Goal: Task Accomplishment & Management: Use online tool/utility

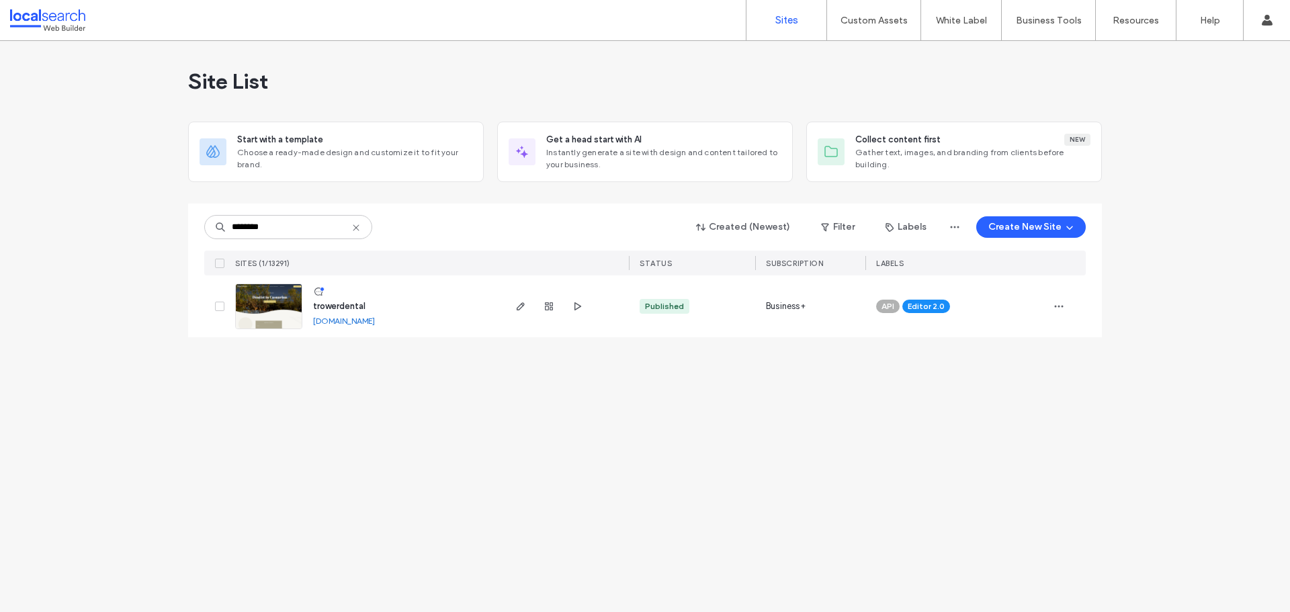
type input "********"
click at [334, 304] on span "trowerdental" at bounding box center [339, 306] width 52 height 10
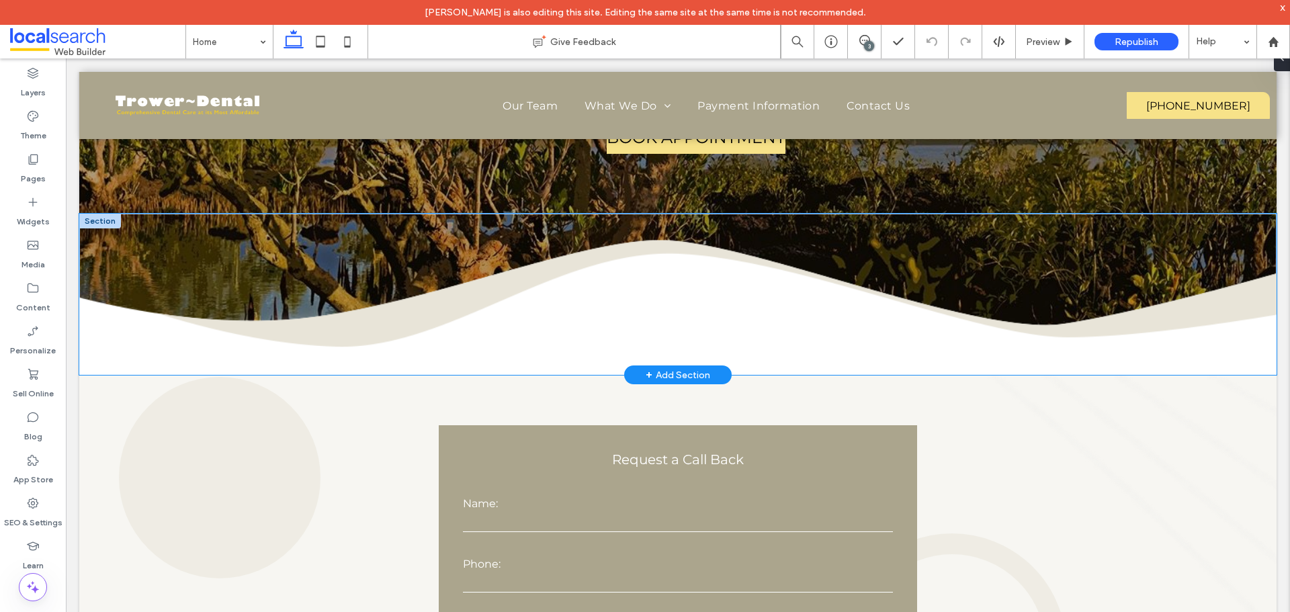
click at [307, 340] on div at bounding box center [678, 294] width 807 height 161
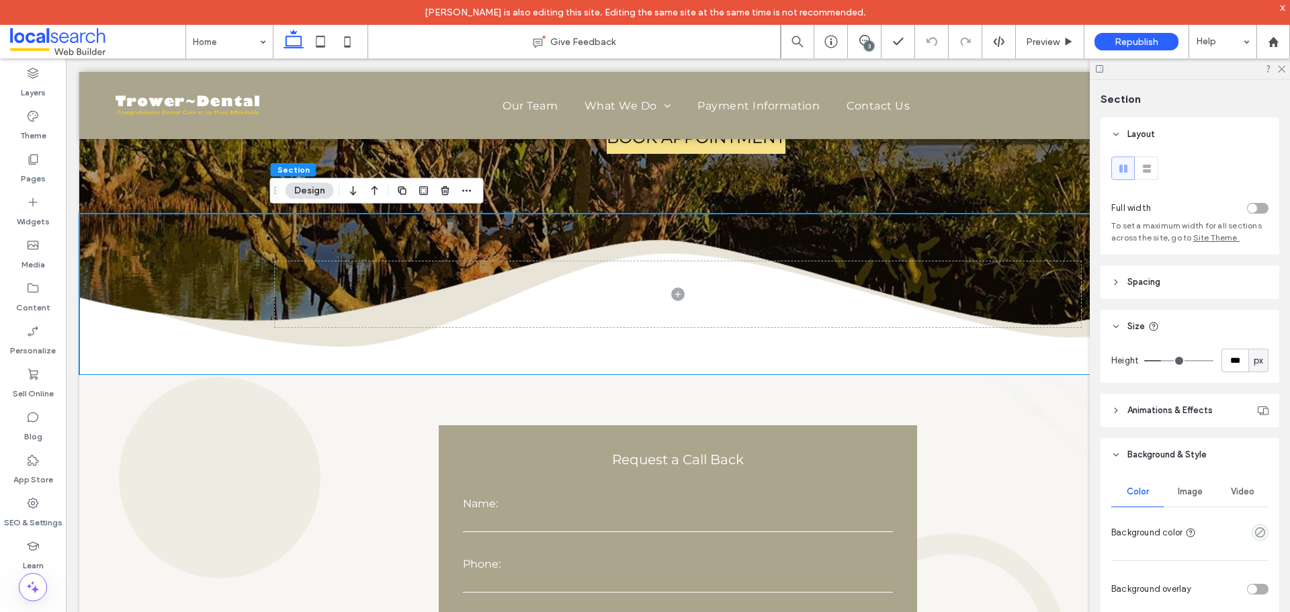
click at [1196, 493] on span "Image" at bounding box center [1190, 492] width 25 height 11
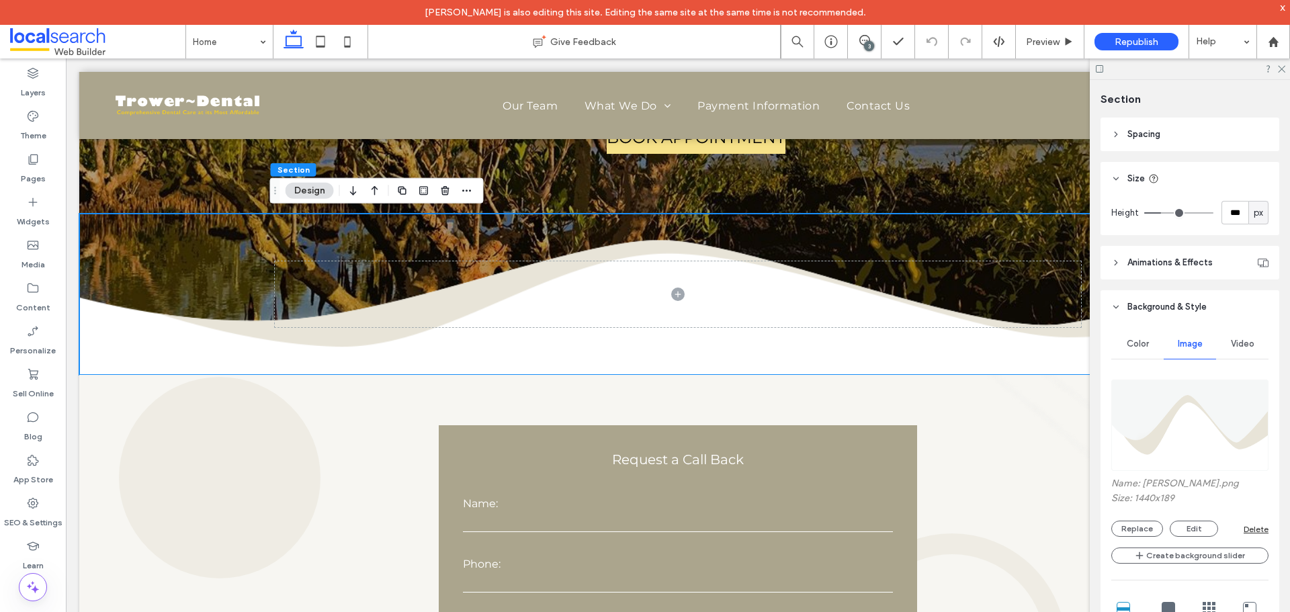
scroll to position [202, 0]
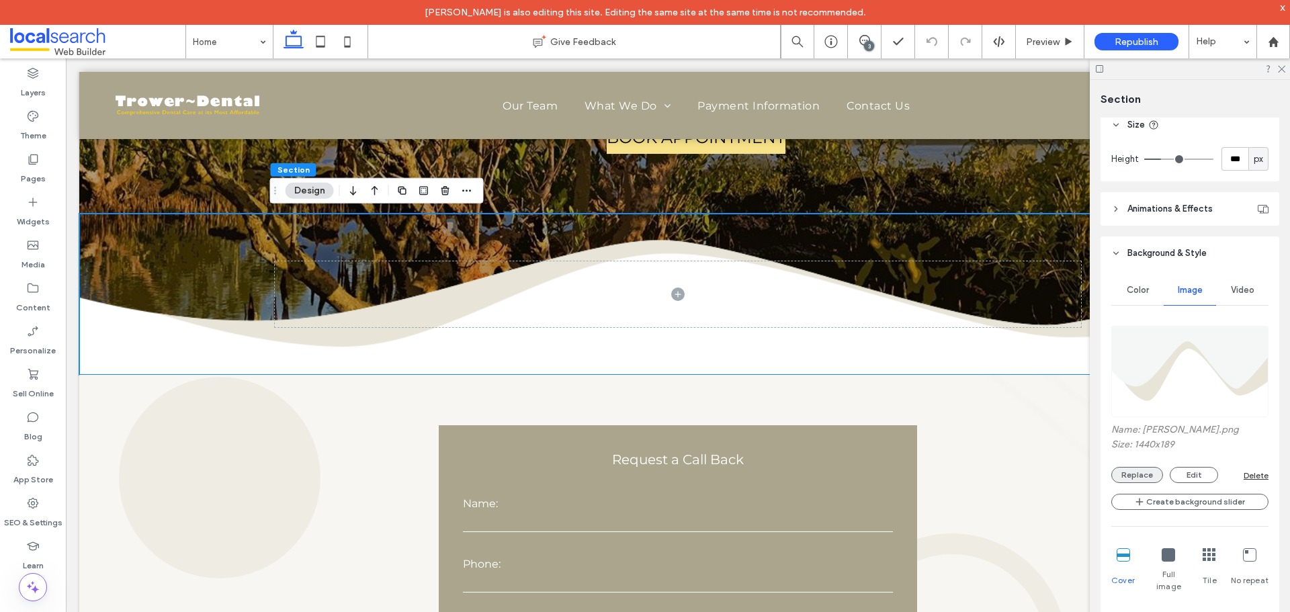
click at [1137, 473] on button "Replace" at bounding box center [1138, 475] width 52 height 16
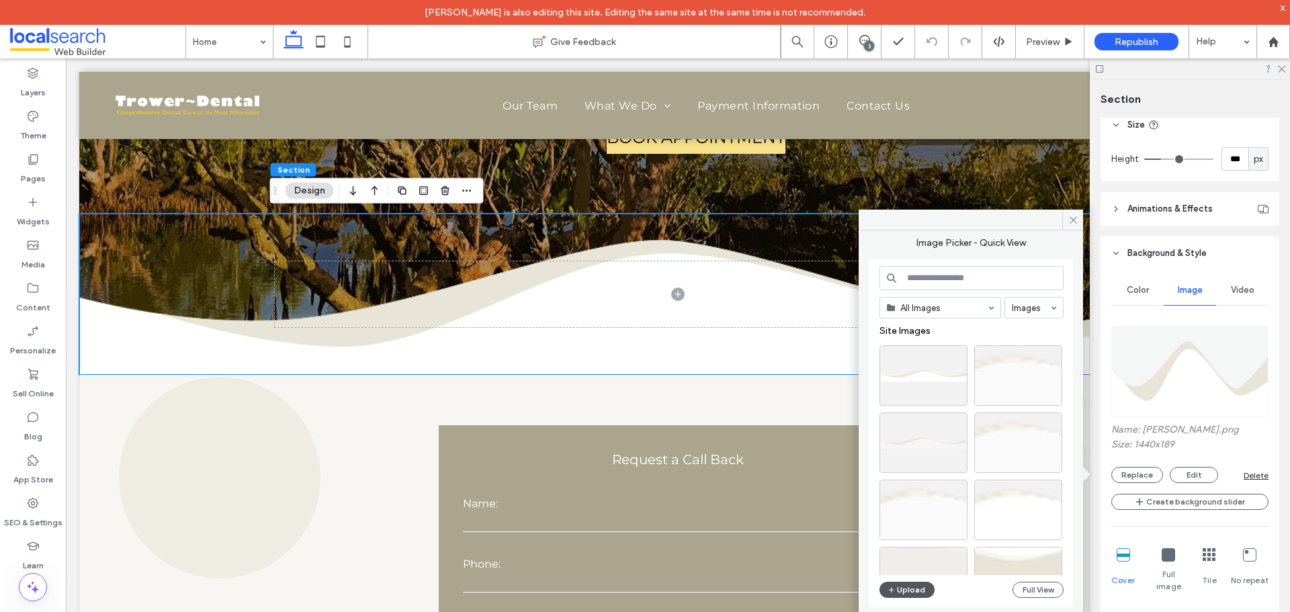
click at [910, 590] on button "Upload" at bounding box center [907, 590] width 55 height 16
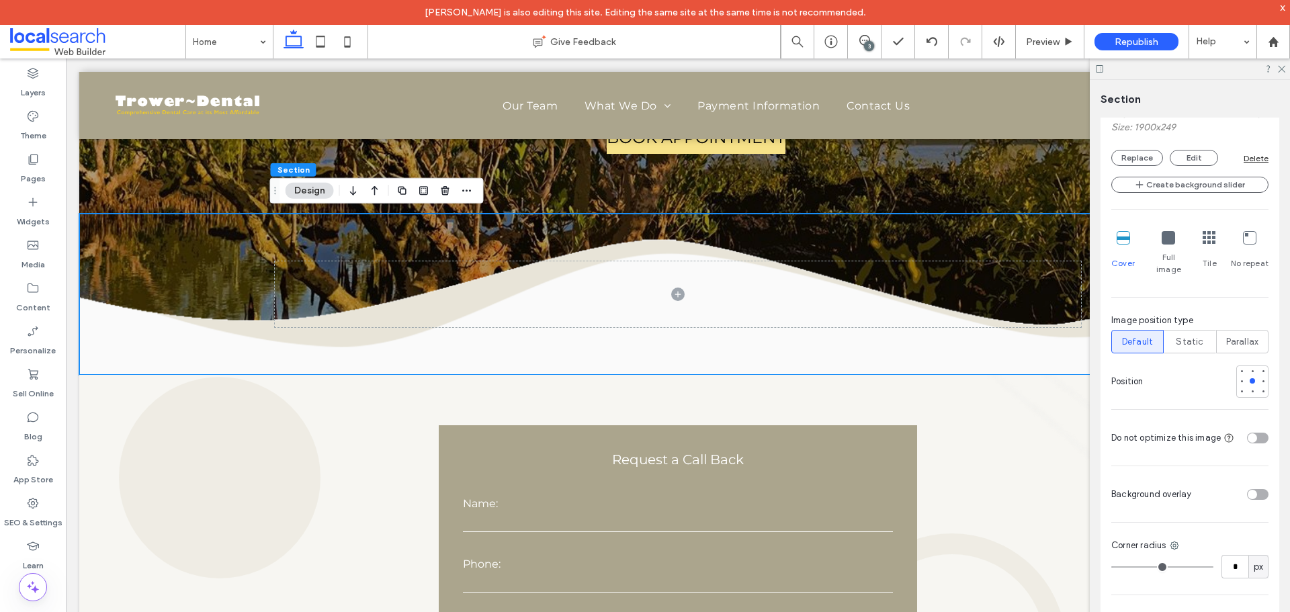
scroll to position [538, 0]
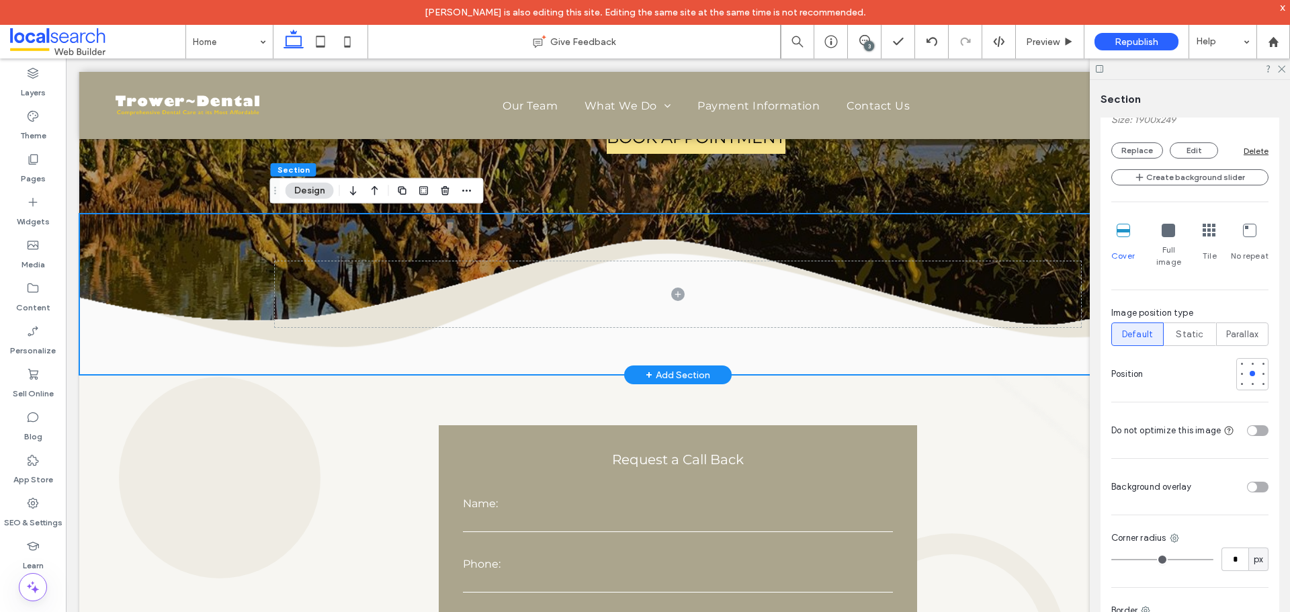
click at [727, 232] on div at bounding box center [678, 294] width 807 height 161
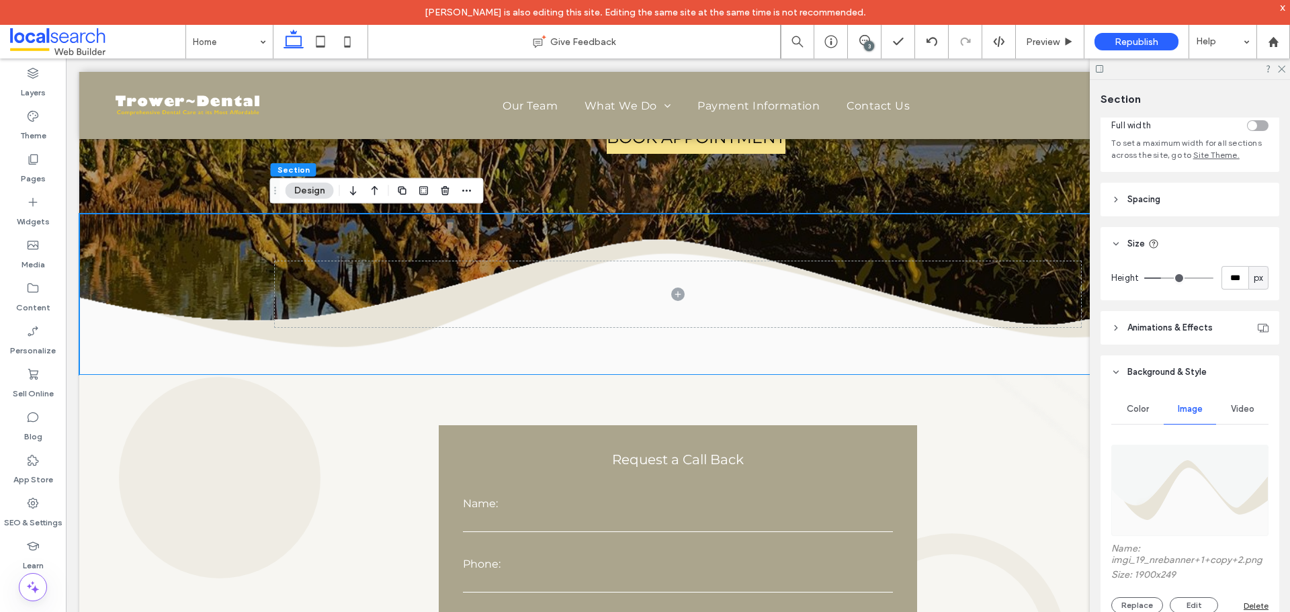
scroll to position [0, 0]
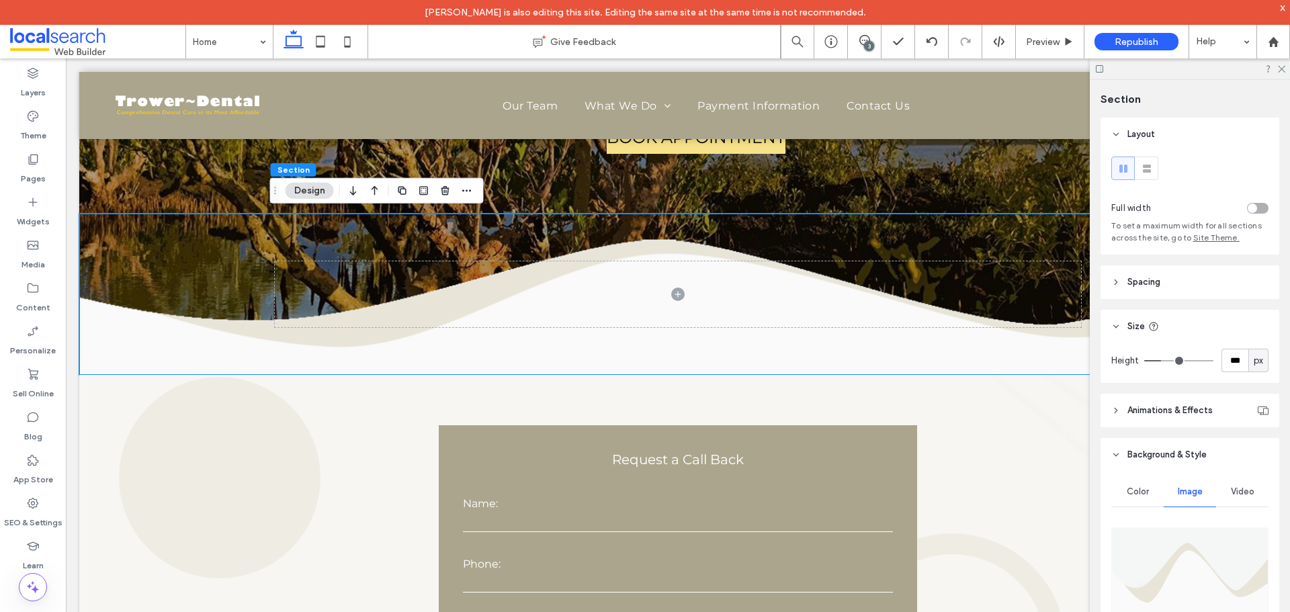
click at [1248, 209] on div "toggle" at bounding box center [1252, 208] width 9 height 9
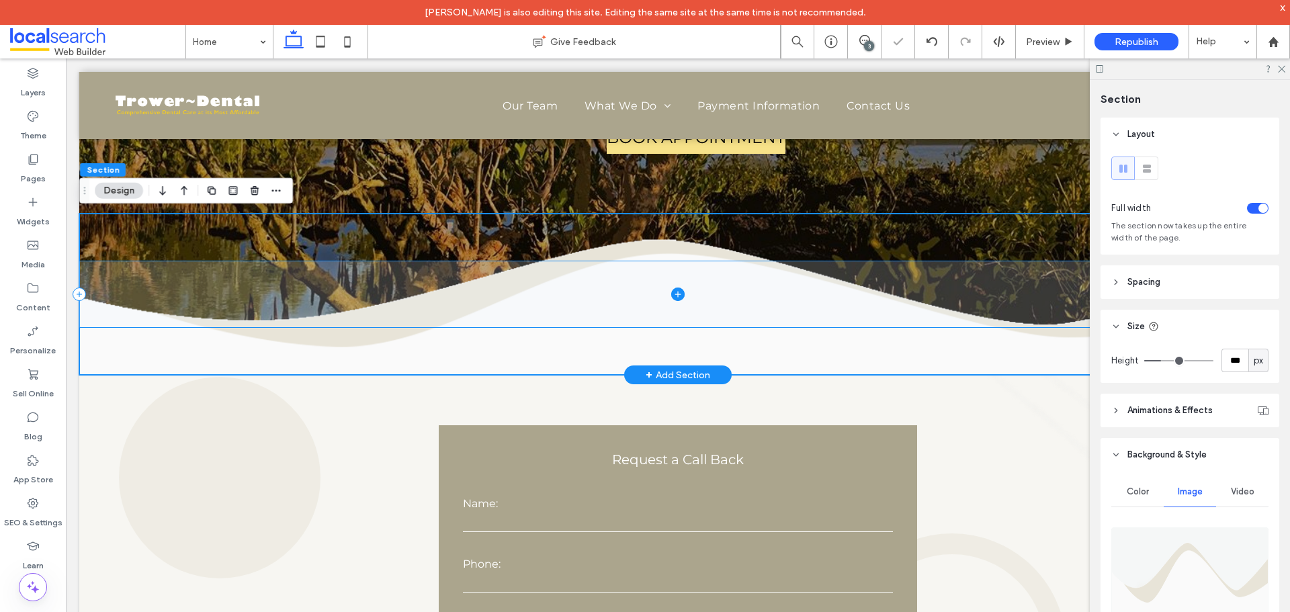
click at [671, 291] on icon at bounding box center [677, 294] width 13 height 13
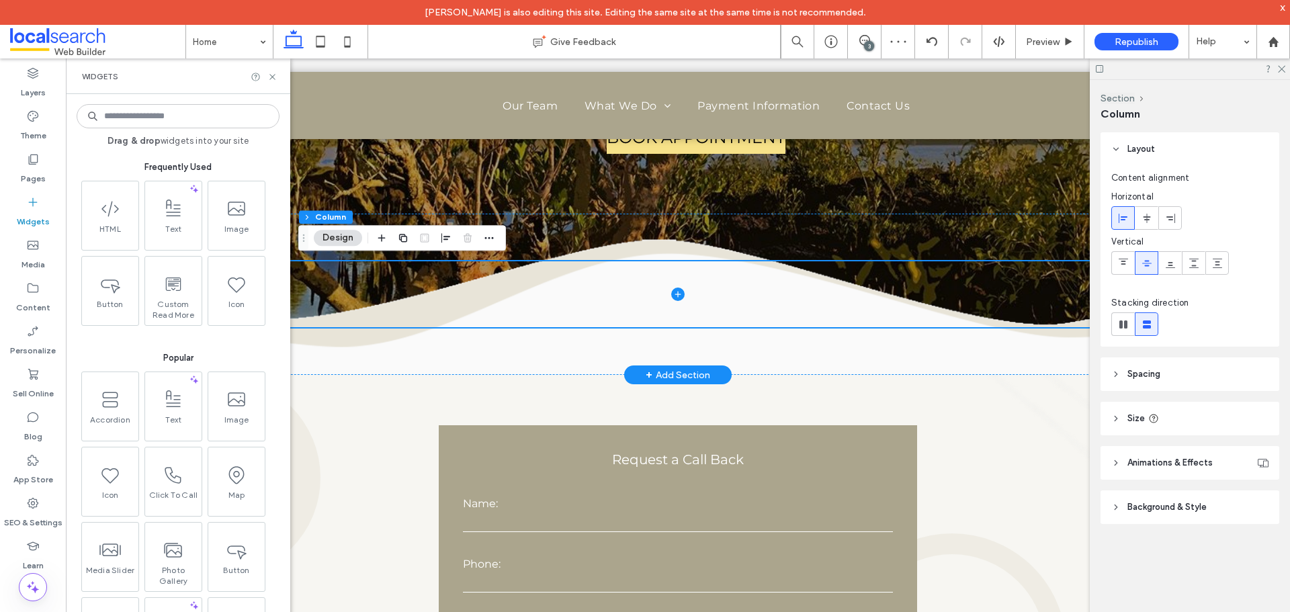
click at [164, 117] on input at bounding box center [178, 116] width 203 height 24
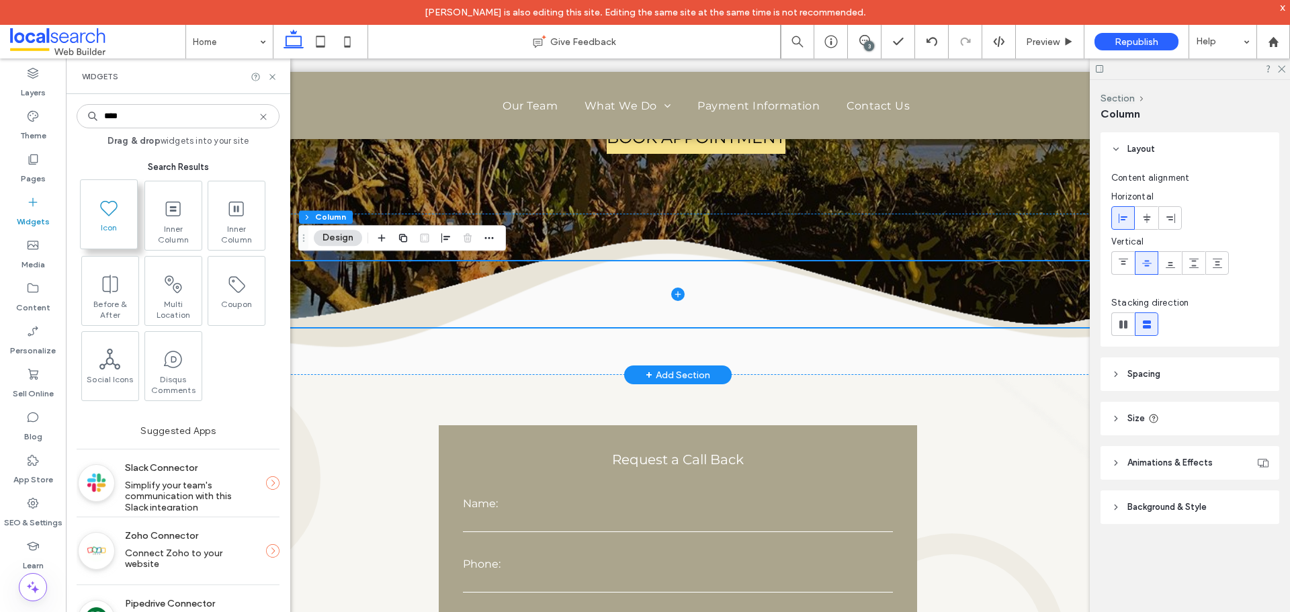
type input "****"
click at [118, 207] on icon at bounding box center [109, 208] width 22 height 22
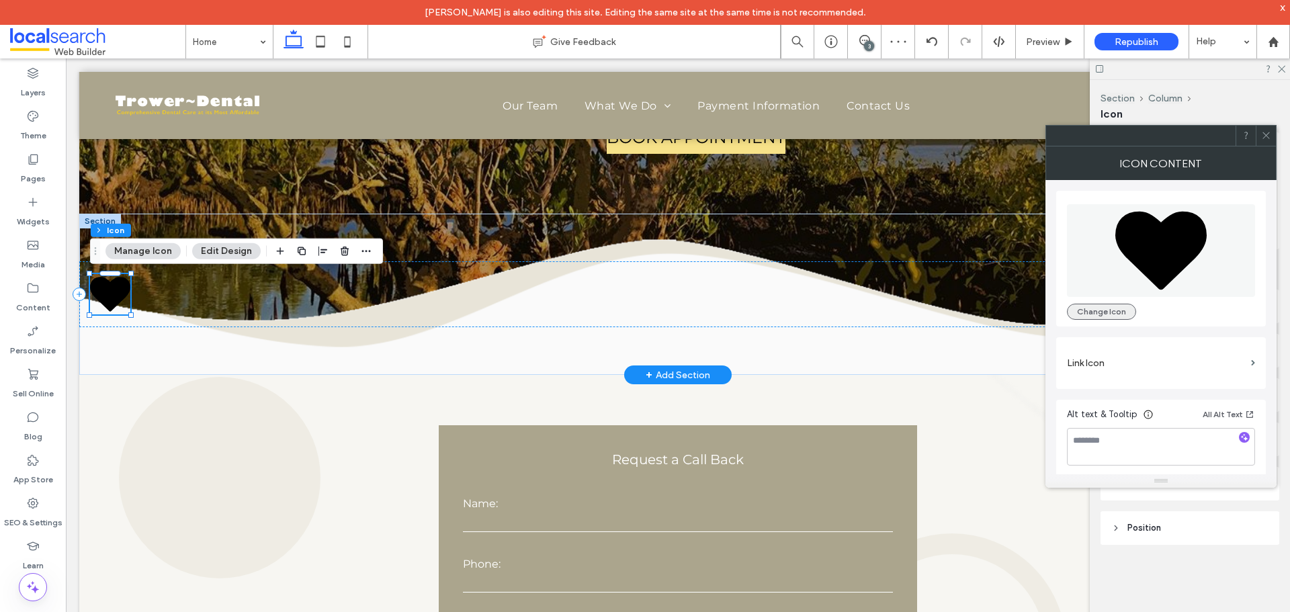
click at [1103, 311] on button "Change Icon" at bounding box center [1101, 312] width 69 height 16
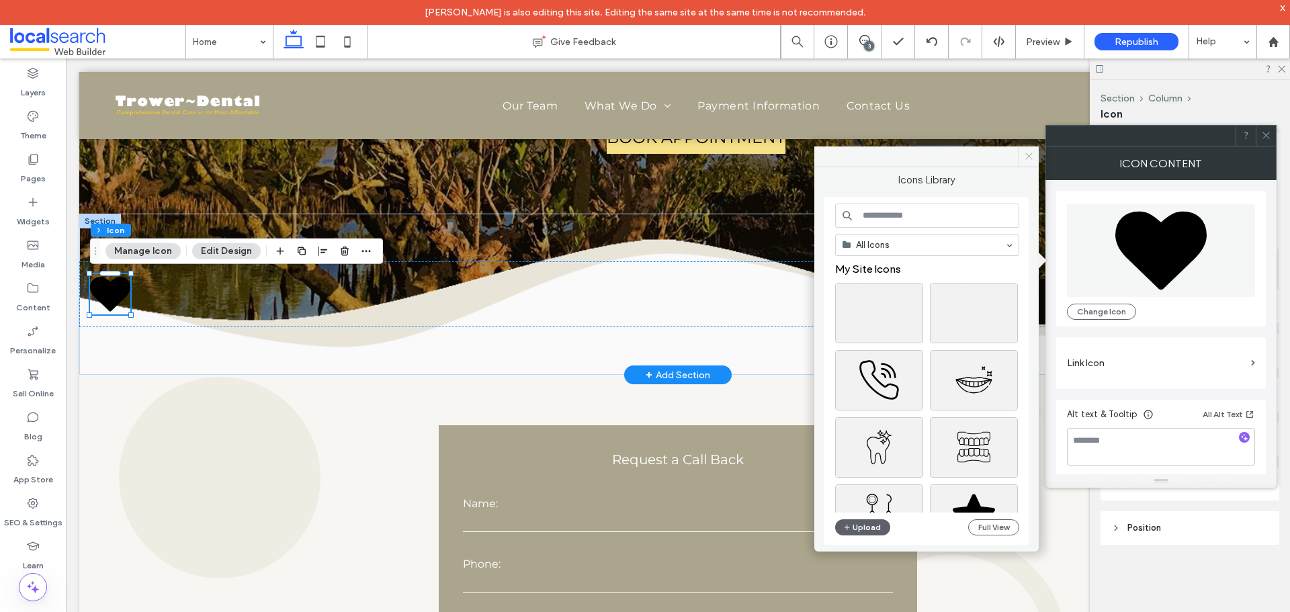
click at [1028, 158] on icon at bounding box center [1029, 156] width 10 height 10
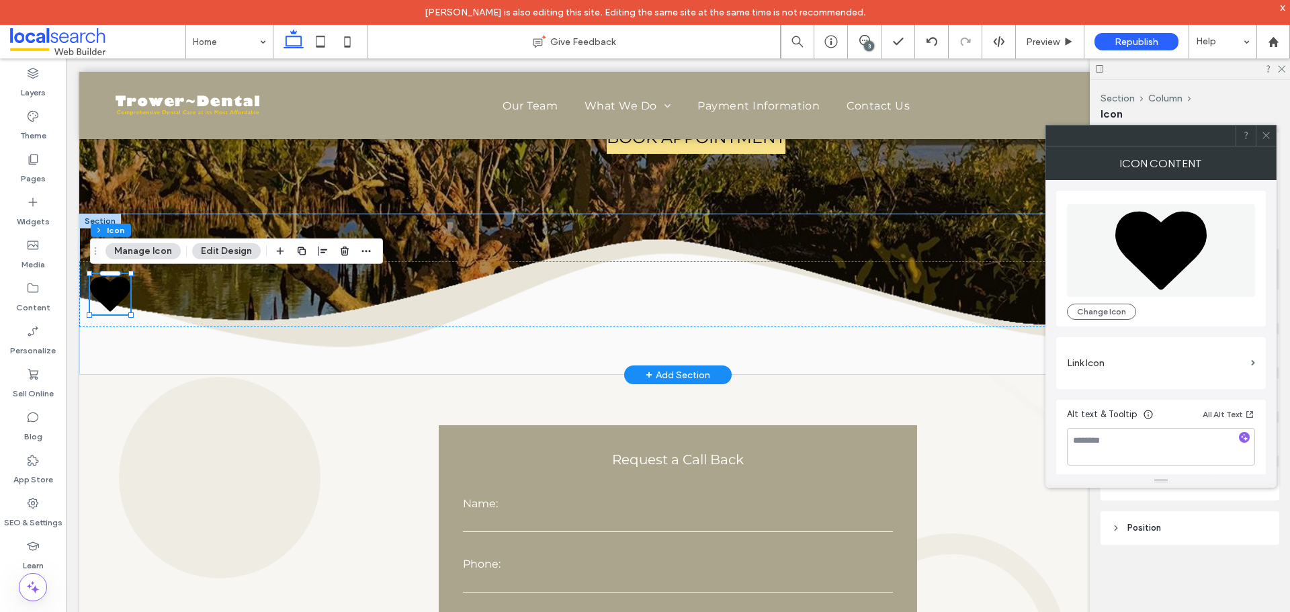
click at [1265, 134] on icon at bounding box center [1267, 135] width 10 height 10
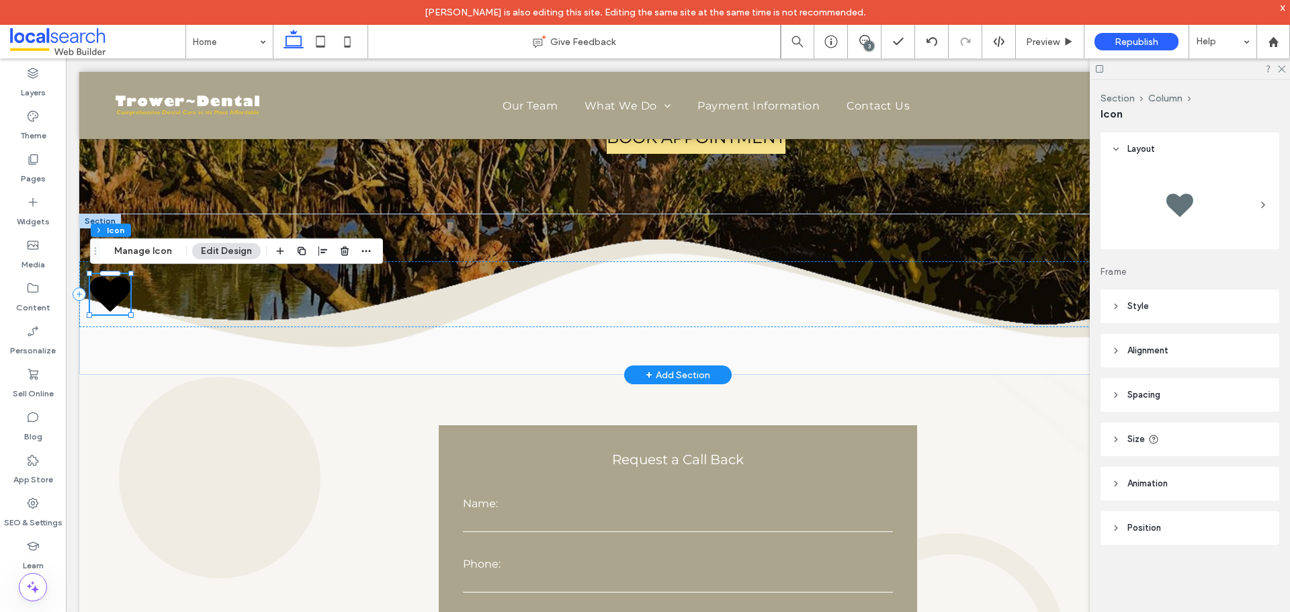
click at [118, 291] on icon at bounding box center [110, 294] width 40 height 34
click at [1113, 438] on icon at bounding box center [1116, 439] width 9 height 9
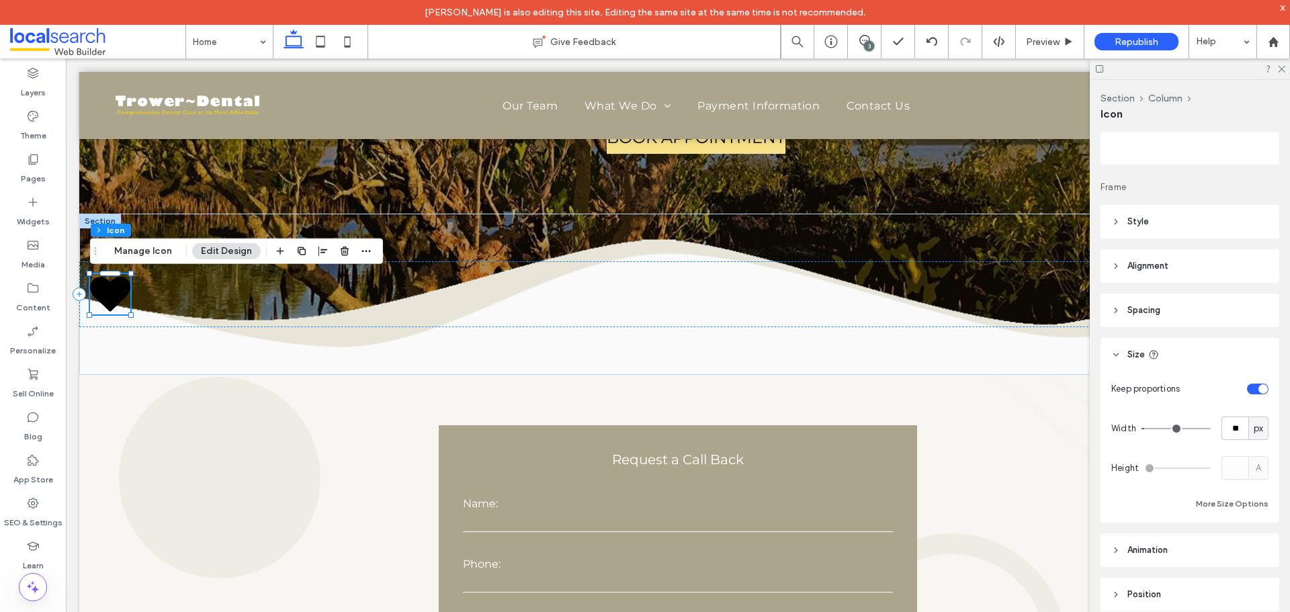
scroll to position [118, 0]
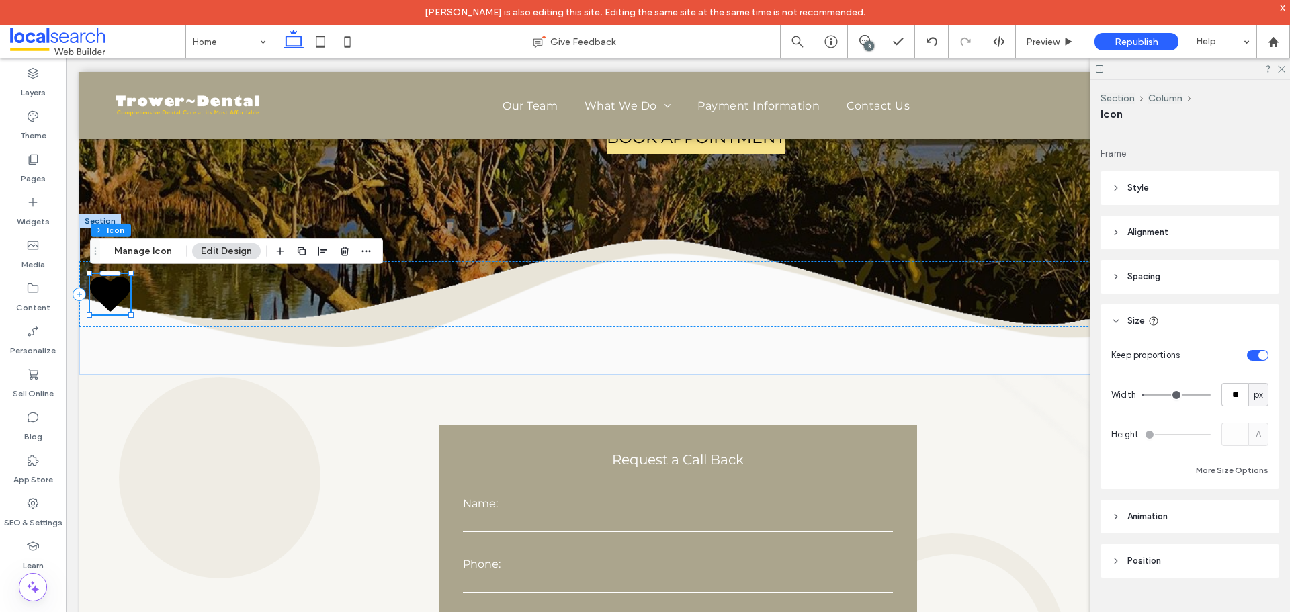
click at [1255, 392] on span "px" at bounding box center [1258, 394] width 9 height 13
click at [1249, 444] on span "%" at bounding box center [1252, 442] width 8 height 13
type input "*"
click at [1227, 394] on input "***" at bounding box center [1235, 395] width 27 height 24
type input "***"
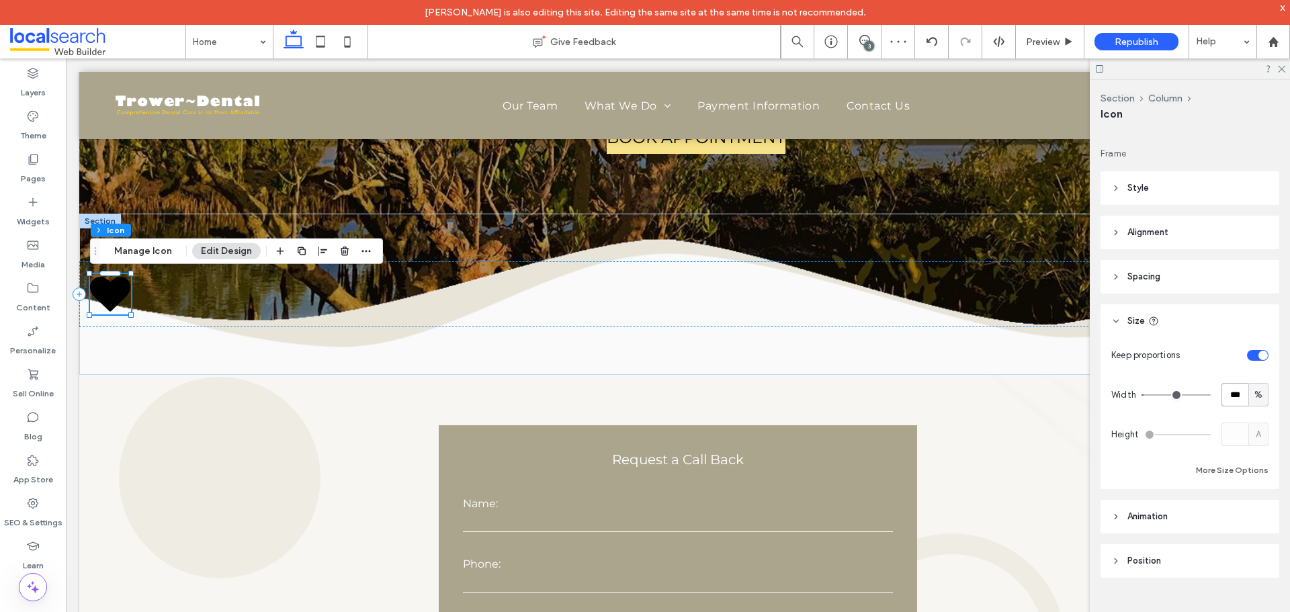
type input "***"
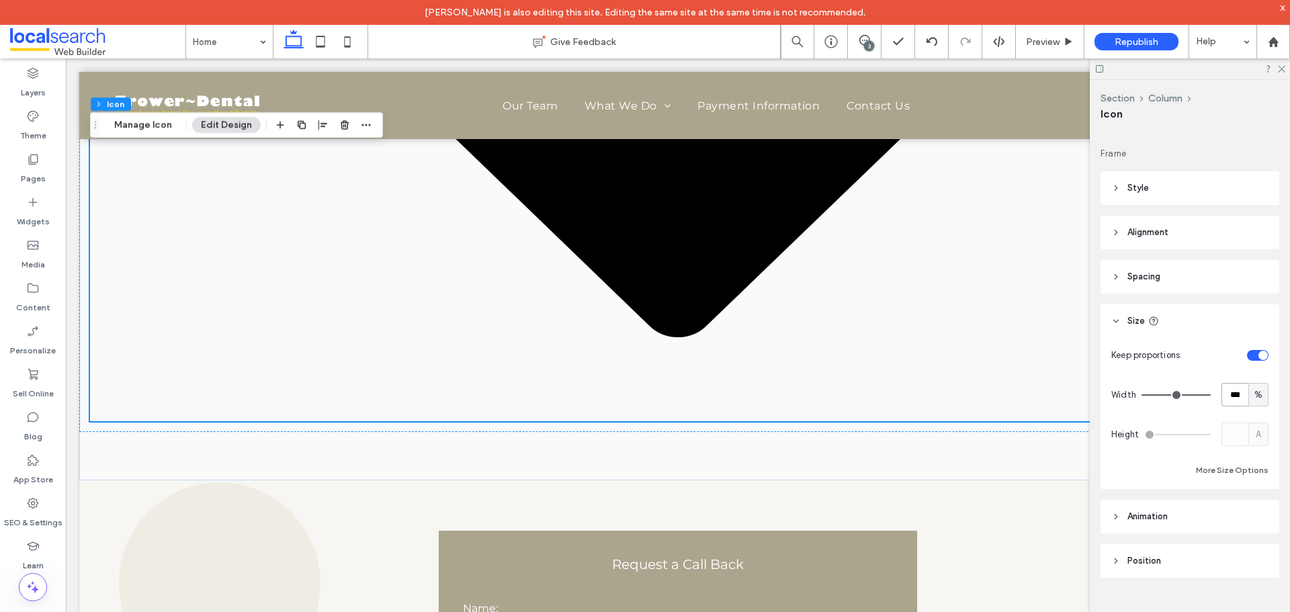
scroll to position [1143, 0]
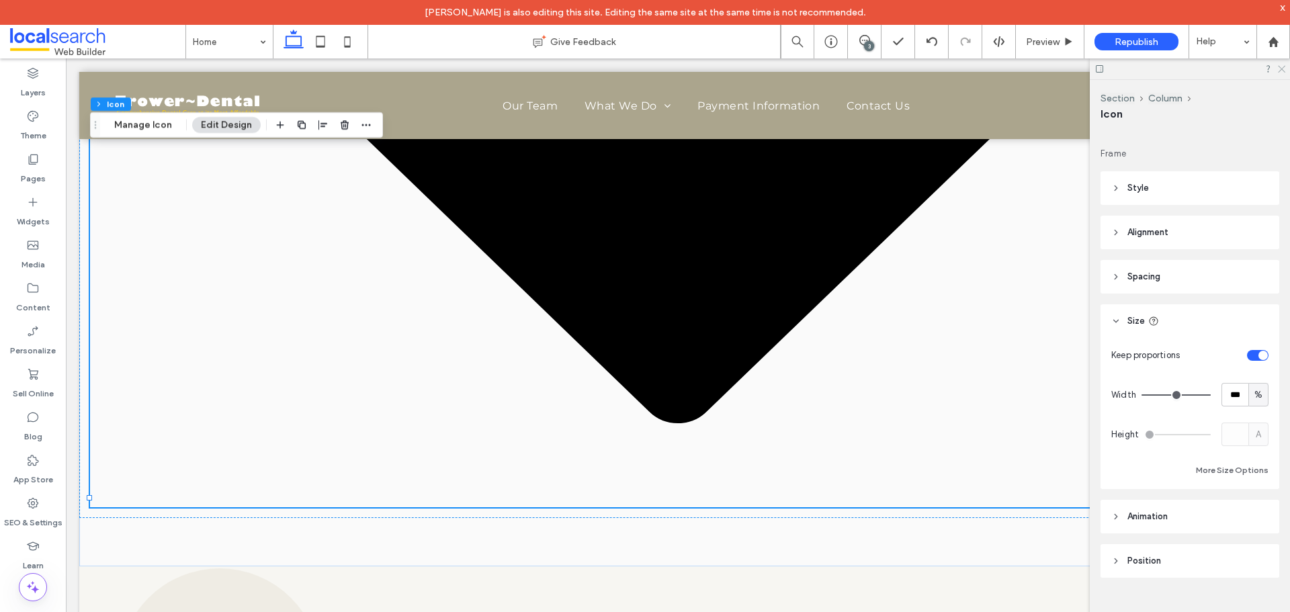
click at [1280, 66] on icon at bounding box center [1281, 68] width 9 height 9
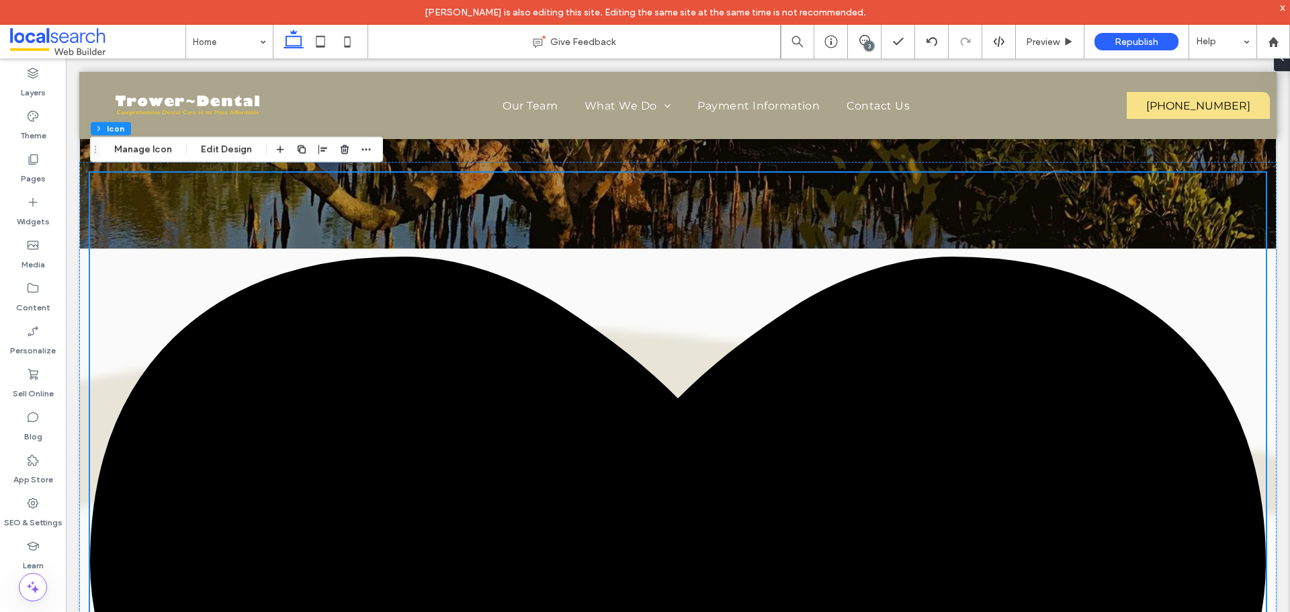
scroll to position [269, 0]
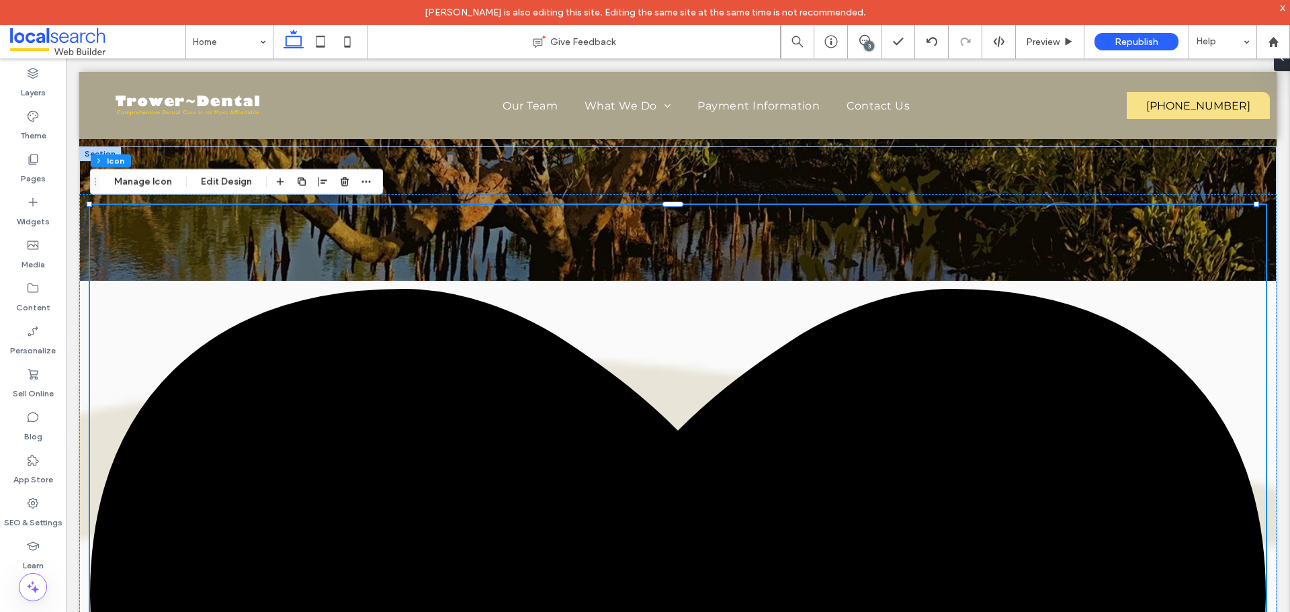
click at [345, 183] on use "button" at bounding box center [345, 181] width 8 height 9
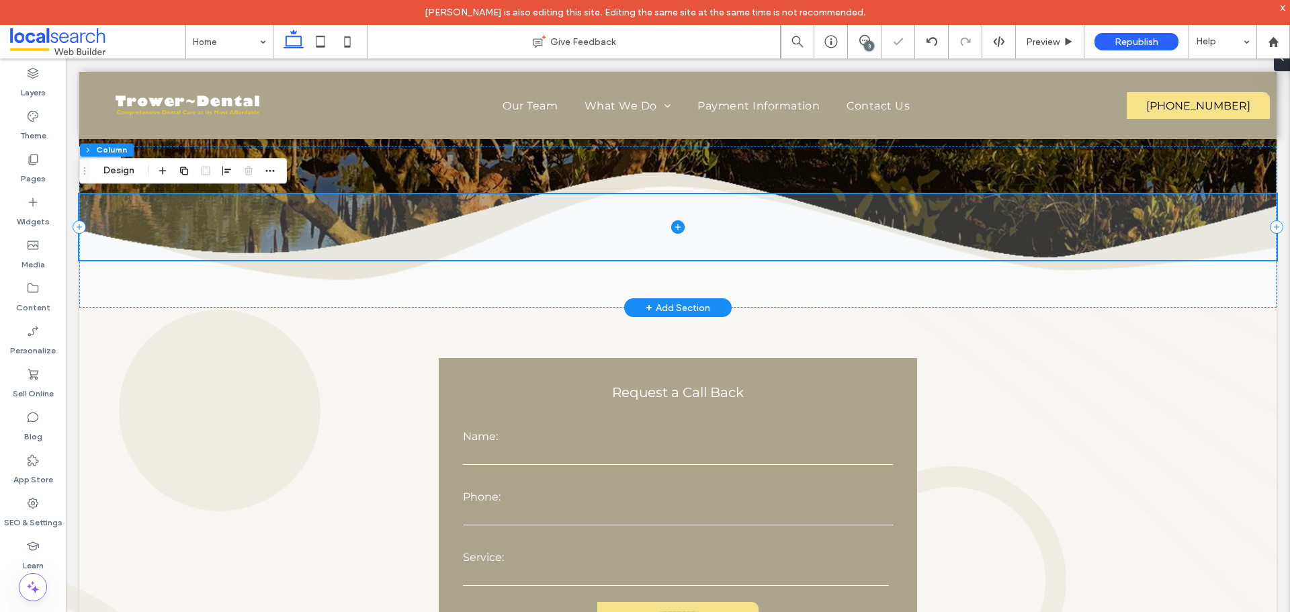
click at [532, 231] on span at bounding box center [678, 226] width 1198 height 65
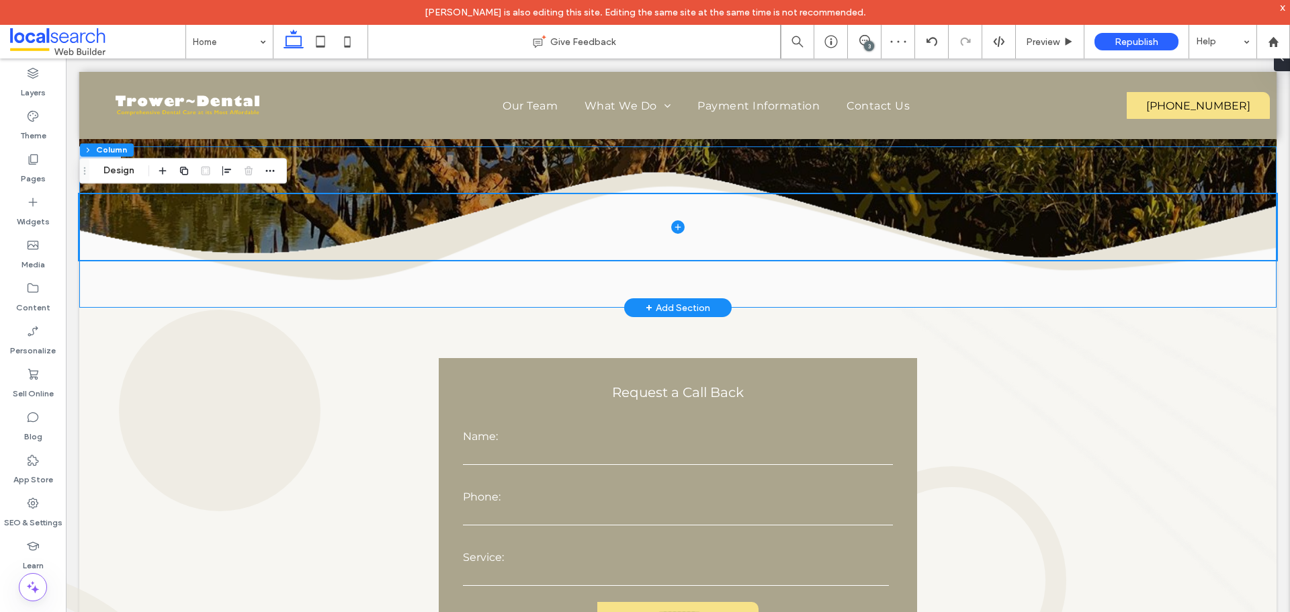
click at [417, 175] on div at bounding box center [678, 227] width 1198 height 161
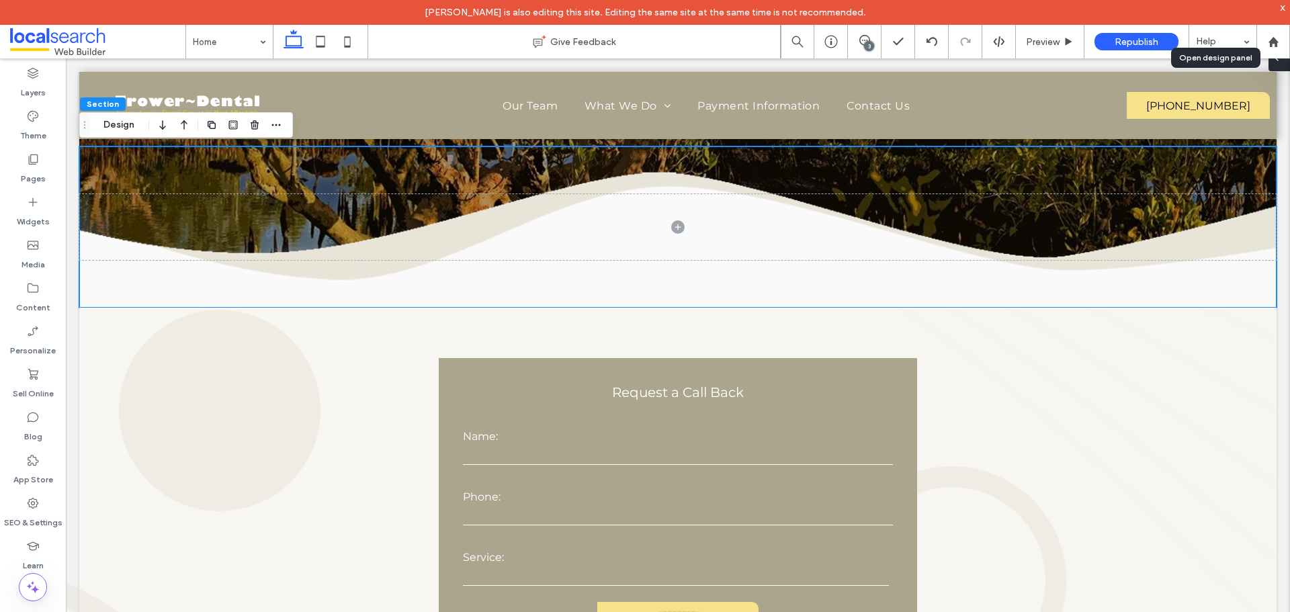
click at [1280, 61] on icon at bounding box center [1277, 57] width 11 height 11
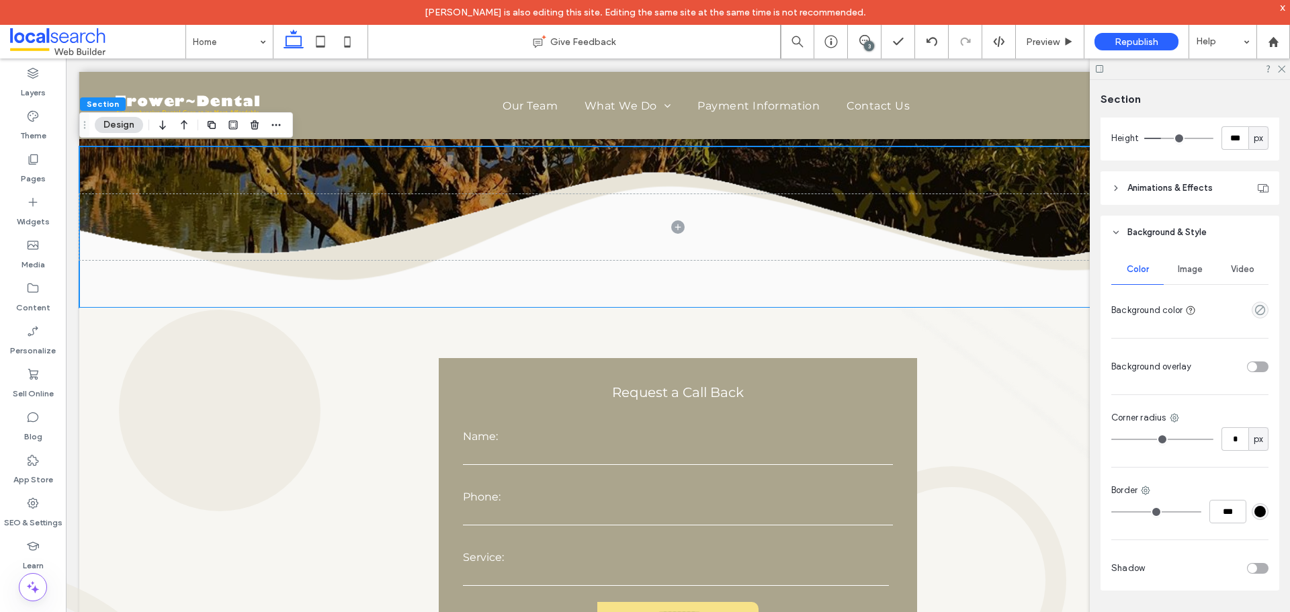
scroll to position [235, 0]
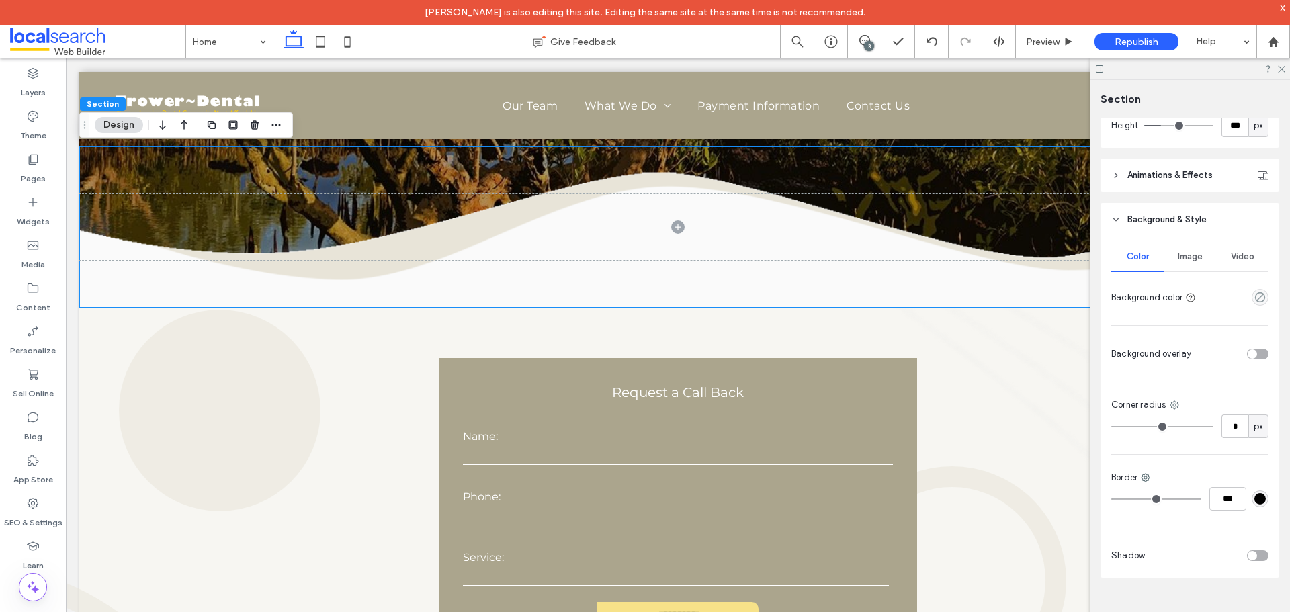
click at [1188, 261] on span "Image" at bounding box center [1190, 256] width 25 height 11
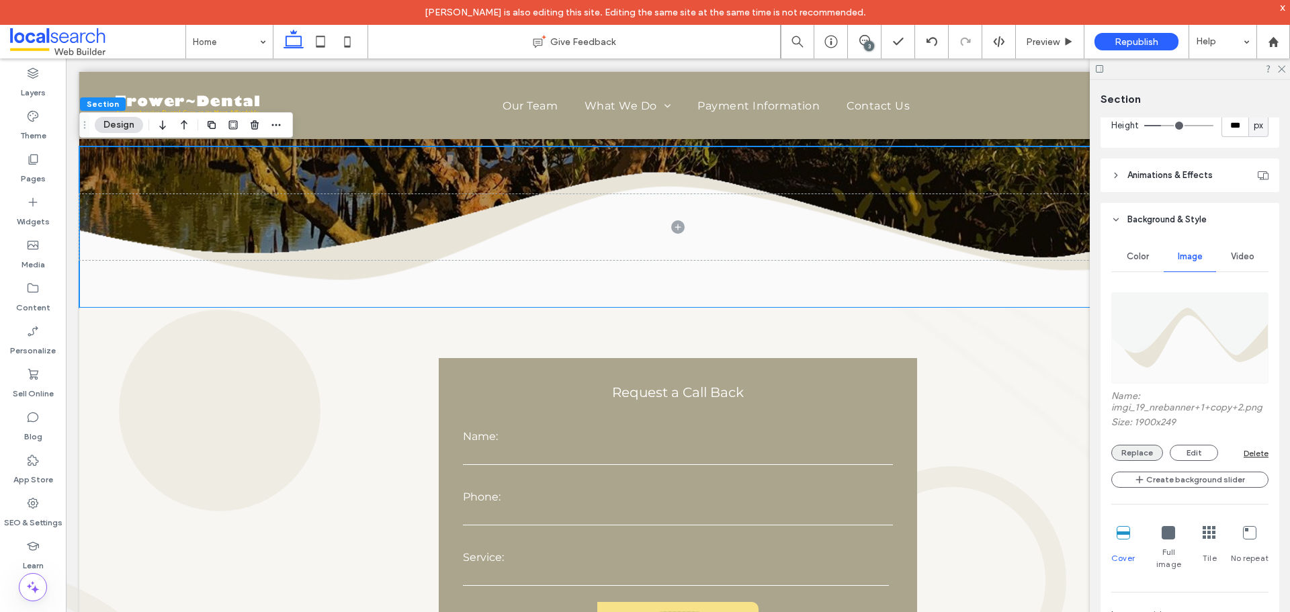
click at [1133, 451] on button "Replace" at bounding box center [1138, 453] width 52 height 16
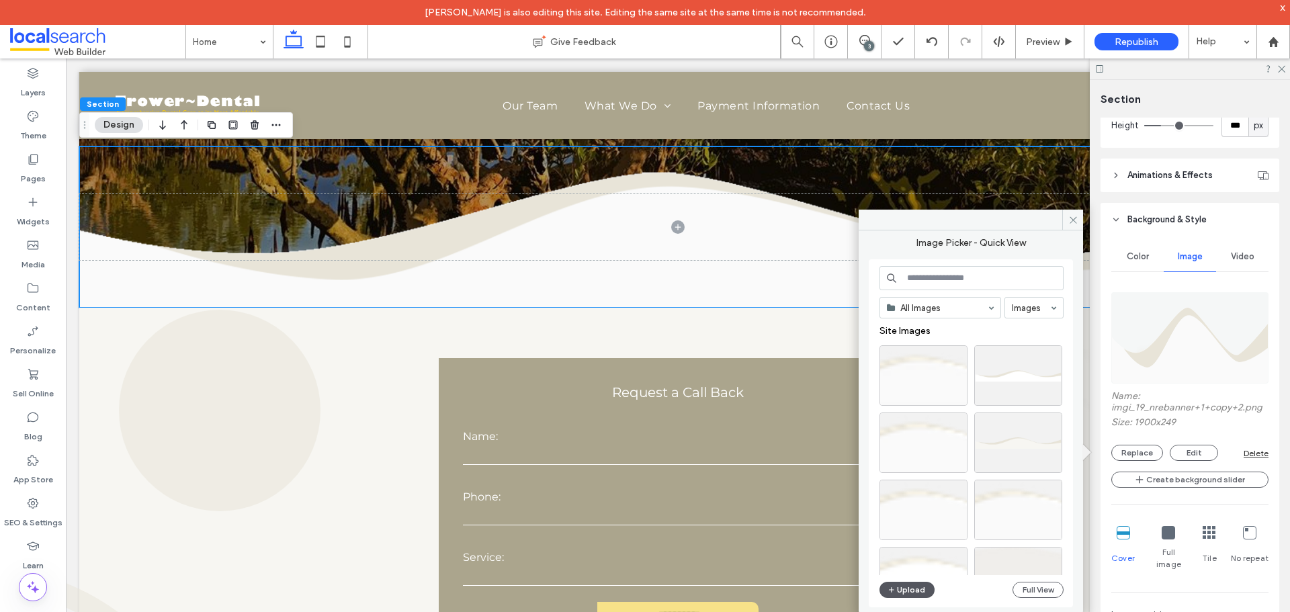
click at [909, 589] on button "Upload" at bounding box center [907, 590] width 55 height 16
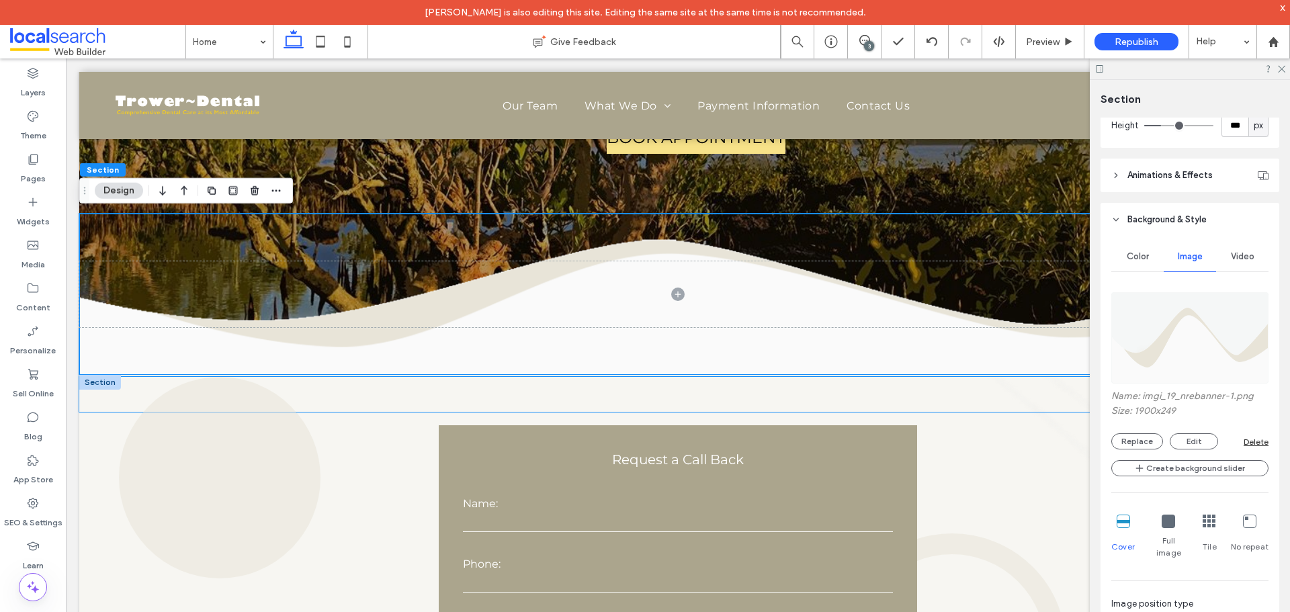
scroll to position [269, 0]
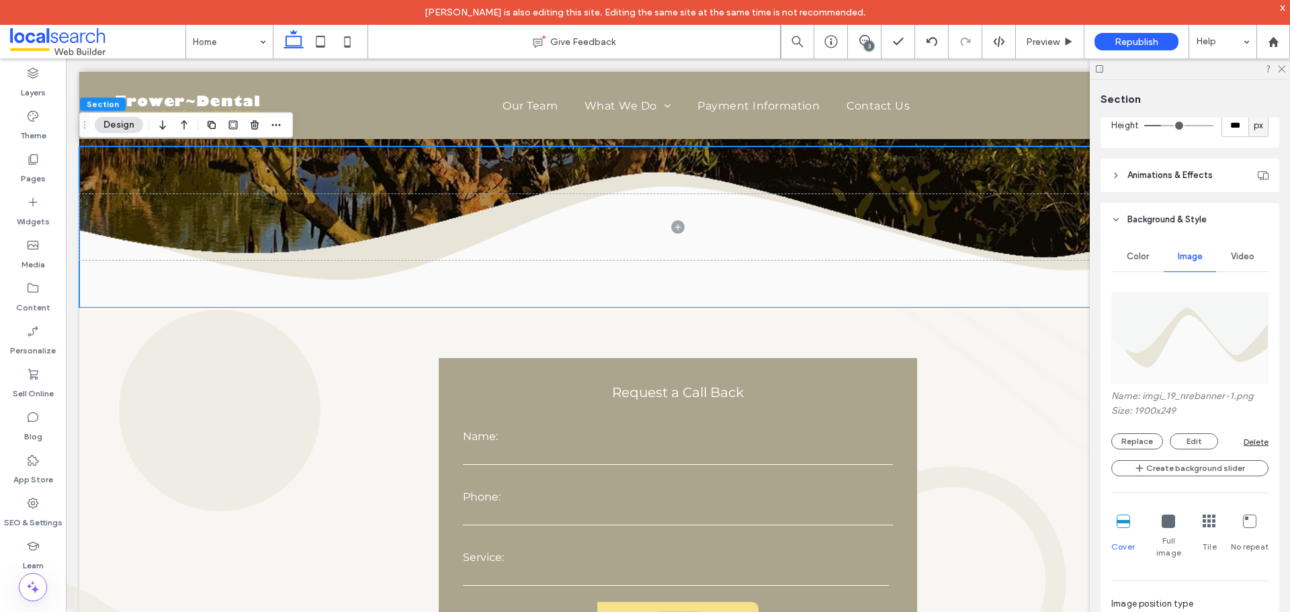
click at [1250, 442] on div "Delete" at bounding box center [1256, 442] width 25 height 10
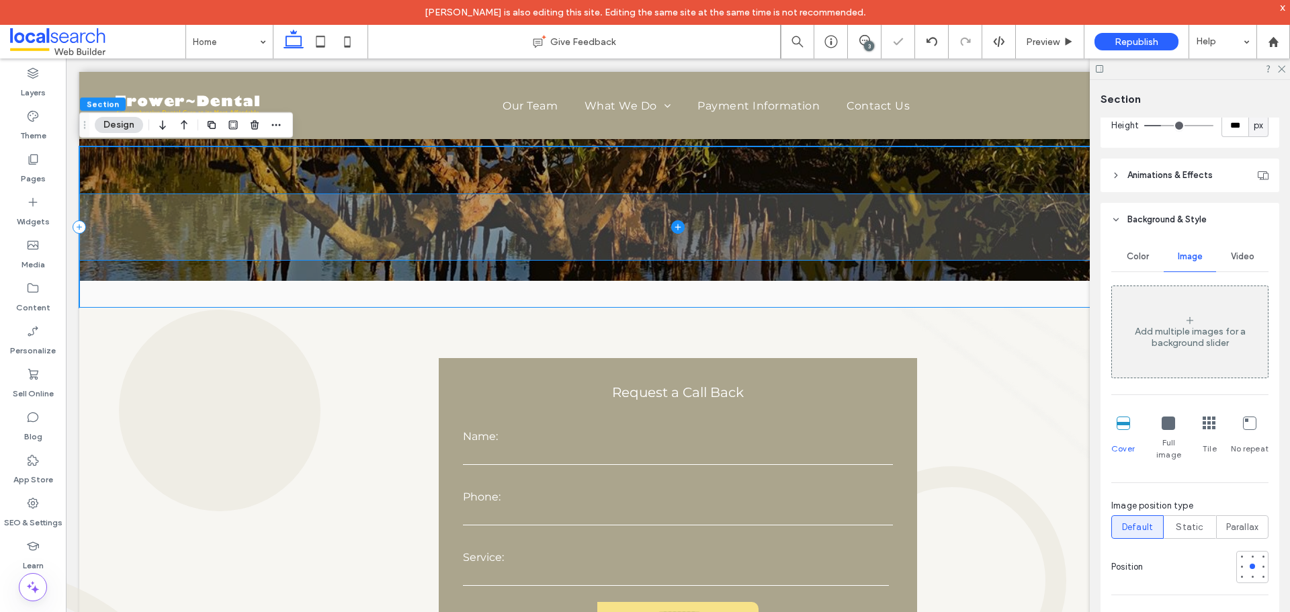
click at [611, 218] on span at bounding box center [678, 226] width 1198 height 65
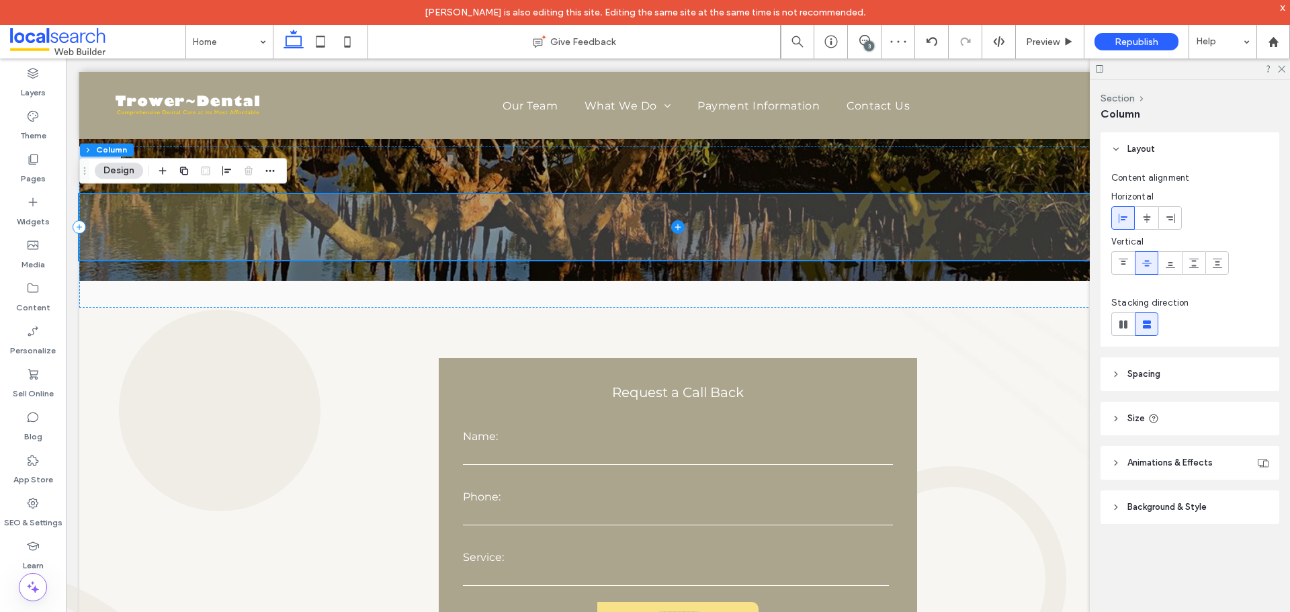
click at [677, 227] on icon at bounding box center [677, 226] width 13 height 13
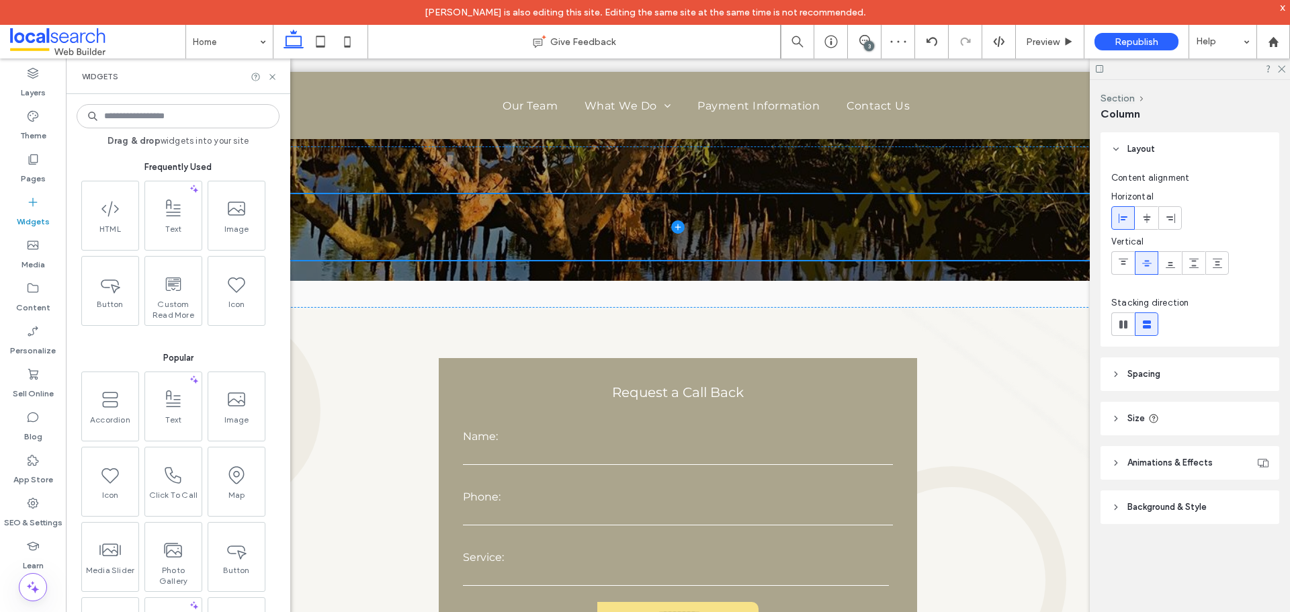
click at [169, 119] on input at bounding box center [178, 116] width 203 height 24
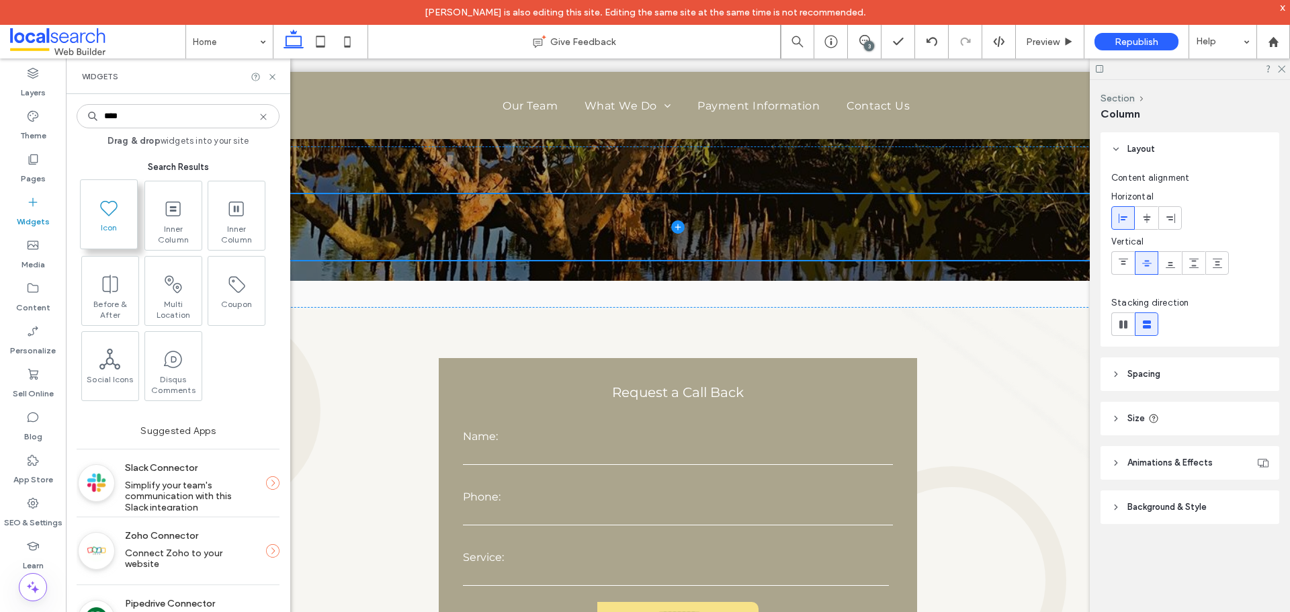
type input "****"
click at [121, 204] on span at bounding box center [109, 207] width 56 height 30
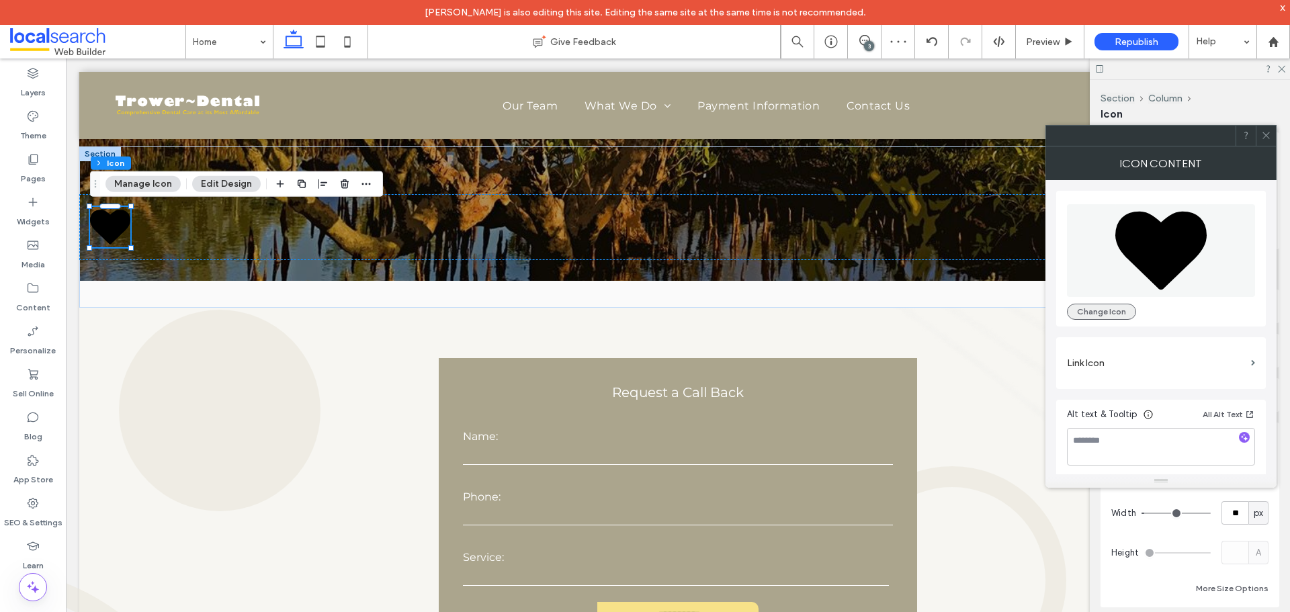
click at [1096, 314] on button "Change Icon" at bounding box center [1101, 312] width 69 height 16
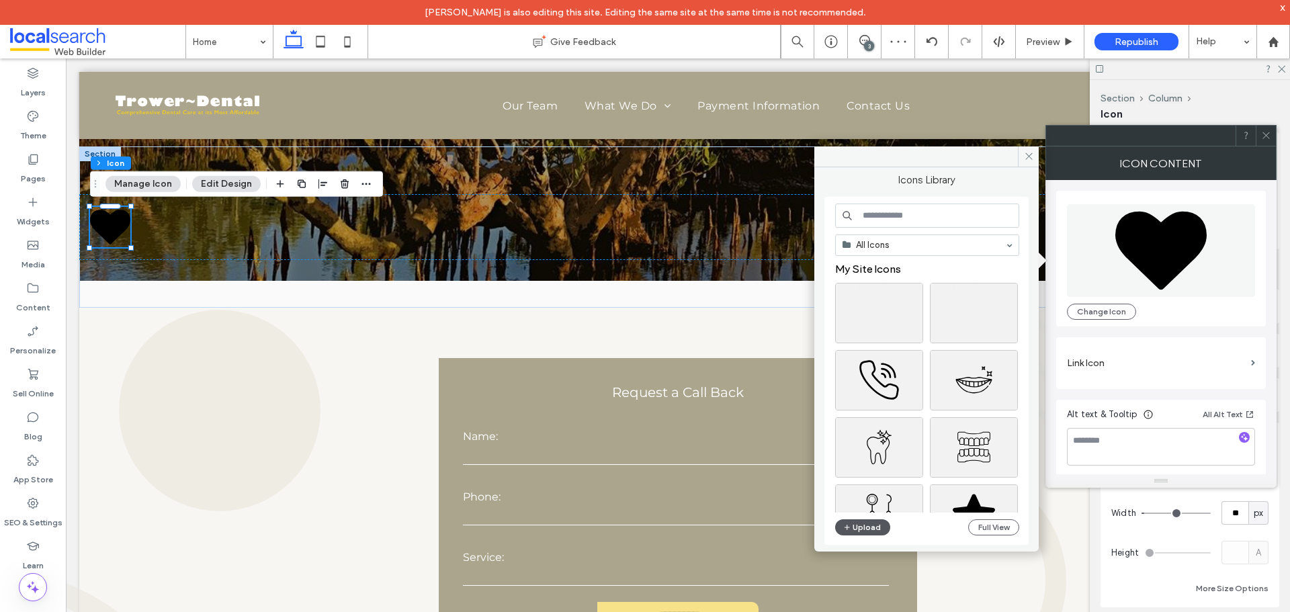
click at [869, 528] on button "Upload" at bounding box center [862, 528] width 55 height 16
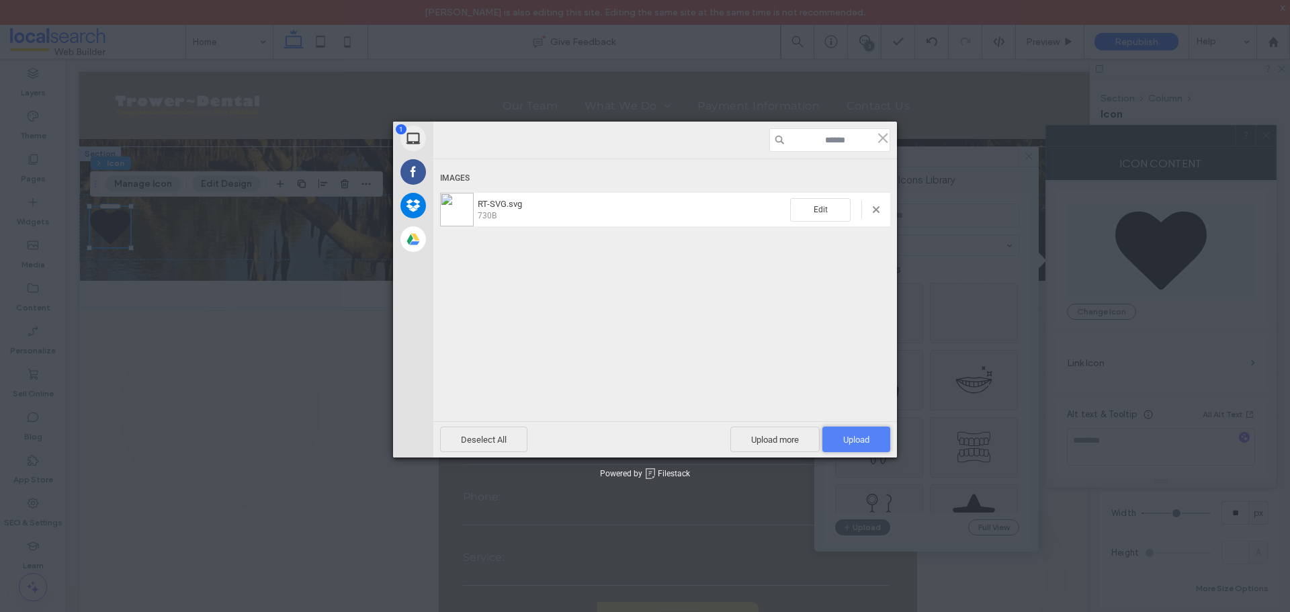
click at [848, 439] on span "Upload 1" at bounding box center [857, 440] width 26 height 10
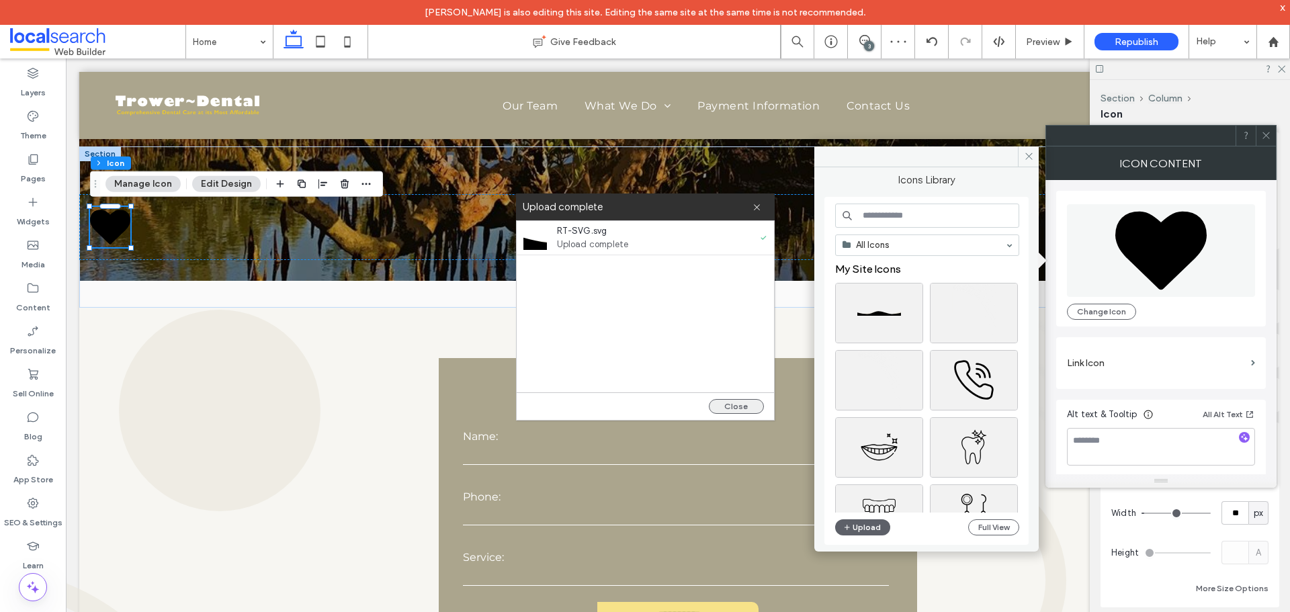
click at [736, 407] on button "Close" at bounding box center [736, 406] width 55 height 15
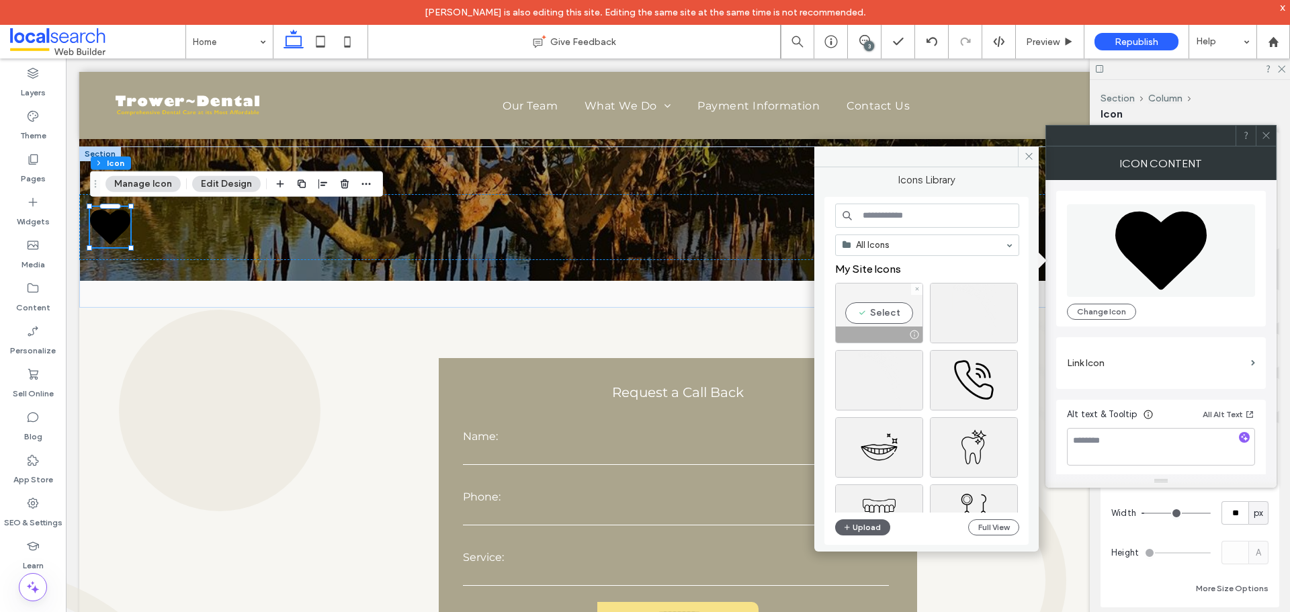
click at [882, 313] on div "Select" at bounding box center [879, 313] width 88 height 60
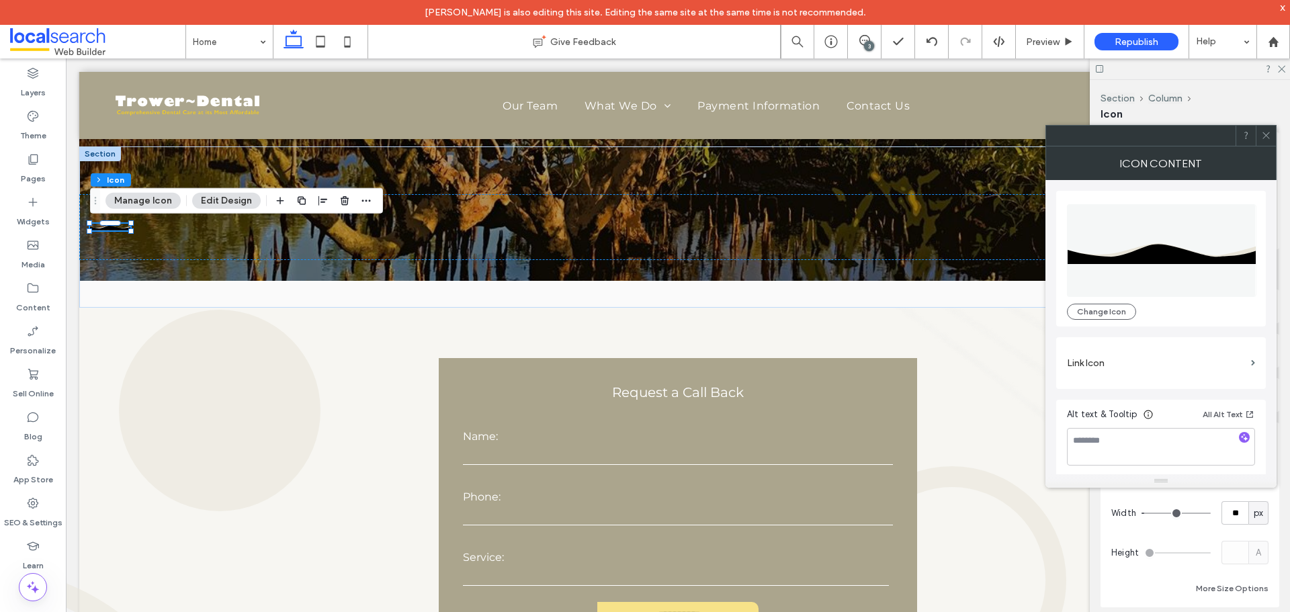
scroll to position [3, 0]
click at [1269, 137] on icon at bounding box center [1267, 135] width 10 height 10
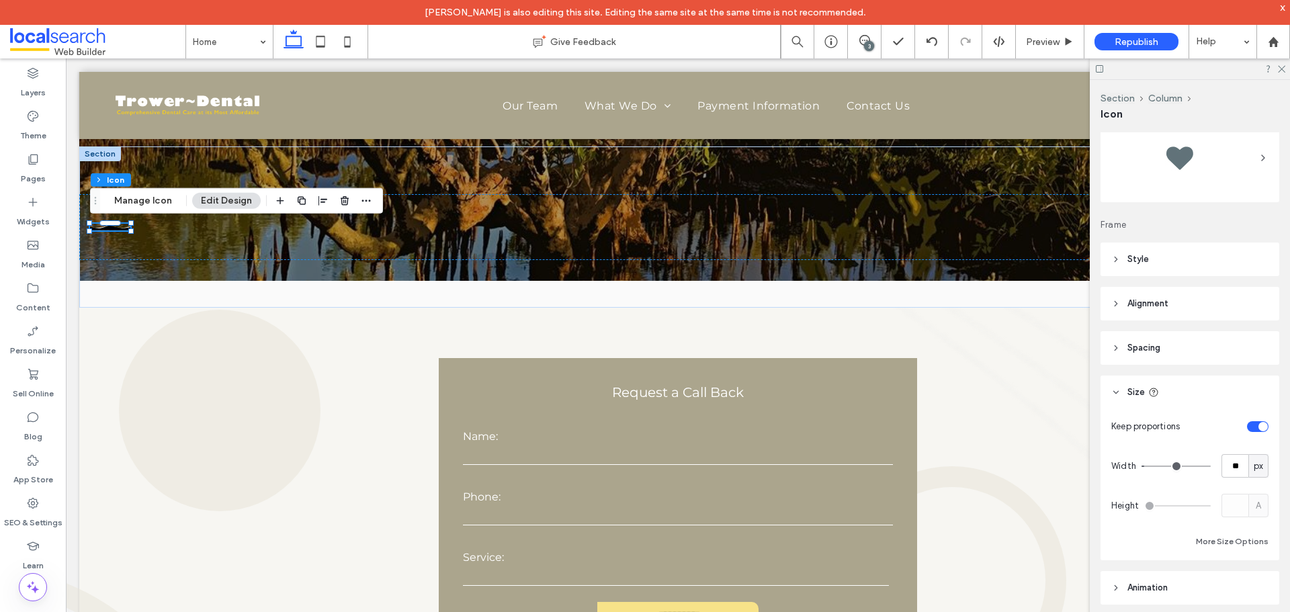
scroll to position [118, 0]
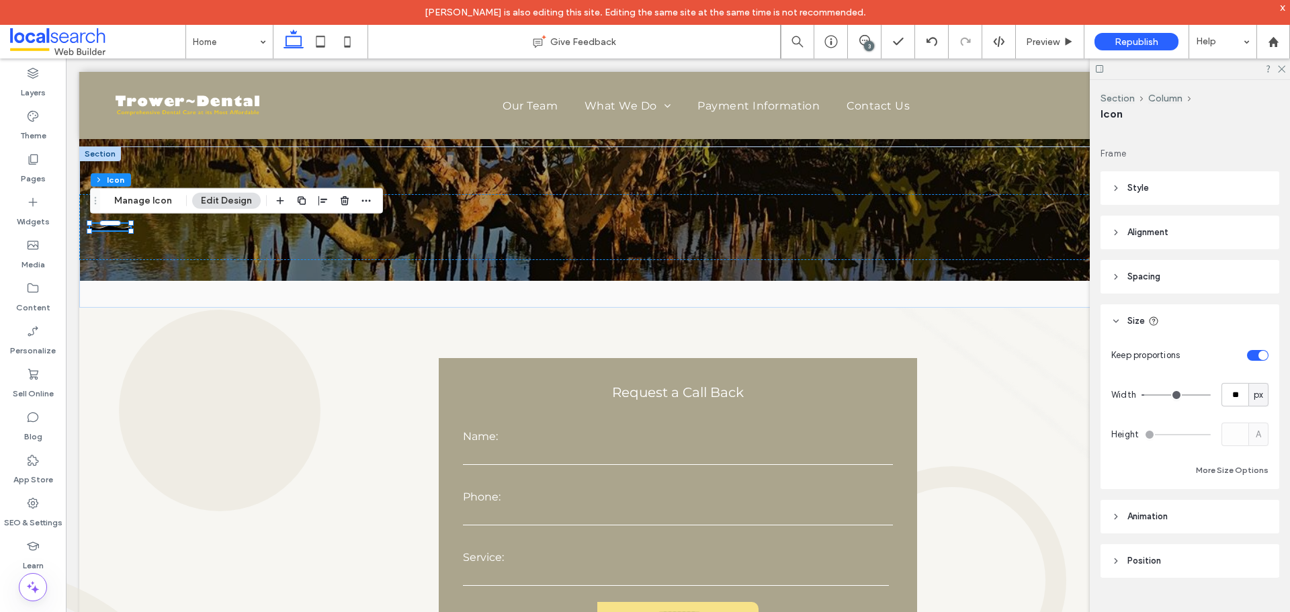
click at [1254, 397] on span "px" at bounding box center [1258, 394] width 9 height 13
click at [1255, 443] on span "%" at bounding box center [1252, 442] width 8 height 13
type input "*"
click at [1233, 397] on input "***" at bounding box center [1235, 395] width 27 height 24
type input "***"
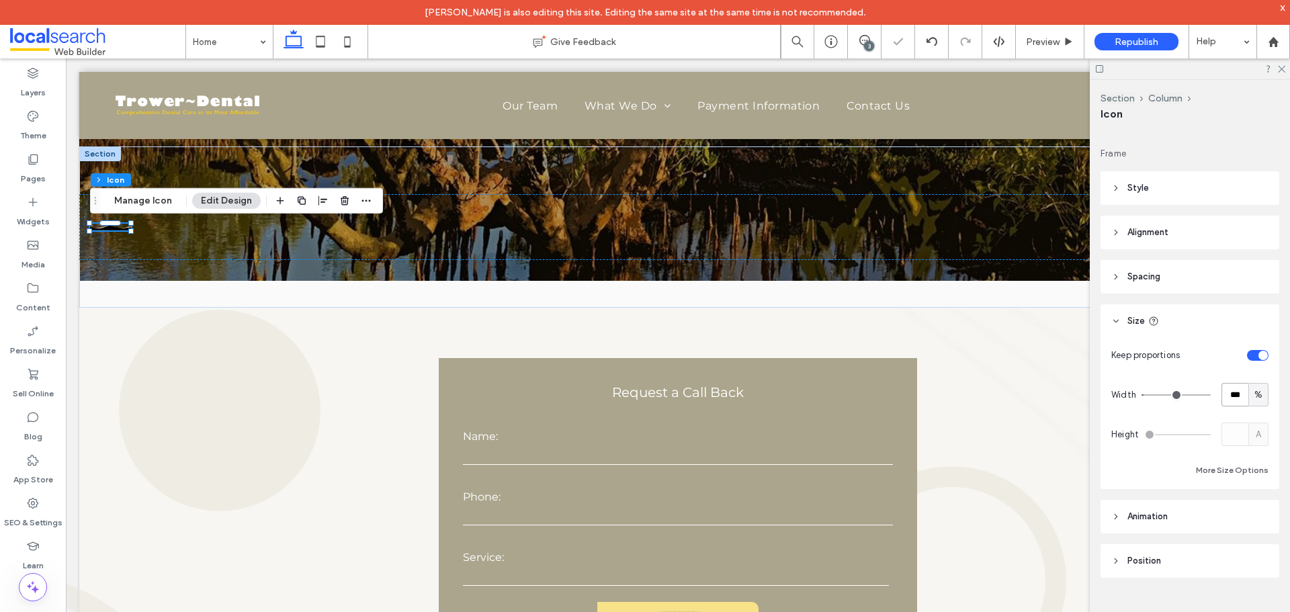
type input "***"
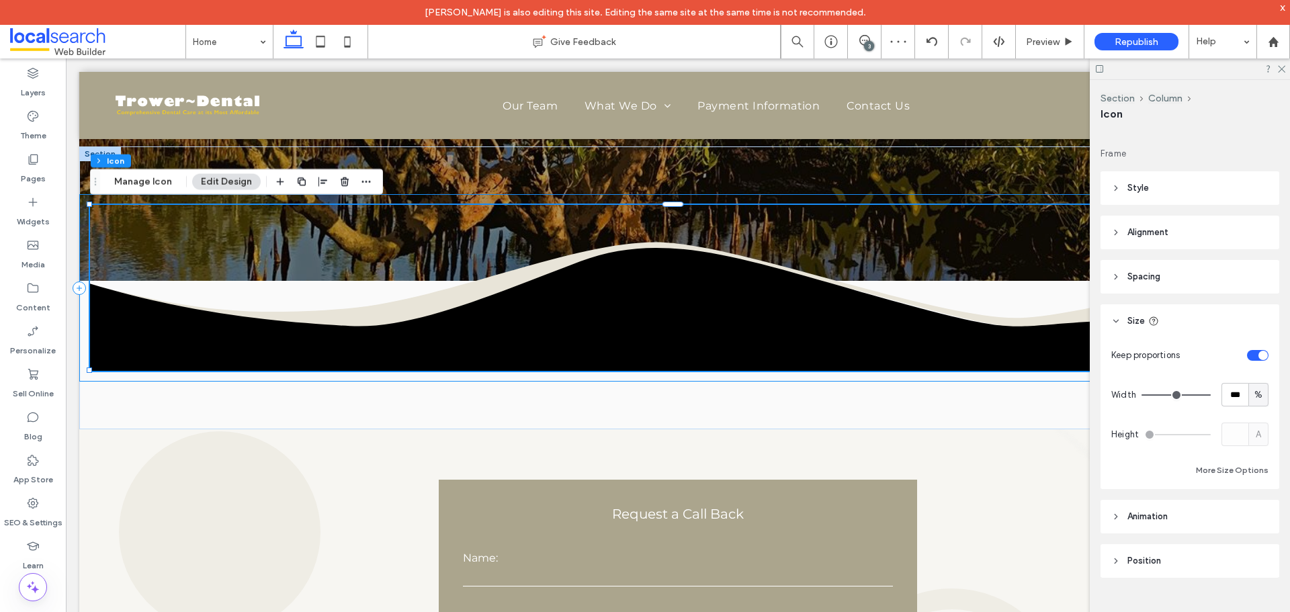
click at [431, 196] on div ".st0-1100645850-1100645850{fill:#E8E4D8;}" at bounding box center [678, 288] width 1198 height 188
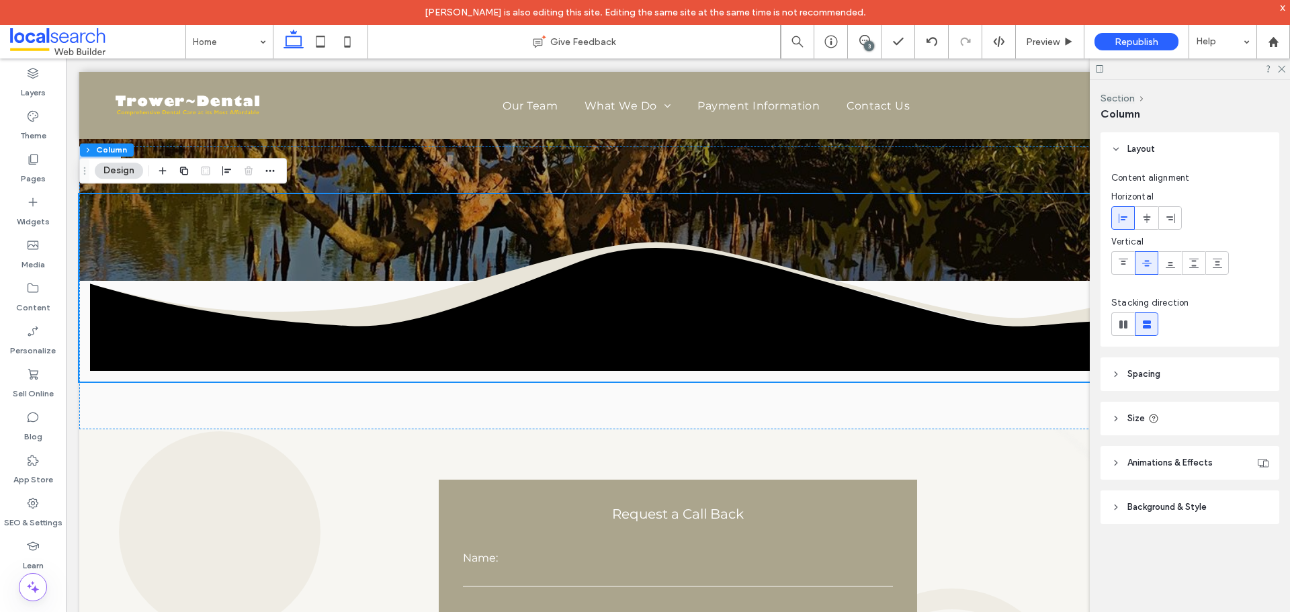
click at [1114, 376] on icon at bounding box center [1116, 374] width 9 height 9
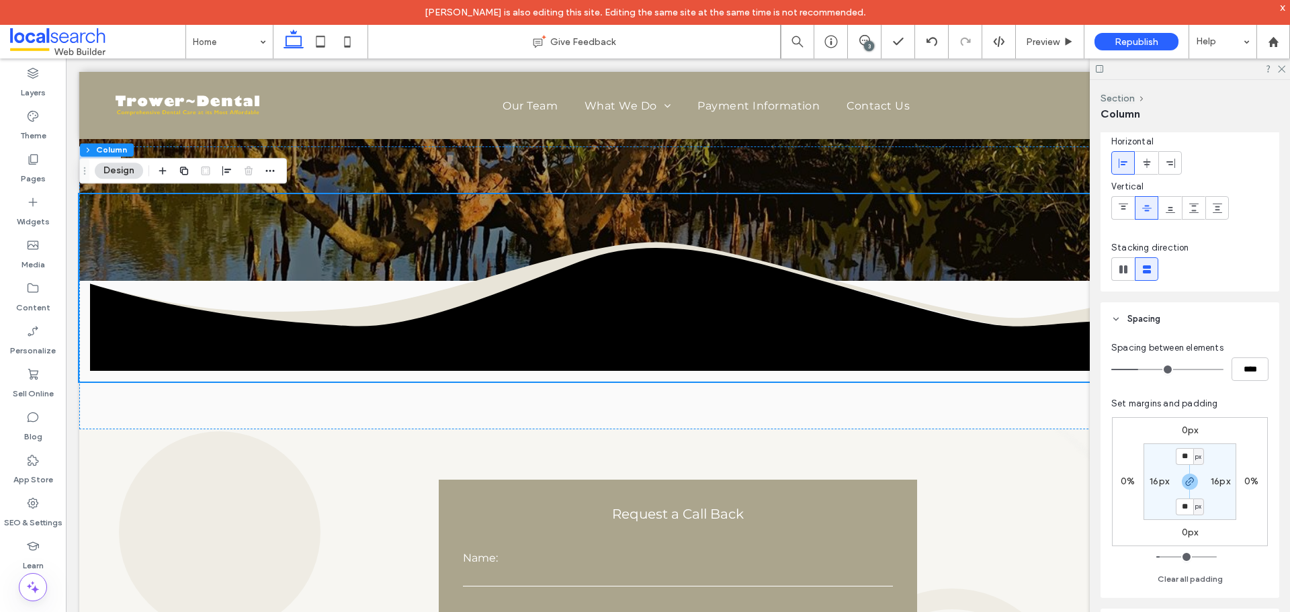
scroll to position [134, 0]
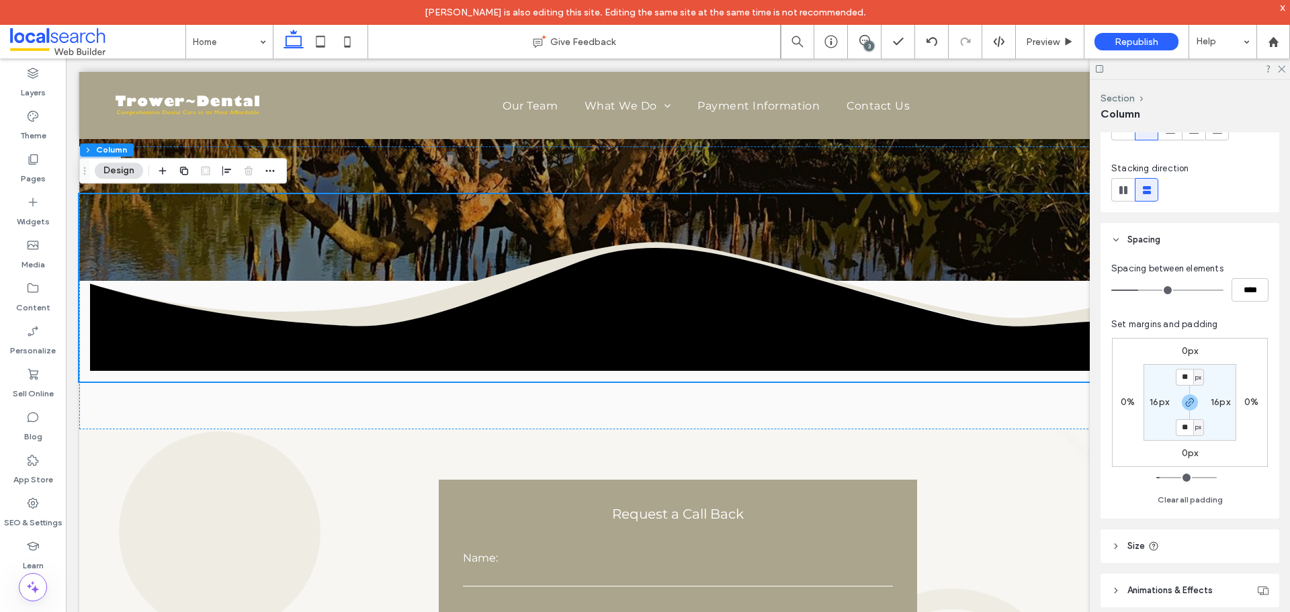
click at [1159, 403] on label "16px" at bounding box center [1159, 402] width 19 height 11
type input "*"
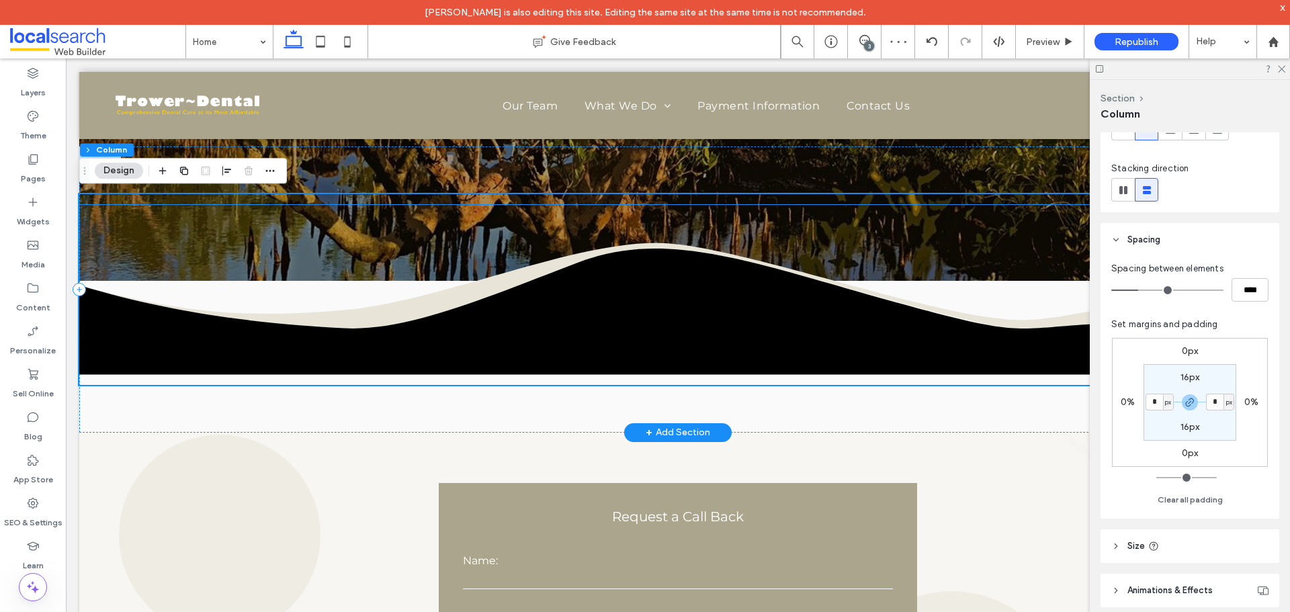
click at [634, 303] on icon at bounding box center [678, 312] width 1198 height 126
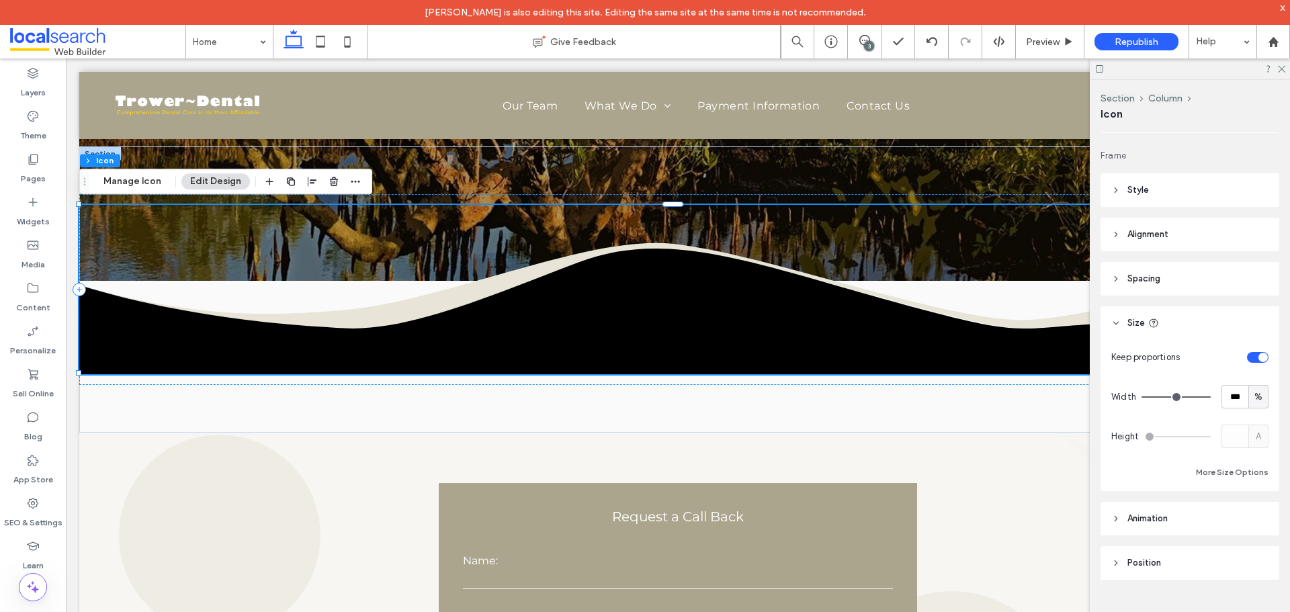
scroll to position [118, 0]
click at [1116, 188] on icon at bounding box center [1116, 187] width 9 height 9
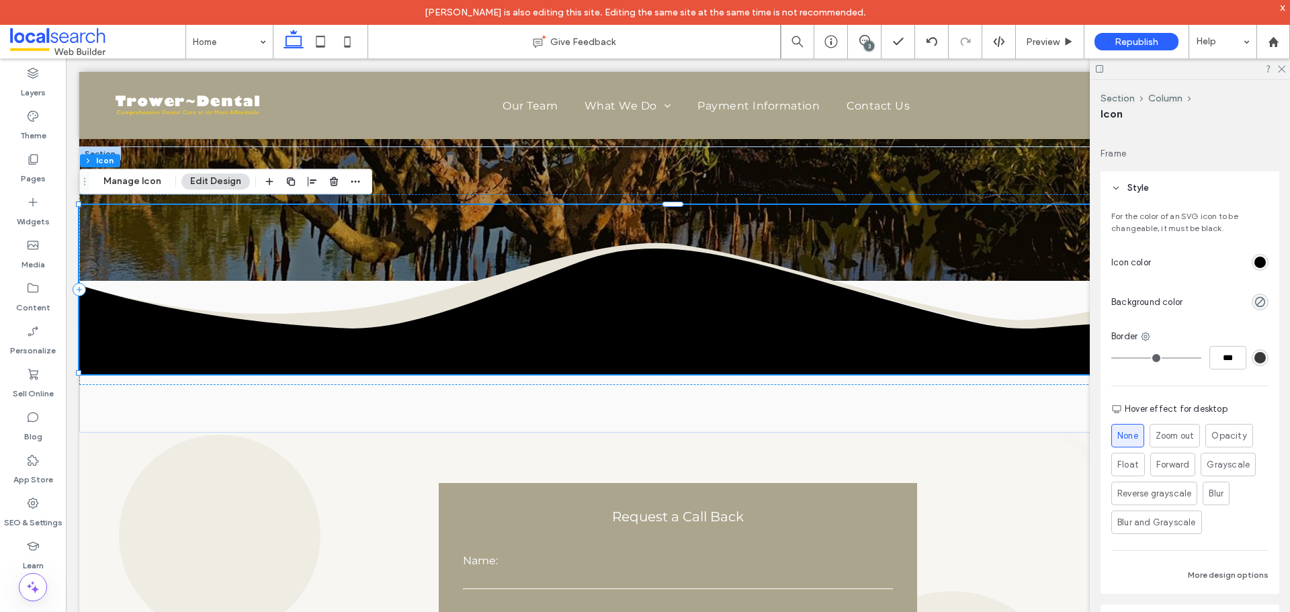
click at [1256, 261] on div "rgb(0, 0, 0)" at bounding box center [1260, 262] width 11 height 11
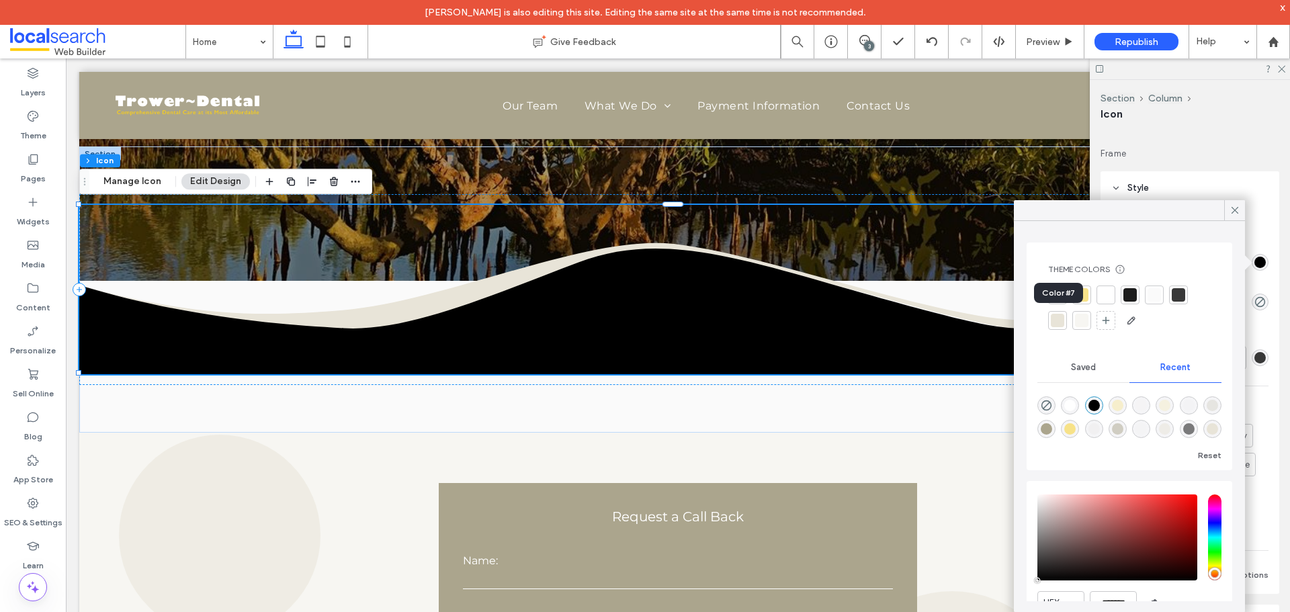
click at [1057, 320] on div at bounding box center [1057, 320] width 13 height 13
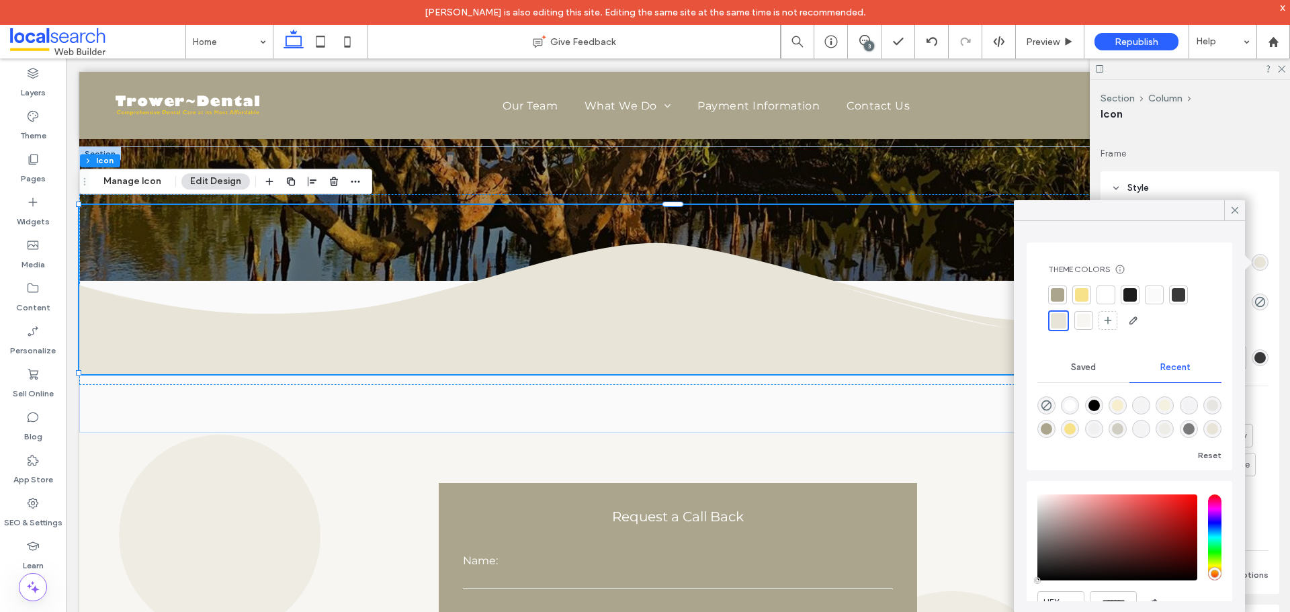
click at [1085, 325] on div at bounding box center [1083, 320] width 13 height 13
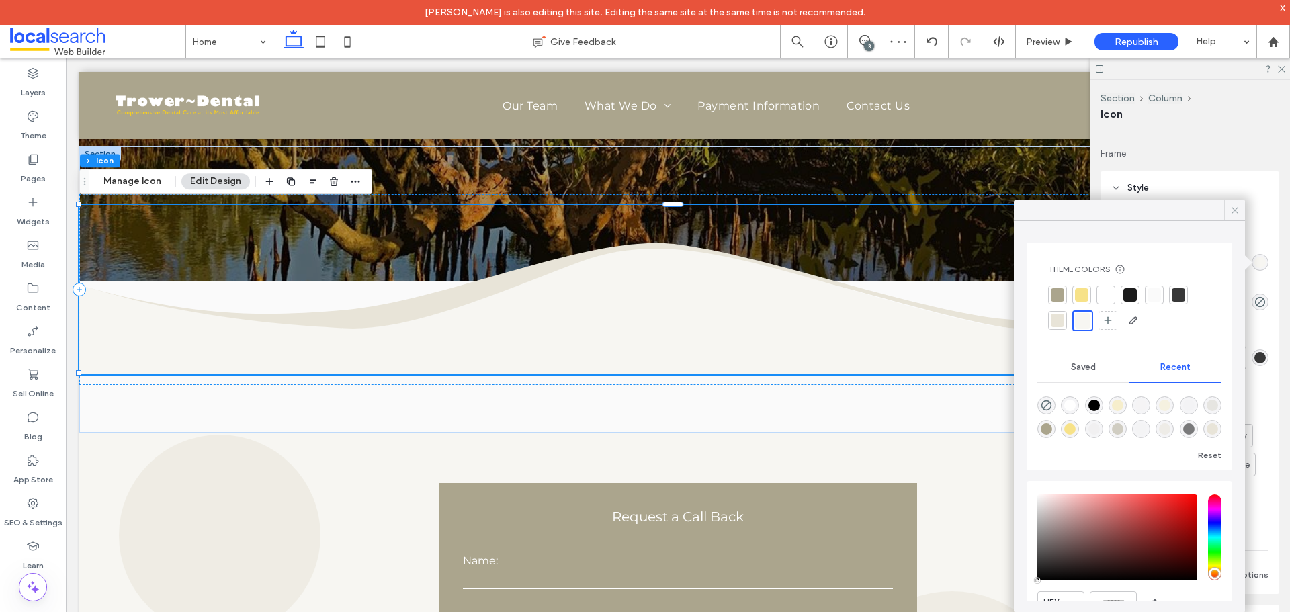
click at [1233, 206] on icon at bounding box center [1235, 210] width 12 height 12
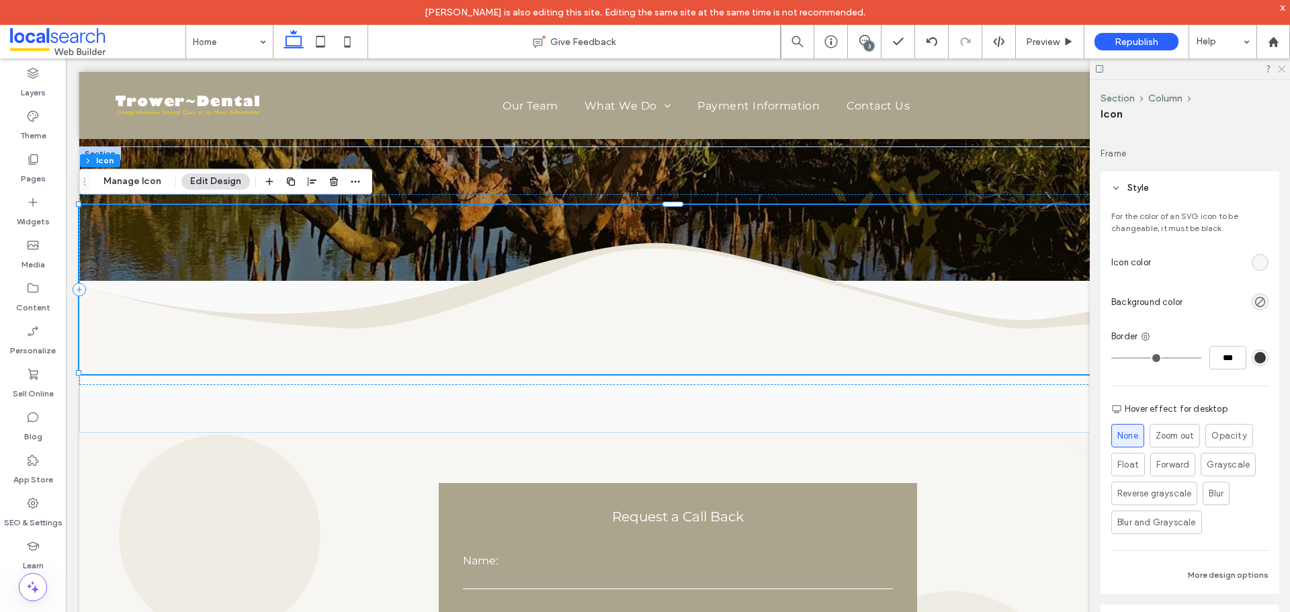
click at [1284, 70] on icon at bounding box center [1281, 68] width 9 height 9
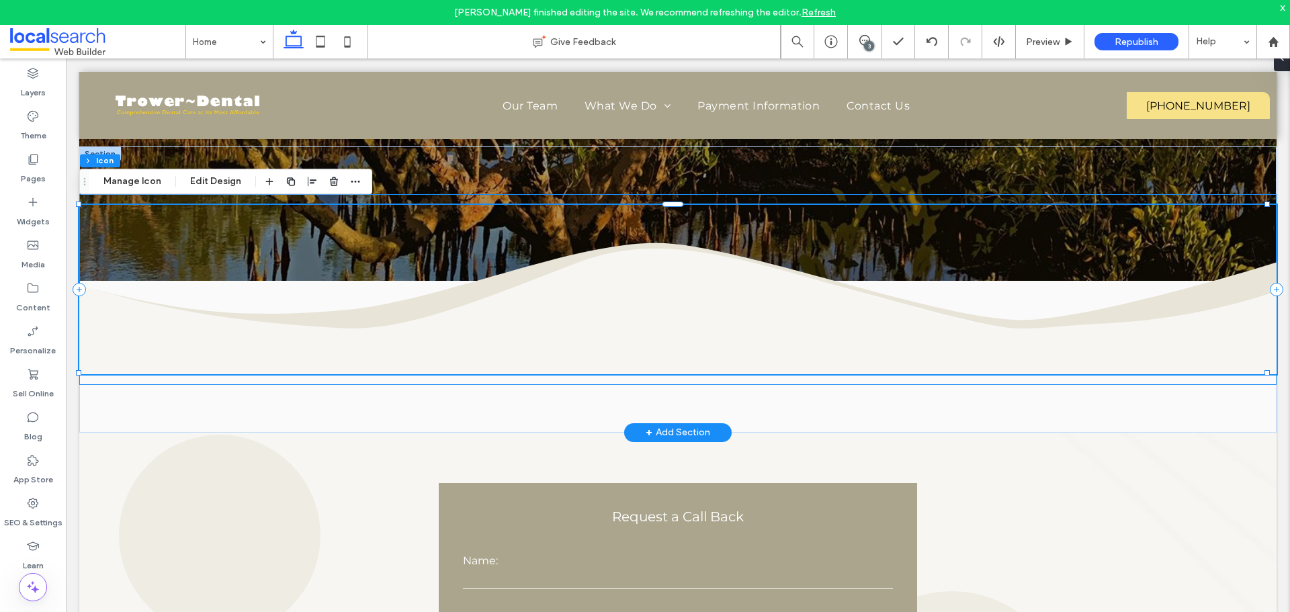
click at [382, 377] on div ".st0-1100645850-1100645850{fill:#E8E4D8;}" at bounding box center [678, 289] width 1198 height 190
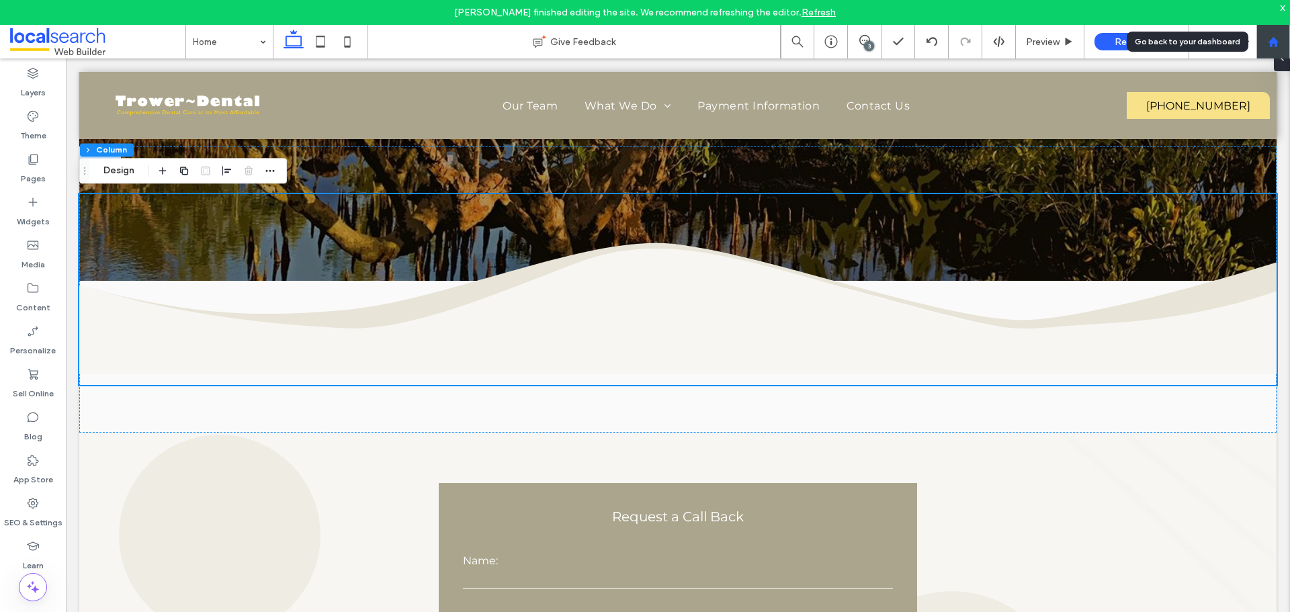
click at [1281, 57] on div at bounding box center [1274, 42] width 34 height 34
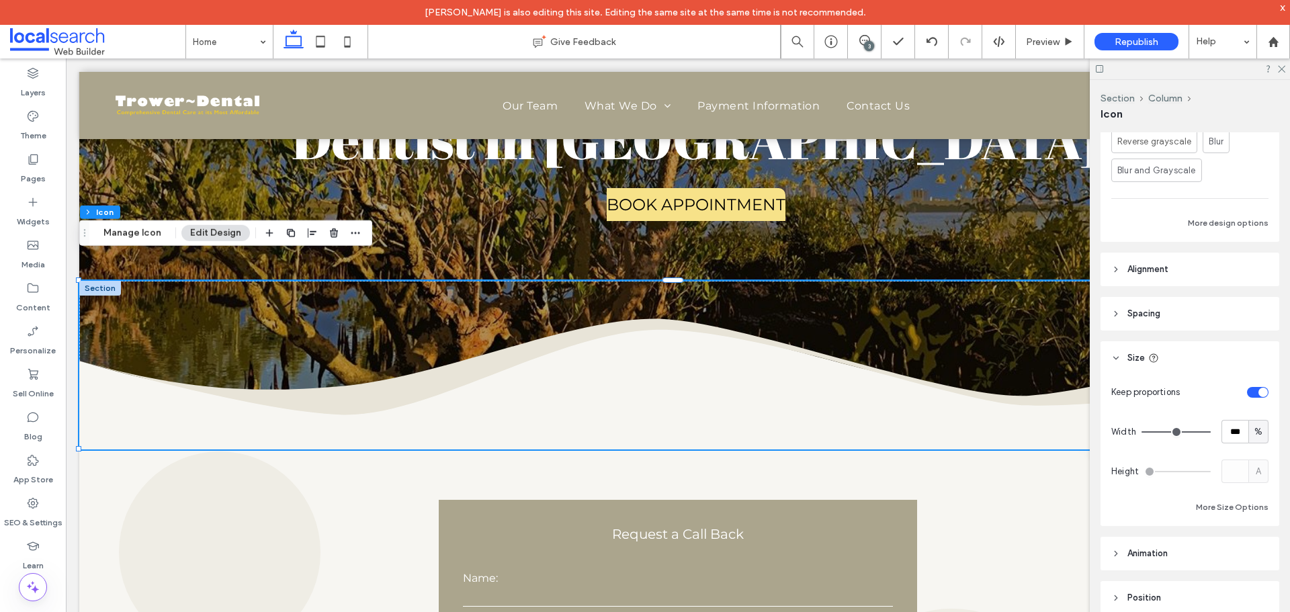
scroll to position [507, 0]
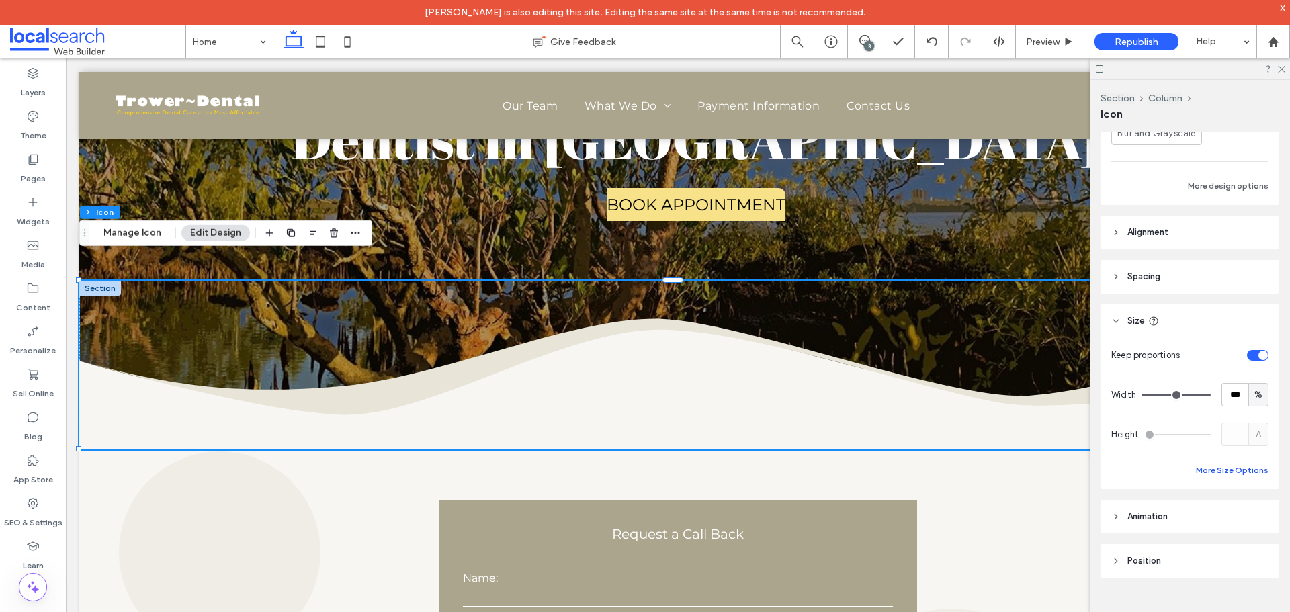
click at [1209, 470] on button "More Size Options" at bounding box center [1232, 470] width 73 height 16
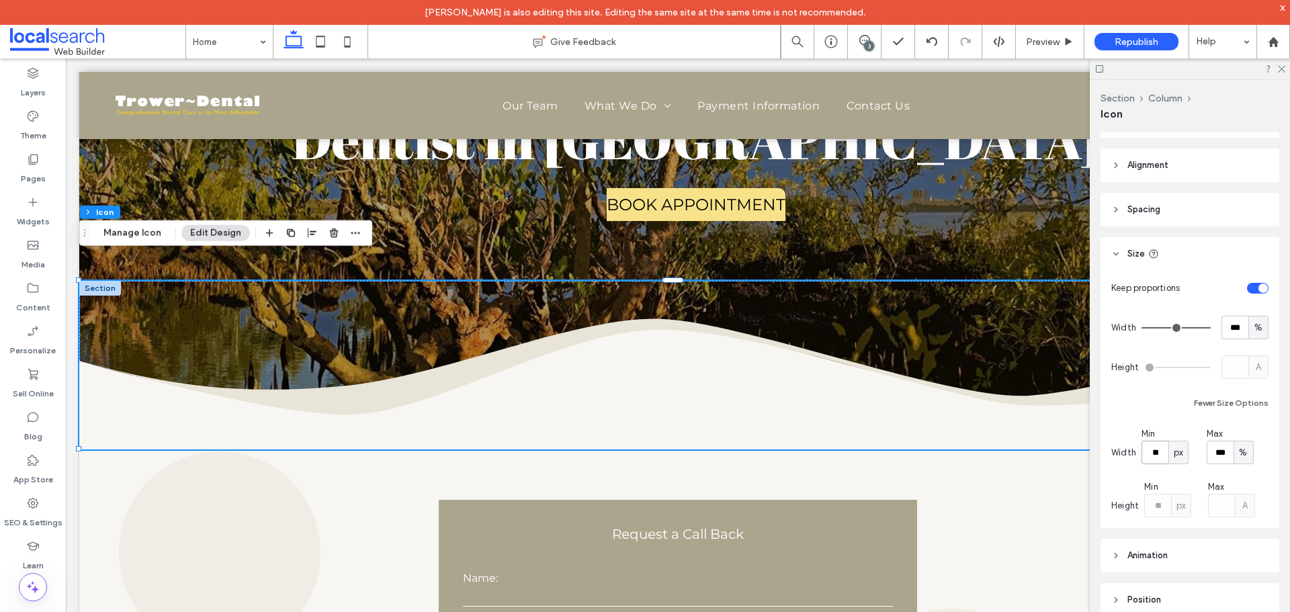
drag, startPoint x: 1160, startPoint y: 450, endPoint x: 1142, endPoint y: 454, distance: 18.6
click at [1142, 454] on input "**" at bounding box center [1155, 453] width 27 height 24
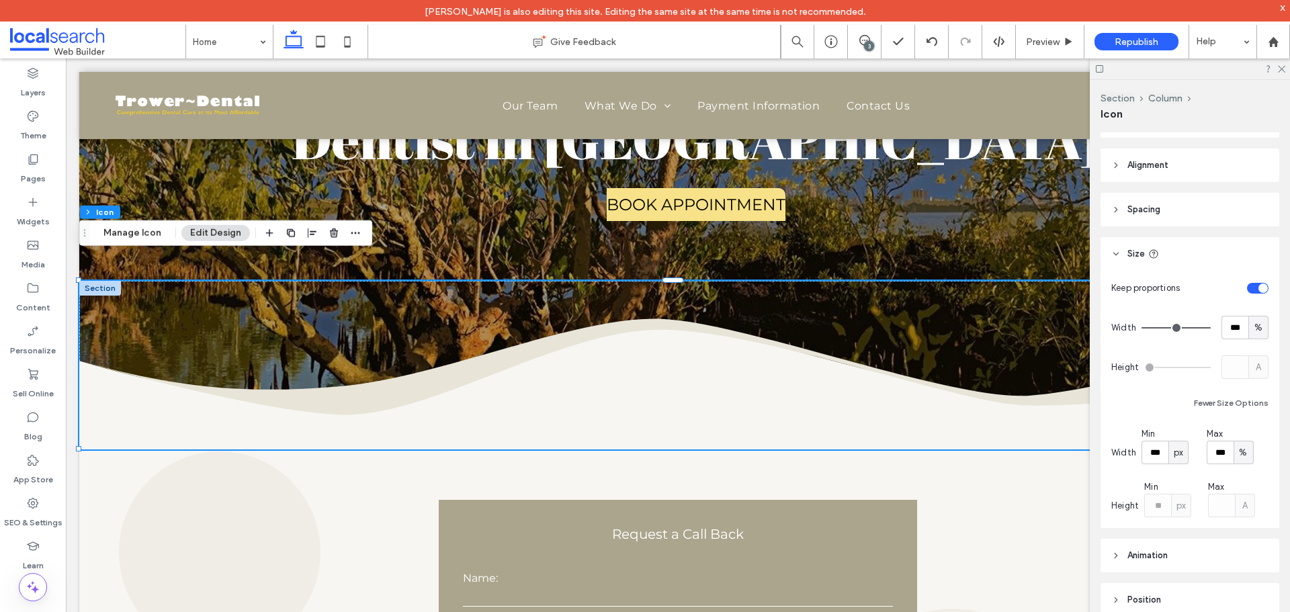
click at [1177, 452] on span "px" at bounding box center [1178, 452] width 9 height 13
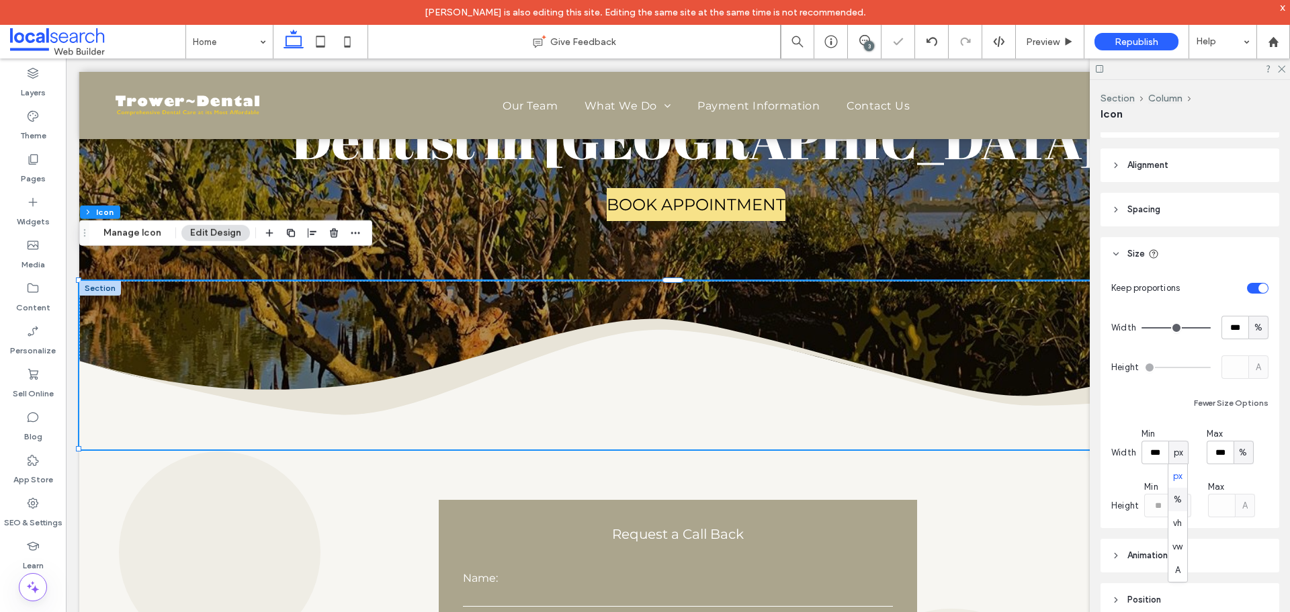
click at [1178, 499] on span "%" at bounding box center [1178, 499] width 8 height 13
drag, startPoint x: 1160, startPoint y: 450, endPoint x: 1137, endPoint y: 456, distance: 23.8
click at [1137, 456] on div "Width Min *** % Max *** %" at bounding box center [1190, 445] width 157 height 37
type input "***"
click at [1140, 414] on div "Keep proportions Width *** % Height A Fewer Size Options Width Min *** % Max **…" at bounding box center [1190, 396] width 157 height 241
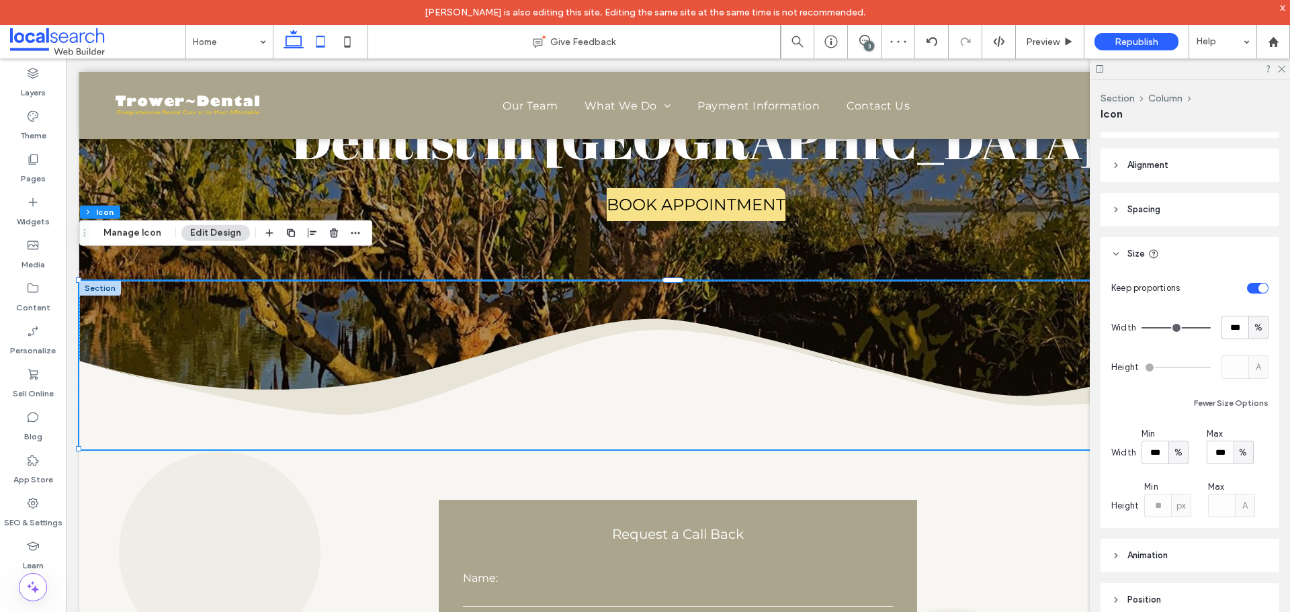
click at [322, 44] on icon at bounding box center [320, 41] width 27 height 27
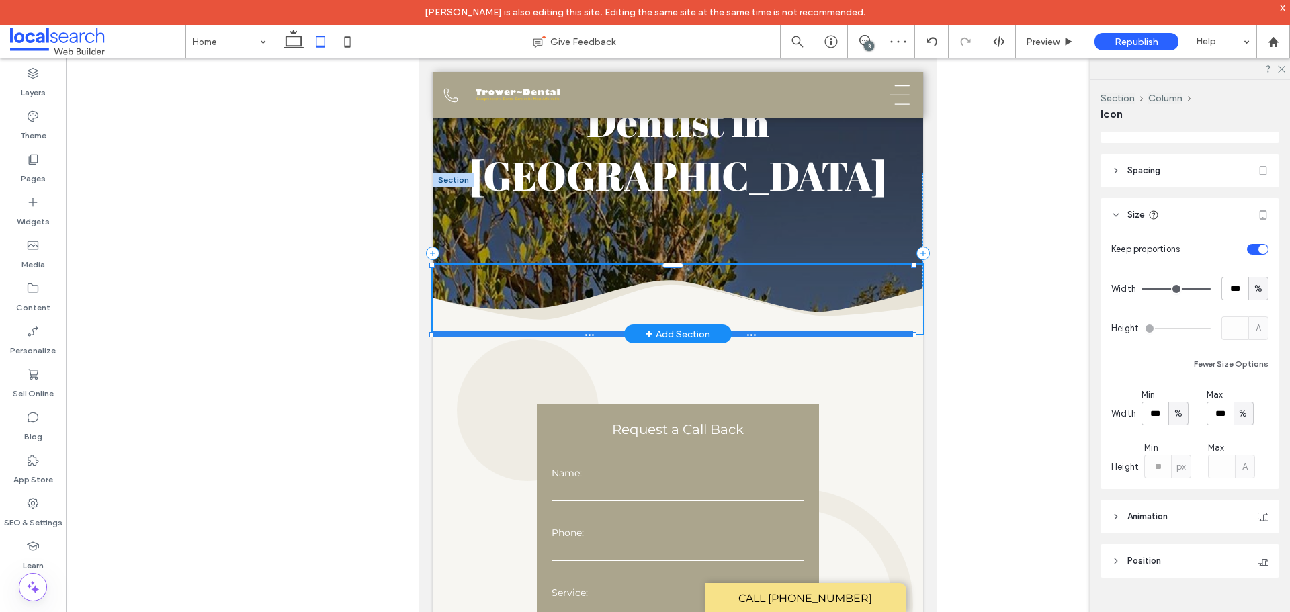
scroll to position [449, 0]
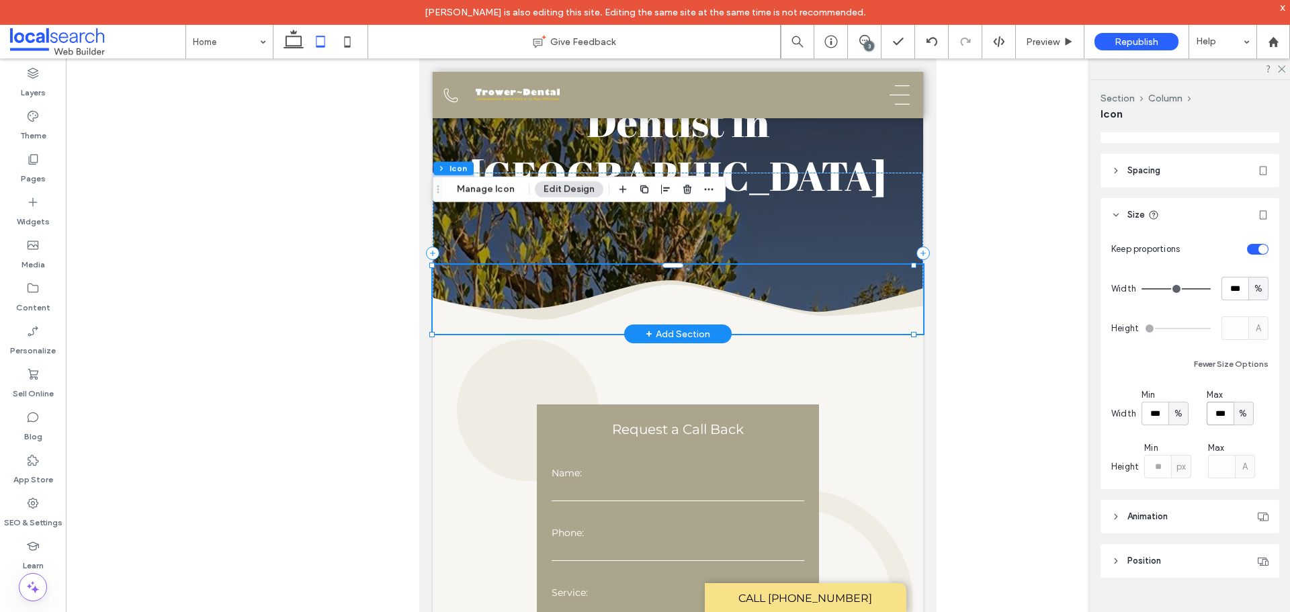
click at [1217, 410] on input "***" at bounding box center [1220, 414] width 27 height 24
type input "***"
click at [1155, 376] on div "Keep proportions Width *** % Height A Fewer Size Options Width Min *** % Max **…" at bounding box center [1190, 357] width 157 height 241
click at [1052, 45] on span "Preview" at bounding box center [1043, 41] width 34 height 11
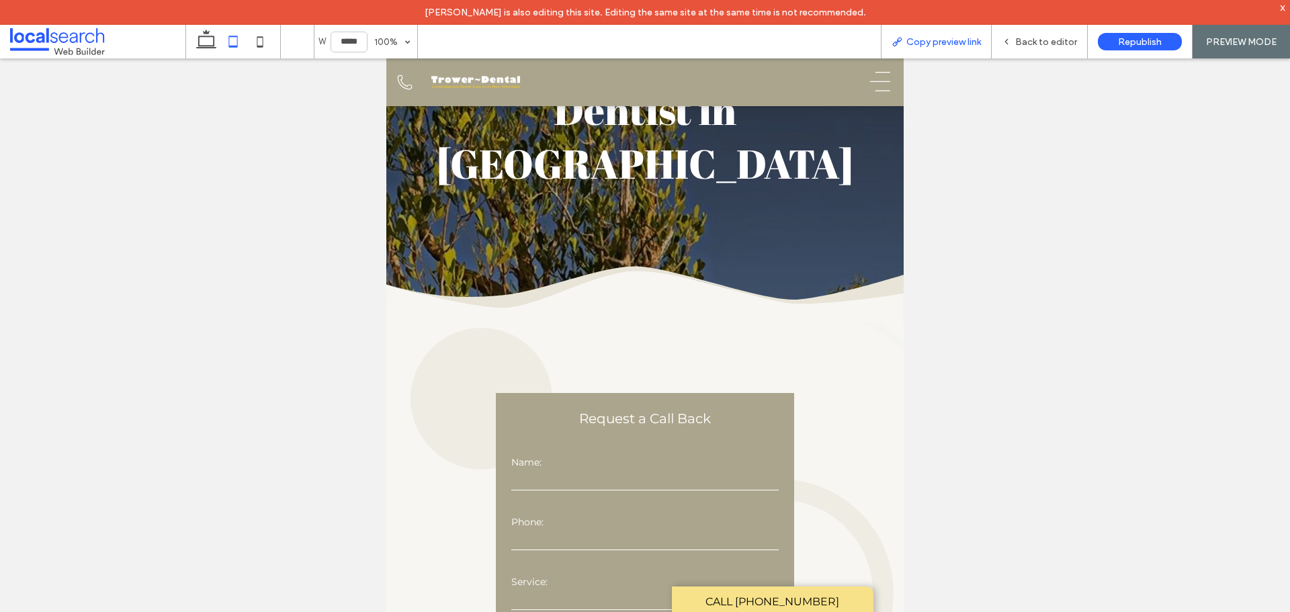
click at [948, 45] on span "Copy preview link" at bounding box center [944, 41] width 75 height 11
click at [628, 267] on icon at bounding box center [645, 288] width 518 height 42
click at [649, 270] on icon at bounding box center [645, 297] width 518 height 54
click at [1057, 37] on span "Back to editor" at bounding box center [1047, 41] width 62 height 11
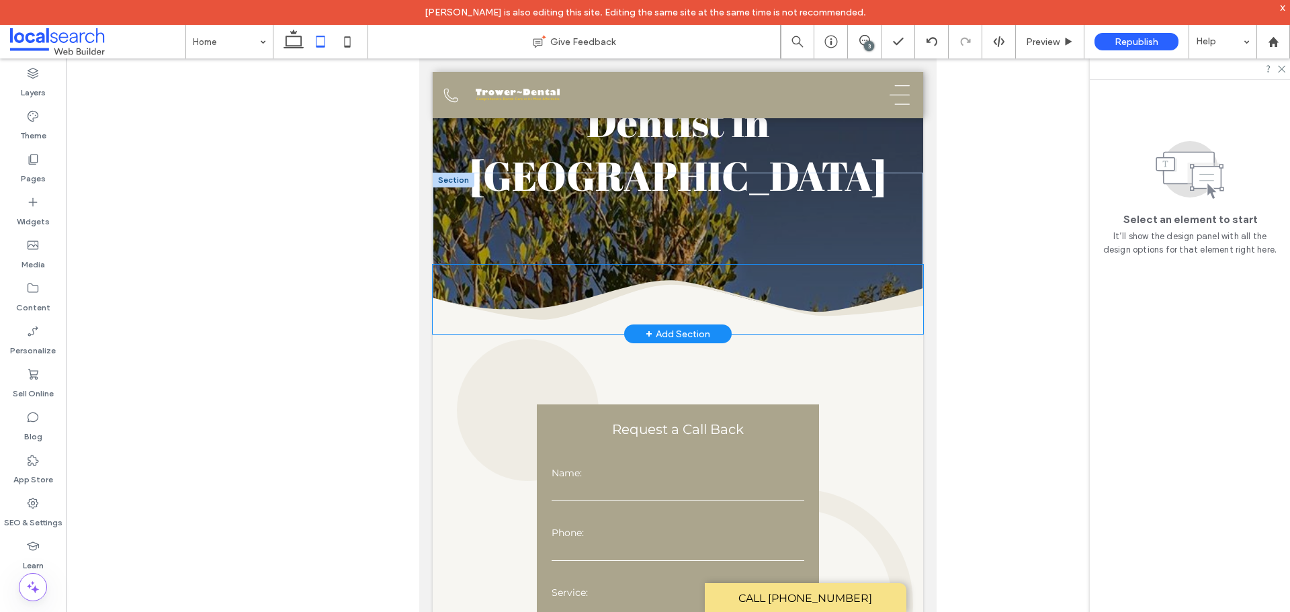
click at [666, 284] on icon at bounding box center [678, 309] width 491 height 51
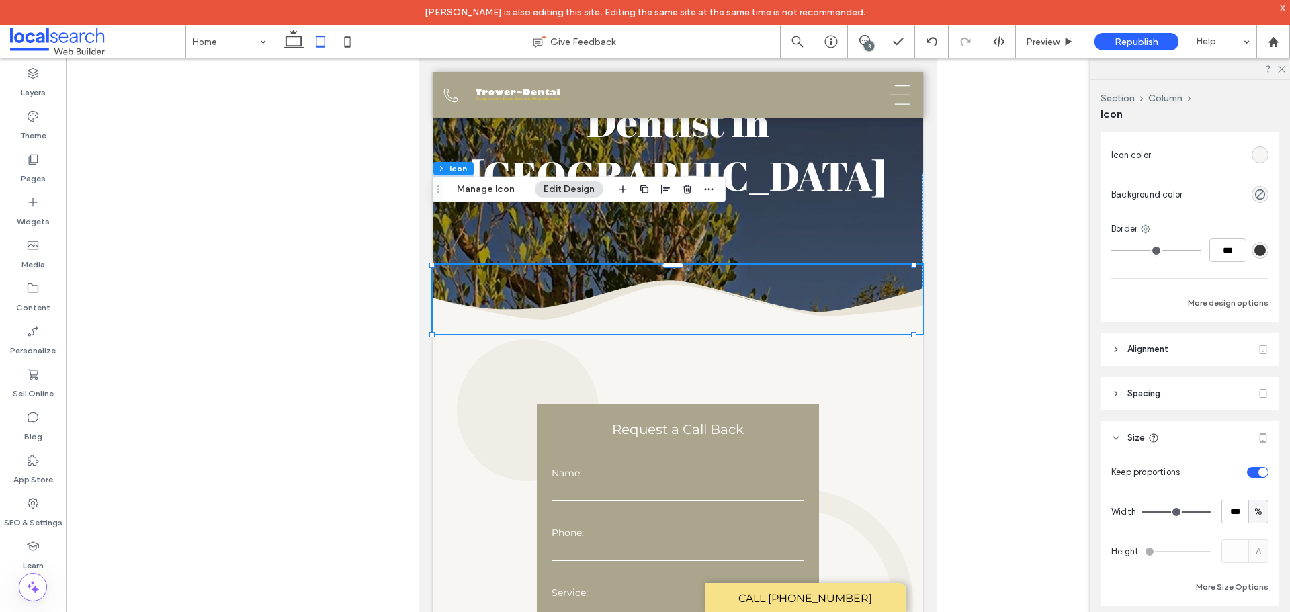
scroll to position [269, 0]
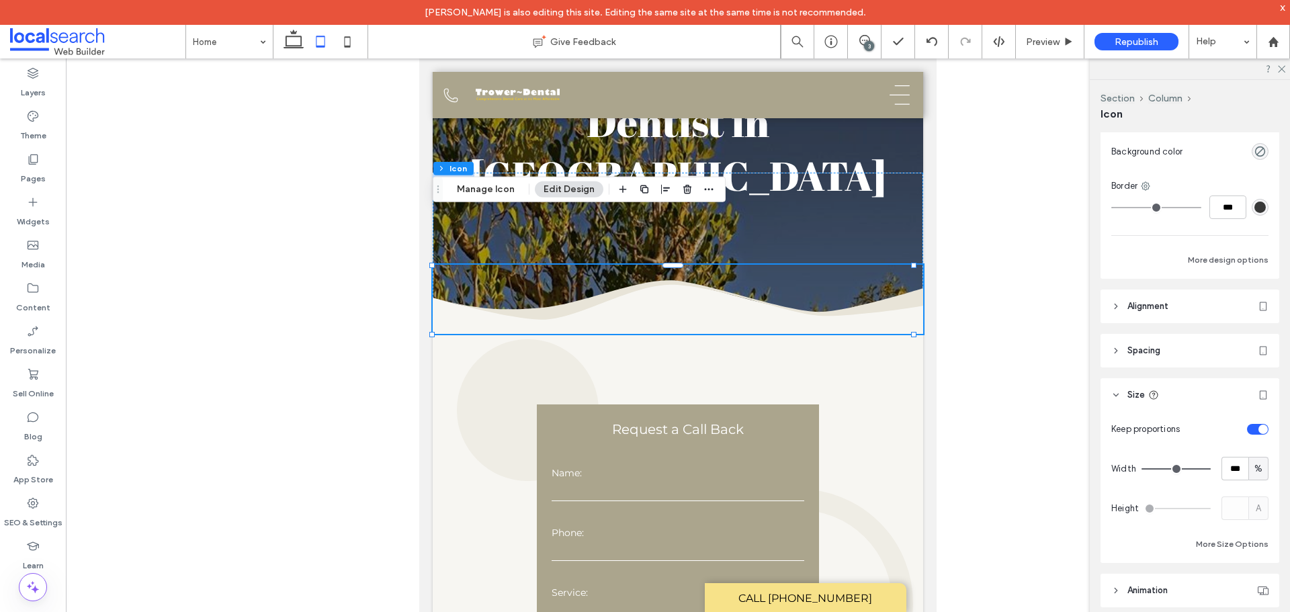
click at [1114, 306] on icon at bounding box center [1116, 306] width 9 height 9
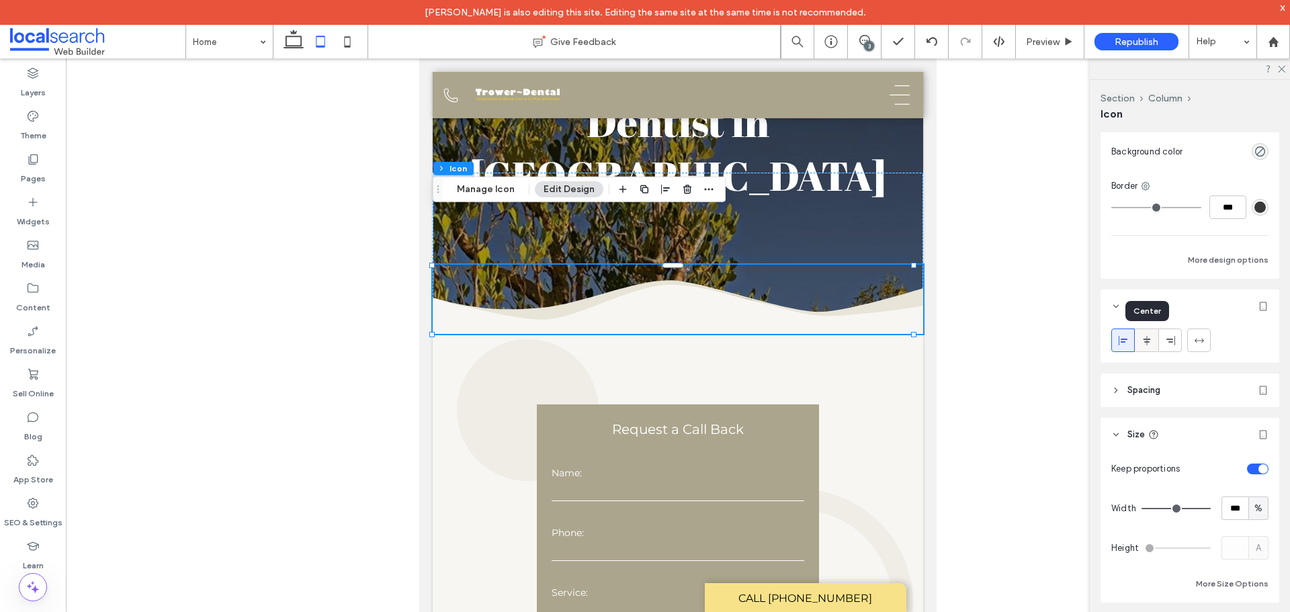
click at [1148, 343] on icon at bounding box center [1147, 340] width 11 height 11
click at [690, 284] on icon at bounding box center [678, 309] width 491 height 51
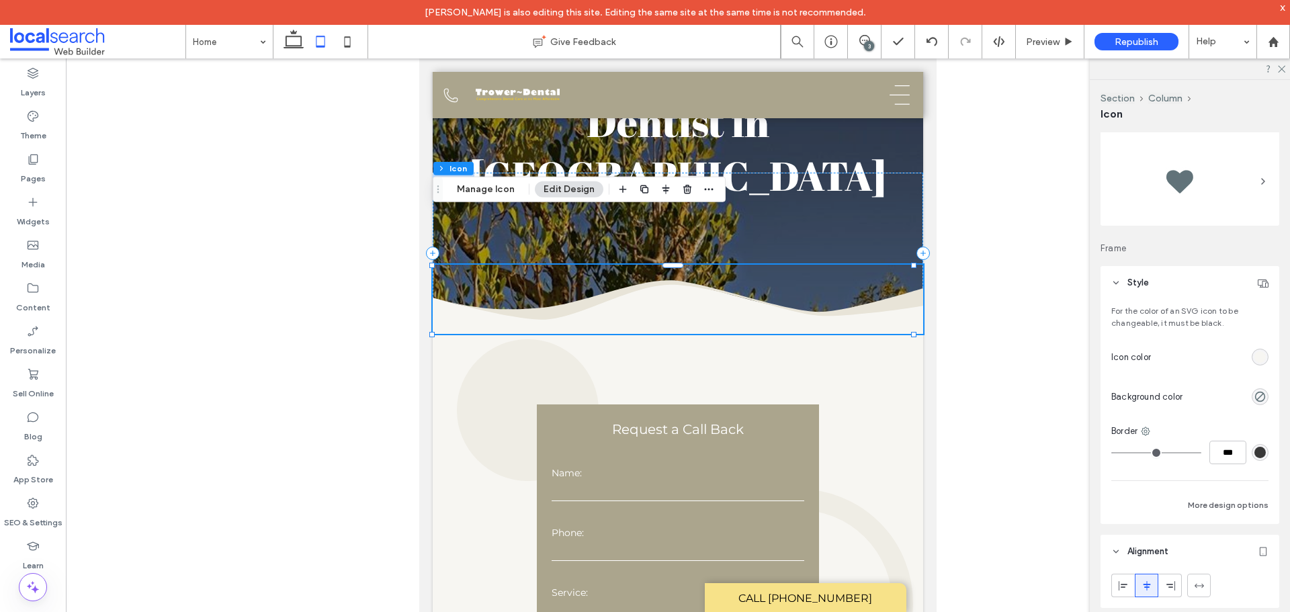
scroll to position [0, 0]
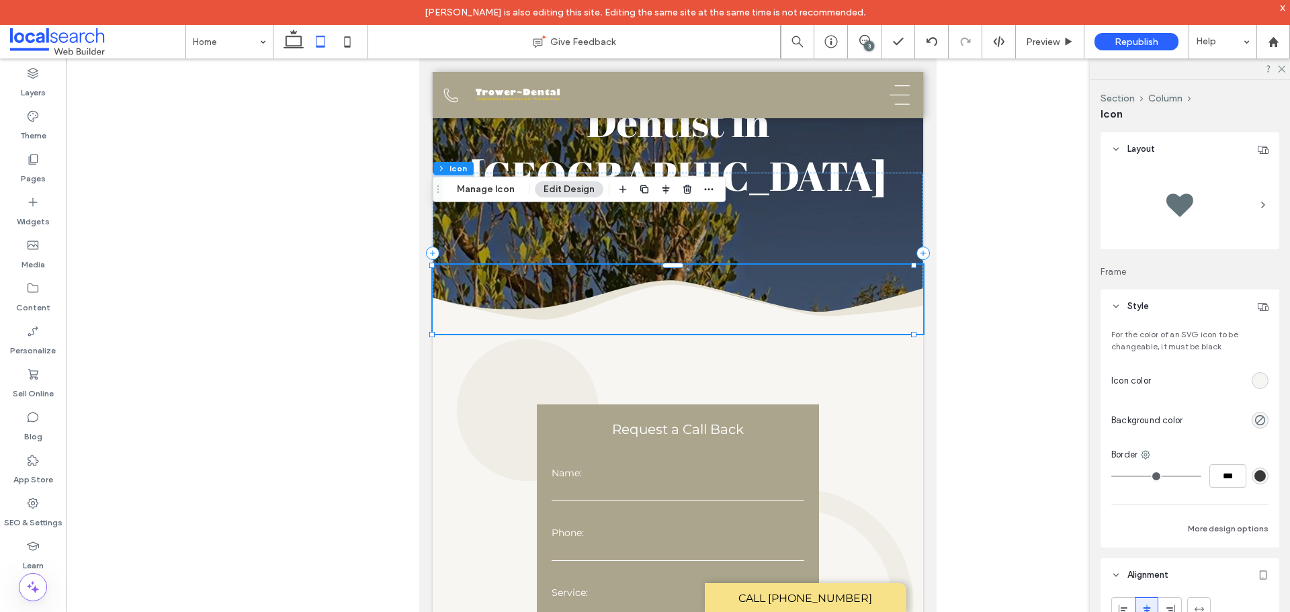
click at [1255, 381] on div "rgb(247, 246, 242)" at bounding box center [1260, 380] width 11 height 11
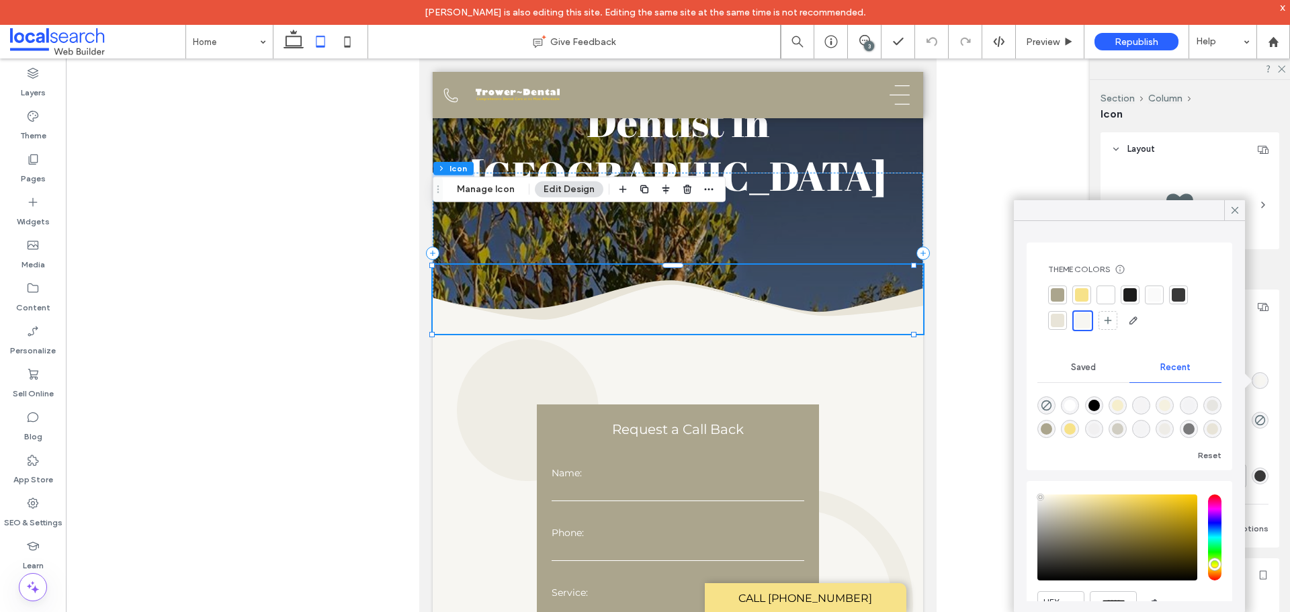
click at [1135, 296] on div at bounding box center [1130, 294] width 13 height 13
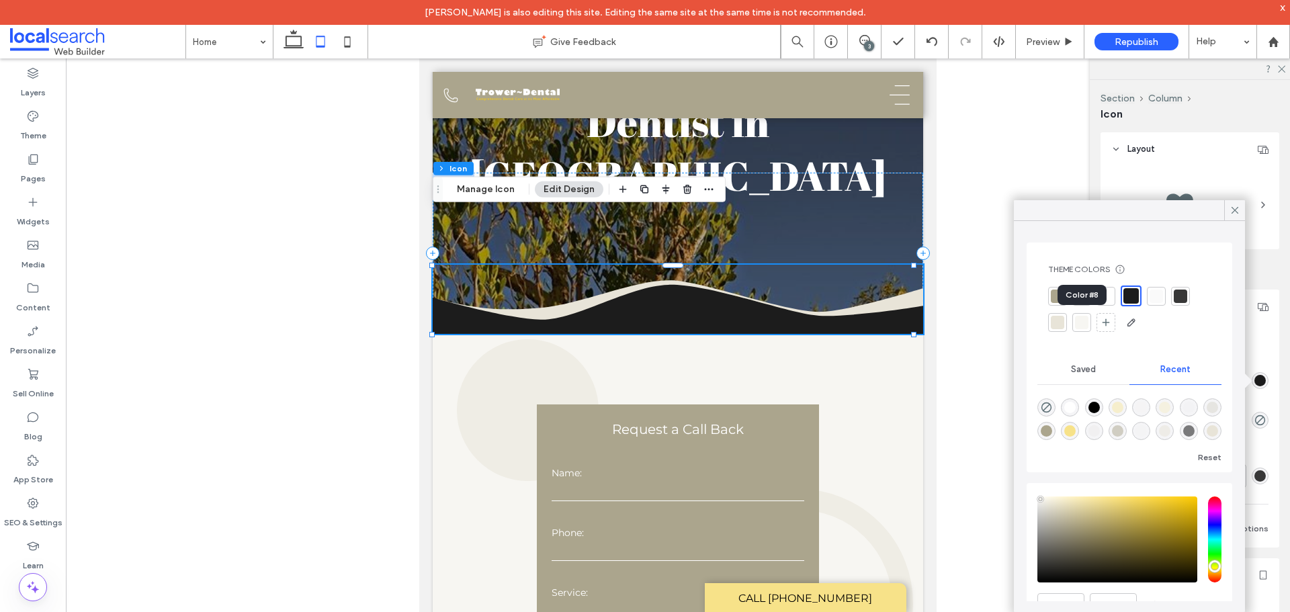
click at [1083, 325] on div at bounding box center [1081, 322] width 13 height 13
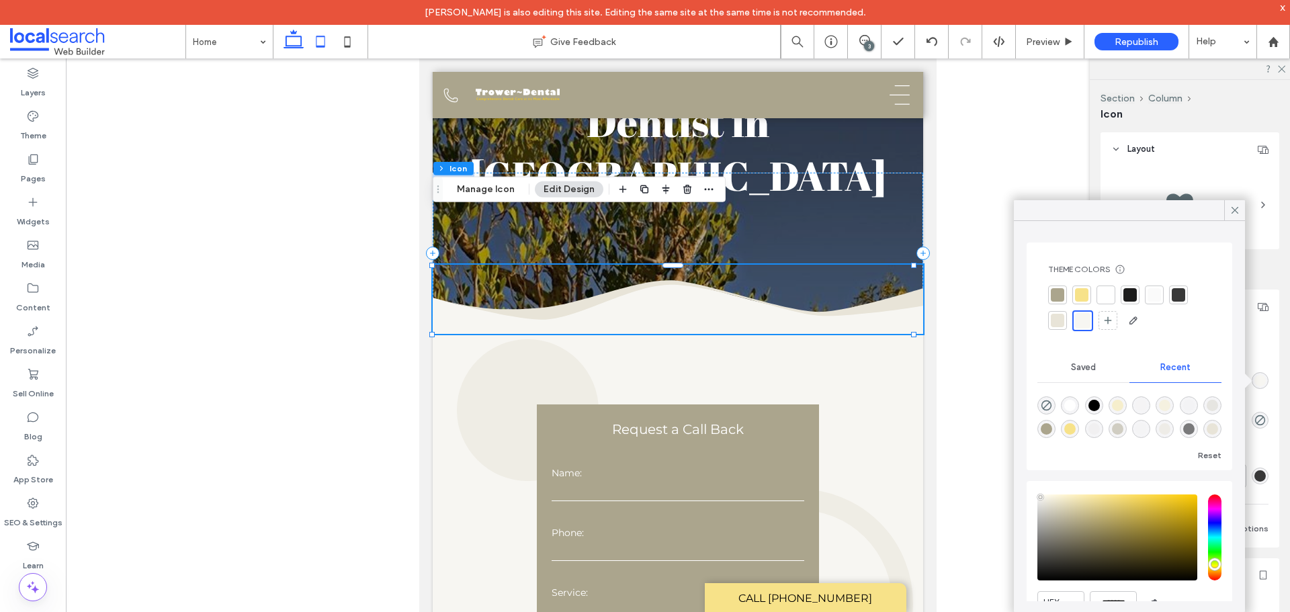
drag, startPoint x: 292, startPoint y: 45, endPoint x: 921, endPoint y: 196, distance: 647.0
click at [292, 45] on icon at bounding box center [293, 41] width 27 height 27
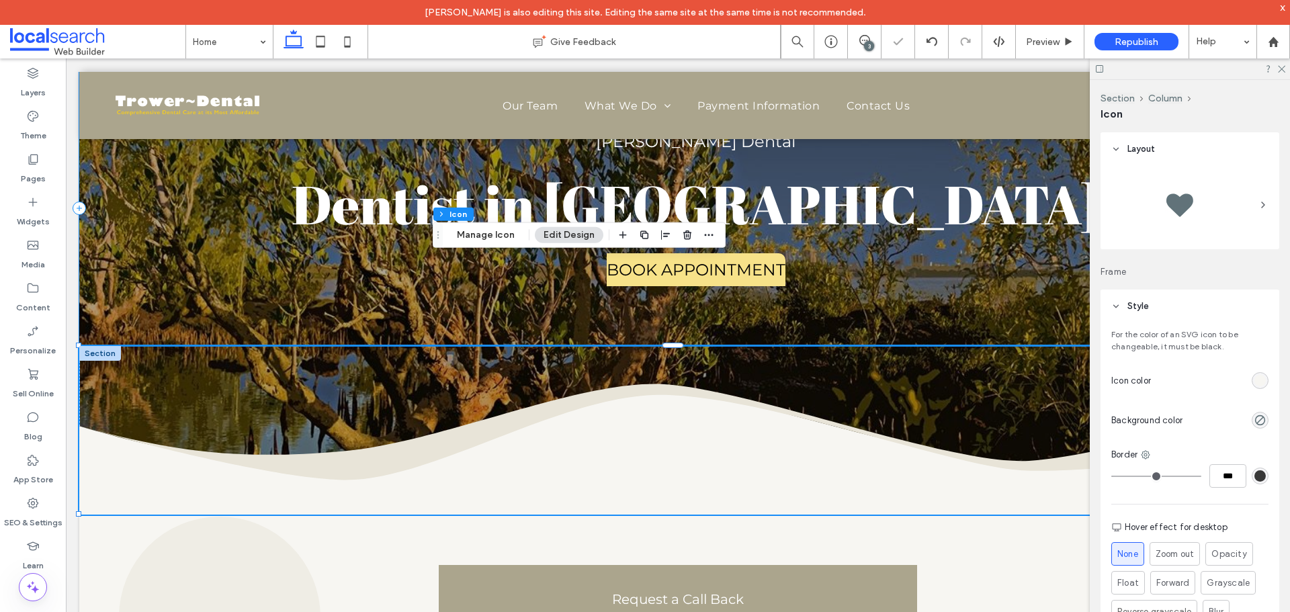
scroll to position [157, 0]
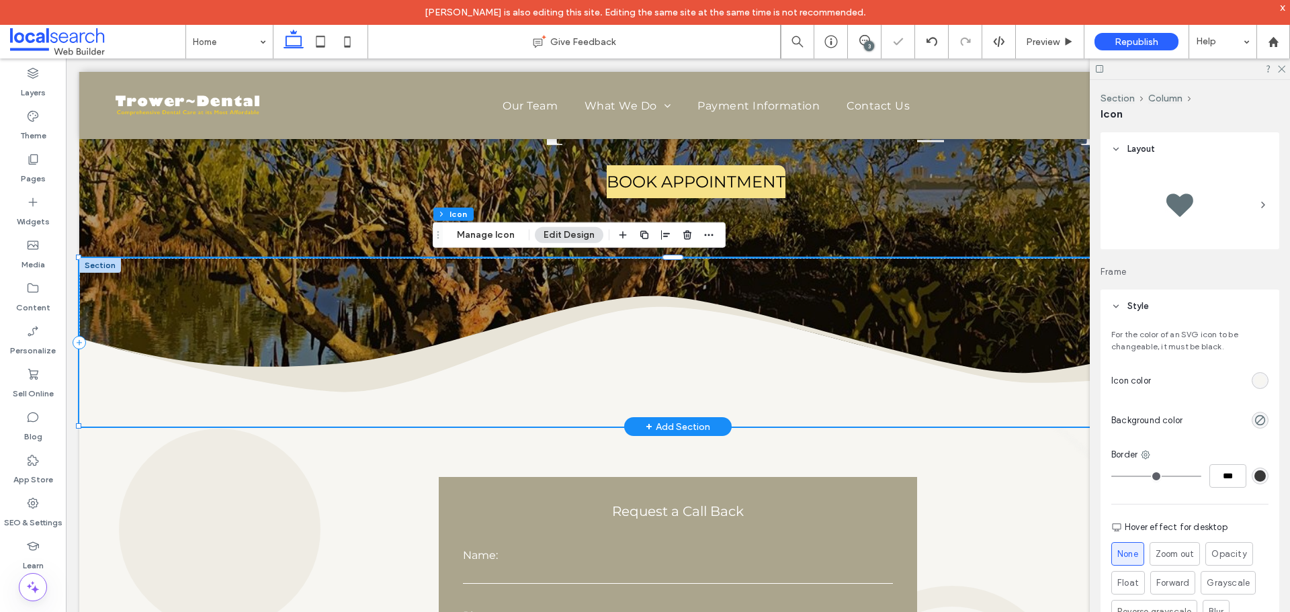
click at [736, 374] on icon at bounding box center [678, 366] width 1198 height 125
drag, startPoint x: 689, startPoint y: 236, endPoint x: 622, endPoint y: 284, distance: 82.4
click at [689, 236] on icon "button" at bounding box center [687, 235] width 11 height 11
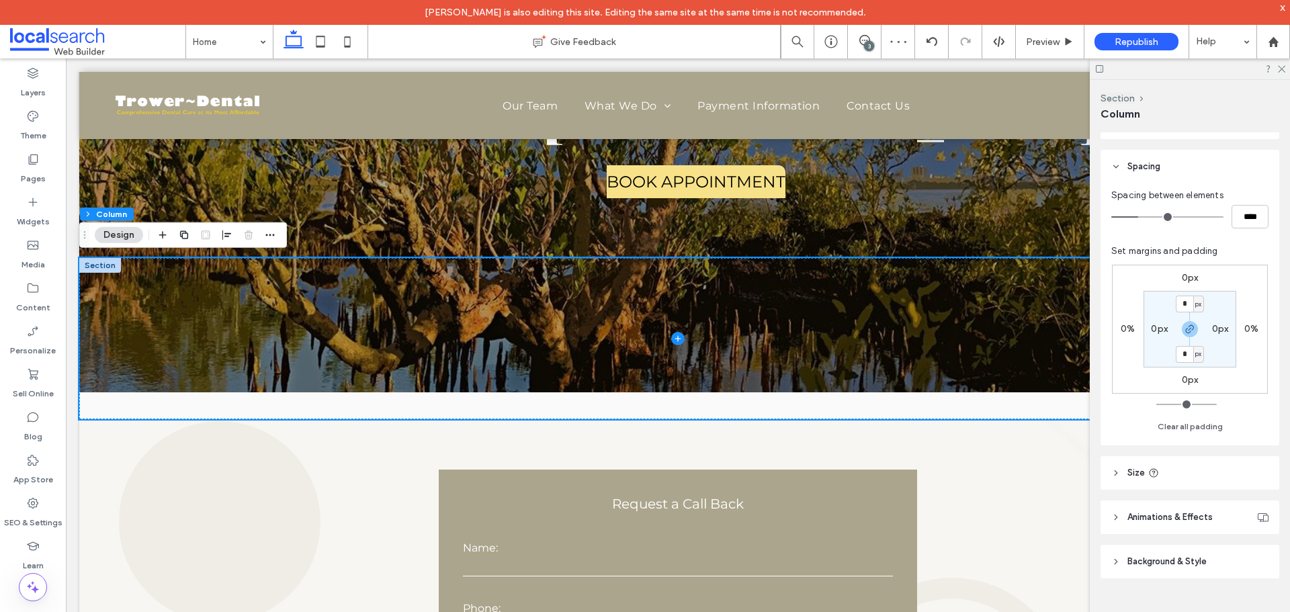
scroll to position [208, 0]
click at [1117, 561] on icon at bounding box center [1116, 561] width 9 height 9
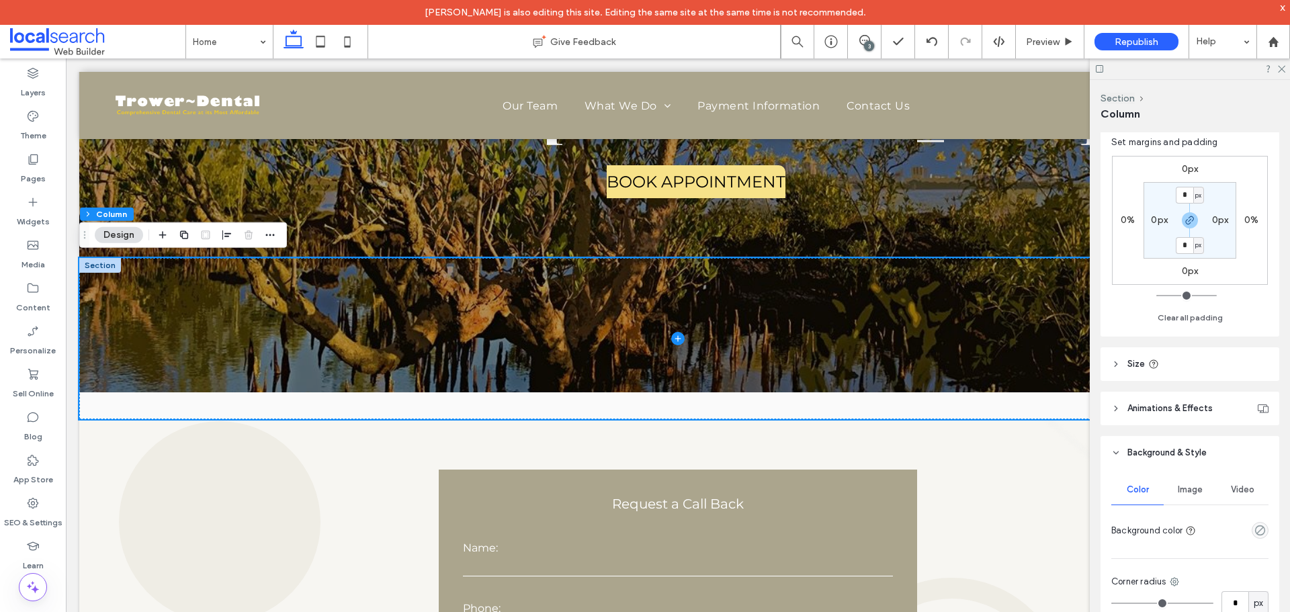
scroll to position [410, 0]
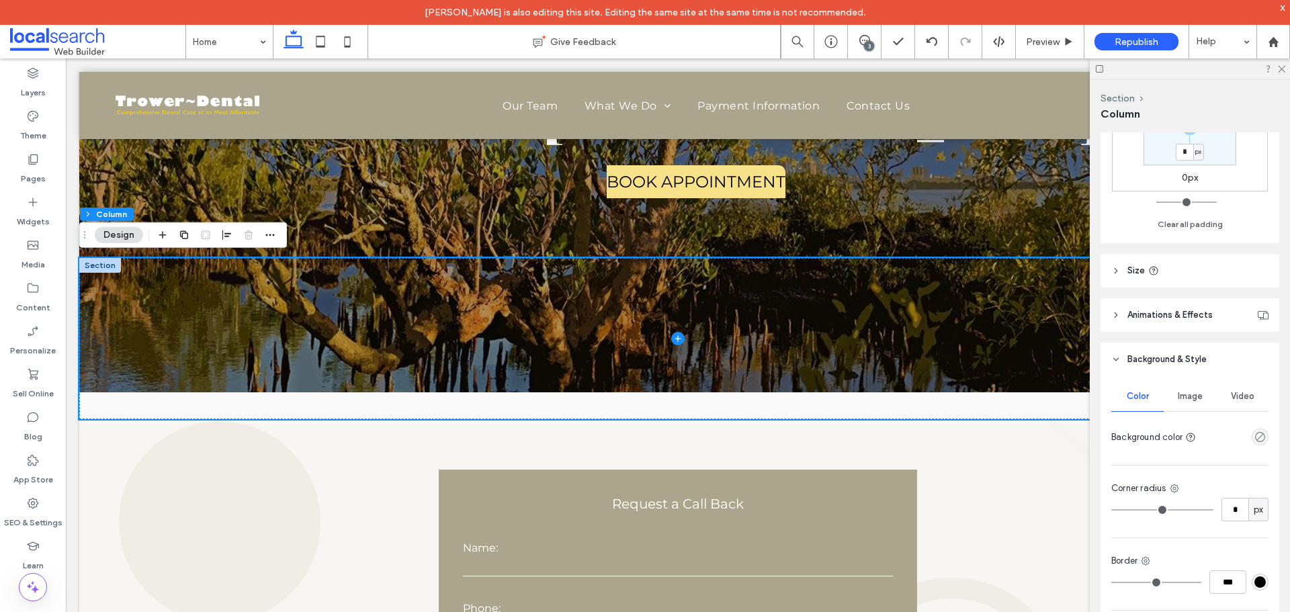
click at [1186, 397] on span "Image" at bounding box center [1190, 396] width 25 height 11
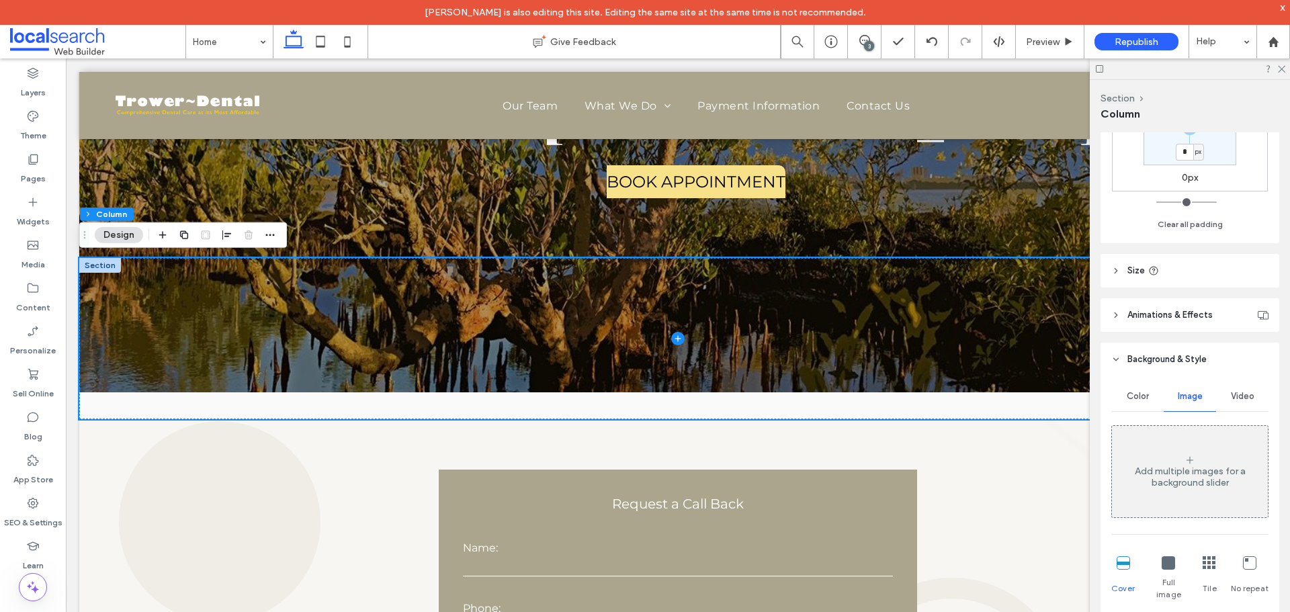
click at [1188, 454] on div "Add multiple images for a background slider" at bounding box center [1190, 471] width 156 height 89
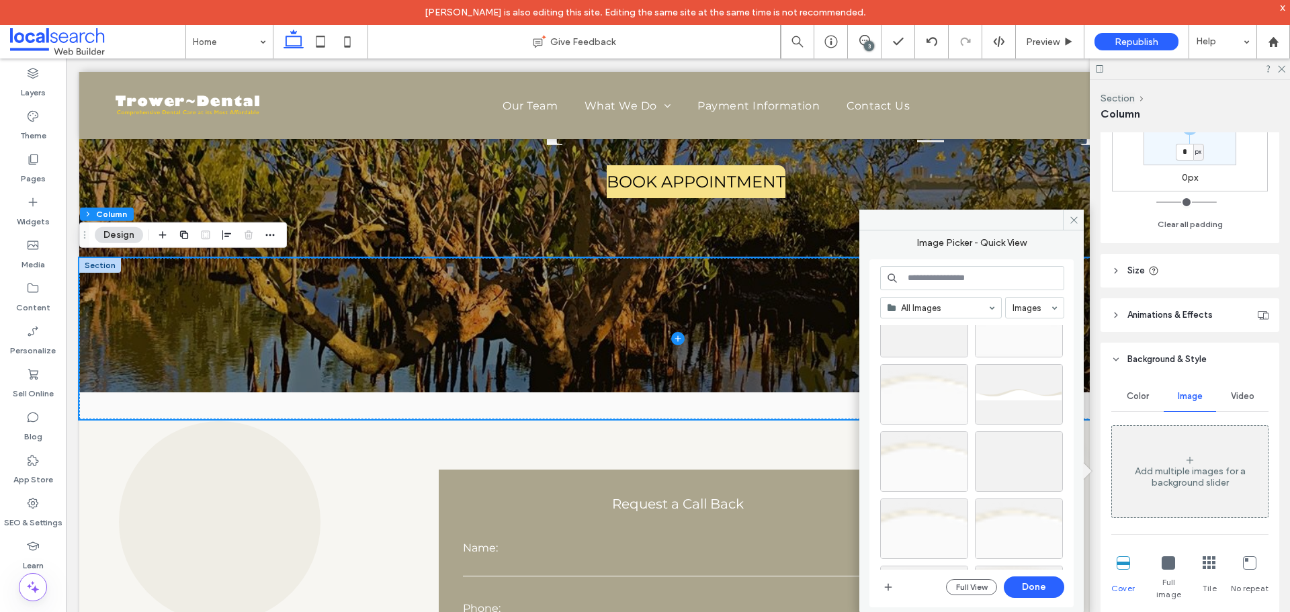
scroll to position [0, 0]
click at [993, 308] on span at bounding box center [941, 308] width 120 height 20
click at [973, 588] on button "Full View" at bounding box center [971, 587] width 51 height 16
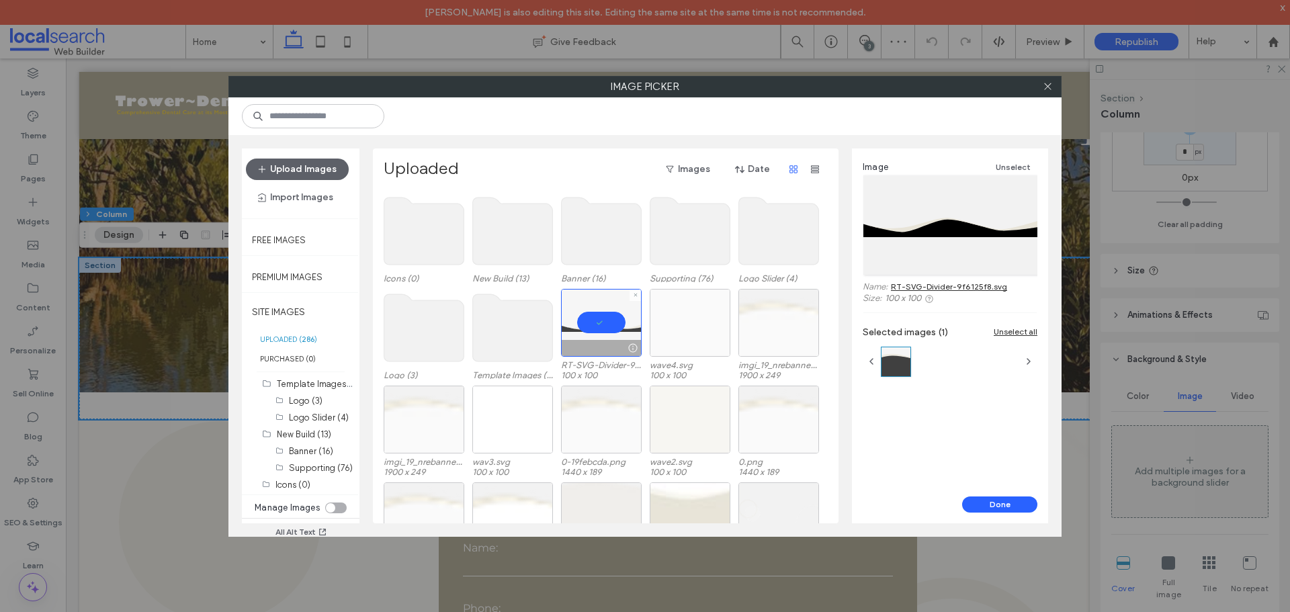
click at [604, 322] on div at bounding box center [601, 323] width 81 height 68
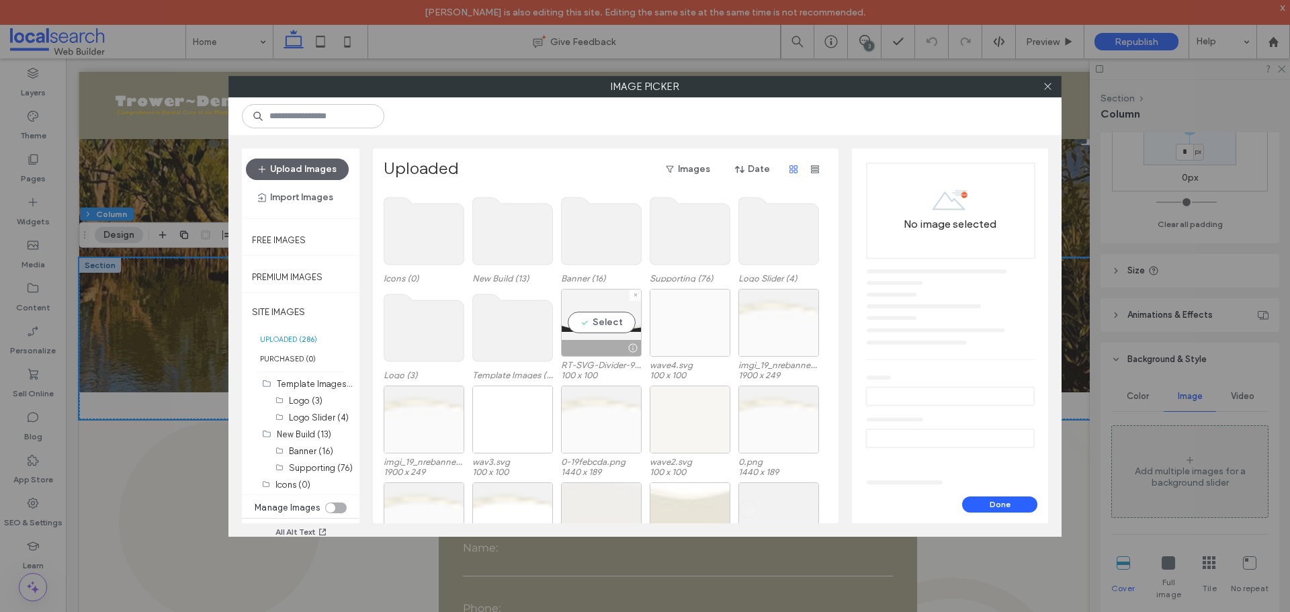
click at [608, 323] on div "Select" at bounding box center [601, 323] width 81 height 68
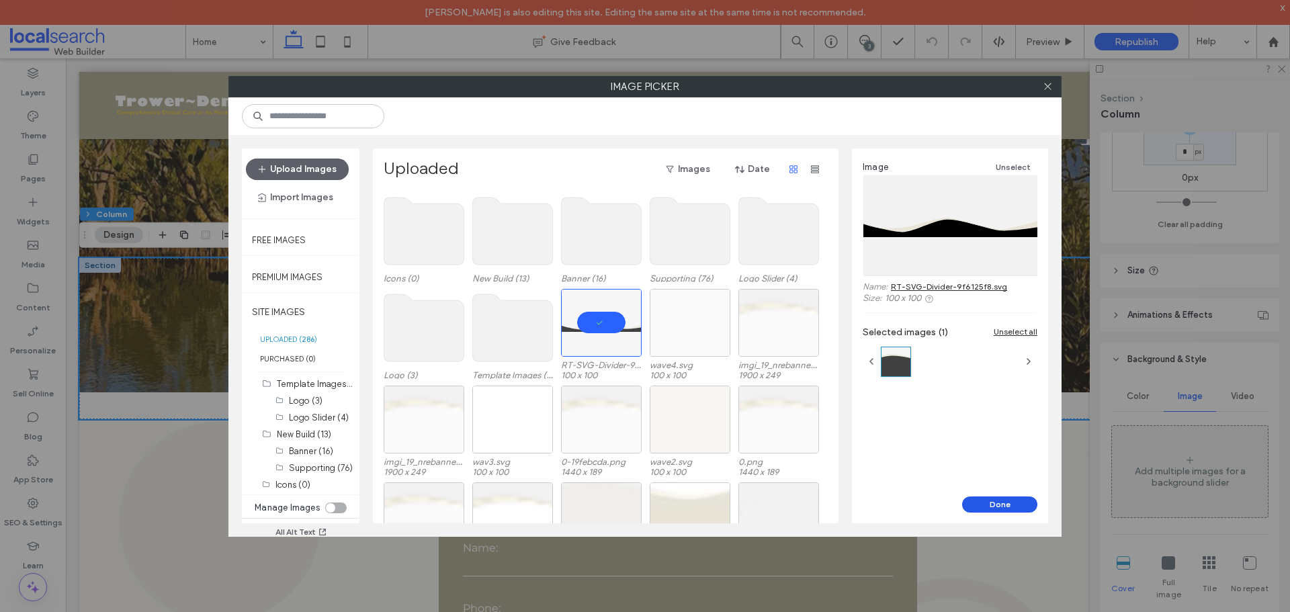
click at [995, 503] on button "Done" at bounding box center [999, 505] width 75 height 16
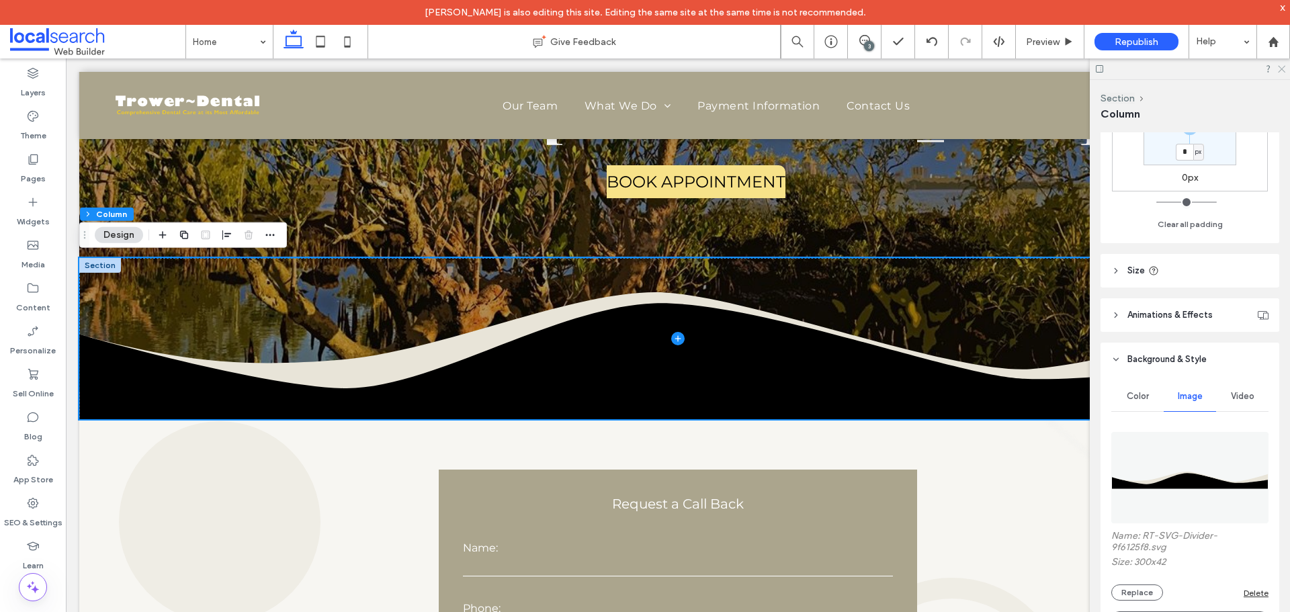
click at [1284, 69] on icon at bounding box center [1281, 68] width 9 height 9
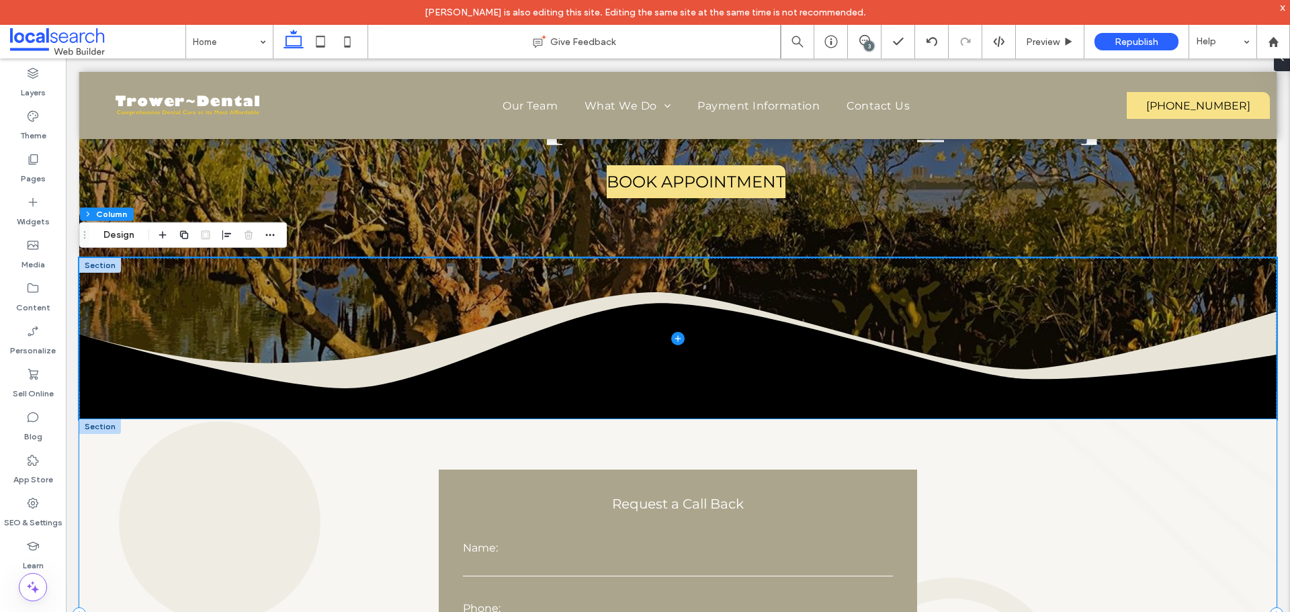
click at [378, 481] on div "**********" at bounding box center [678, 613] width 1198 height 389
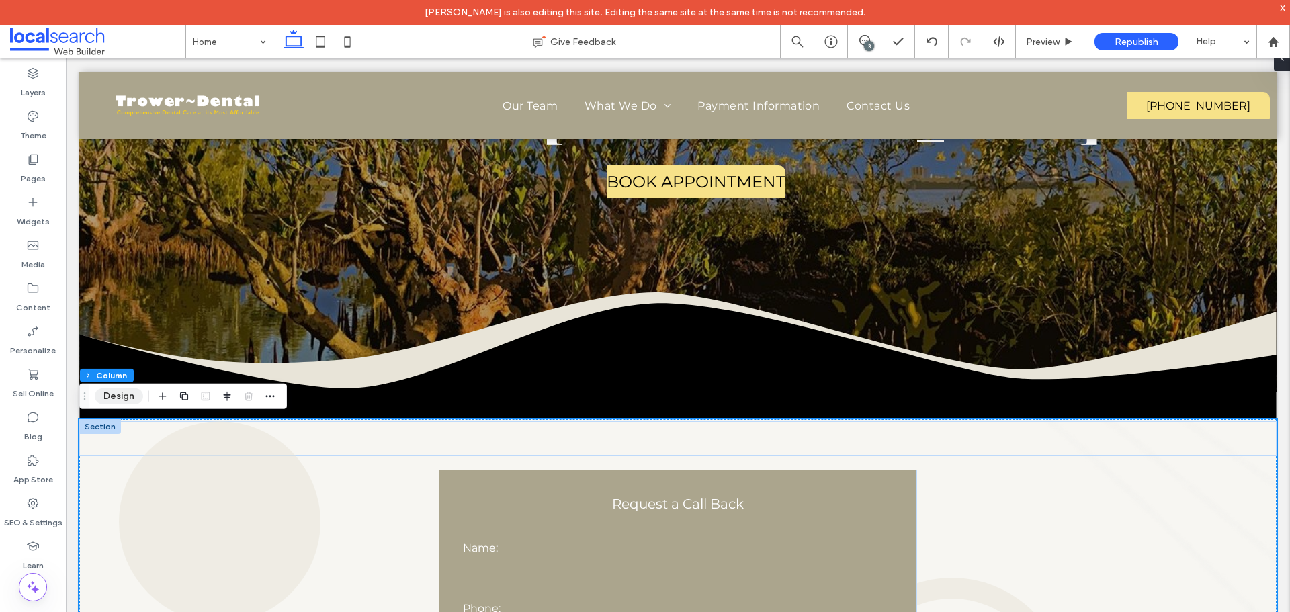
click at [116, 396] on button "Design" at bounding box center [119, 396] width 48 height 16
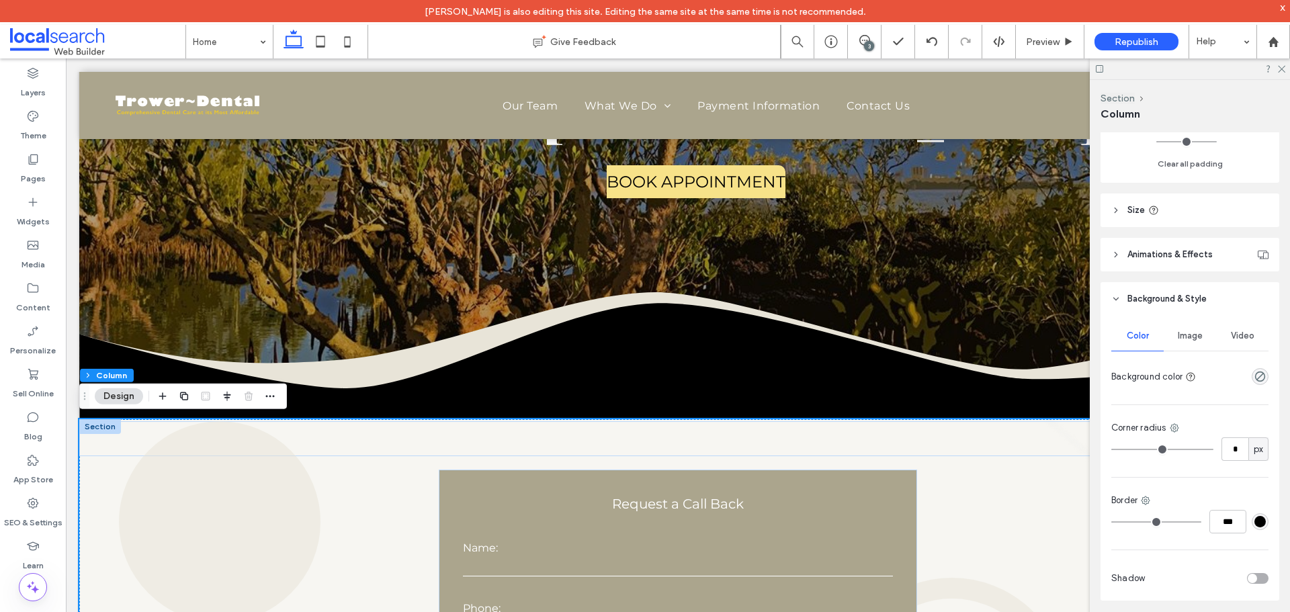
scroll to position [493, 0]
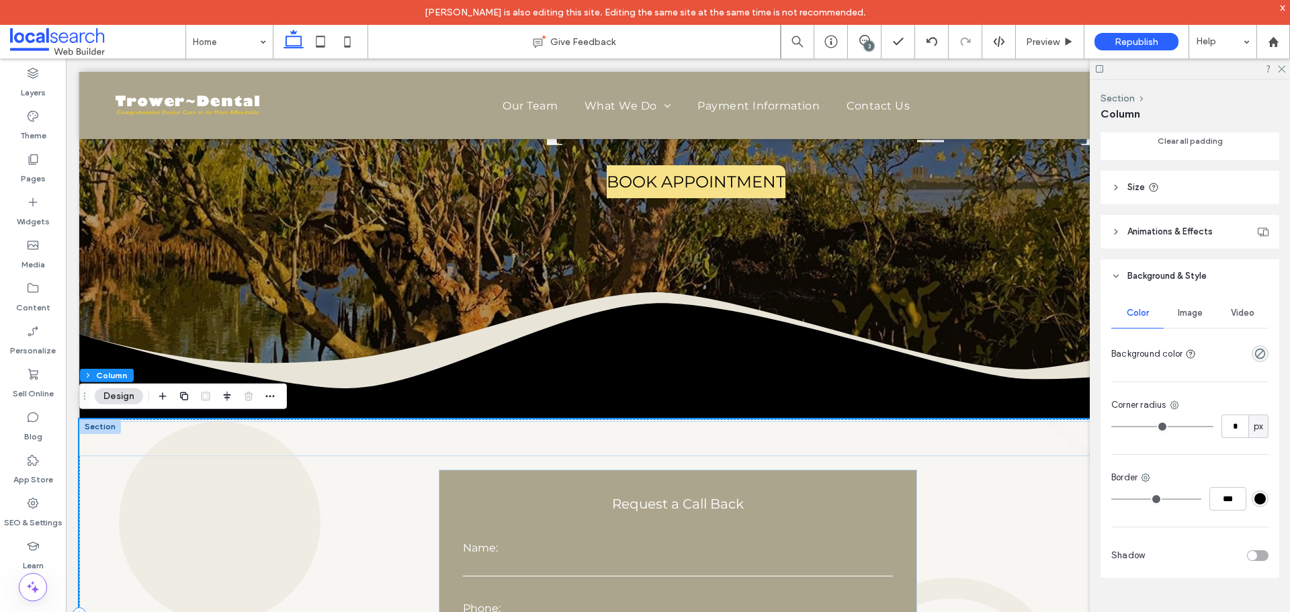
click at [1008, 504] on div "**********" at bounding box center [678, 613] width 1198 height 389
click at [1255, 355] on icon "rgba(0, 0, 0, 0)" at bounding box center [1260, 353] width 11 height 11
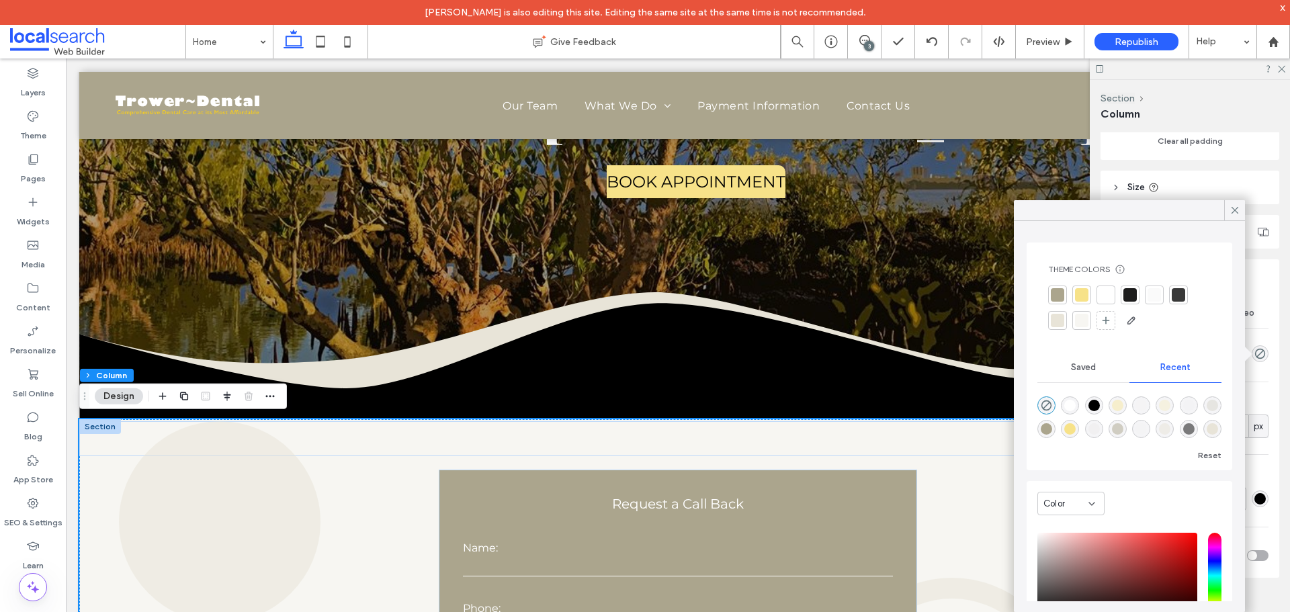
click at [1171, 407] on div "rgba(247, 226, 137, 0.2)" at bounding box center [1164, 405] width 11 height 11
type input "*******"
type input "**"
type input "***"
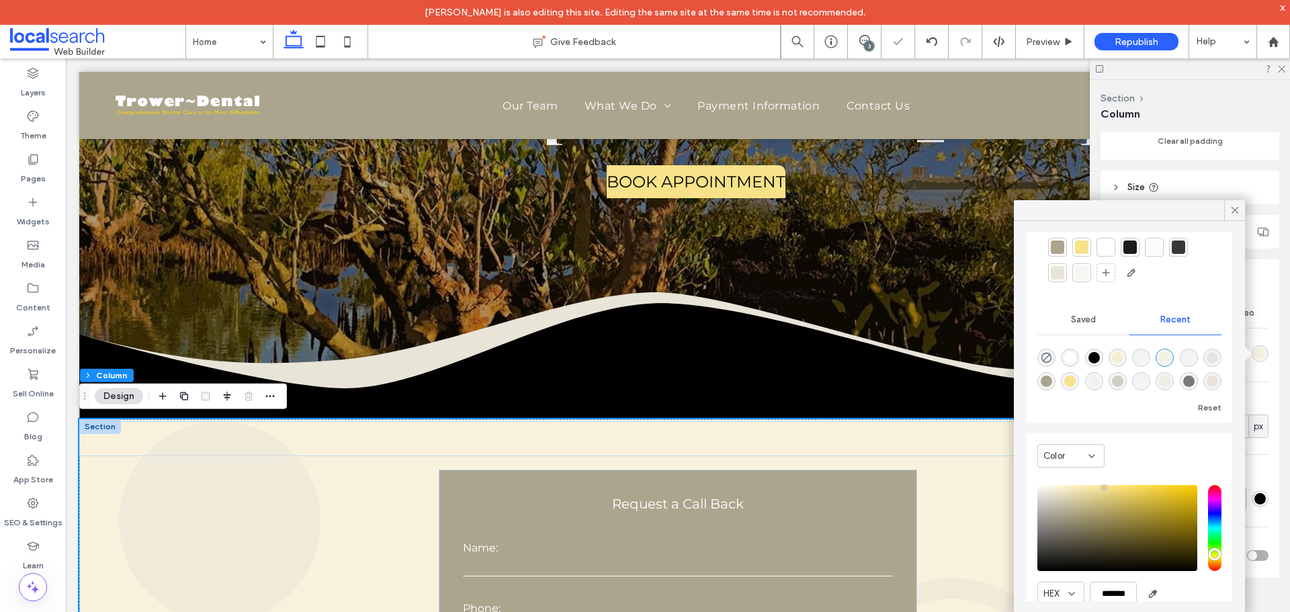
scroll to position [103, 0]
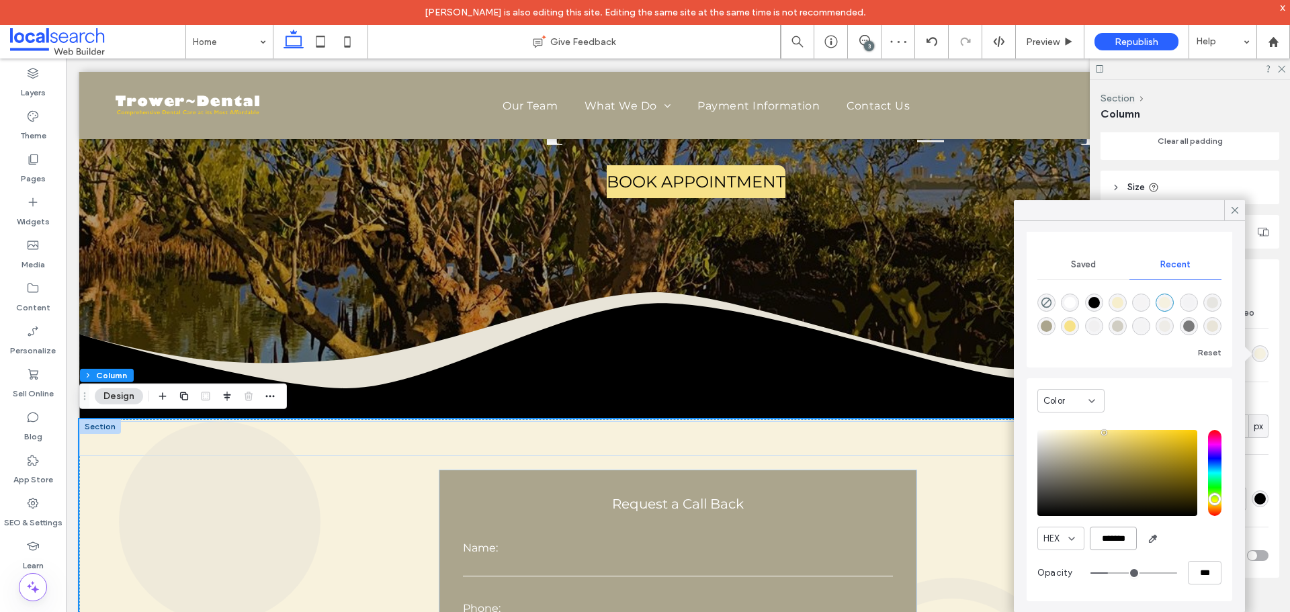
drag, startPoint x: 1131, startPoint y: 540, endPoint x: 1092, endPoint y: 542, distance: 39.7
click at [1092, 542] on input "*******" at bounding box center [1113, 539] width 47 height 24
drag, startPoint x: 1234, startPoint y: 214, endPoint x: 1190, endPoint y: 228, distance: 46.6
click at [1234, 214] on icon at bounding box center [1235, 210] width 12 height 12
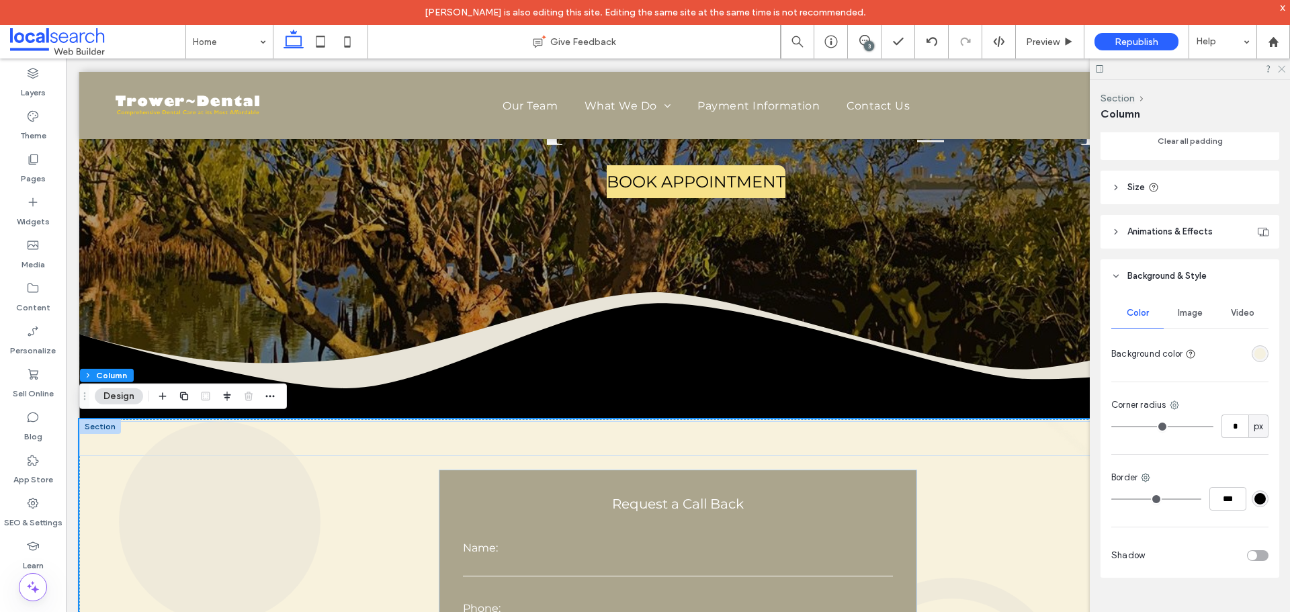
click at [1284, 68] on icon at bounding box center [1281, 68] width 9 height 9
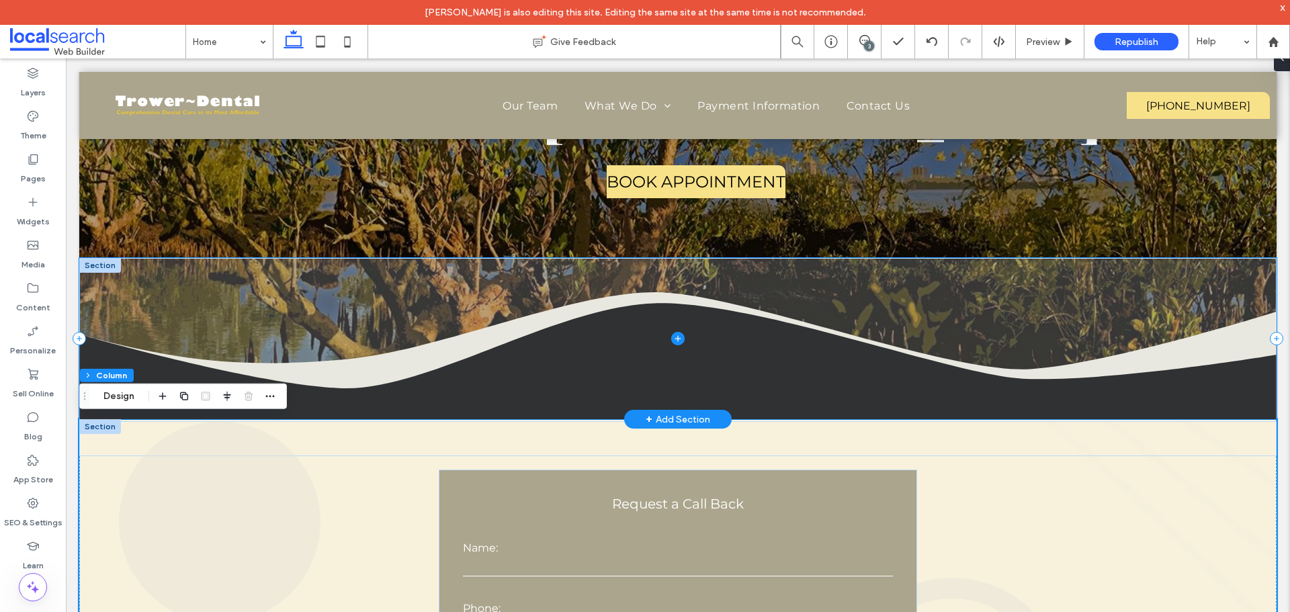
drag, startPoint x: 682, startPoint y: 408, endPoint x: 766, endPoint y: 380, distance: 88.6
click at [766, 380] on span at bounding box center [678, 338] width 1198 height 161
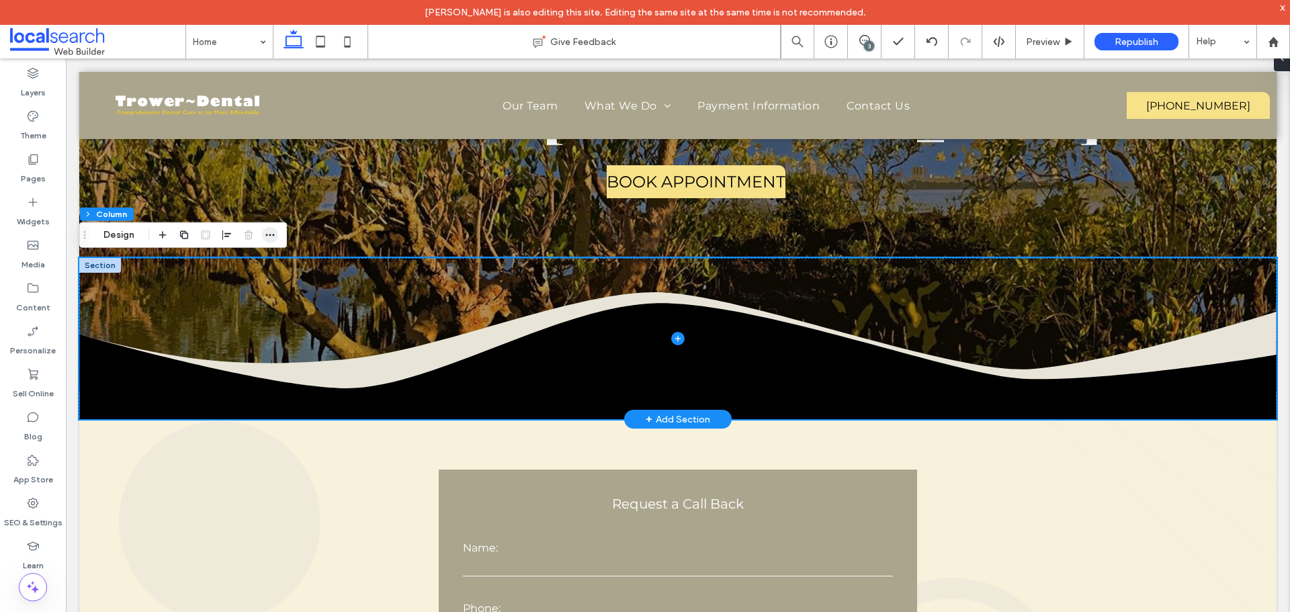
click at [267, 234] on icon "button" at bounding box center [270, 235] width 11 height 11
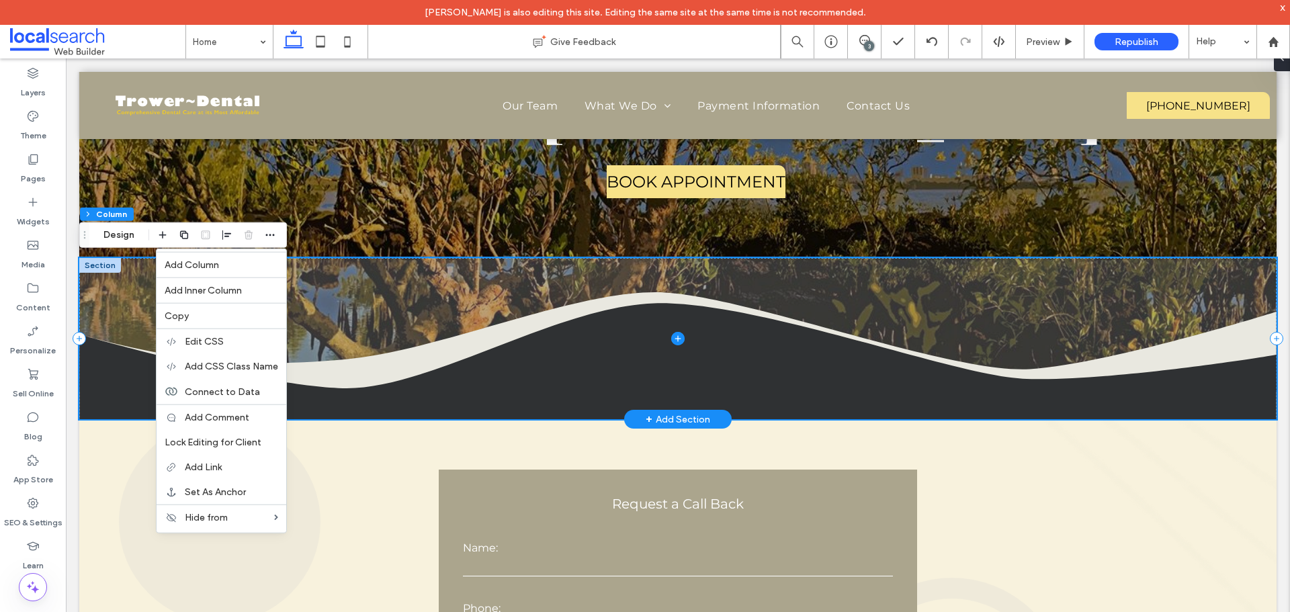
click at [797, 400] on span at bounding box center [678, 338] width 1198 height 161
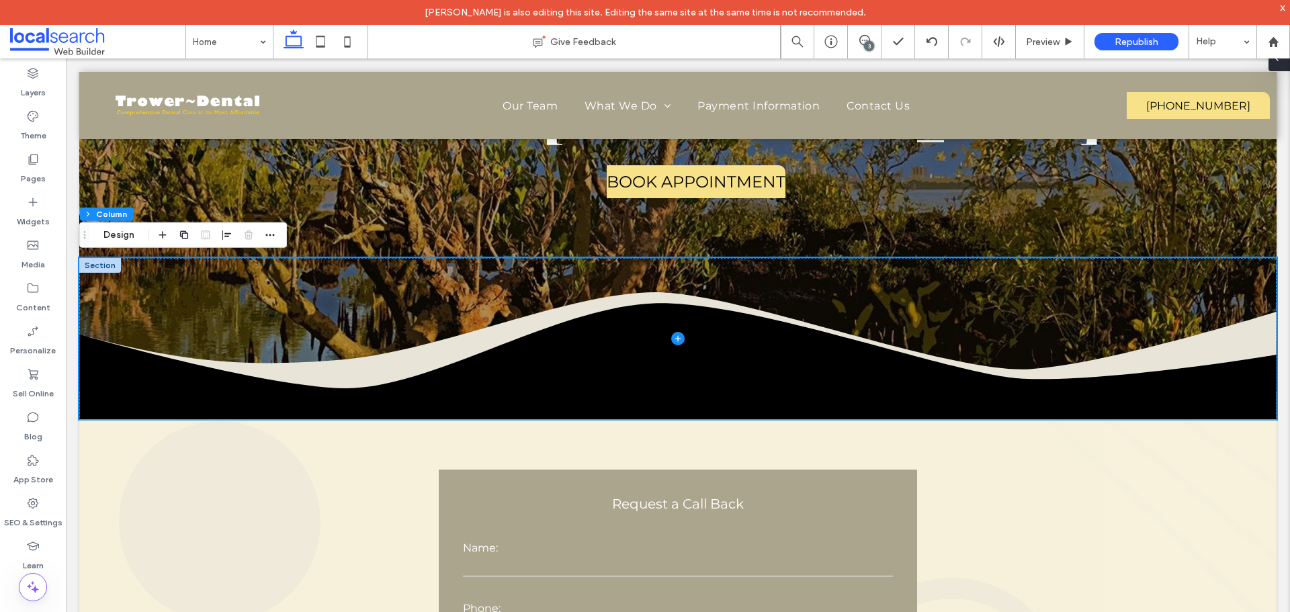
click at [1282, 63] on icon at bounding box center [1277, 57] width 11 height 11
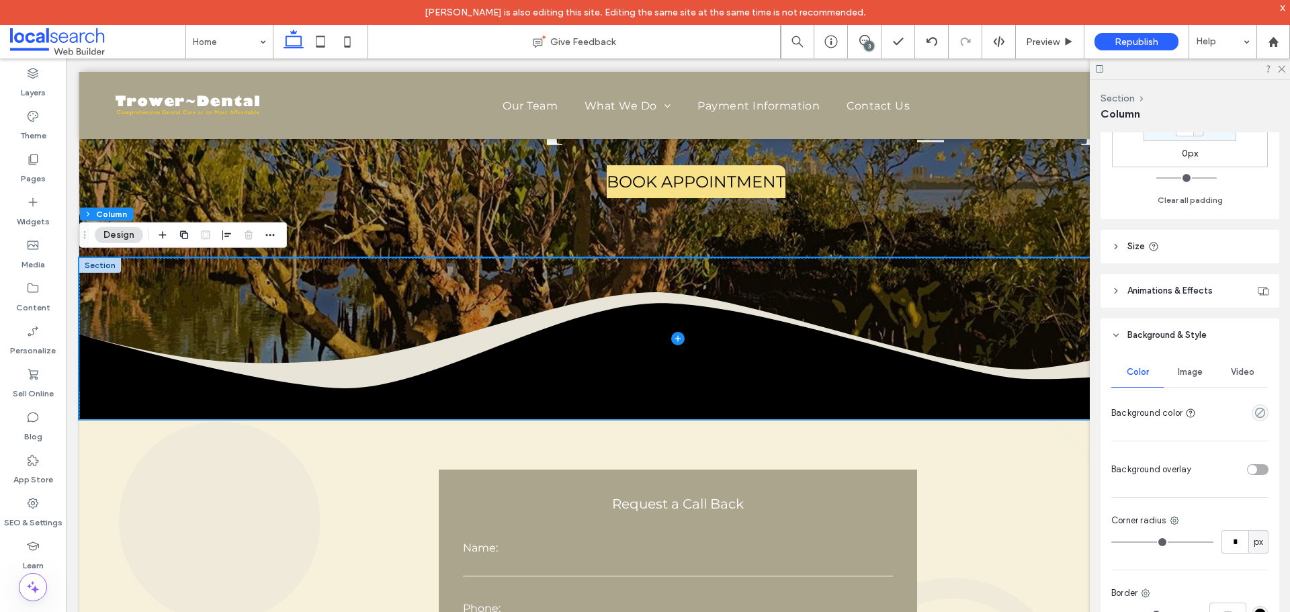
scroll to position [550, 0]
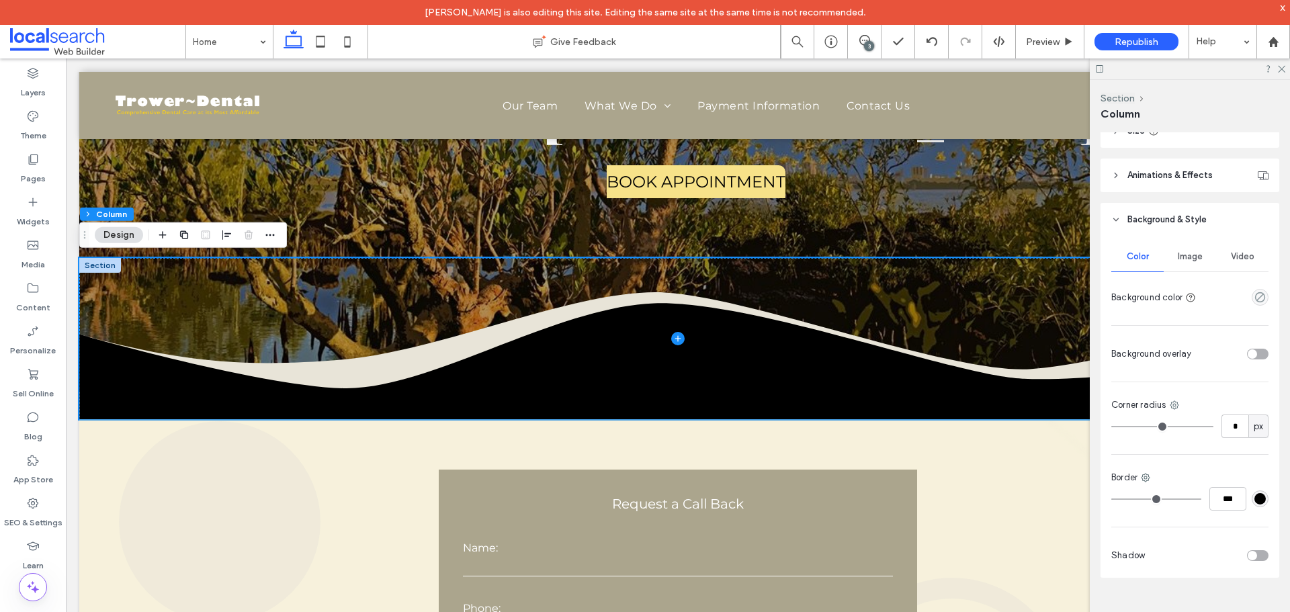
click at [1192, 259] on span "Image" at bounding box center [1190, 256] width 25 height 11
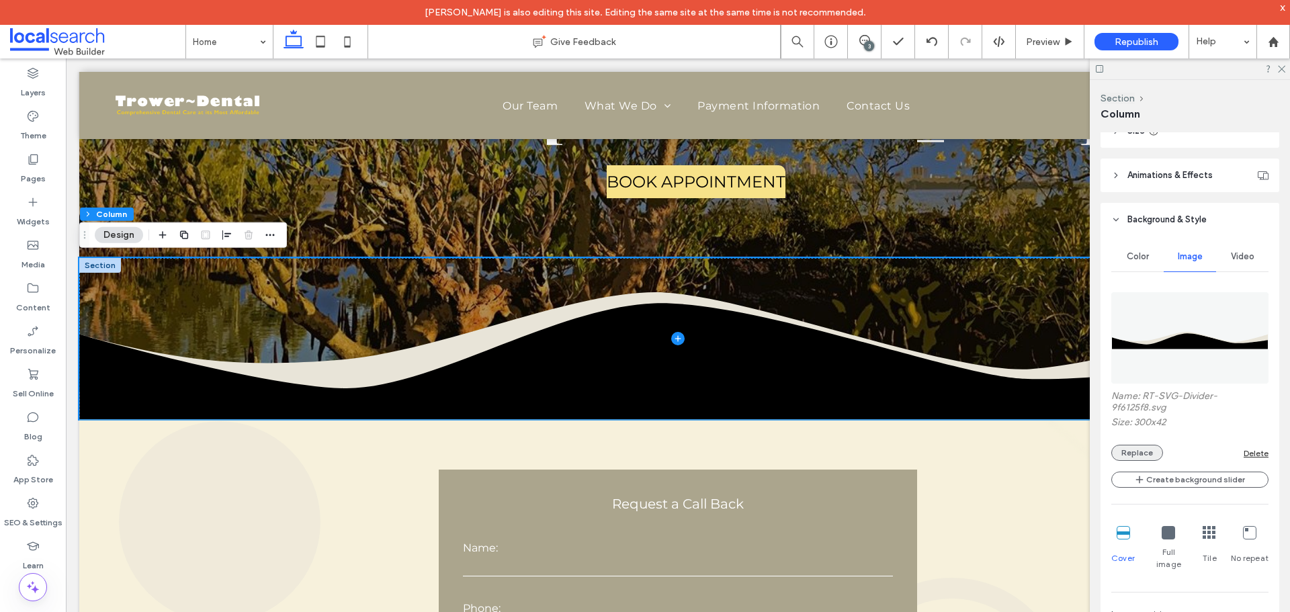
click at [1142, 449] on button "Replace" at bounding box center [1138, 453] width 52 height 16
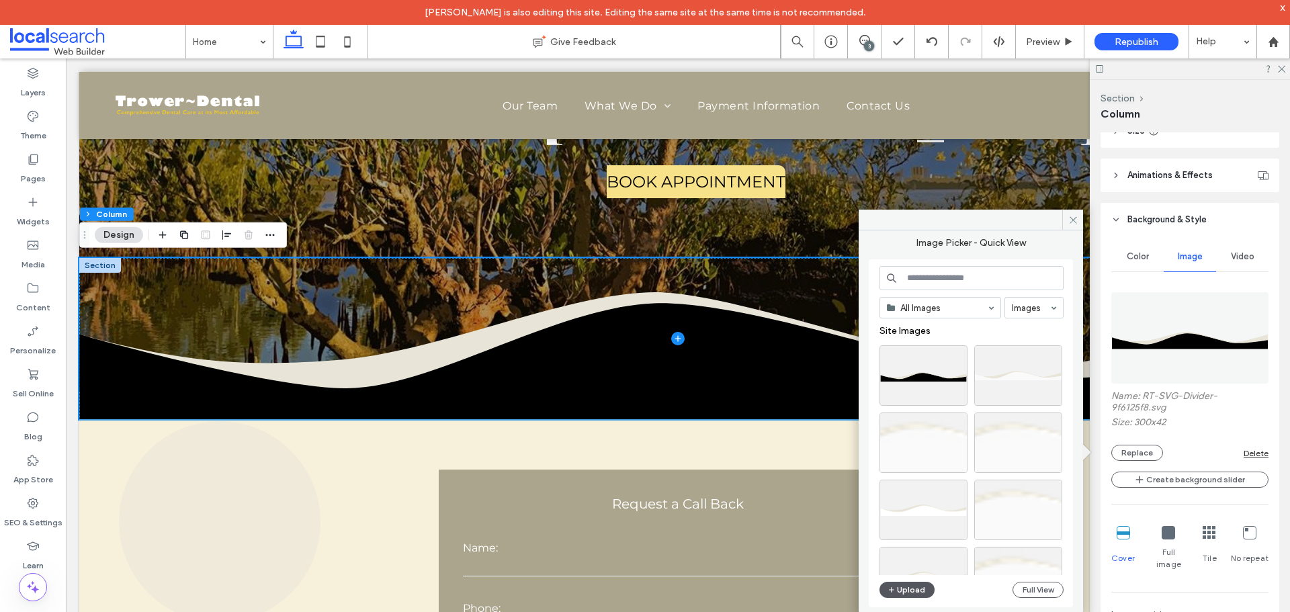
click at [912, 589] on button "Upload" at bounding box center [907, 590] width 55 height 16
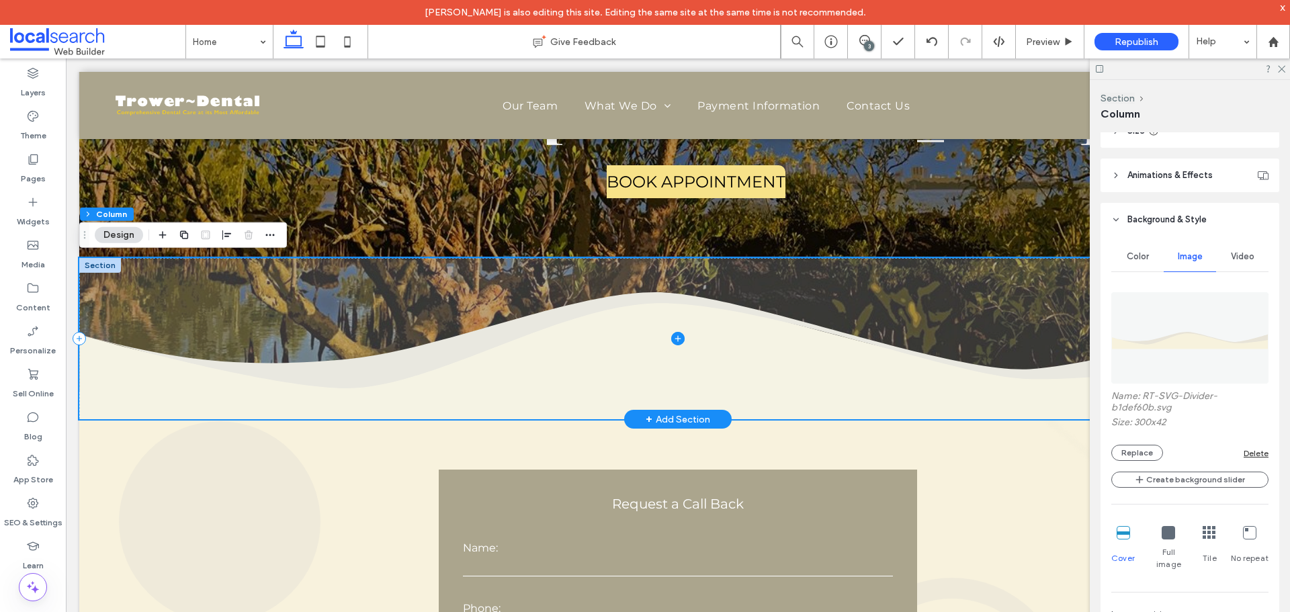
click at [776, 374] on span at bounding box center [678, 338] width 1198 height 161
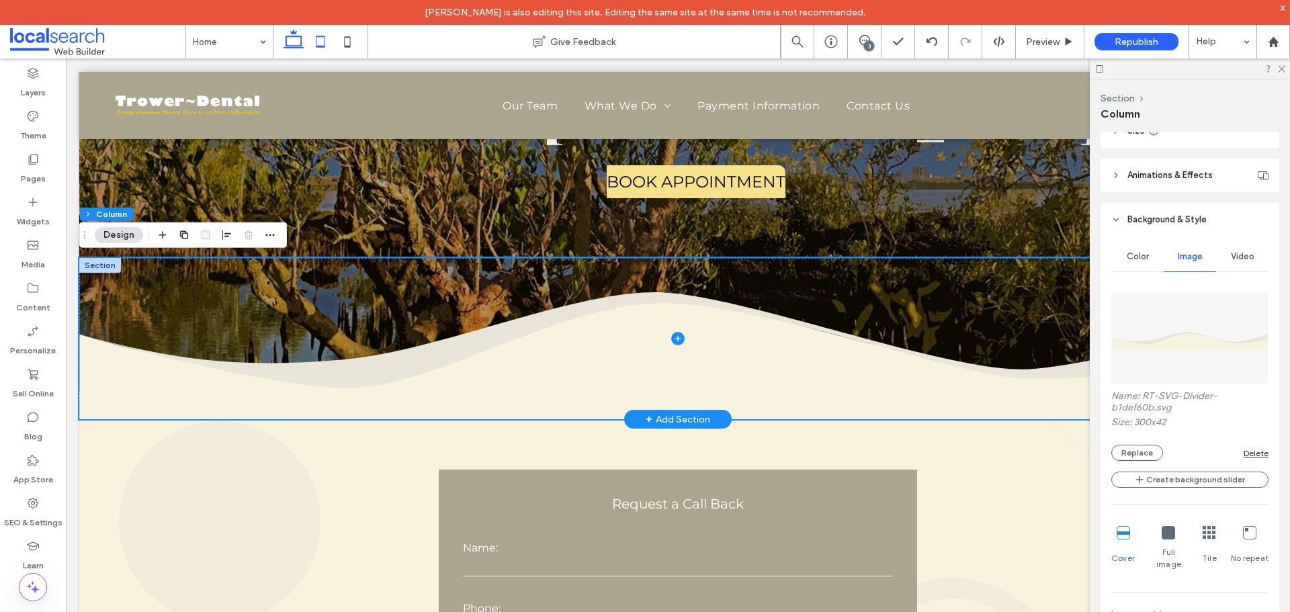
click at [320, 38] on icon at bounding box center [320, 41] width 27 height 27
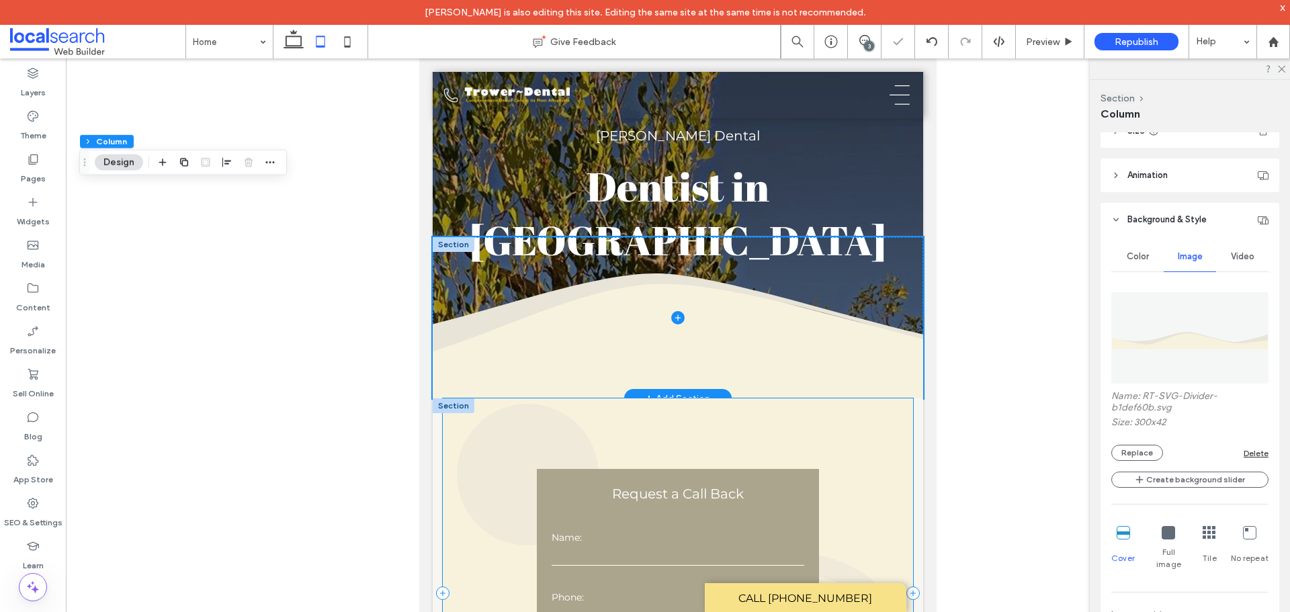
scroll to position [0, 0]
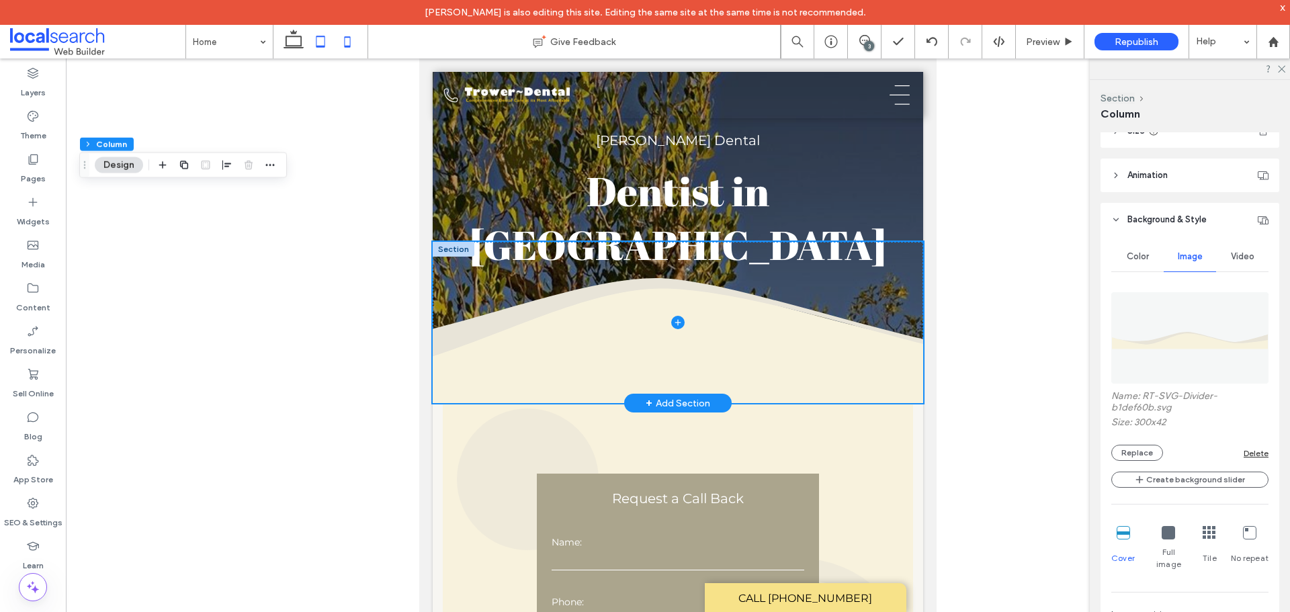
click at [347, 41] on icon at bounding box center [347, 41] width 27 height 27
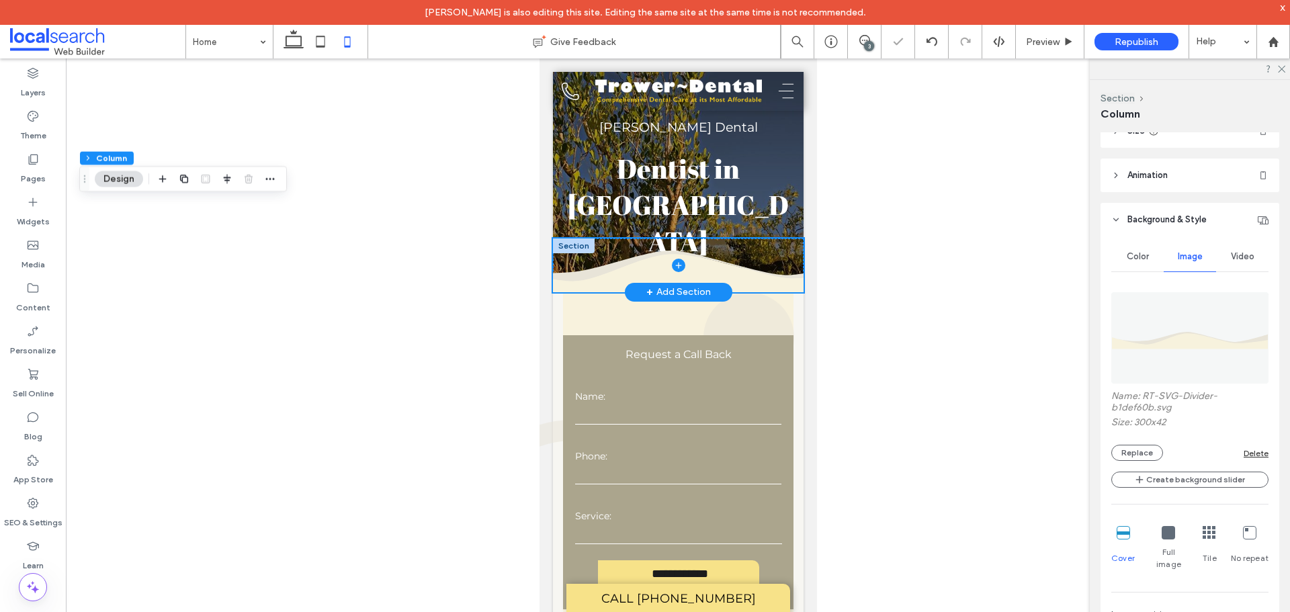
type input "**"
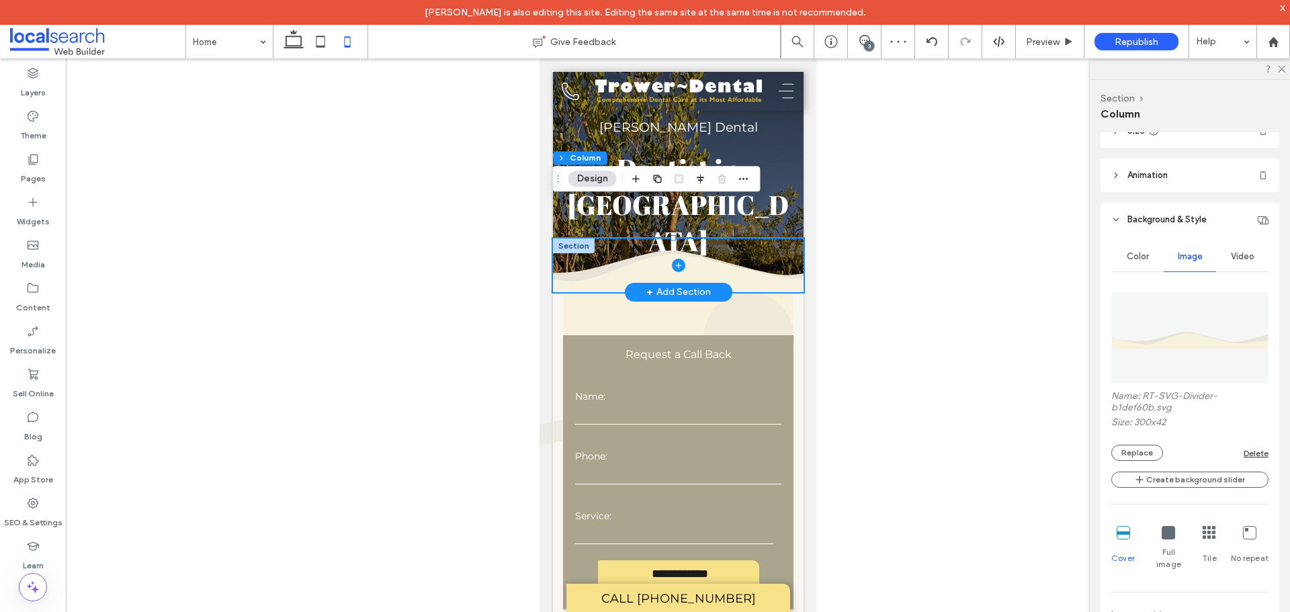
click at [846, 304] on div at bounding box center [678, 345] width 1225 height 575
click at [786, 292] on div "**********" at bounding box center [677, 470] width 251 height 356
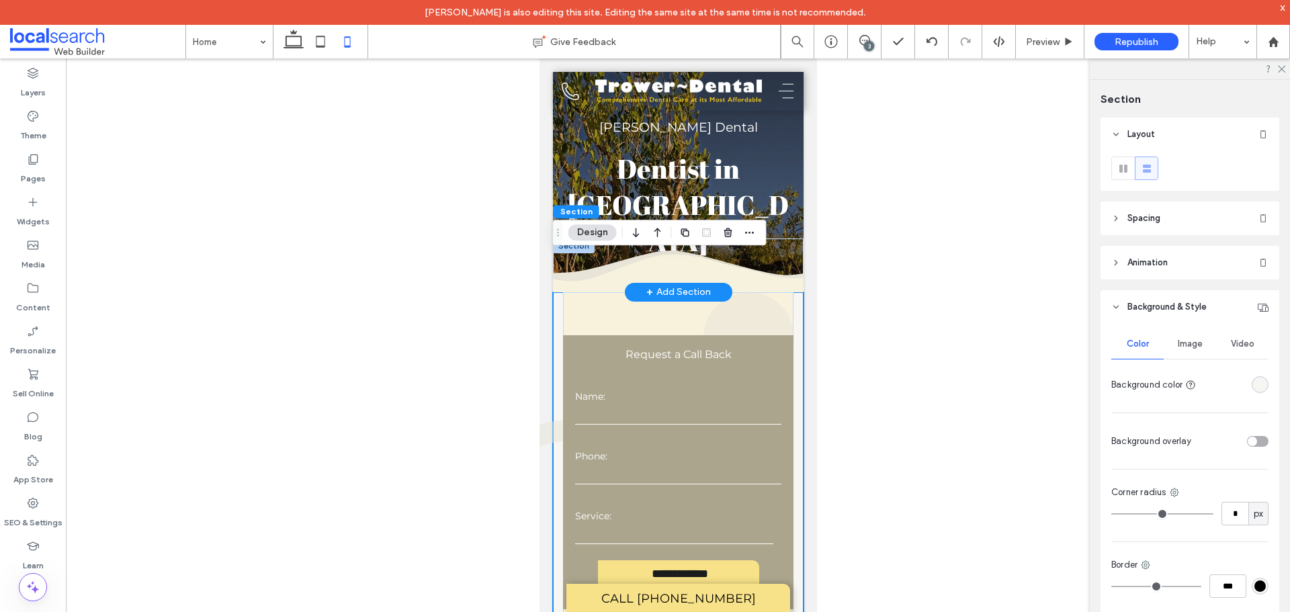
click at [868, 284] on div at bounding box center [678, 345] width 1225 height 575
click at [558, 292] on div "**********" at bounding box center [677, 470] width 251 height 356
click at [1116, 216] on use at bounding box center [1116, 218] width 3 height 5
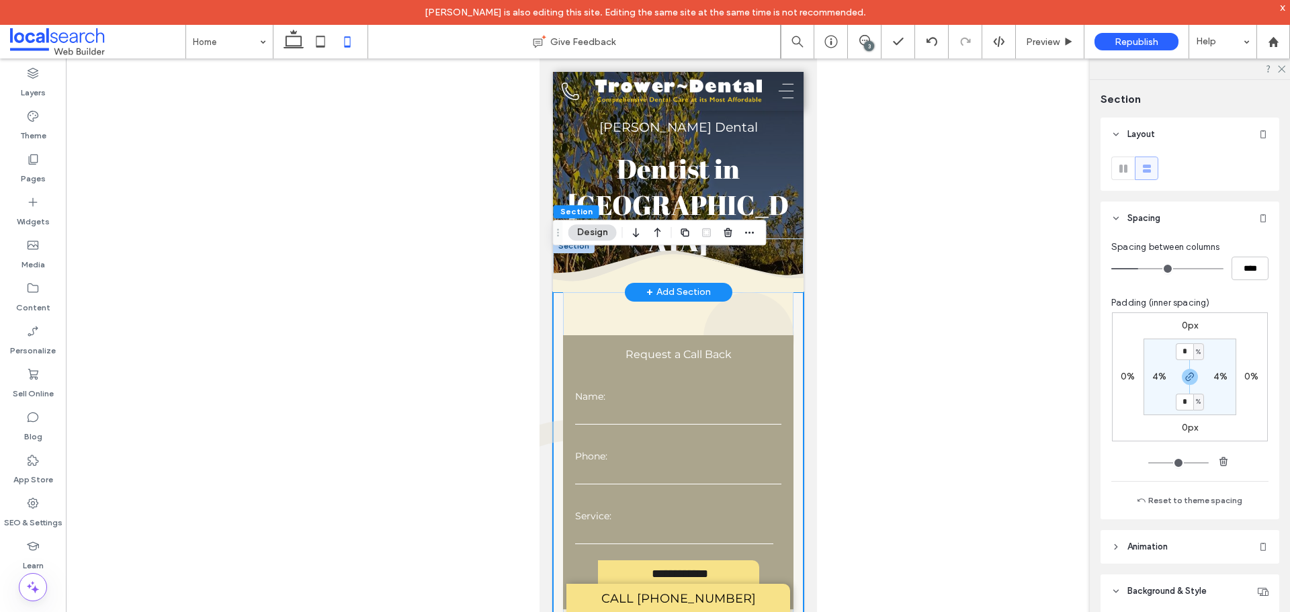
click at [1156, 378] on label "4%" at bounding box center [1160, 376] width 14 height 11
type input "*"
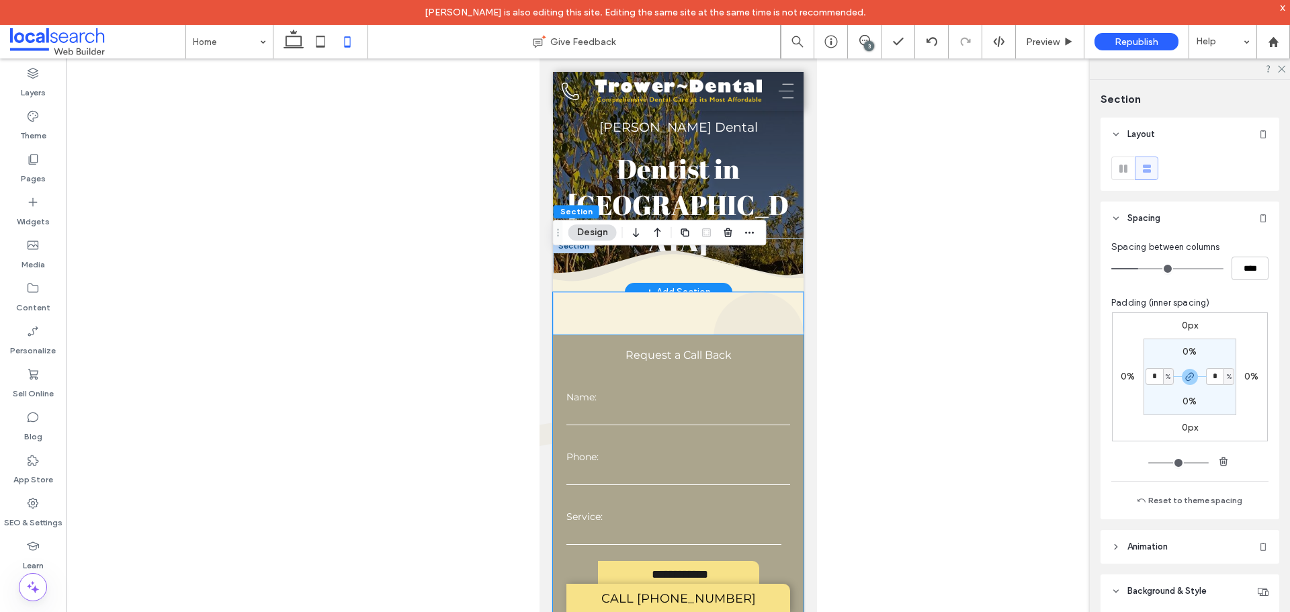
click at [749, 335] on div "**********" at bounding box center [677, 473] width 251 height 277
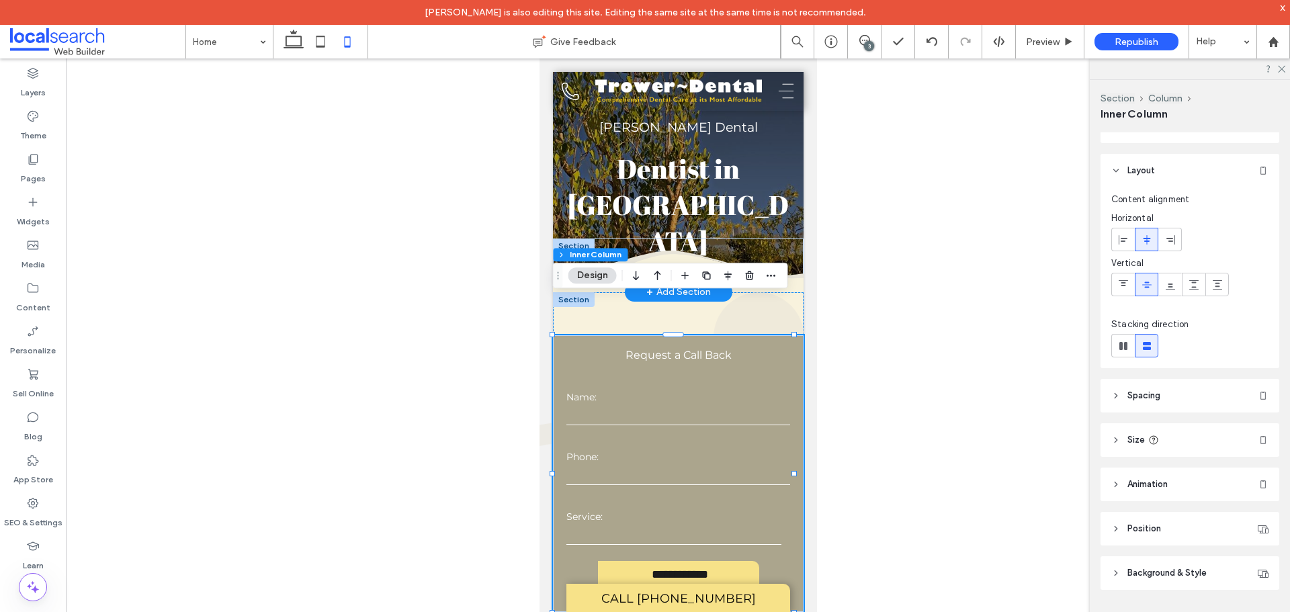
scroll to position [35, 0]
click at [1114, 380] on icon at bounding box center [1116, 383] width 9 height 9
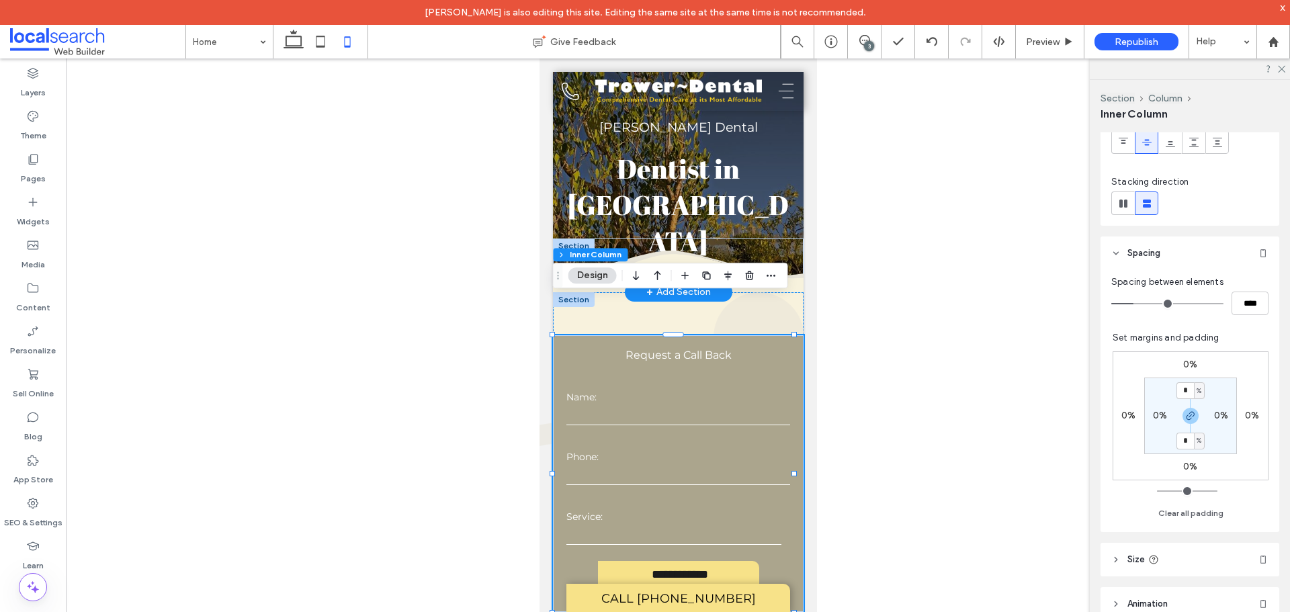
scroll to position [169, 0]
click at [1153, 413] on label "0%" at bounding box center [1160, 411] width 14 height 11
type input "*"
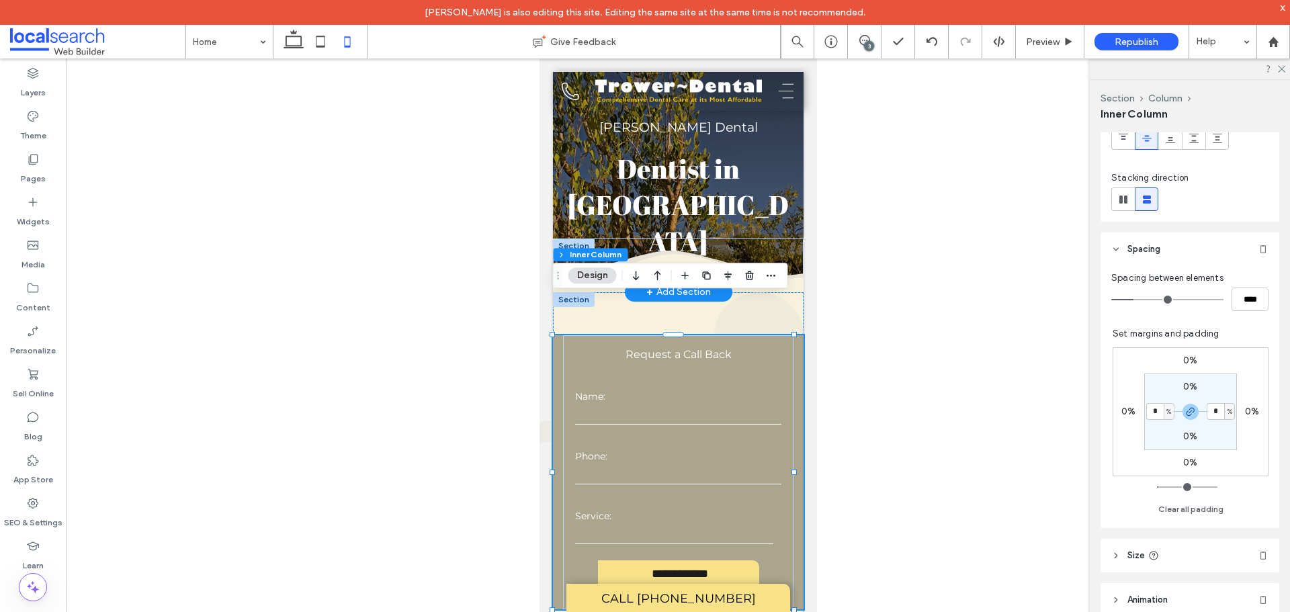
drag, startPoint x: 1152, startPoint y: 407, endPoint x: 1136, endPoint y: 409, distance: 16.4
click at [1136, 409] on div "0% 0% 0% 0% 0% * % 0% * %" at bounding box center [1191, 411] width 156 height 129
type input "*"
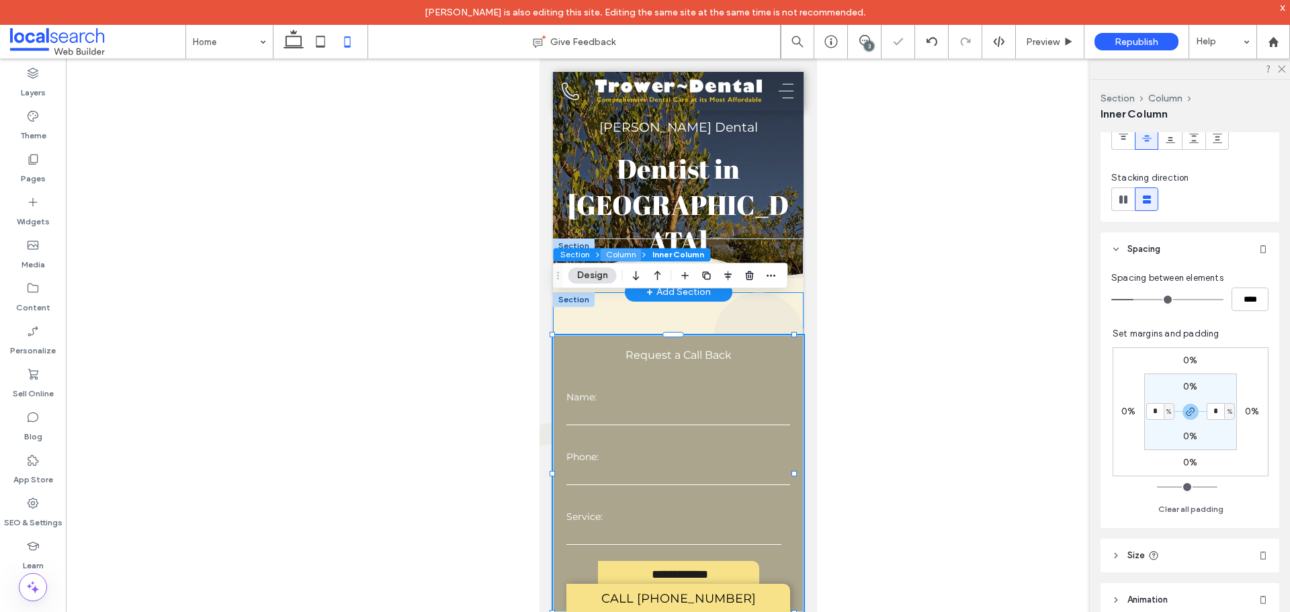
click at [619, 254] on button "Column" at bounding box center [621, 254] width 41 height 13
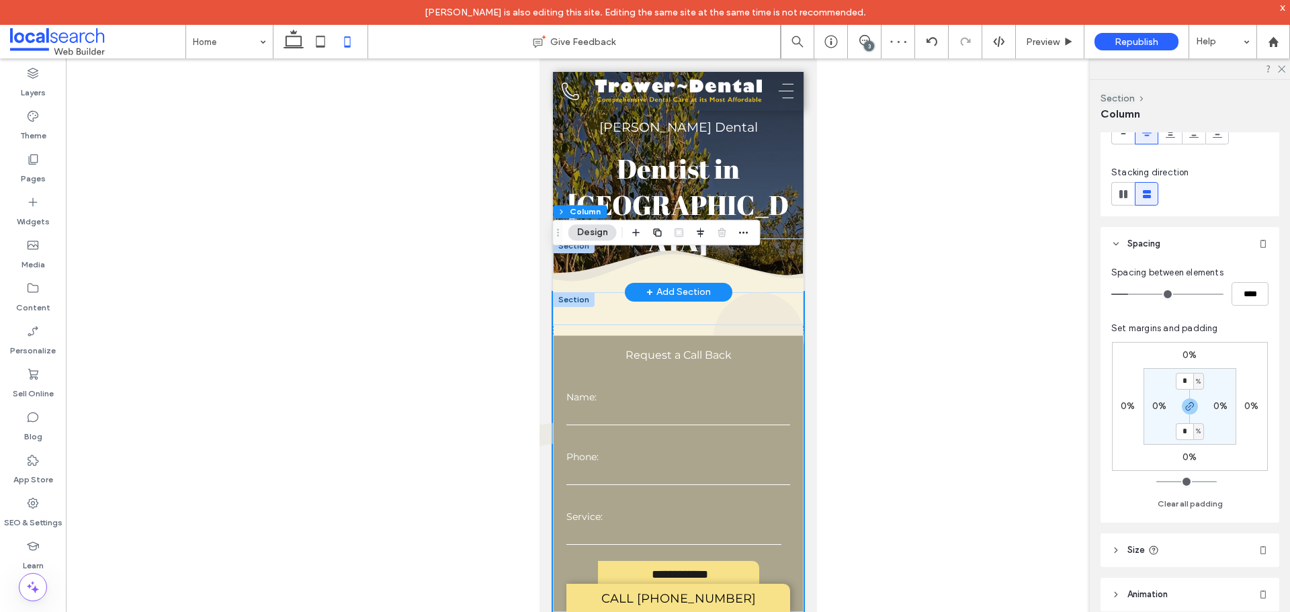
scroll to position [134, 0]
click at [1157, 404] on label "0%" at bounding box center [1160, 402] width 14 height 11
type input "*"
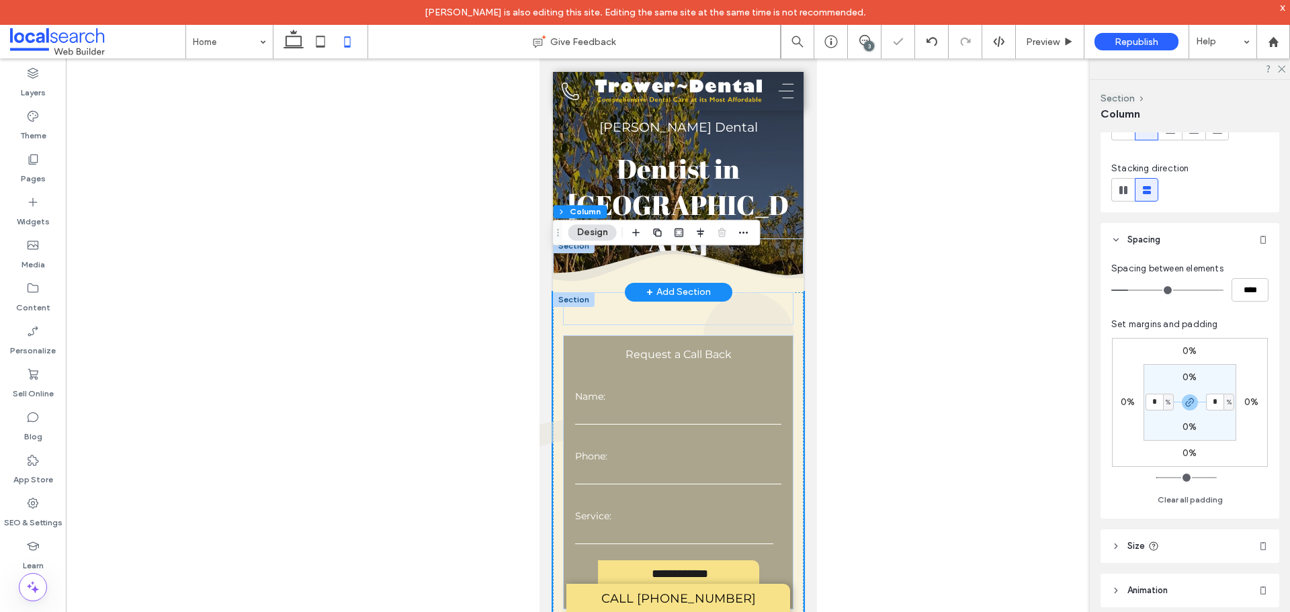
click at [882, 397] on div at bounding box center [678, 345] width 1225 height 575
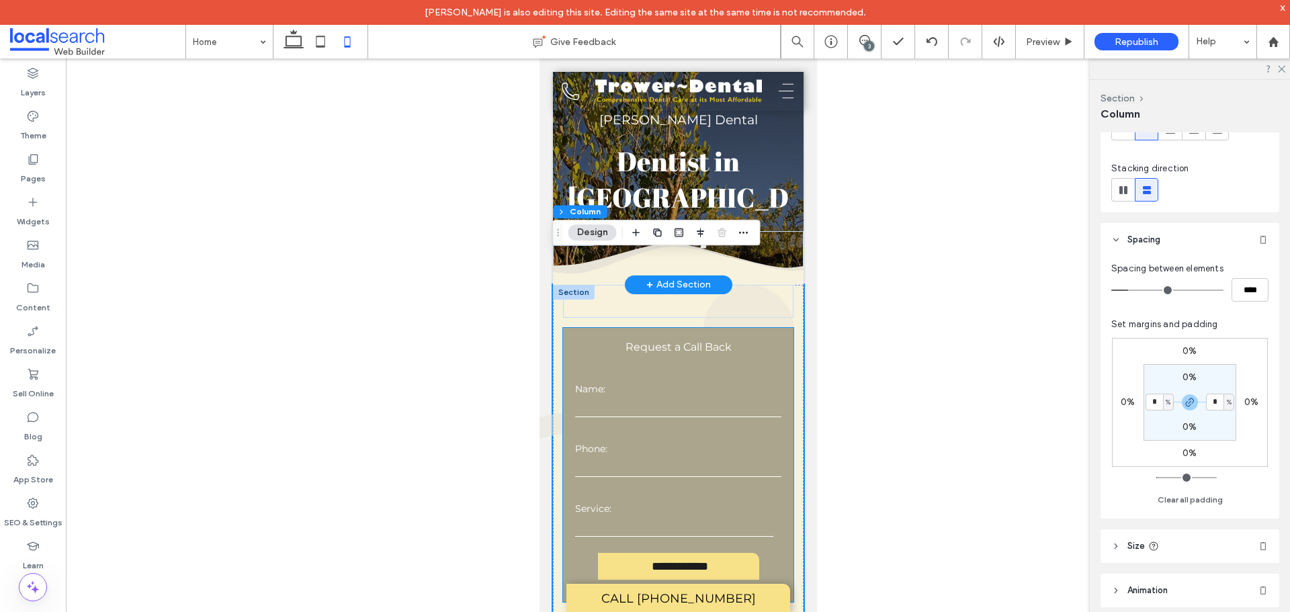
scroll to position [0, 0]
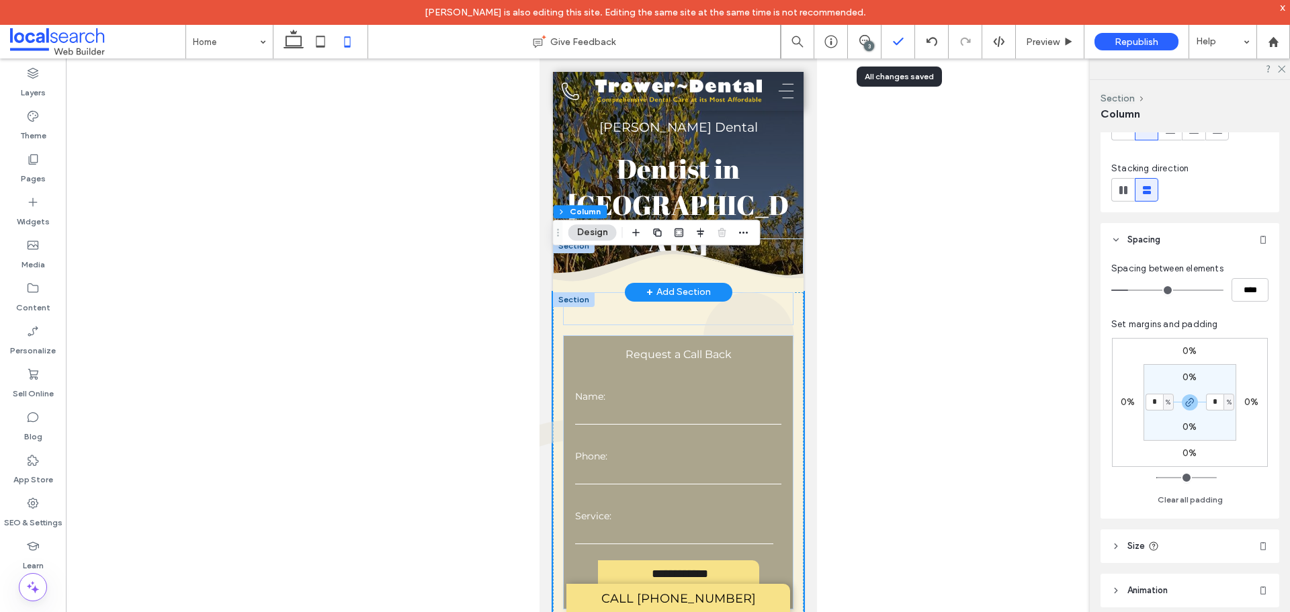
click at [900, 46] on icon at bounding box center [898, 41] width 13 height 13
drag, startPoint x: 306, startPoint y: 161, endPoint x: 298, endPoint y: 43, distance: 117.9
click at [298, 43] on icon at bounding box center [293, 41] width 27 height 27
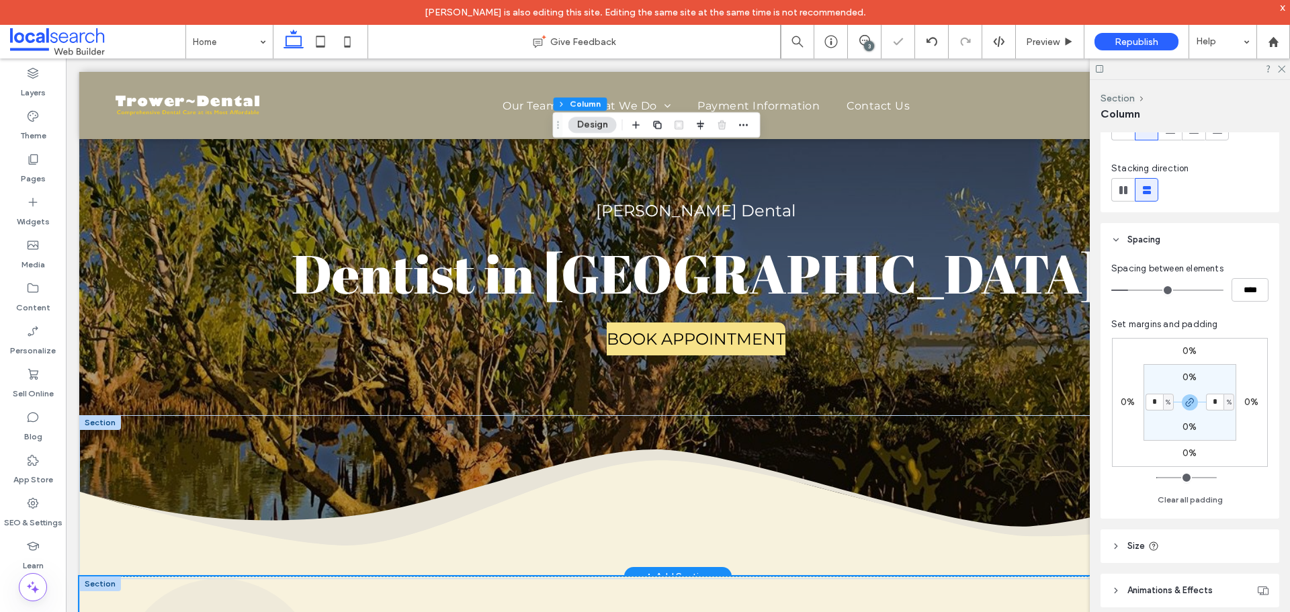
type input "**"
type input "****"
type input "*"
type input "***"
type input "*"
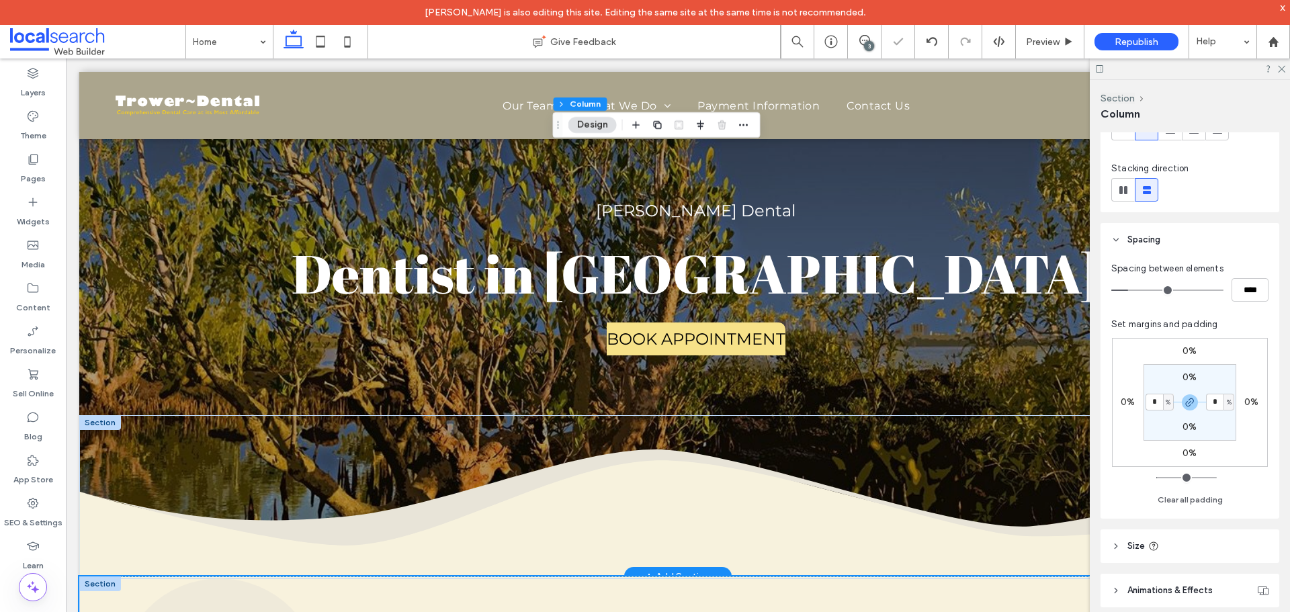
type input "*"
type input "****"
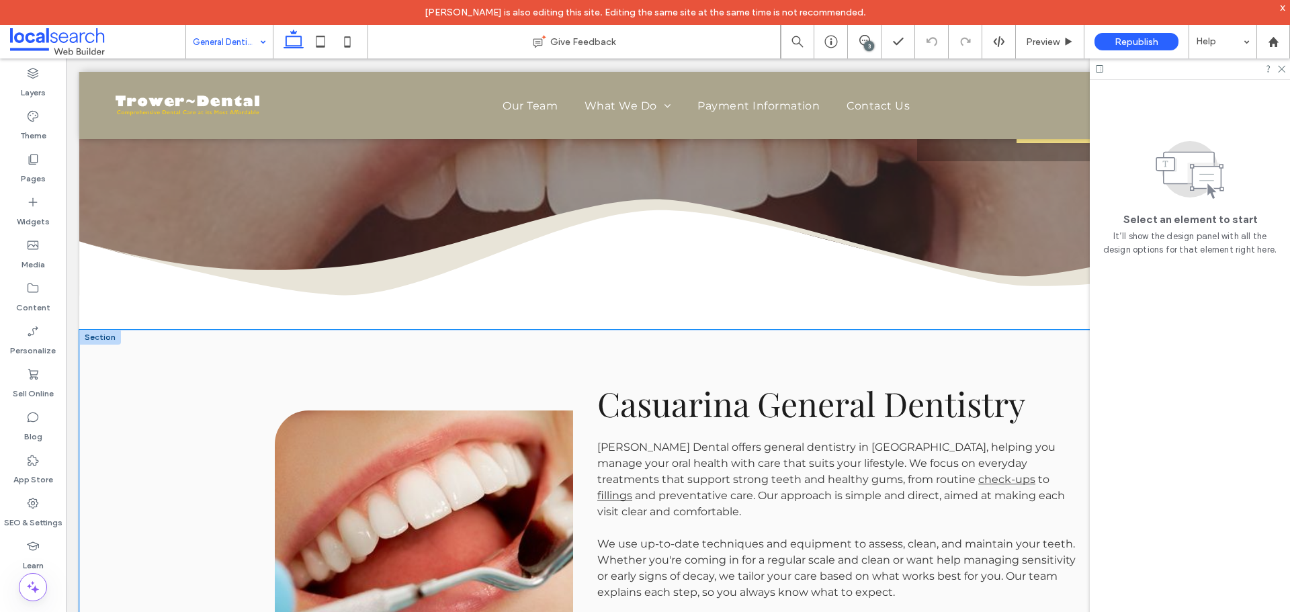
scroll to position [470, 0]
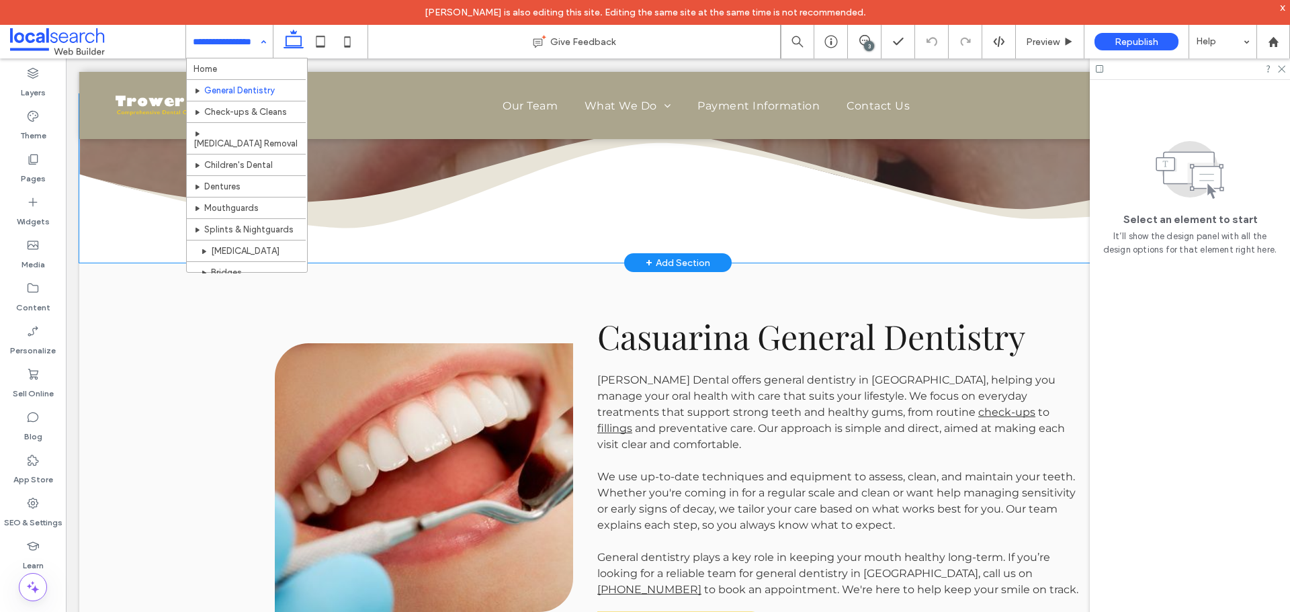
click at [561, 214] on icon at bounding box center [678, 201] width 1198 height 125
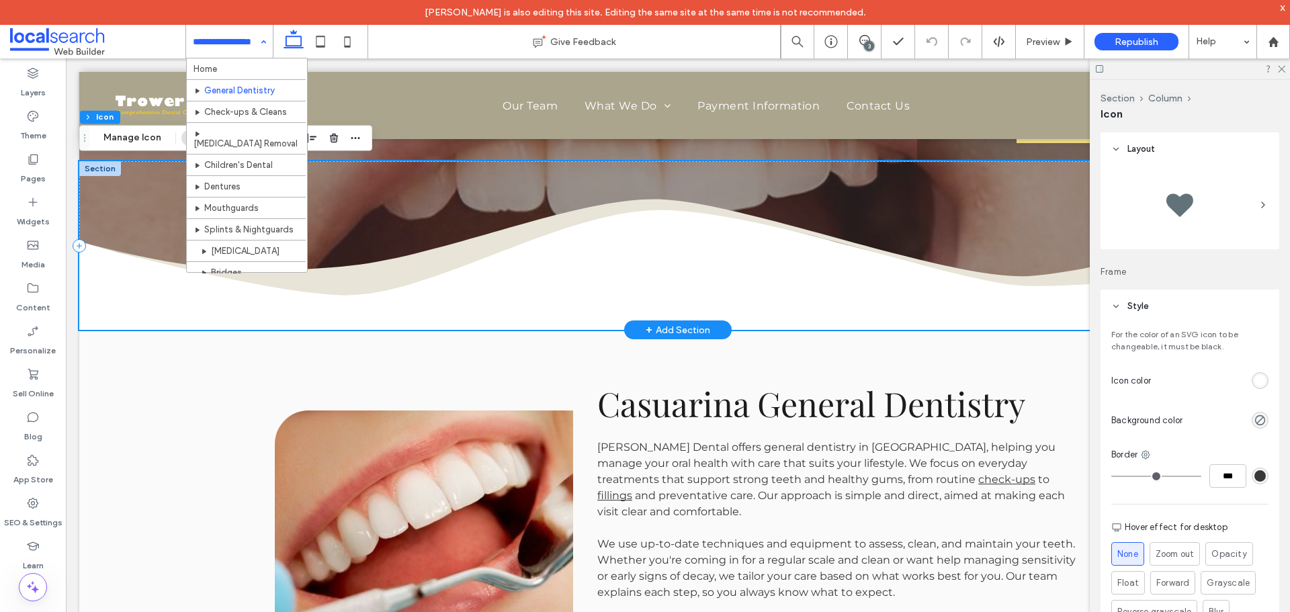
scroll to position [336, 0]
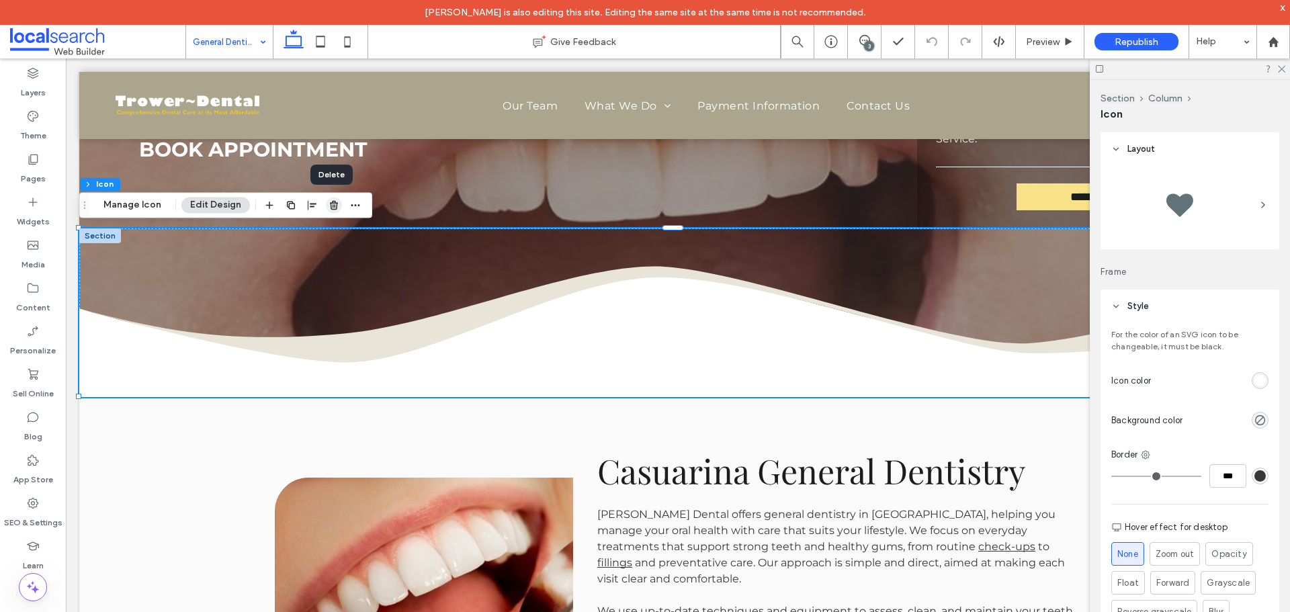
drag, startPoint x: 330, startPoint y: 202, endPoint x: 620, endPoint y: 320, distance: 313.5
click at [330, 202] on use "button" at bounding box center [334, 205] width 8 height 9
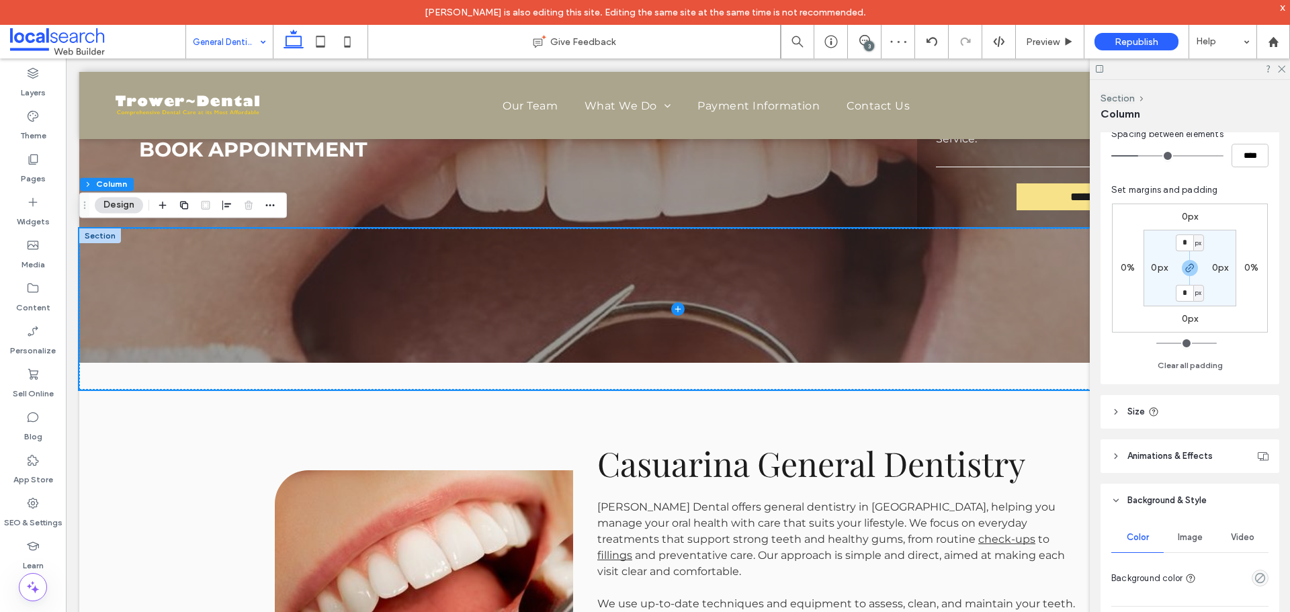
scroll to position [403, 0]
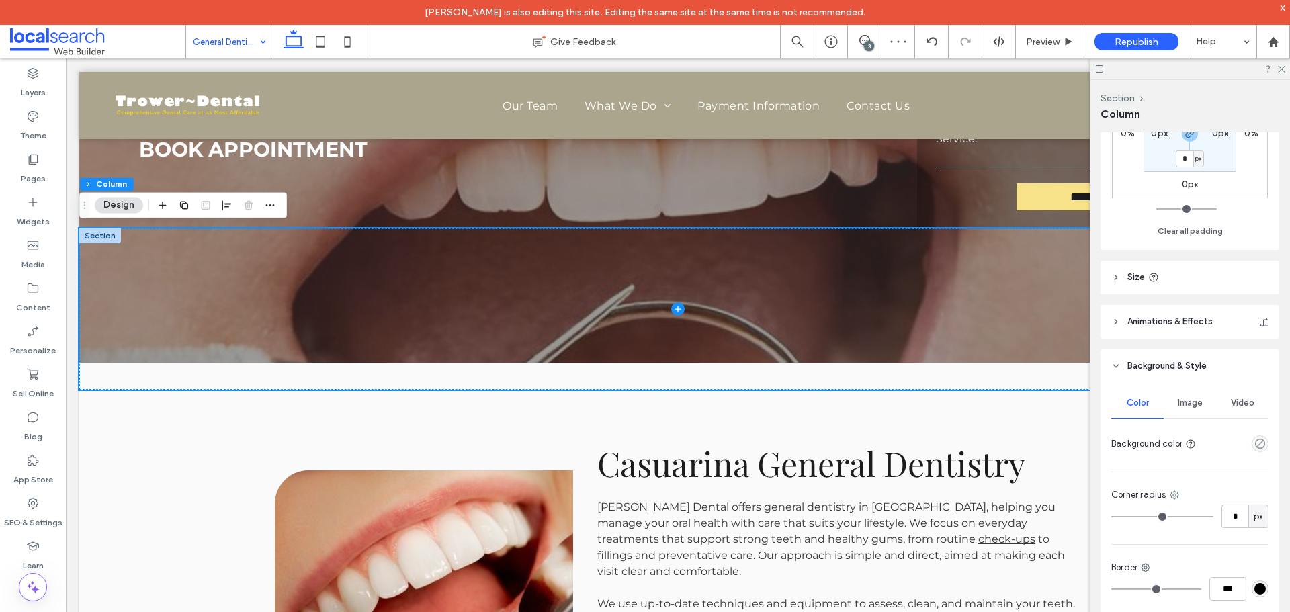
click at [1180, 404] on span "Image" at bounding box center [1190, 403] width 25 height 11
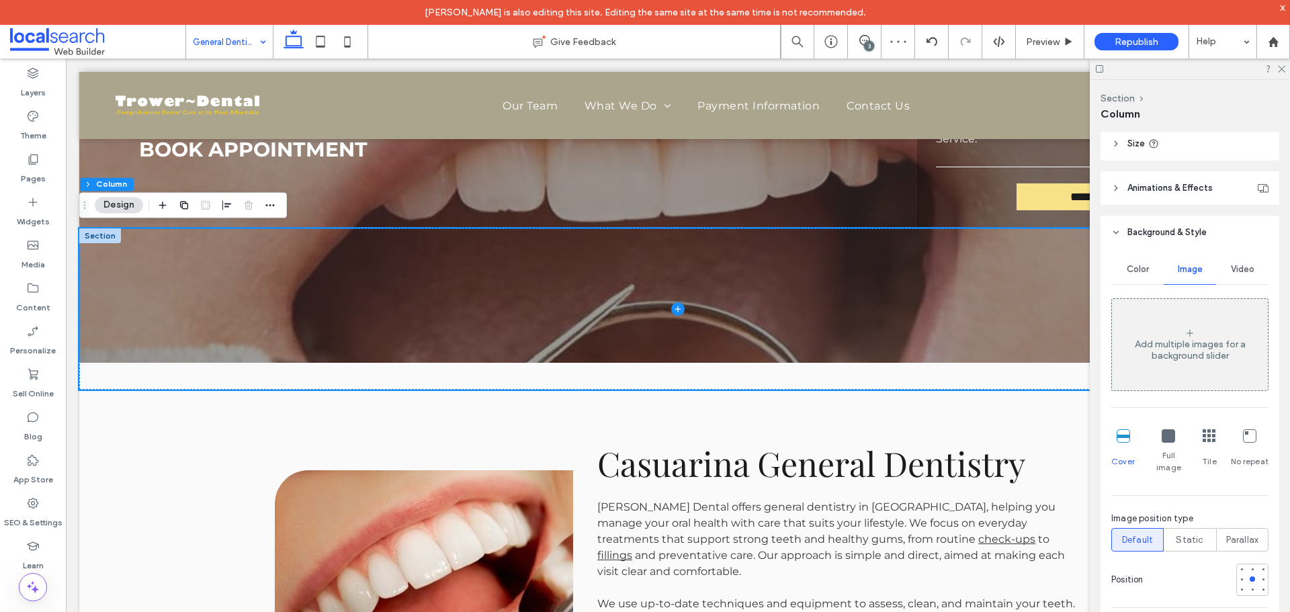
scroll to position [538, 0]
click at [1187, 337] on icon at bounding box center [1190, 332] width 11 height 11
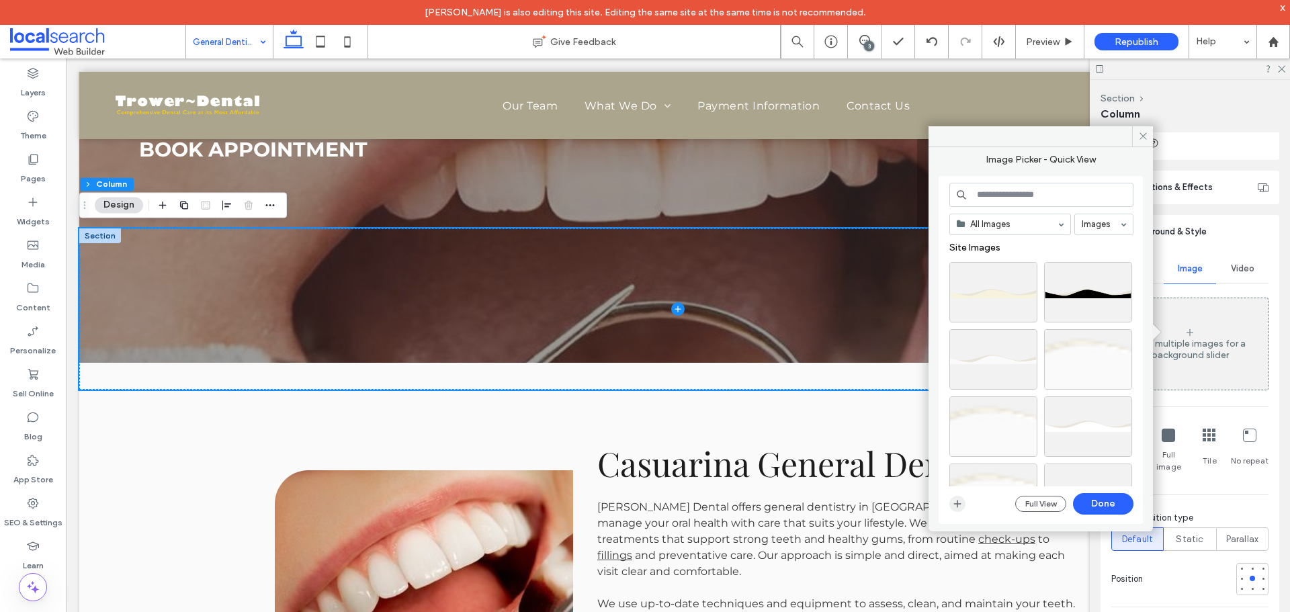
click at [954, 503] on use "button" at bounding box center [957, 503] width 7 height 7
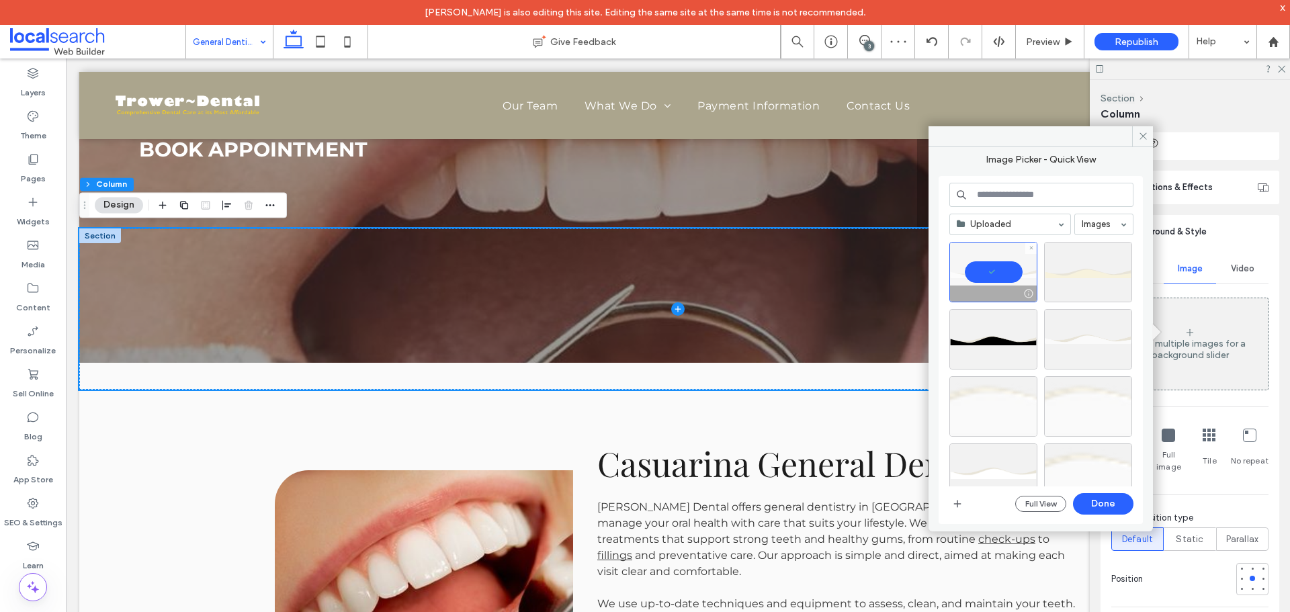
click at [989, 269] on div at bounding box center [994, 272] width 88 height 60
click at [988, 271] on div "Select" at bounding box center [994, 272] width 88 height 60
click at [1109, 503] on button "Done" at bounding box center [1103, 504] width 60 height 22
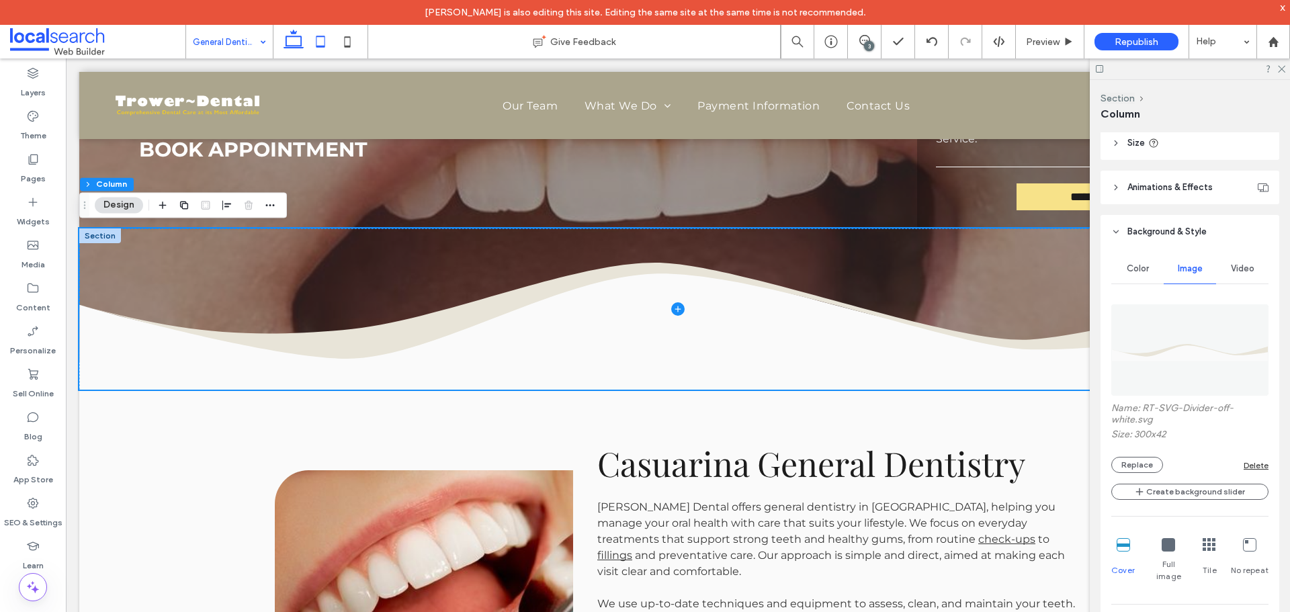
click at [318, 42] on icon at bounding box center [320, 41] width 27 height 27
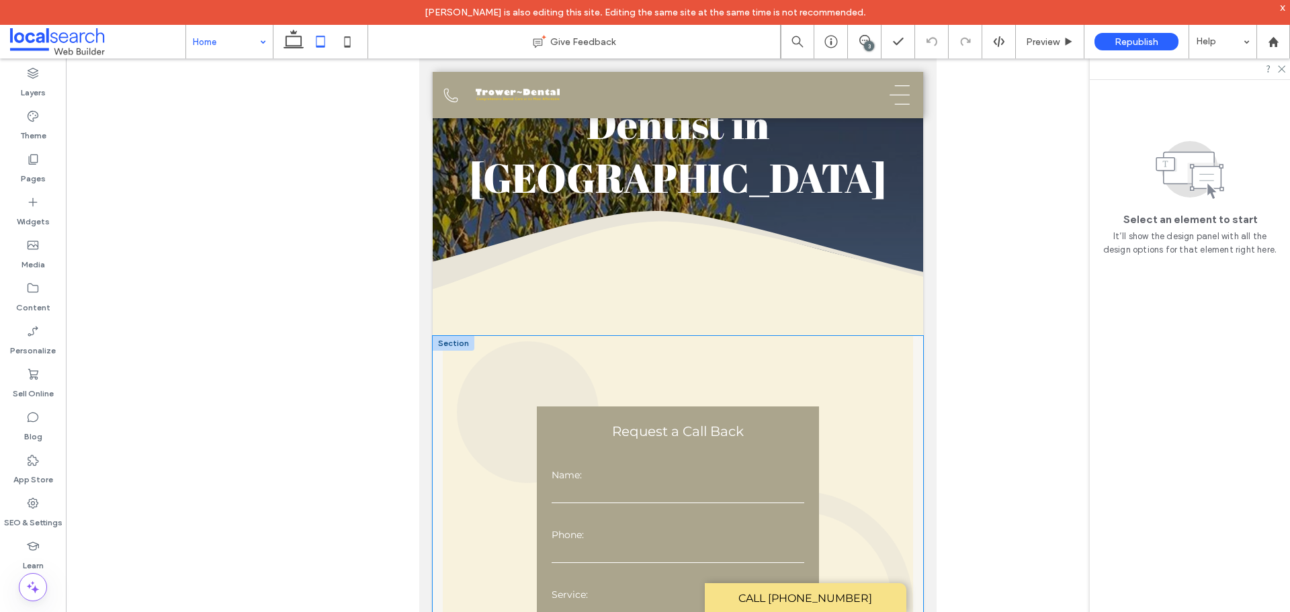
click at [438, 361] on div "**********" at bounding box center [678, 530] width 491 height 389
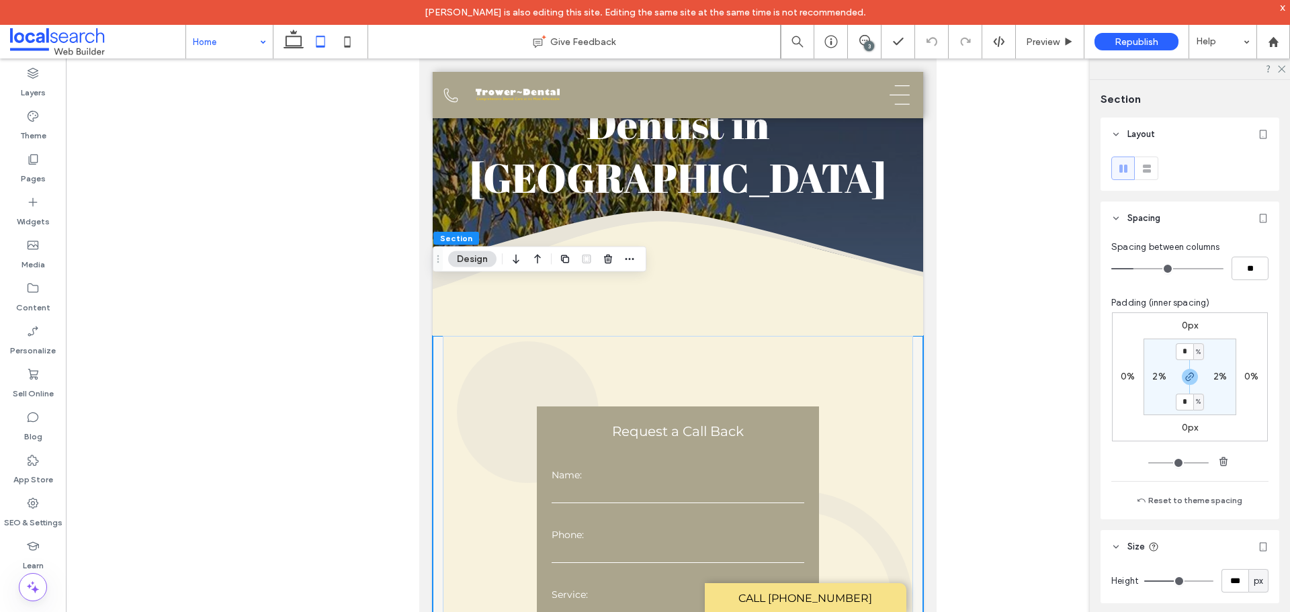
click at [1157, 376] on label "2%" at bounding box center [1159, 376] width 13 height 11
type input "*"
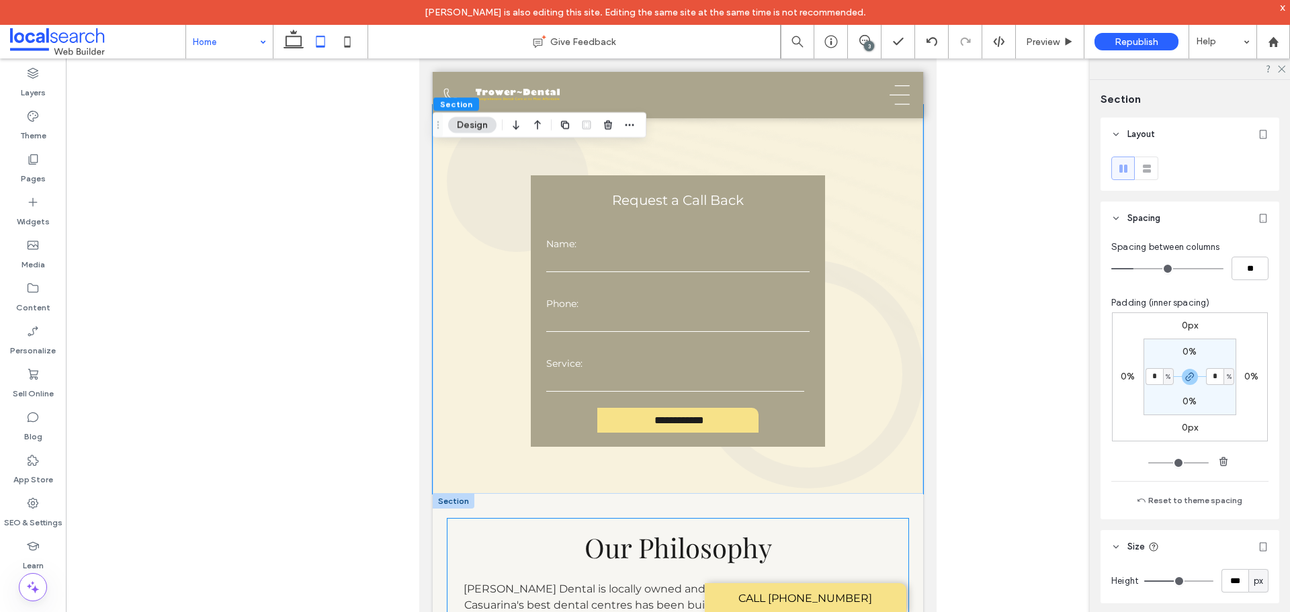
scroll to position [269, 0]
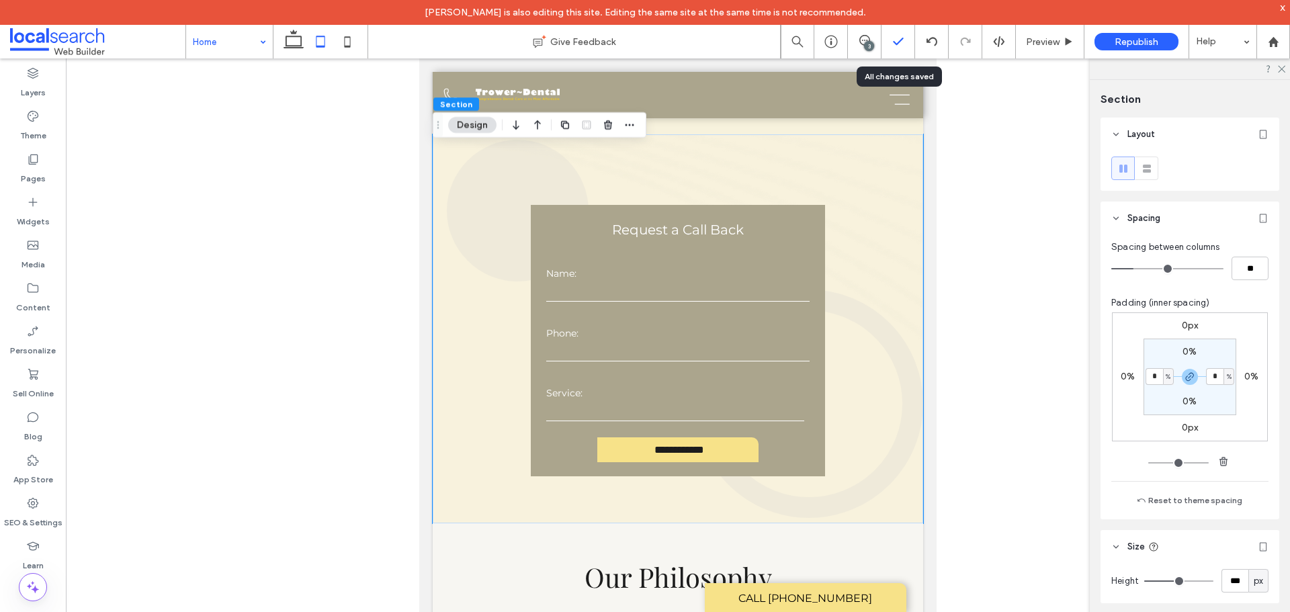
click at [895, 40] on icon at bounding box center [898, 41] width 13 height 13
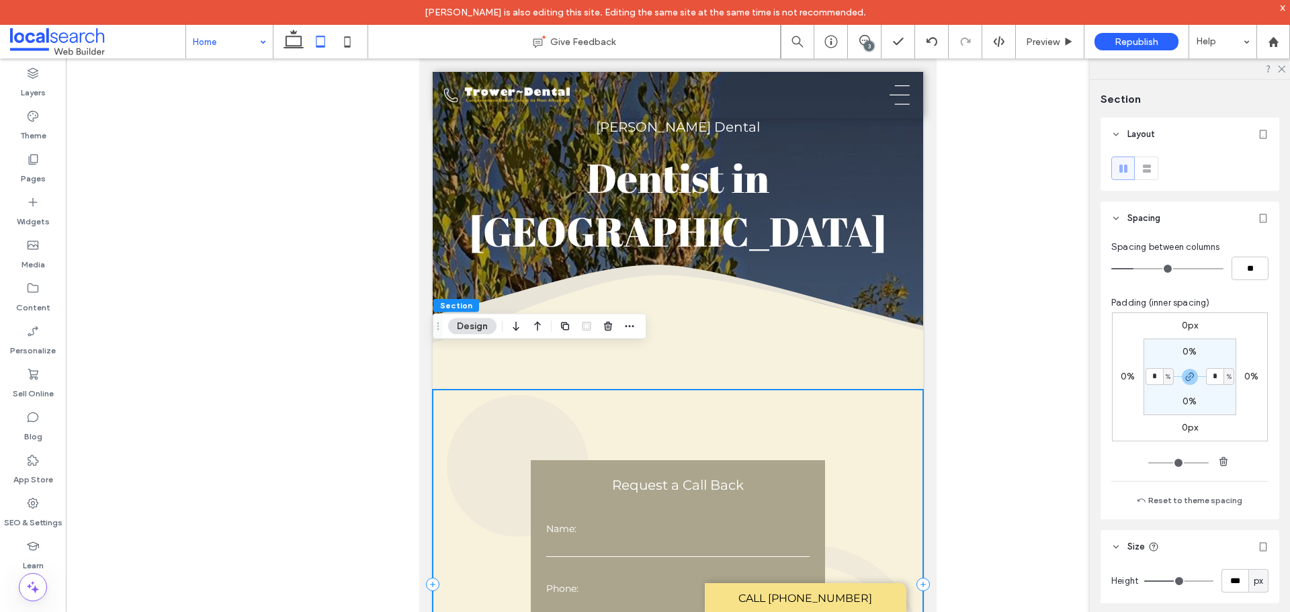
scroll to position [0, 0]
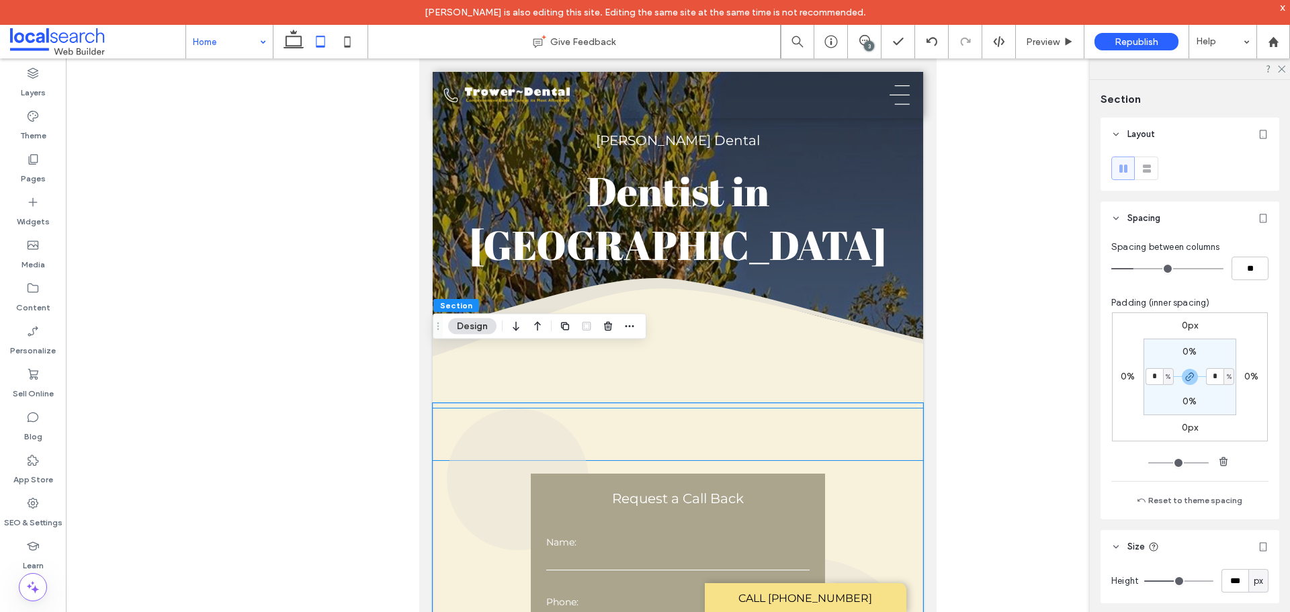
click at [777, 409] on div at bounding box center [678, 435] width 491 height 52
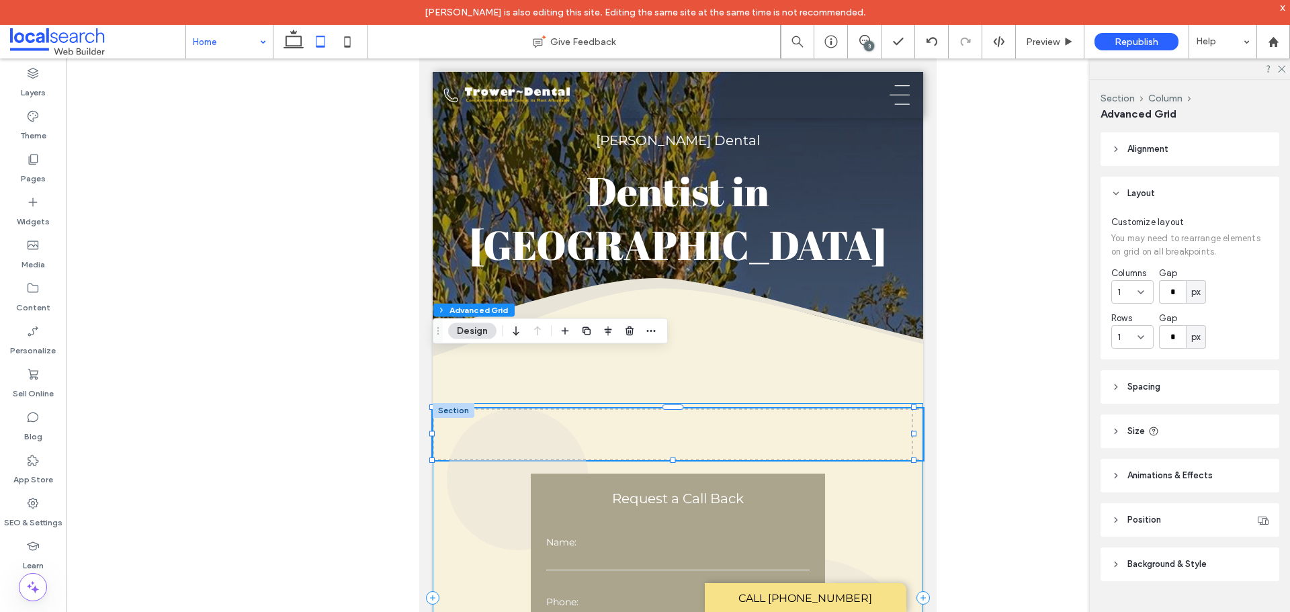
click at [777, 403] on div "**********" at bounding box center [678, 597] width 491 height 389
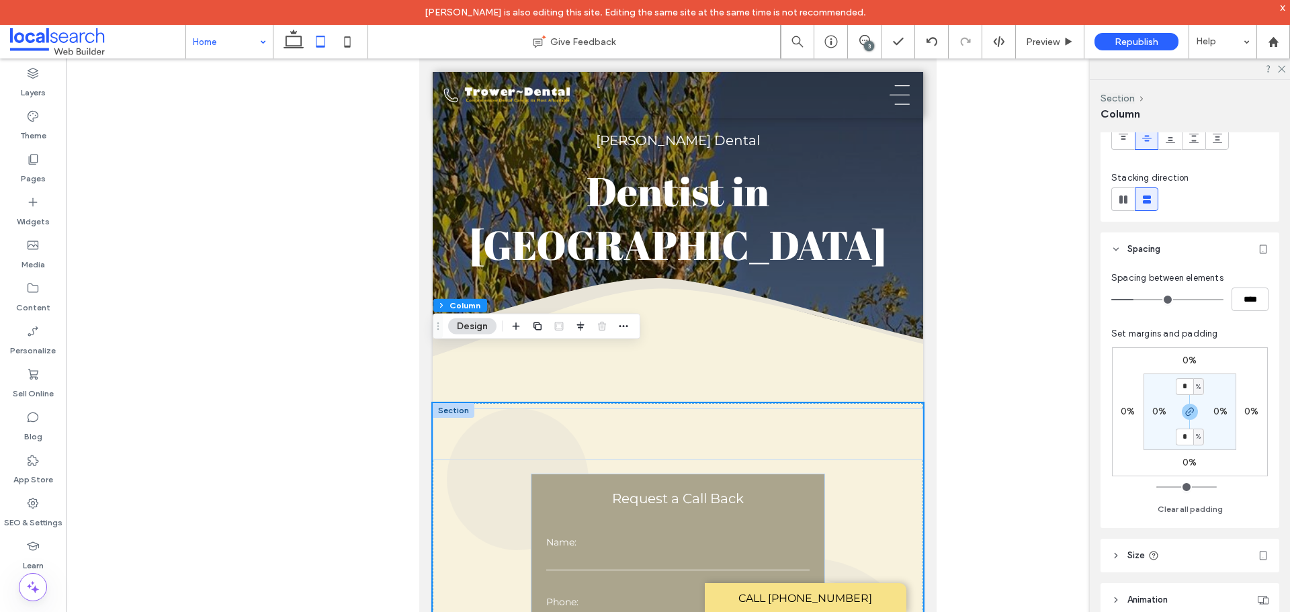
scroll to position [134, 0]
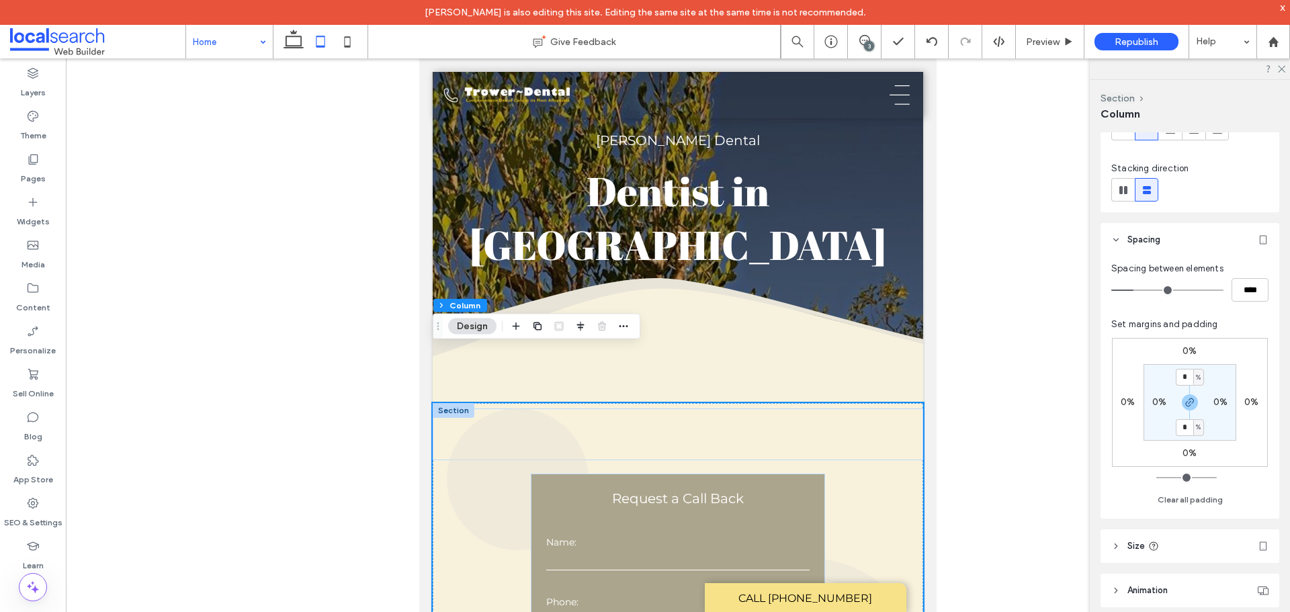
click at [1186, 355] on label "0%" at bounding box center [1190, 350] width 14 height 11
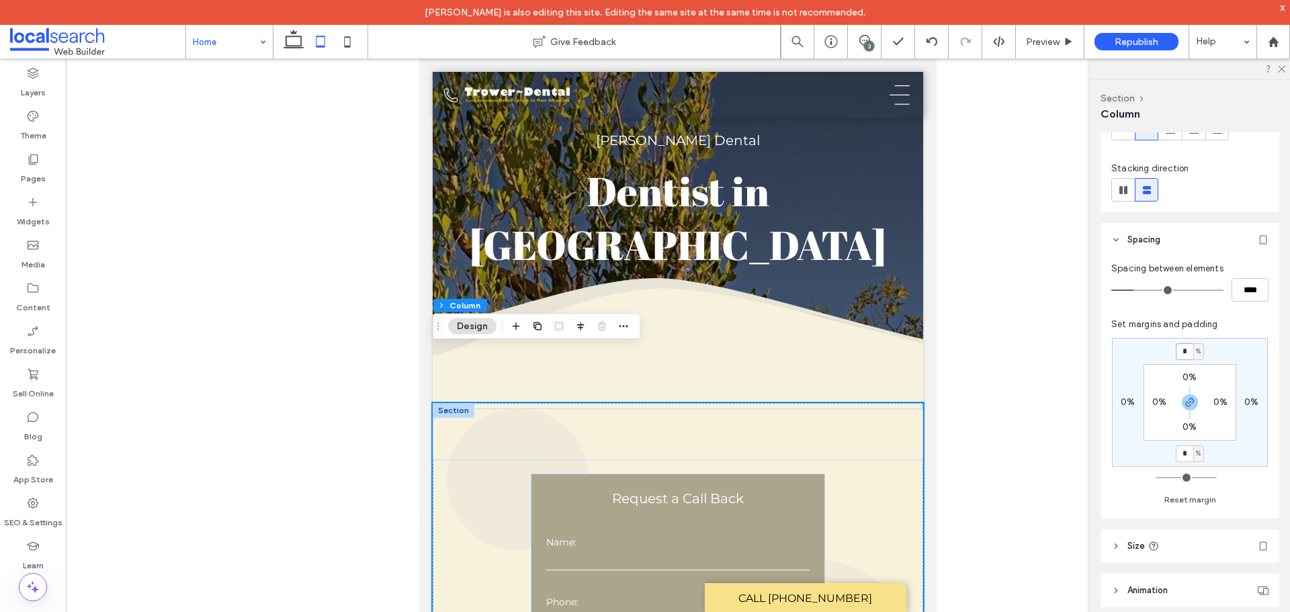
click at [1186, 351] on input "*" at bounding box center [1184, 351] width 17 height 17
type input "**"
type input "*"
type input "**"
type input "*"
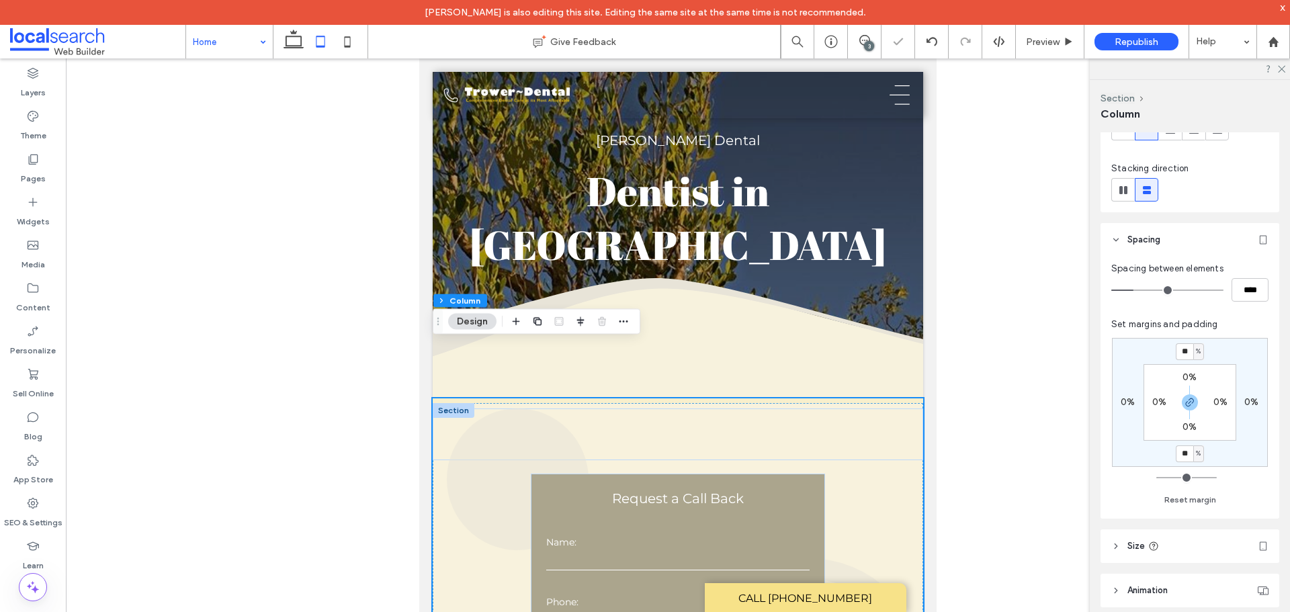
click at [968, 338] on div at bounding box center [678, 345] width 1225 height 575
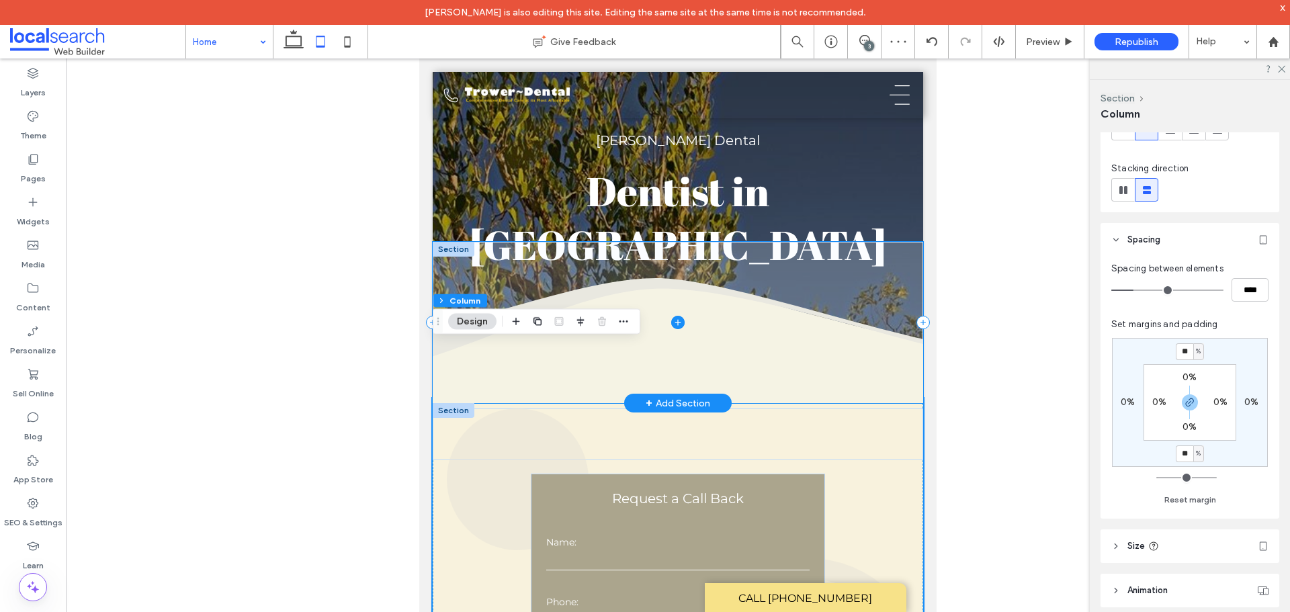
click at [893, 313] on span at bounding box center [678, 322] width 491 height 161
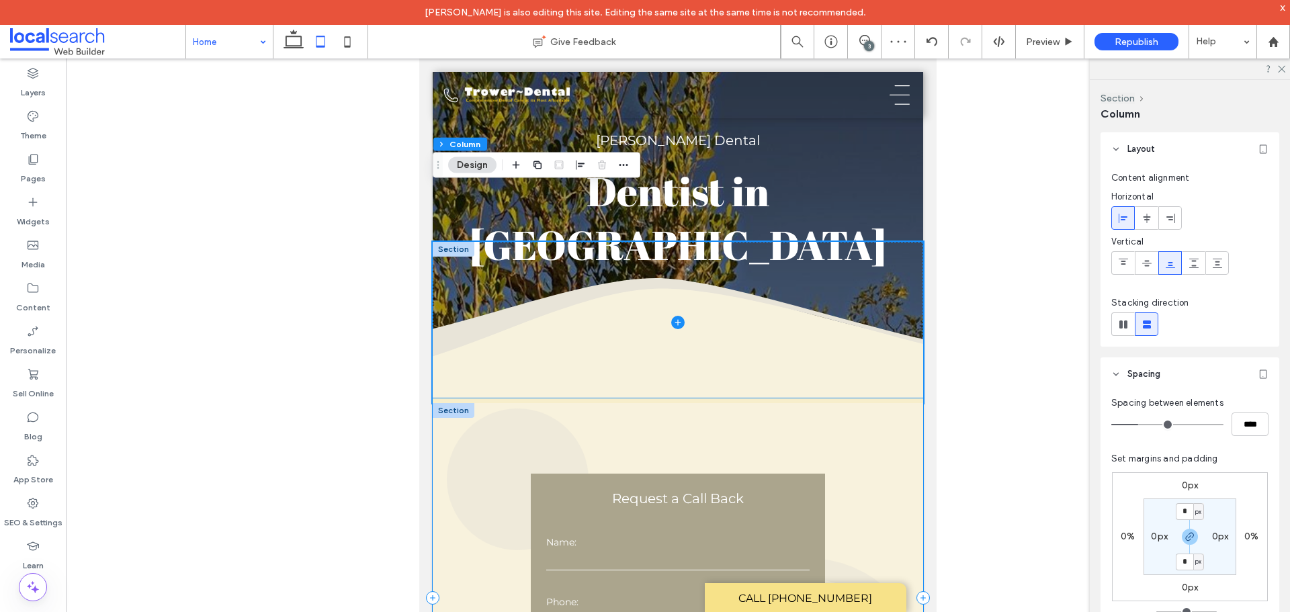
click at [882, 410] on div "**********" at bounding box center [678, 598] width 491 height 399
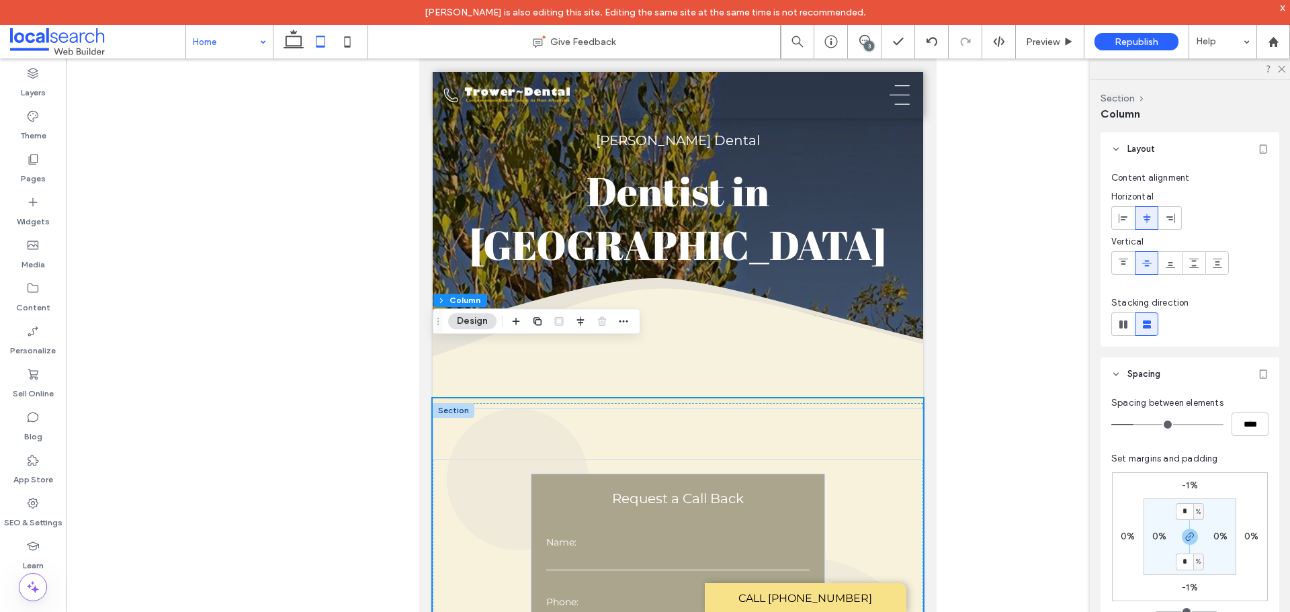
click at [985, 421] on div at bounding box center [678, 345] width 1225 height 575
click at [786, 399] on div "**********" at bounding box center [678, 598] width 491 height 399
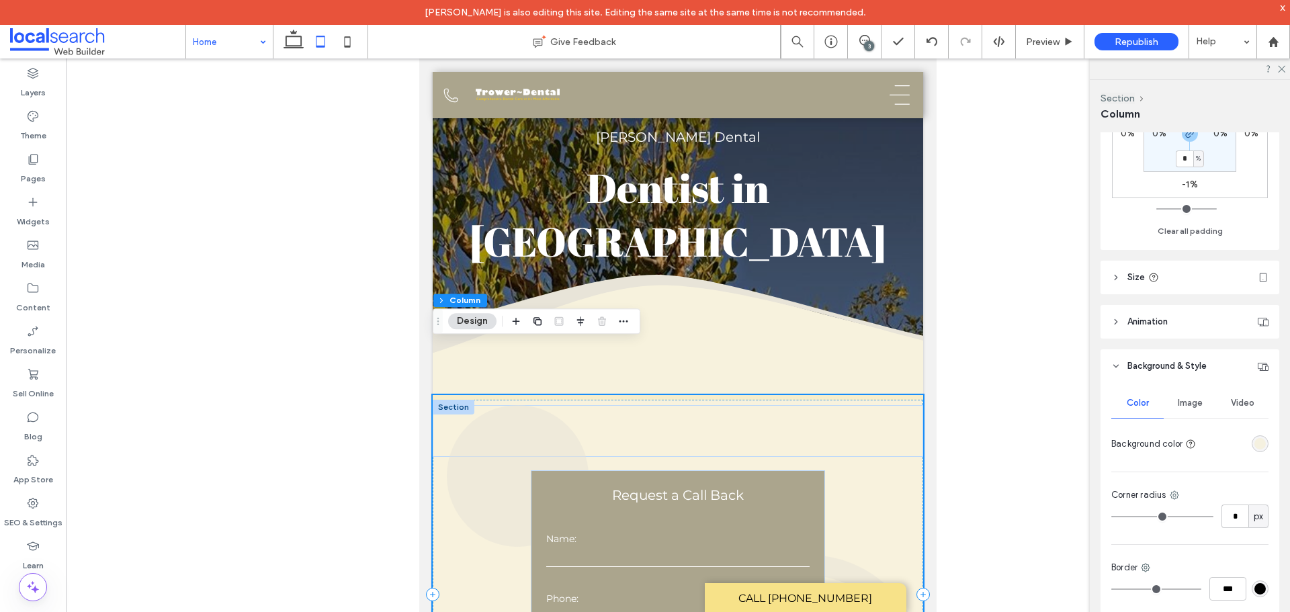
scroll to position [0, 0]
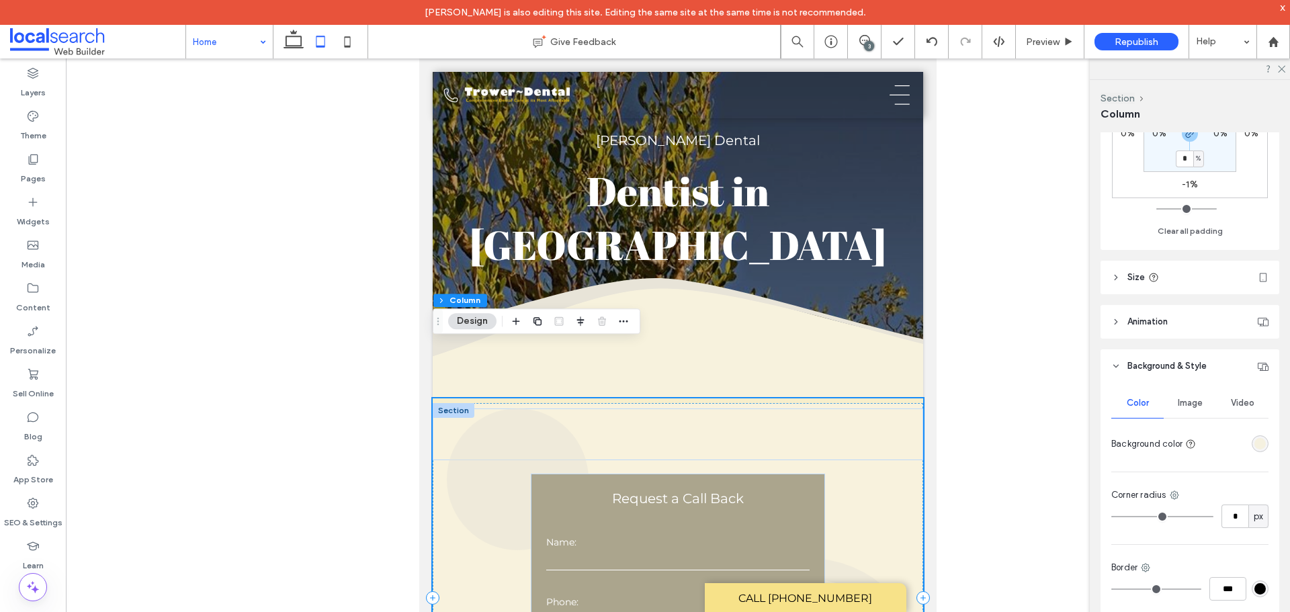
click at [850, 399] on div "**********" at bounding box center [678, 598] width 491 height 399
click at [1118, 277] on icon at bounding box center [1116, 277] width 9 height 9
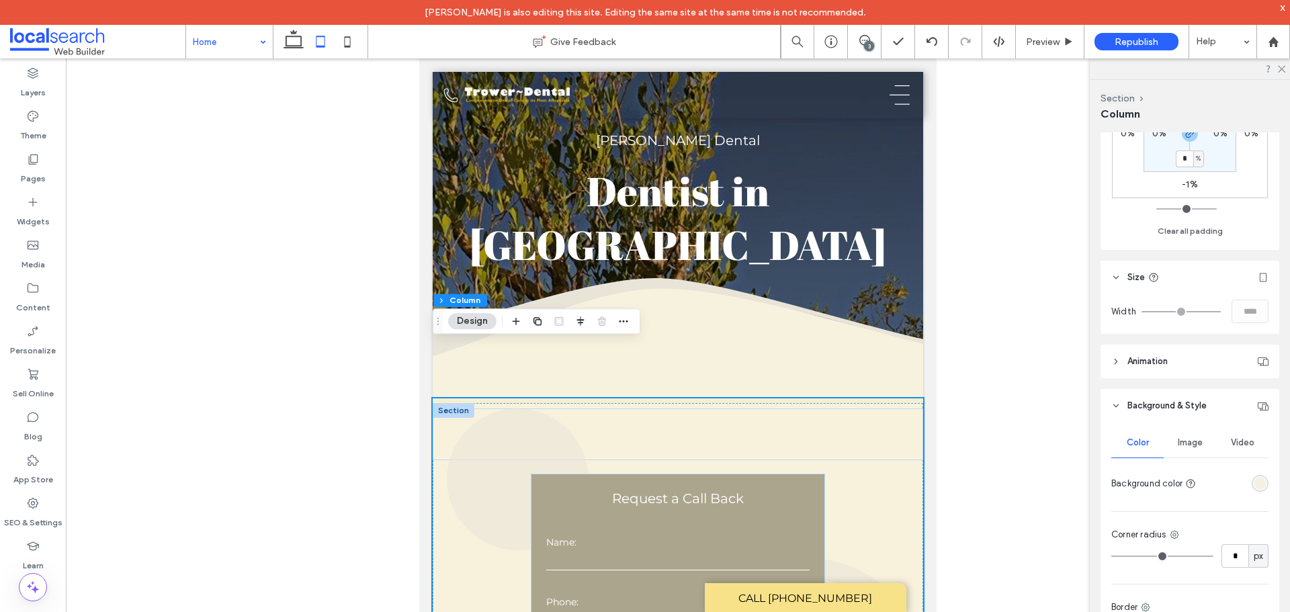
click at [1118, 277] on use at bounding box center [1116, 277] width 5 height 3
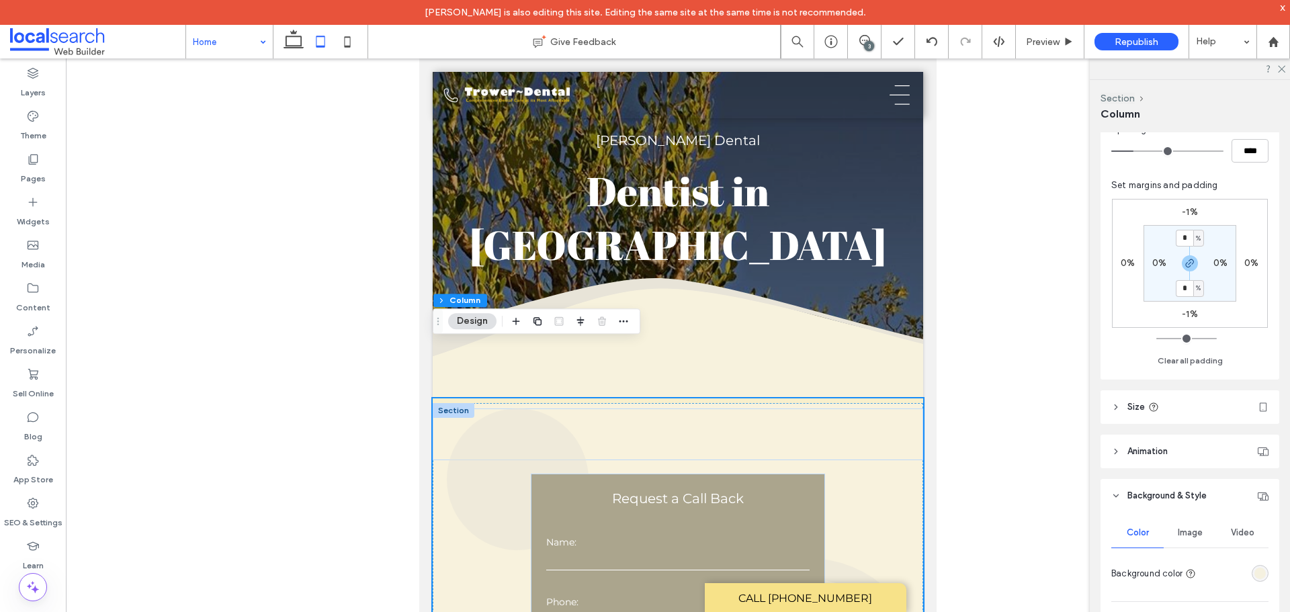
scroll to position [269, 0]
click at [1188, 318] on label "-1%" at bounding box center [1190, 318] width 16 height 11
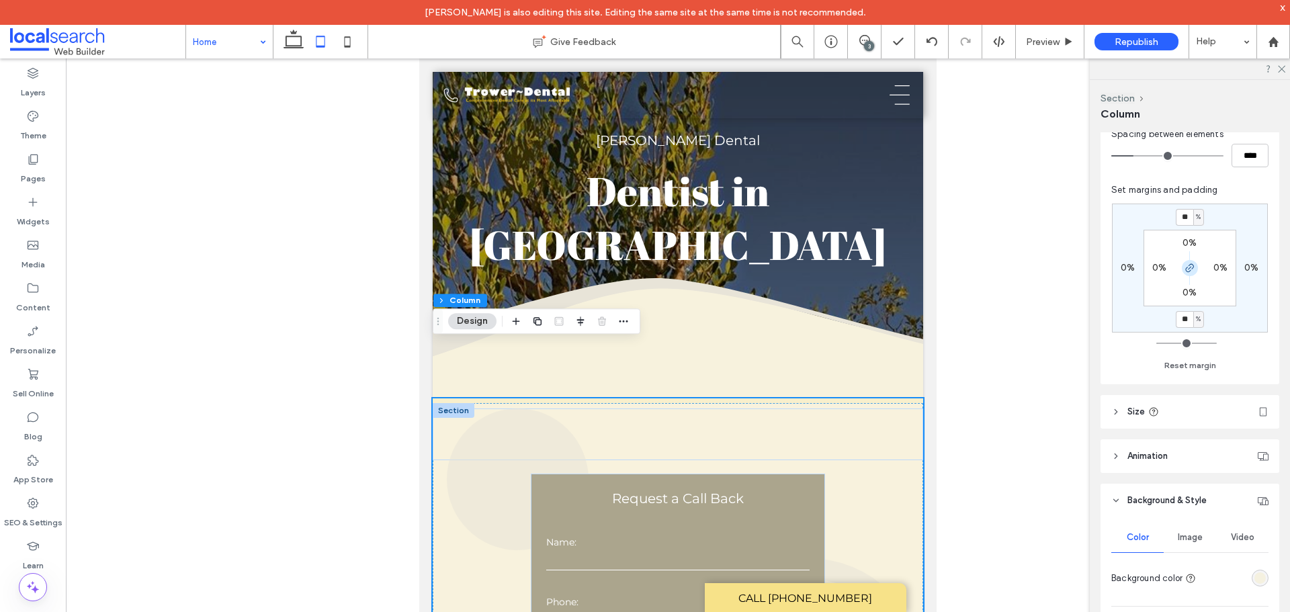
click at [1191, 271] on icon "button" at bounding box center [1190, 268] width 11 height 11
type input "*"
click at [1184, 317] on input "**" at bounding box center [1184, 319] width 17 height 17
type input "*"
click at [1186, 215] on label "-1%" at bounding box center [1190, 216] width 16 height 11
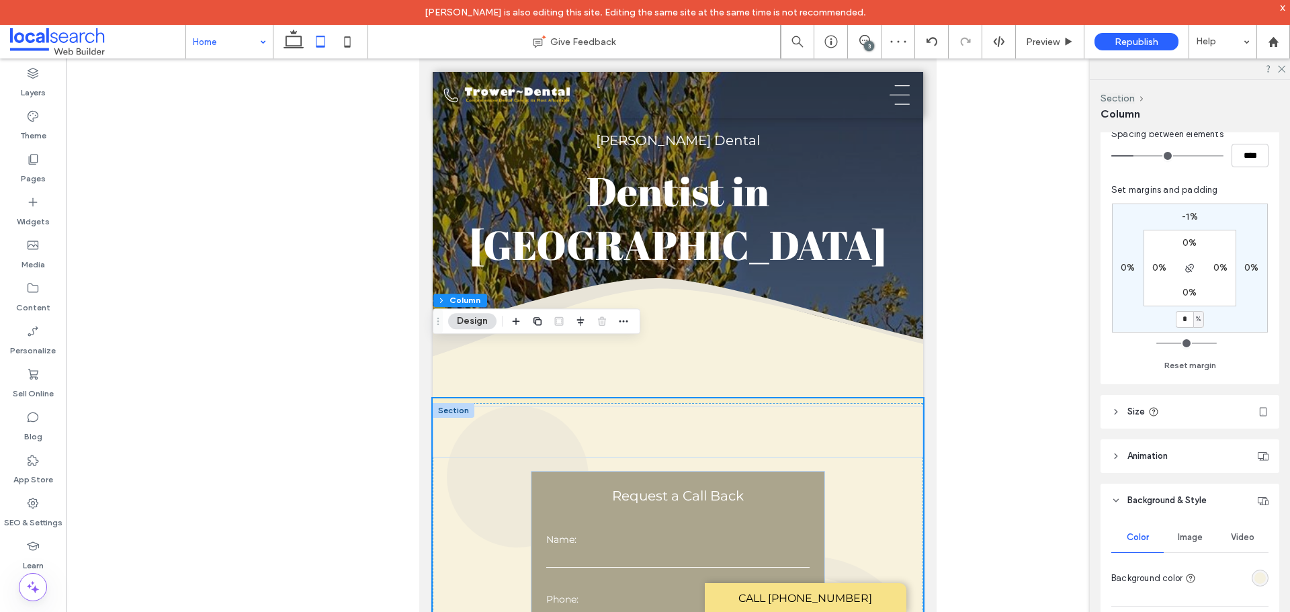
type input "*"
click at [961, 331] on div at bounding box center [678, 345] width 1225 height 575
click at [1188, 216] on input "**" at bounding box center [1184, 217] width 17 height 17
click at [1188, 215] on input "**" at bounding box center [1184, 217] width 17 height 17
type input "*"
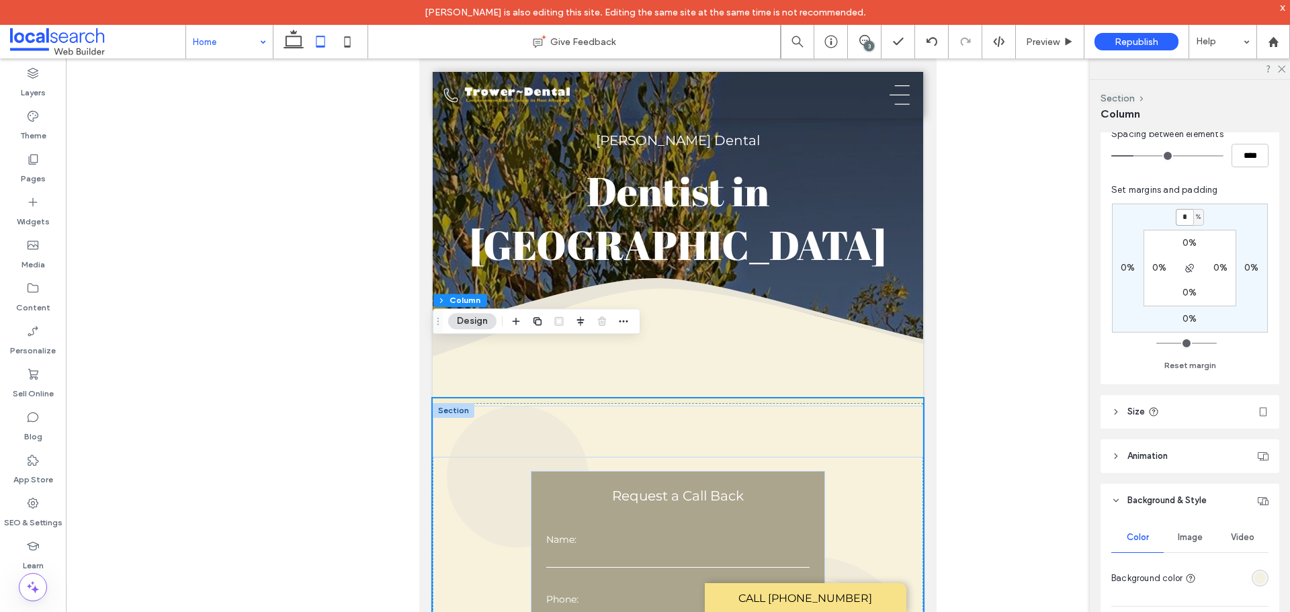
type input "*"
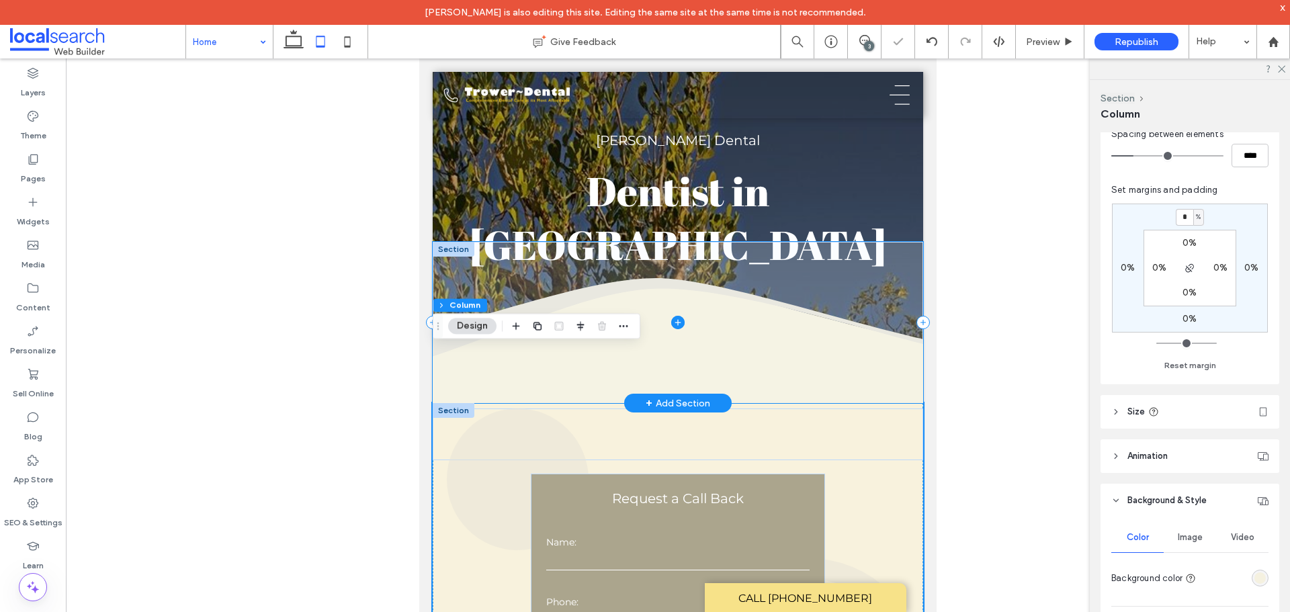
click at [859, 320] on span at bounding box center [678, 322] width 491 height 161
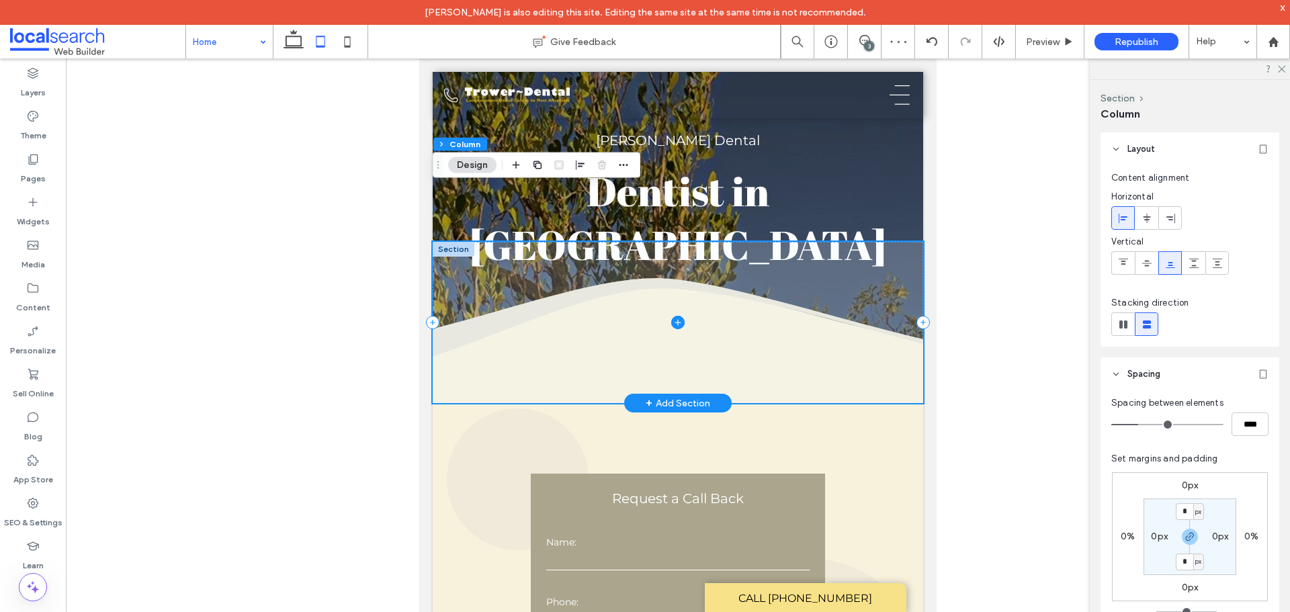
click at [848, 320] on span at bounding box center [678, 322] width 491 height 161
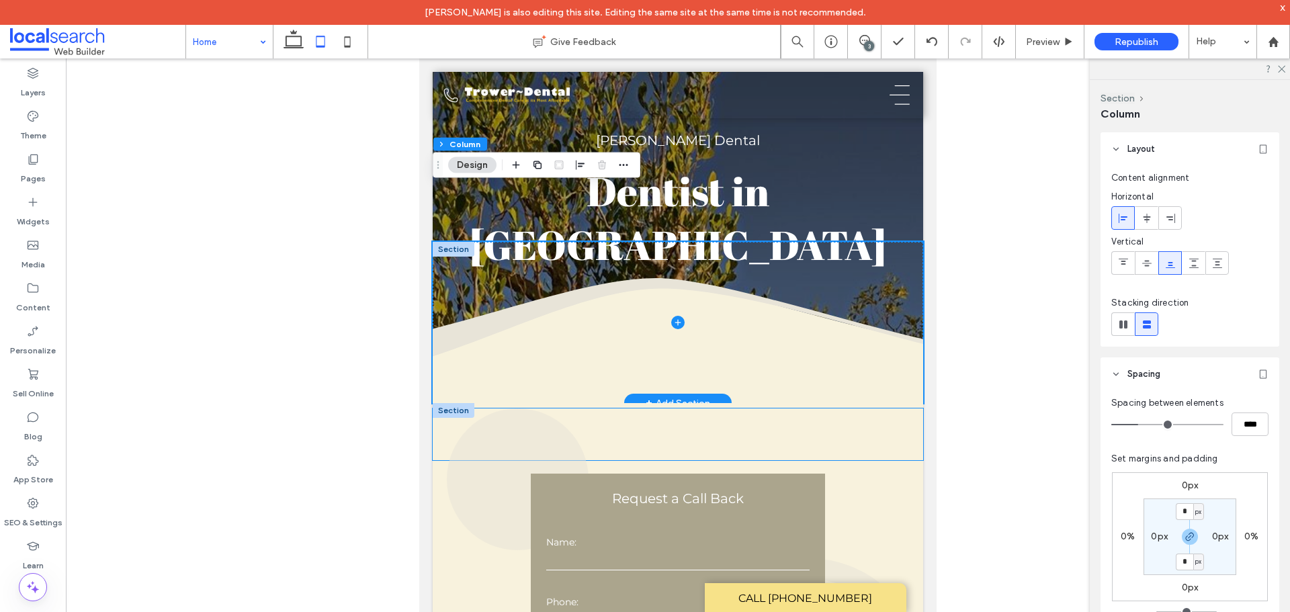
click at [862, 409] on div at bounding box center [678, 435] width 491 height 52
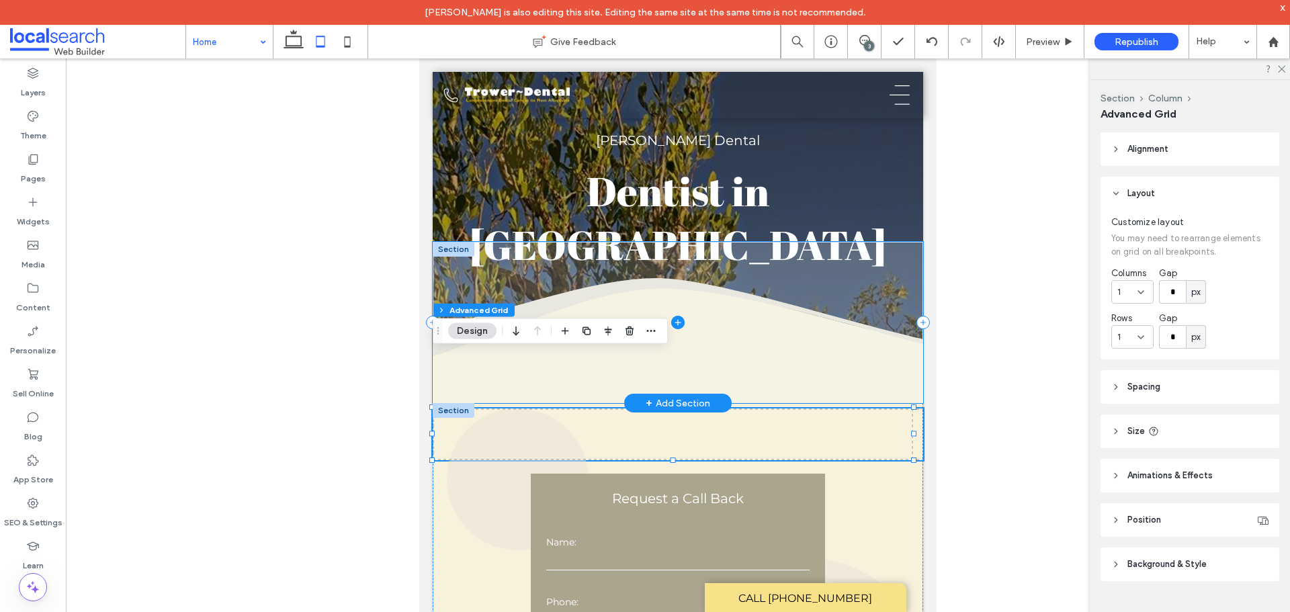
click at [852, 319] on span at bounding box center [678, 322] width 491 height 161
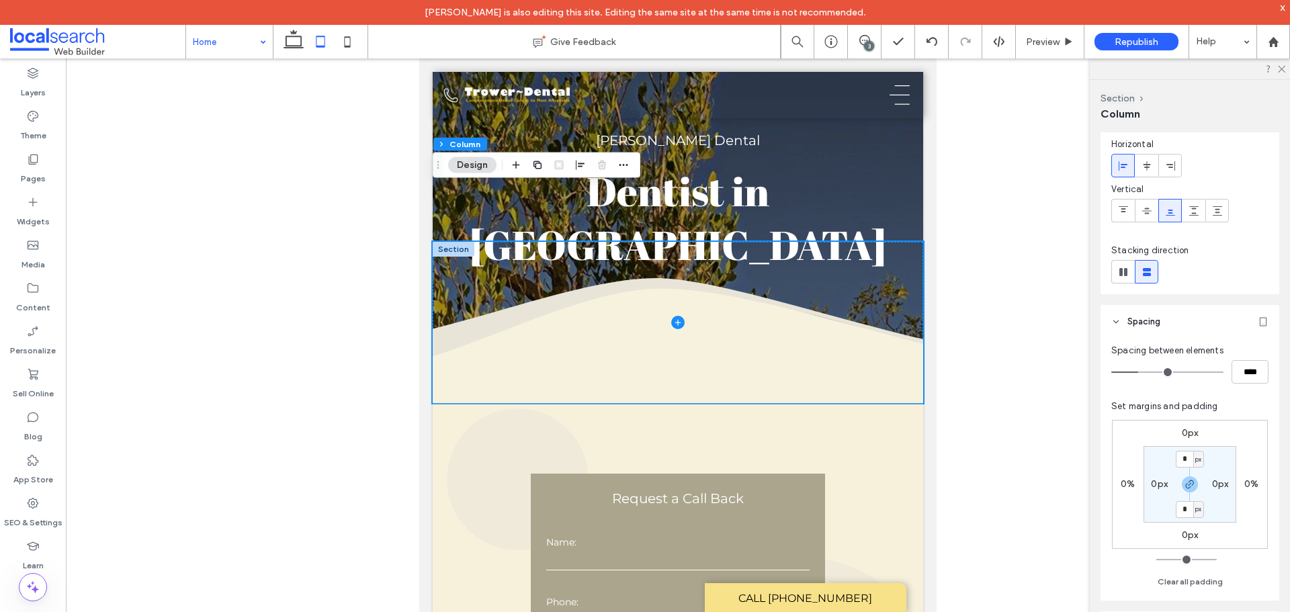
scroll to position [67, 0]
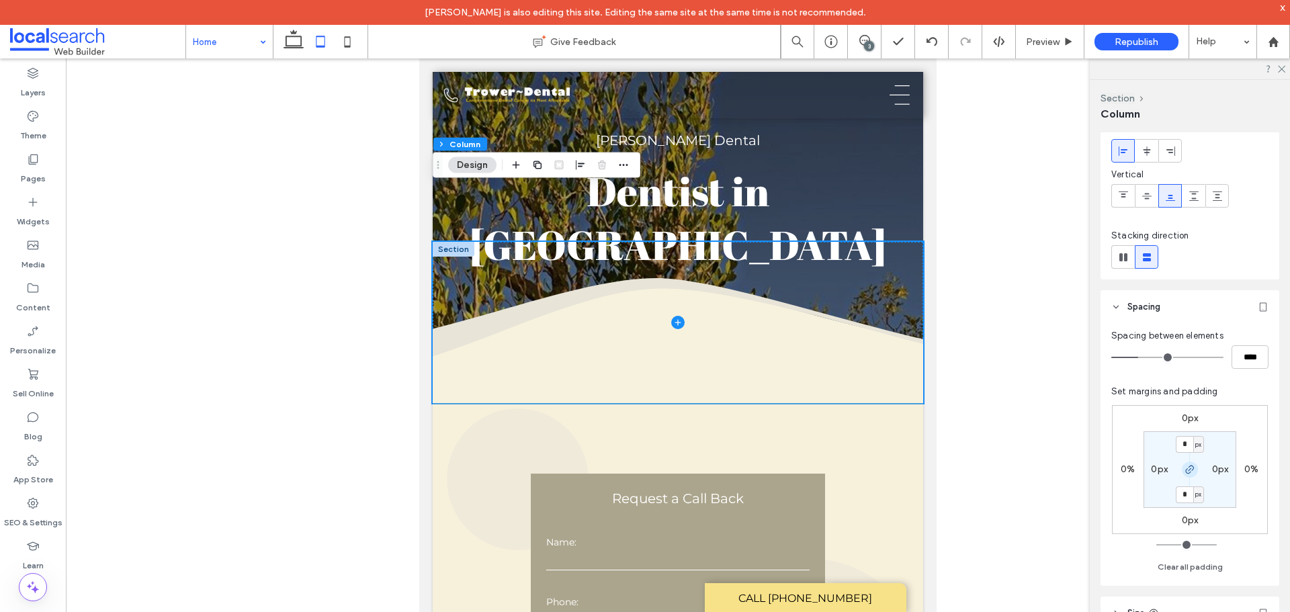
click at [1187, 468] on icon "button" at bounding box center [1190, 469] width 11 height 11
click at [1185, 519] on label "0px" at bounding box center [1190, 520] width 17 height 11
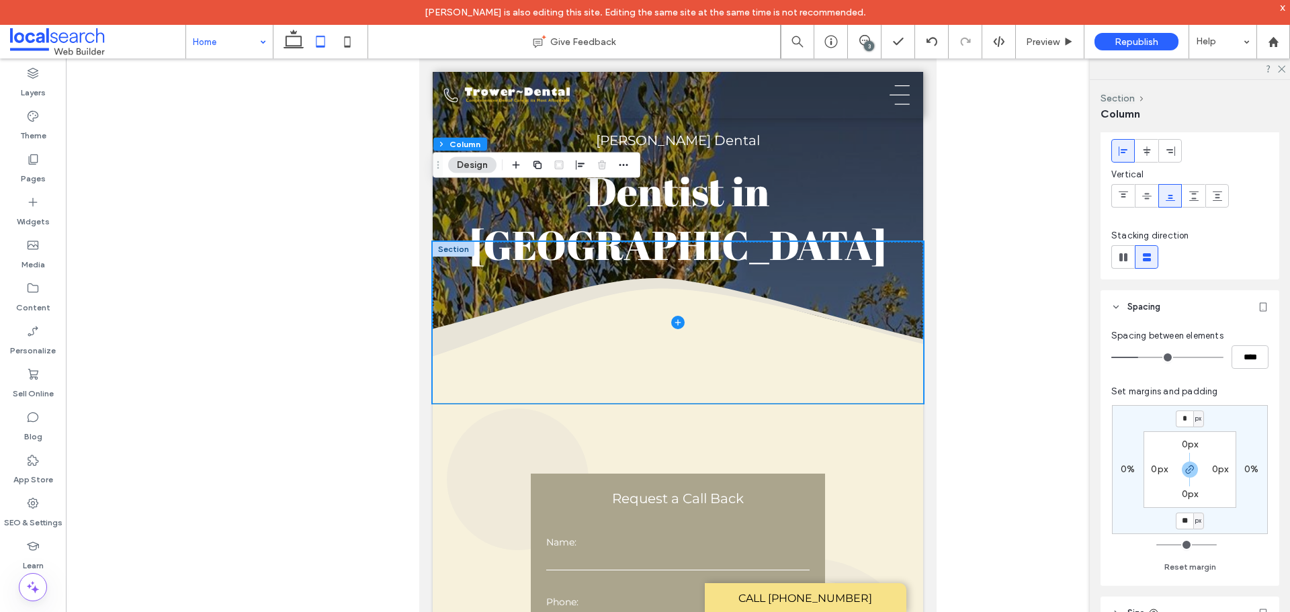
type input "**"
type input "*"
type input "**"
type input "*"
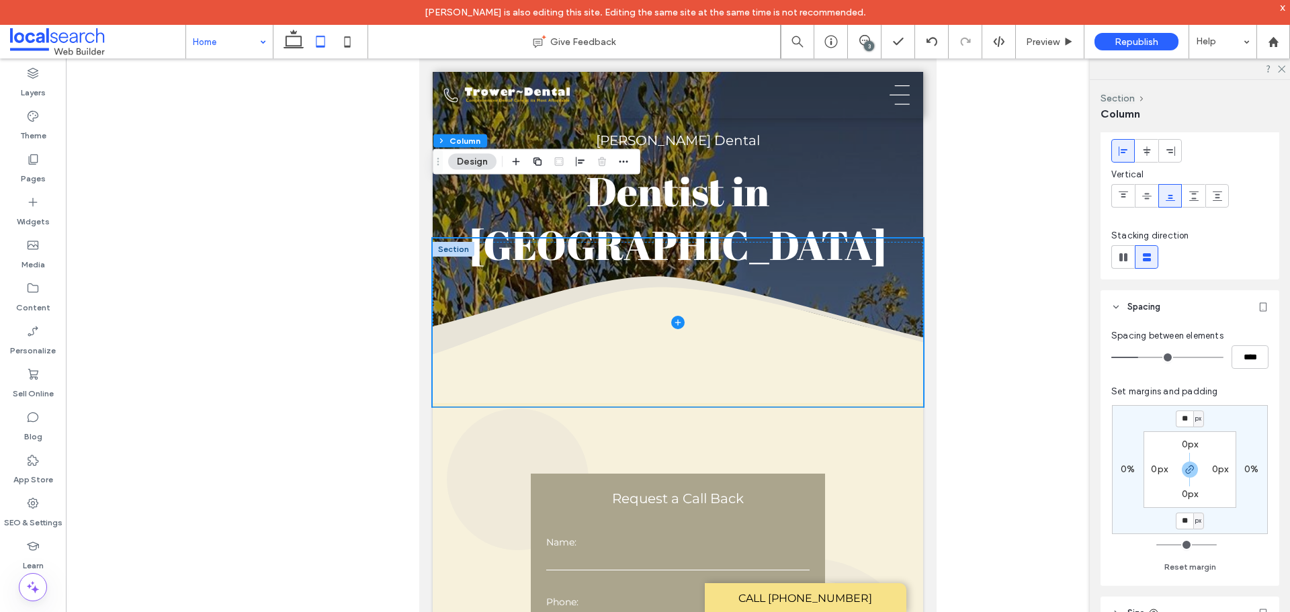
drag, startPoint x: 1189, startPoint y: 522, endPoint x: 1178, endPoint y: 522, distance: 11.4
click at [1178, 522] on input "**" at bounding box center [1184, 521] width 17 height 17
type input "*"
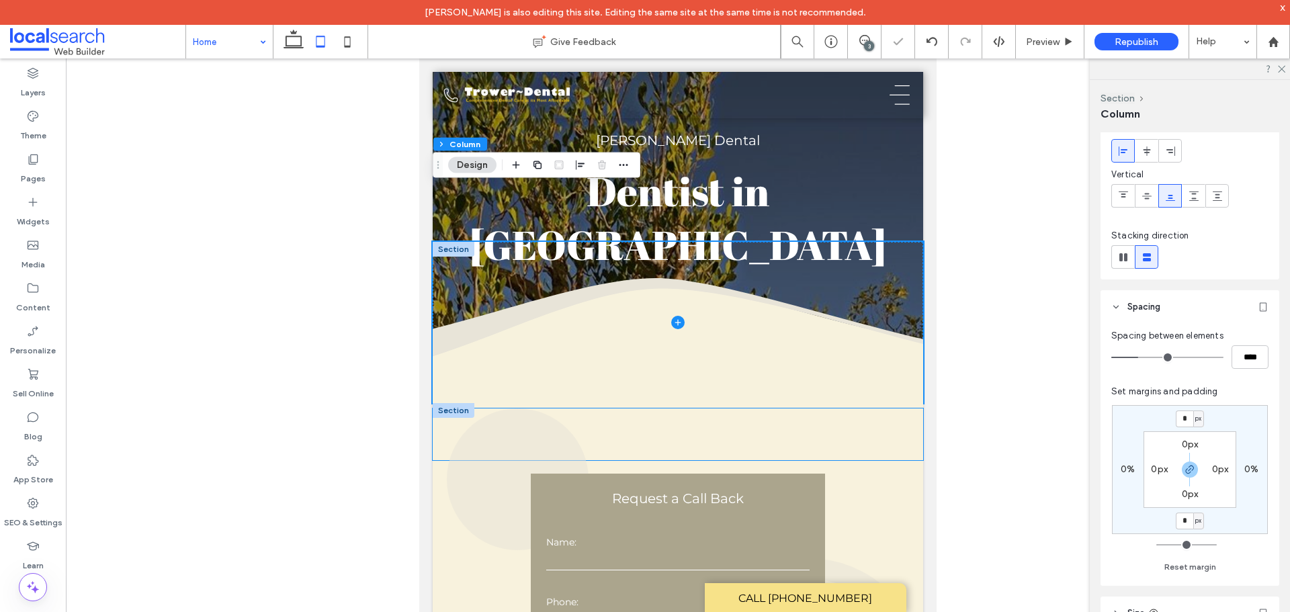
click at [907, 409] on div at bounding box center [678, 435] width 491 height 52
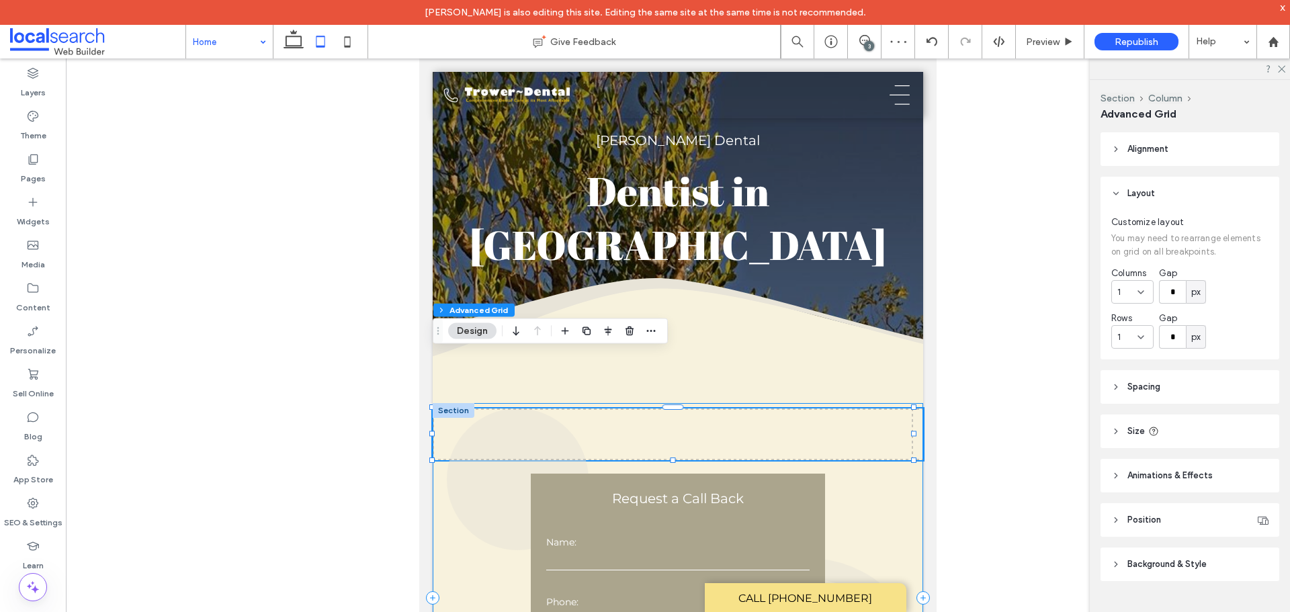
click at [882, 432] on div "**********" at bounding box center [678, 597] width 491 height 389
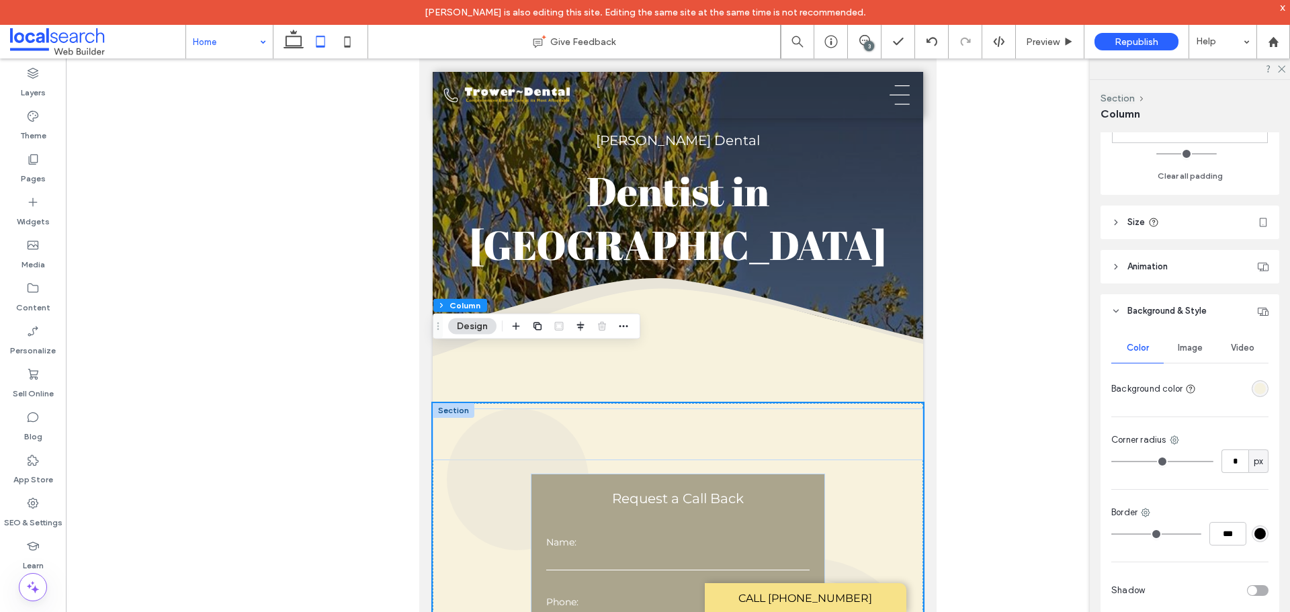
scroll to position [470, 0]
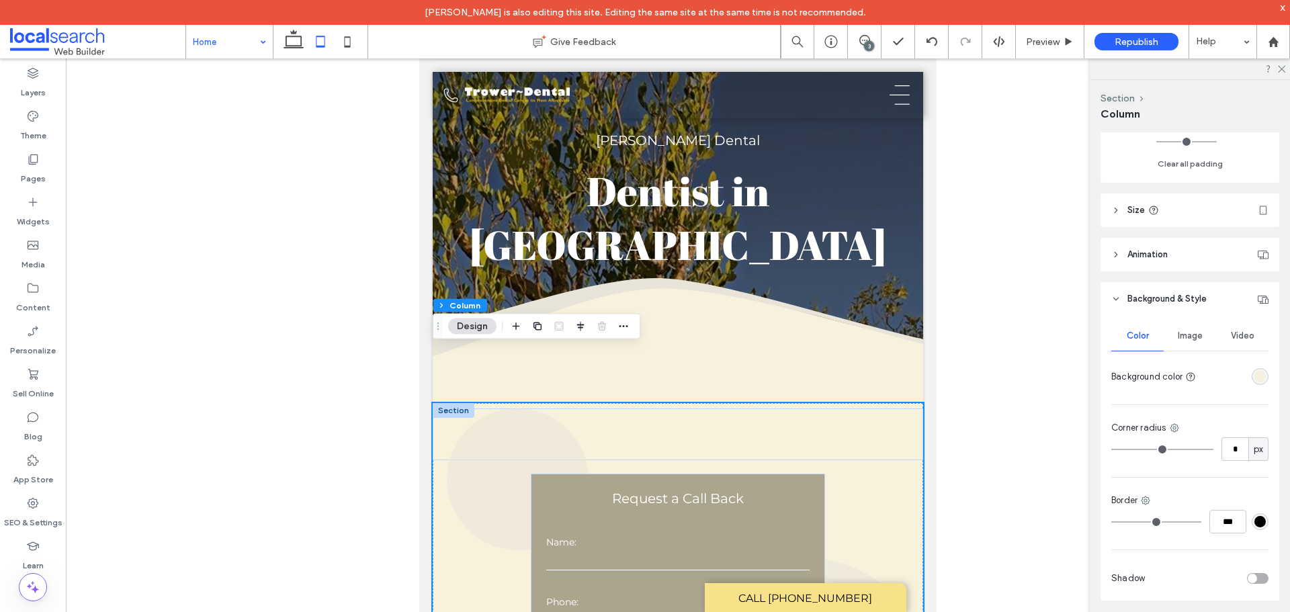
click at [1186, 339] on span "Image" at bounding box center [1190, 336] width 25 height 11
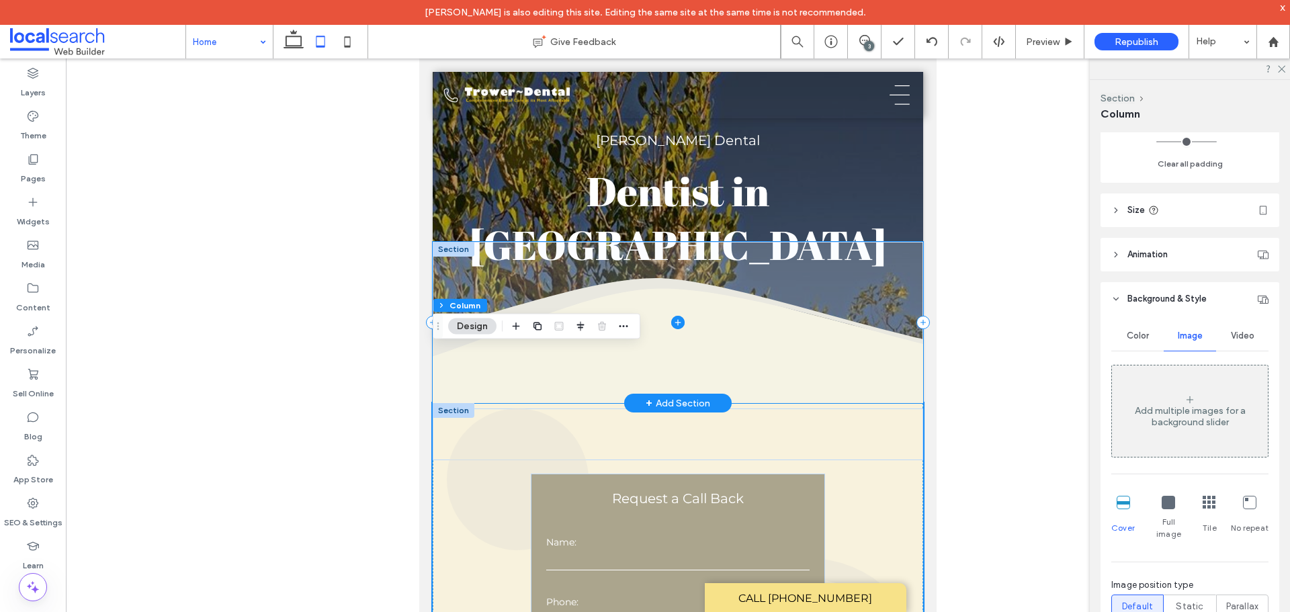
click at [798, 273] on span at bounding box center [678, 322] width 491 height 161
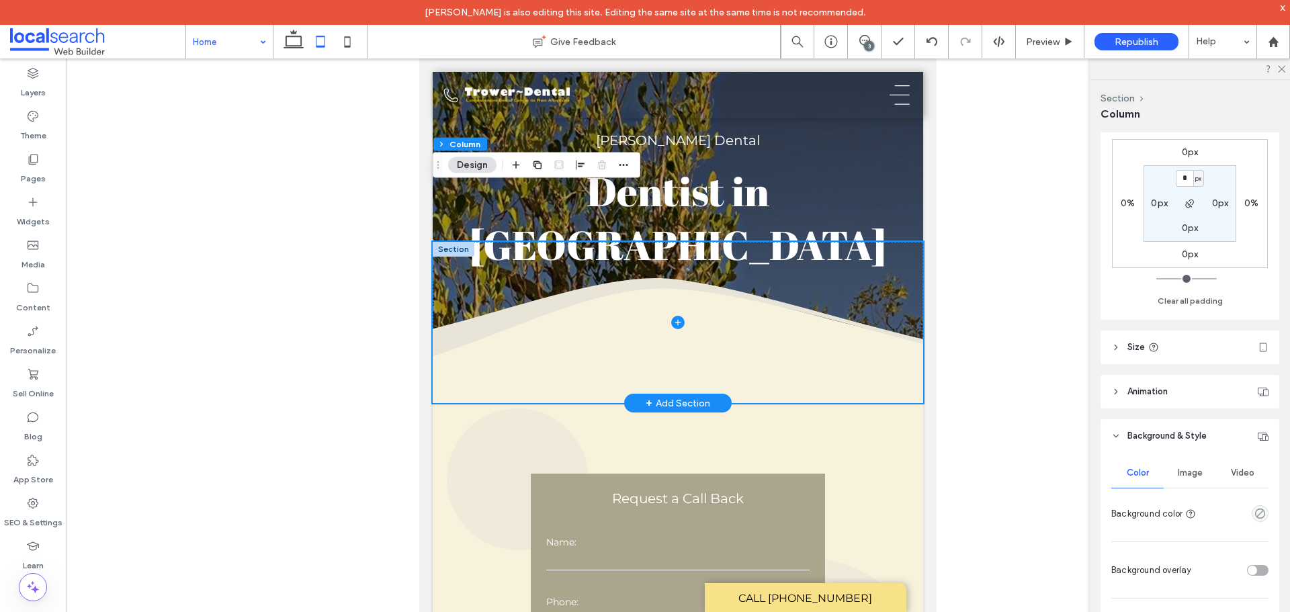
scroll to position [336, 0]
click at [1185, 466] on span "Image" at bounding box center [1190, 470] width 25 height 11
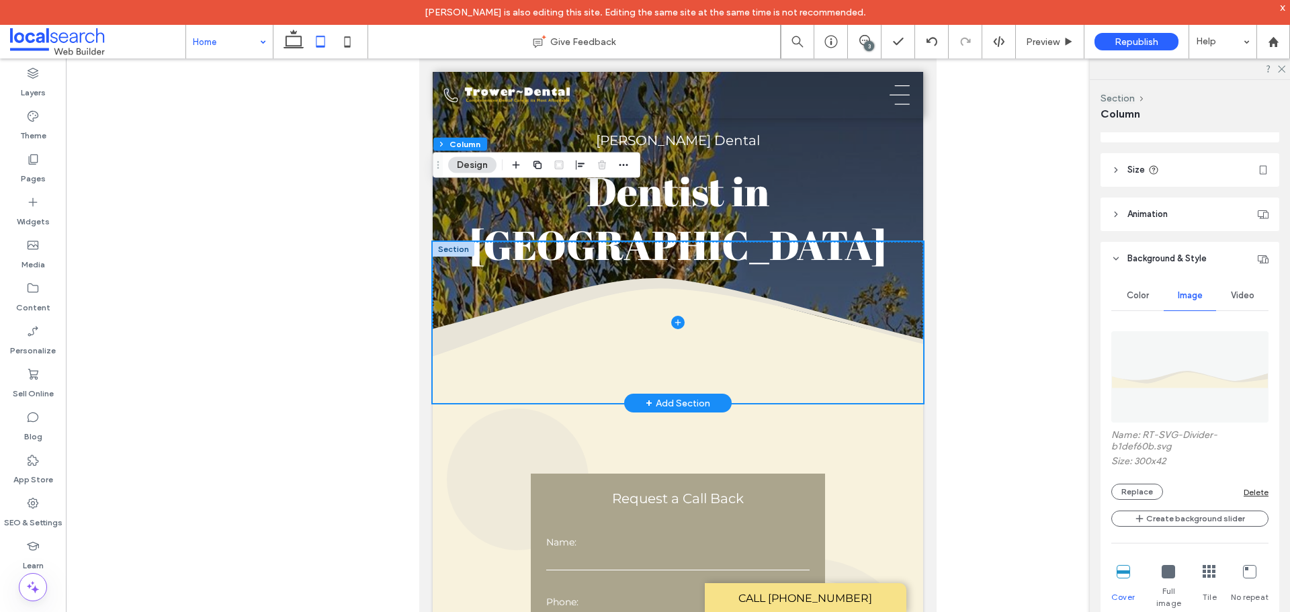
scroll to position [538, 0]
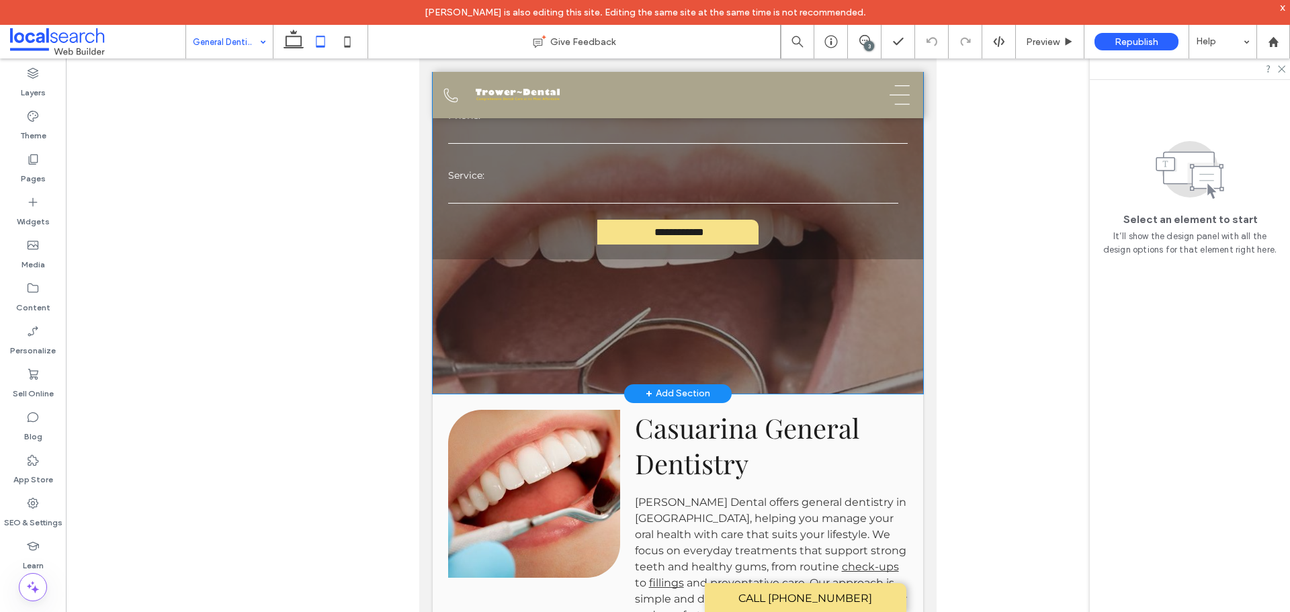
scroll to position [403, 0]
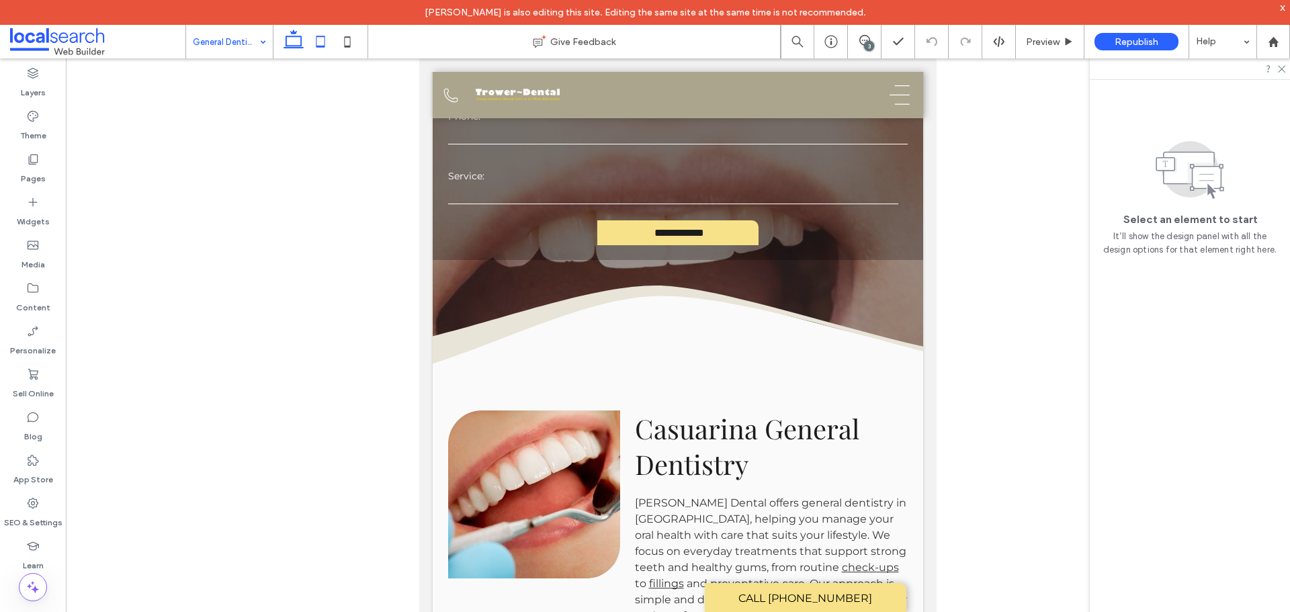
click at [288, 39] on icon at bounding box center [293, 41] width 27 height 27
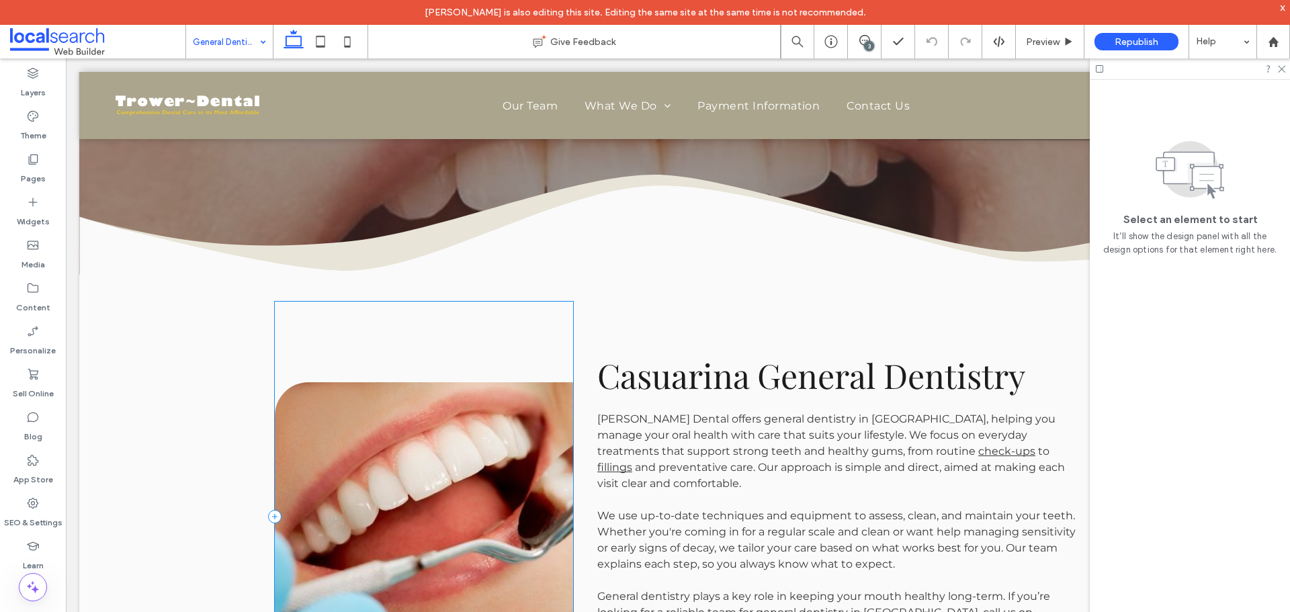
scroll to position [357, 0]
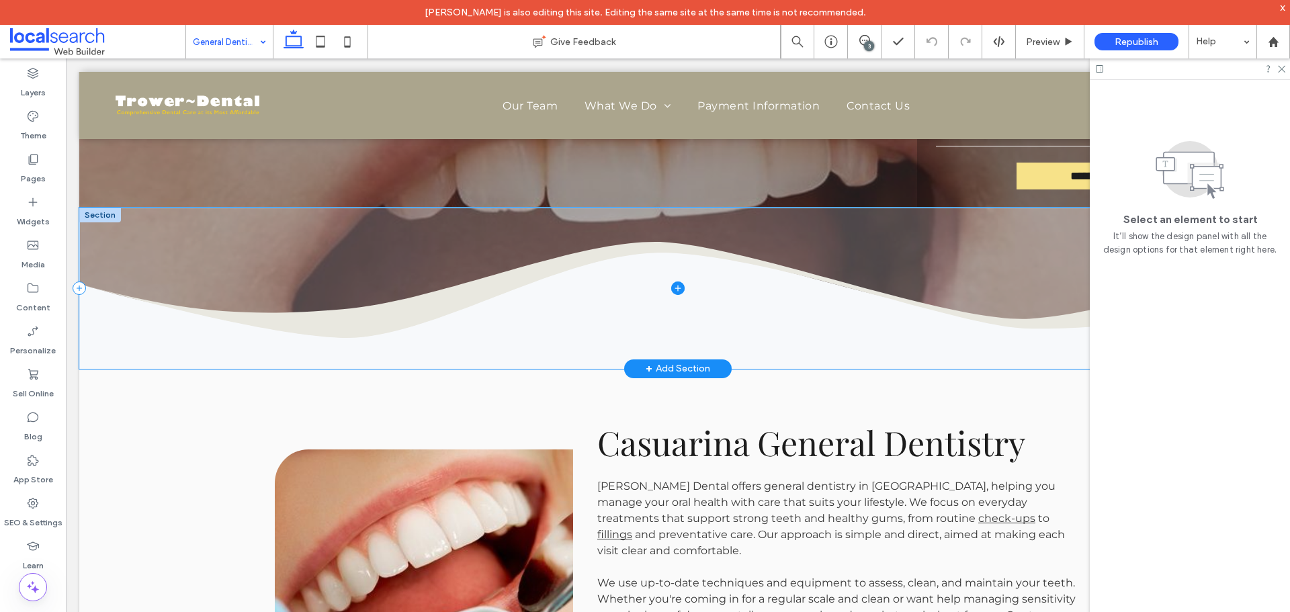
click at [546, 323] on span at bounding box center [678, 288] width 1198 height 161
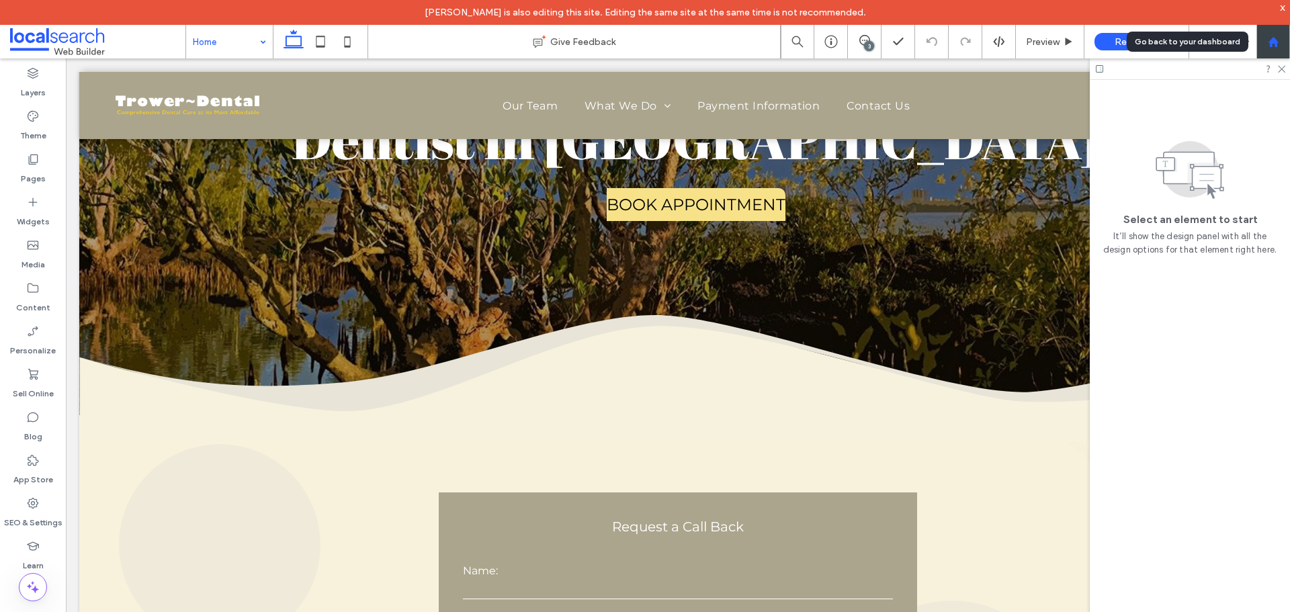
drag, startPoint x: 872, startPoint y: 157, endPoint x: 1276, endPoint y: 44, distance: 419.4
click at [1276, 44] on use at bounding box center [1273, 41] width 10 height 10
